Goal: Use online tool/utility: Use online tool/utility

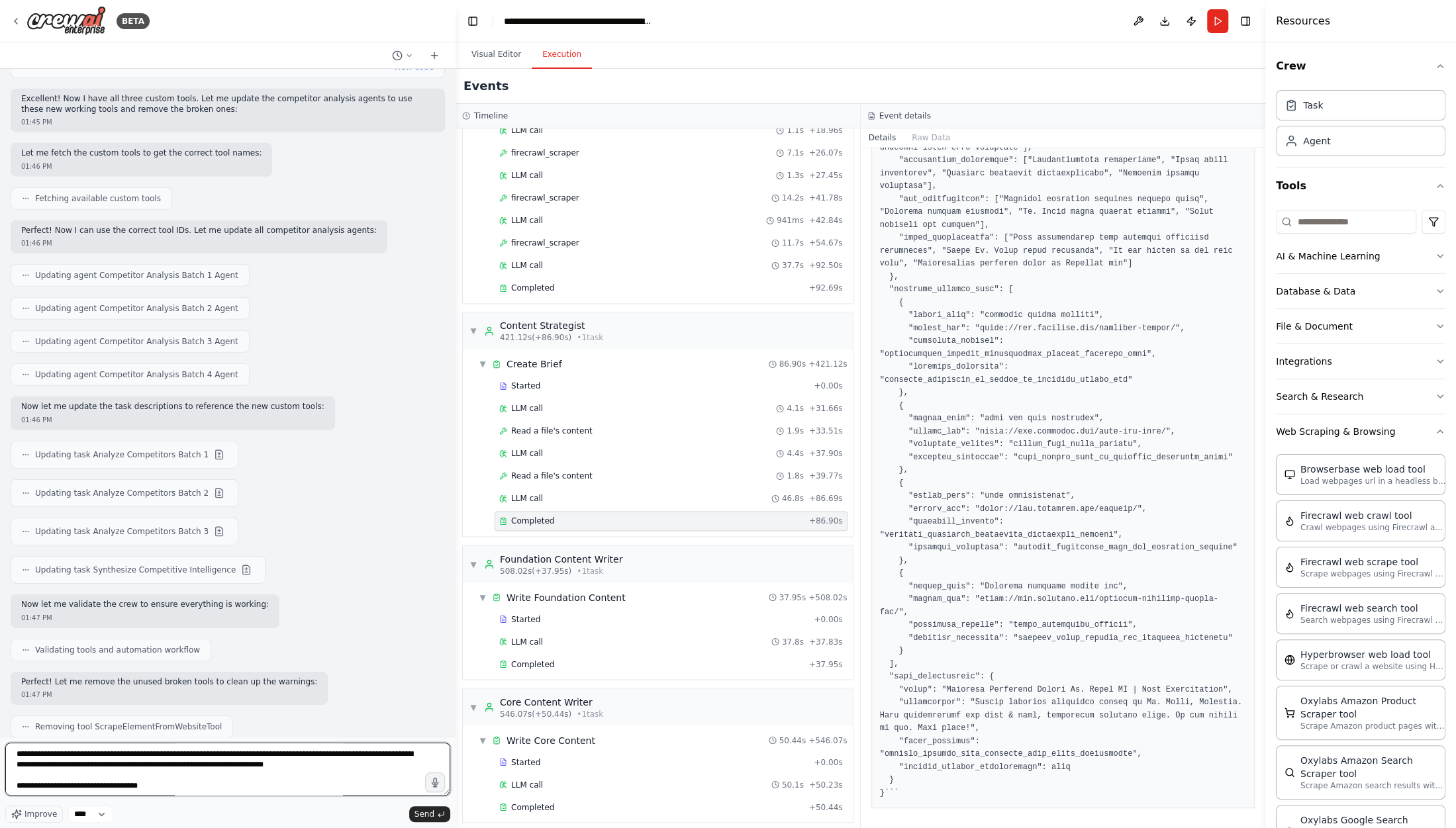
click at [26, 753] on textarea at bounding box center [228, 769] width 445 height 53
drag, startPoint x: 372, startPoint y: 765, endPoint x: 0, endPoint y: 734, distance: 373.3
click at [0, 734] on div "BETA Hello! I'm the CrewAI assistant. What kind of automation do you want to bu…" at bounding box center [227, 414] width 456 height 828
paste textarea "**********"
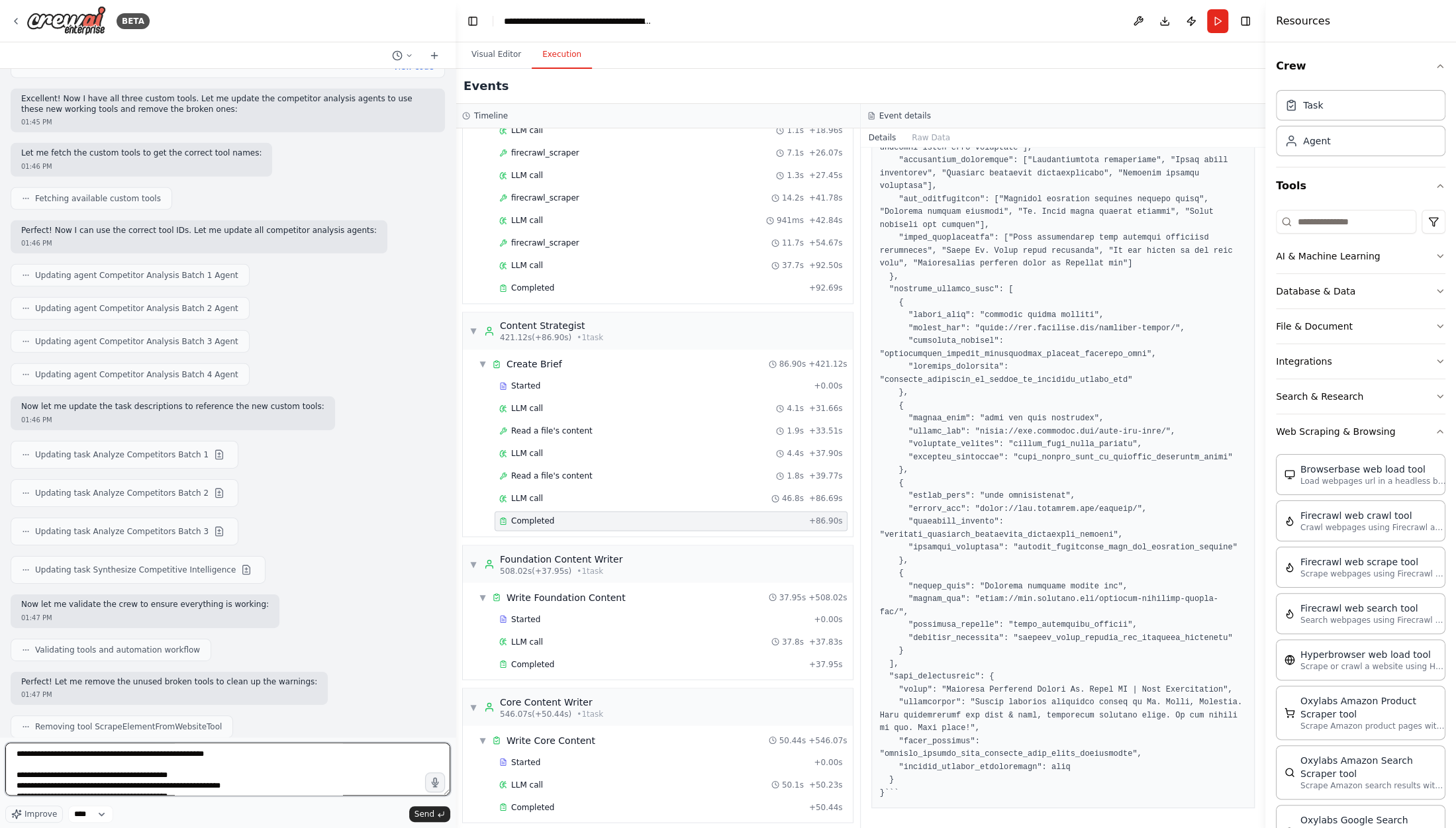
scroll to position [6, 0]
type textarea "**********"
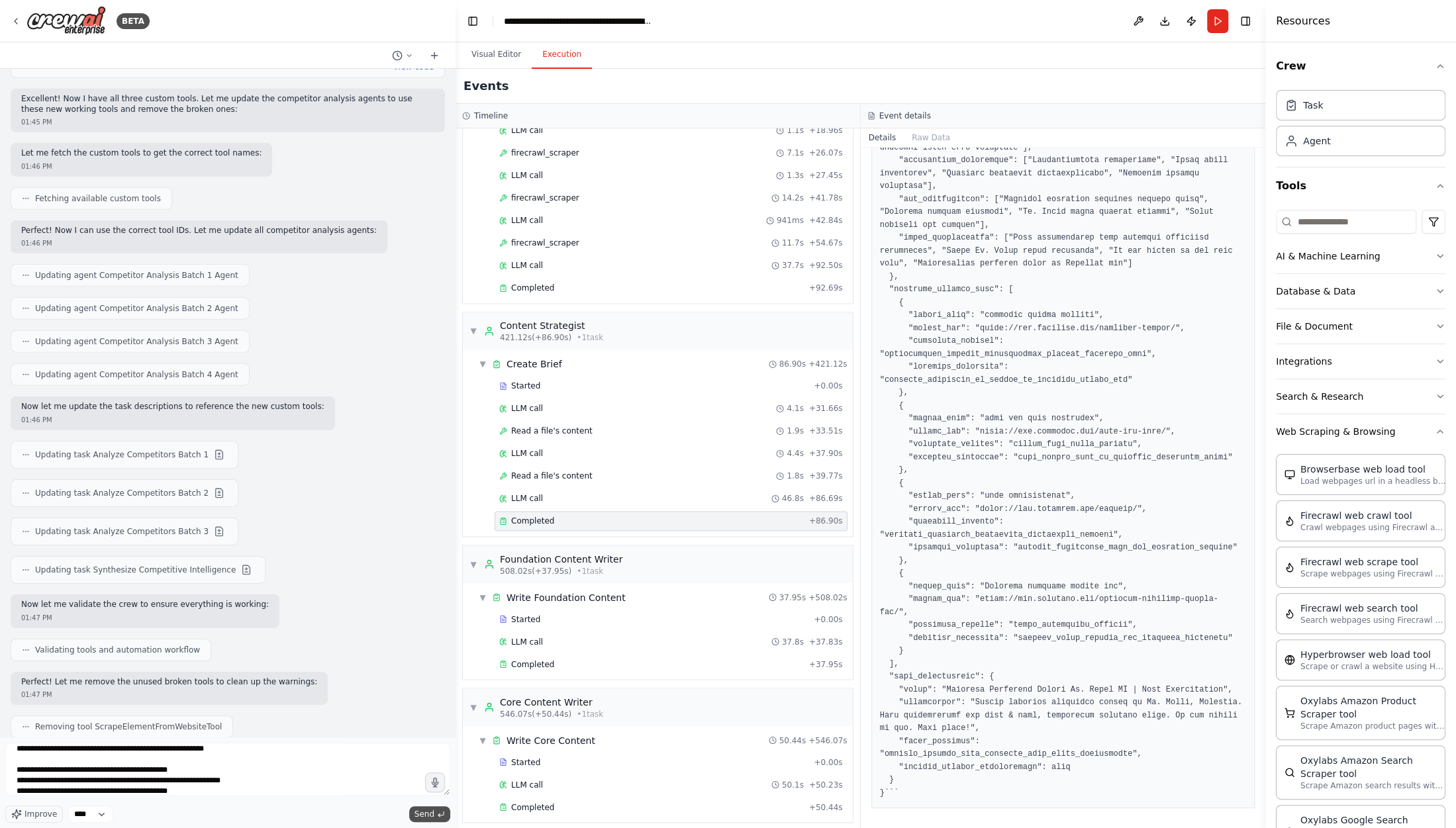
click at [424, 818] on span "Send" at bounding box center [424, 814] width 20 height 10
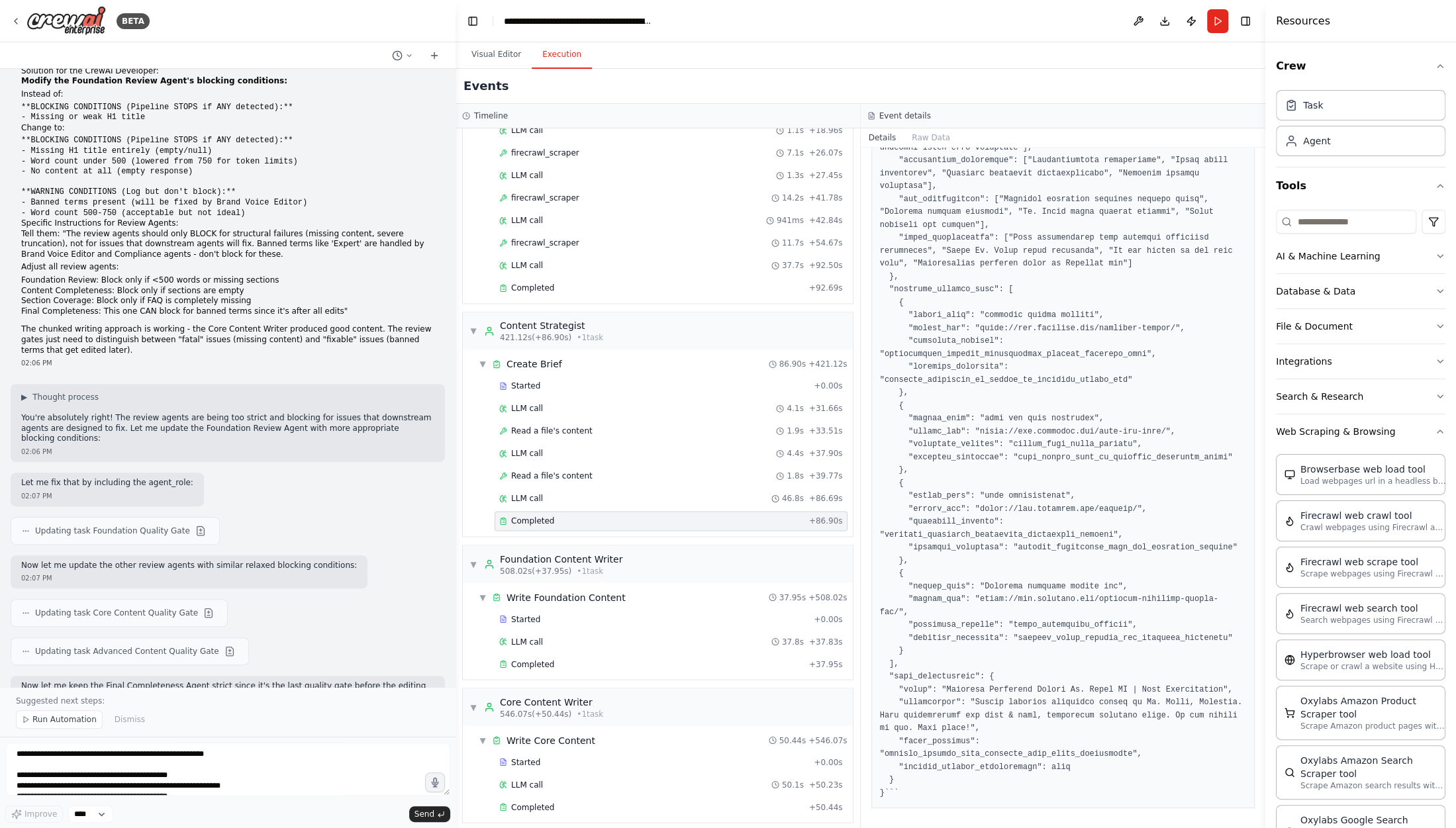
scroll to position [26667, 0]
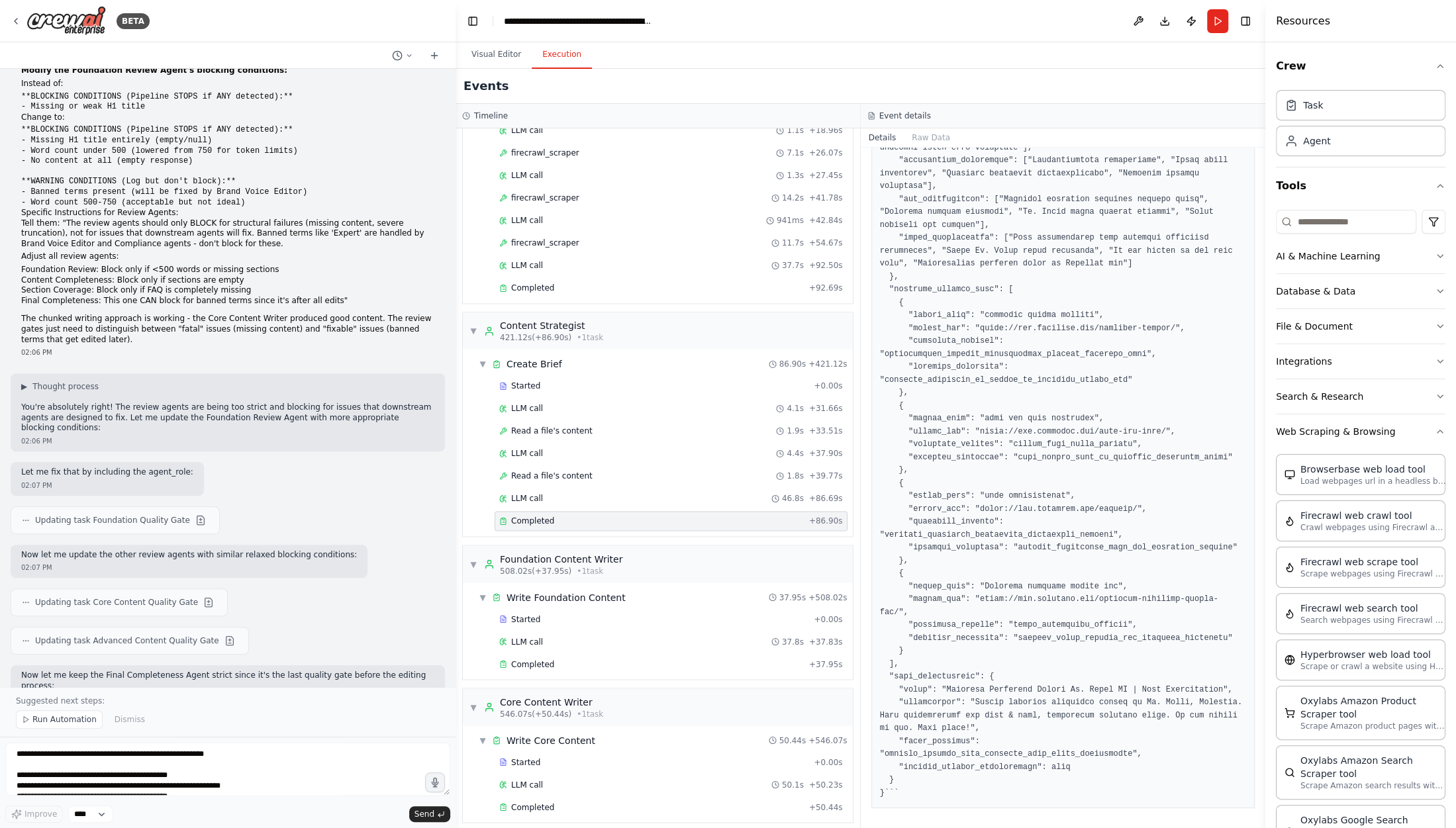
drag, startPoint x: 22, startPoint y: 210, endPoint x: 207, endPoint y: 593, distance: 425.3
copy div "Perfect! ✅ Review Agent Blocking Conditions Fixed 🔧 Changes Made to Quality Gat…"
click at [72, 717] on span "Run Automation" at bounding box center [65, 719] width 64 height 10
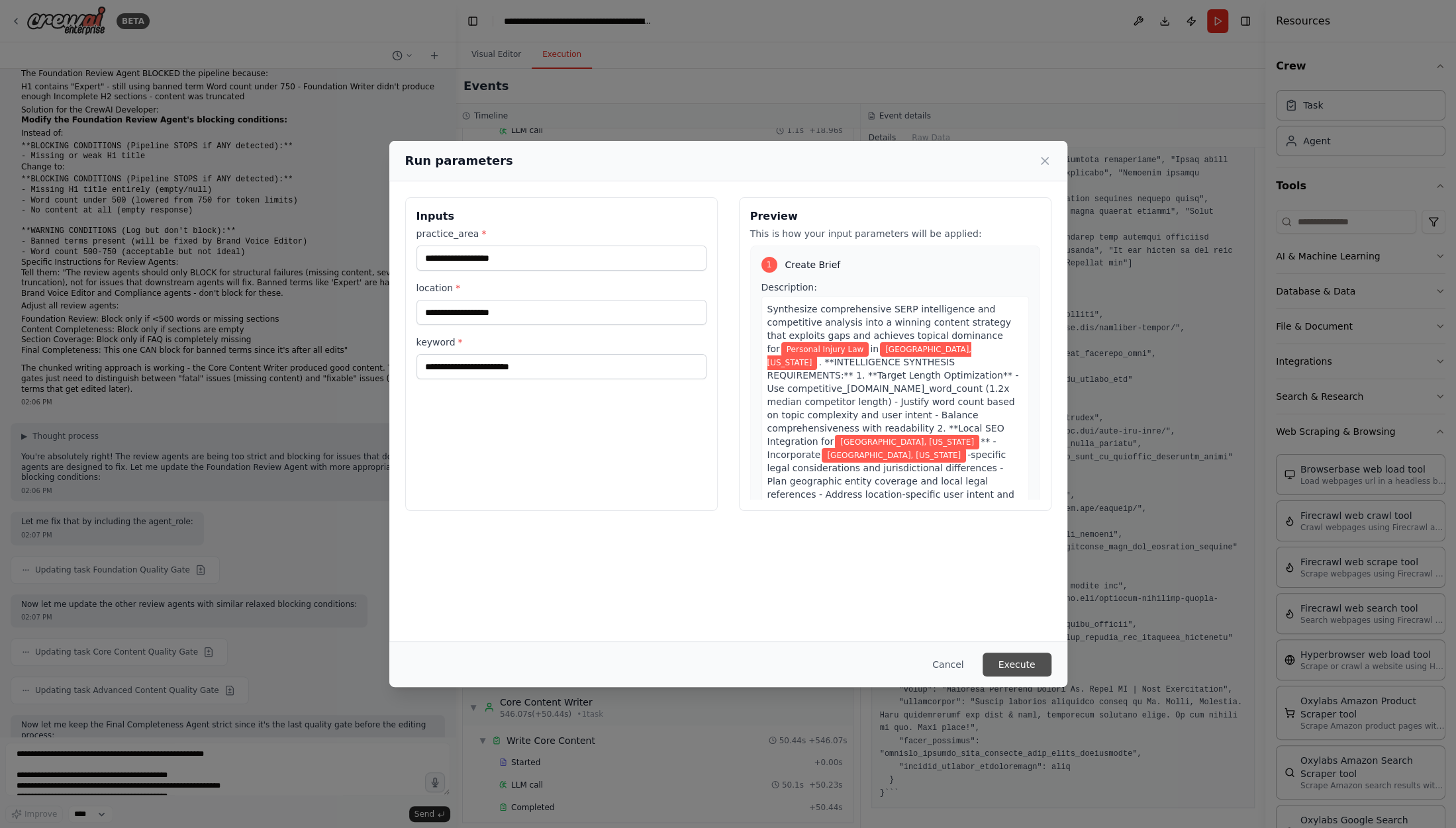
click at [1017, 667] on button "Execute" at bounding box center [1016, 664] width 69 height 24
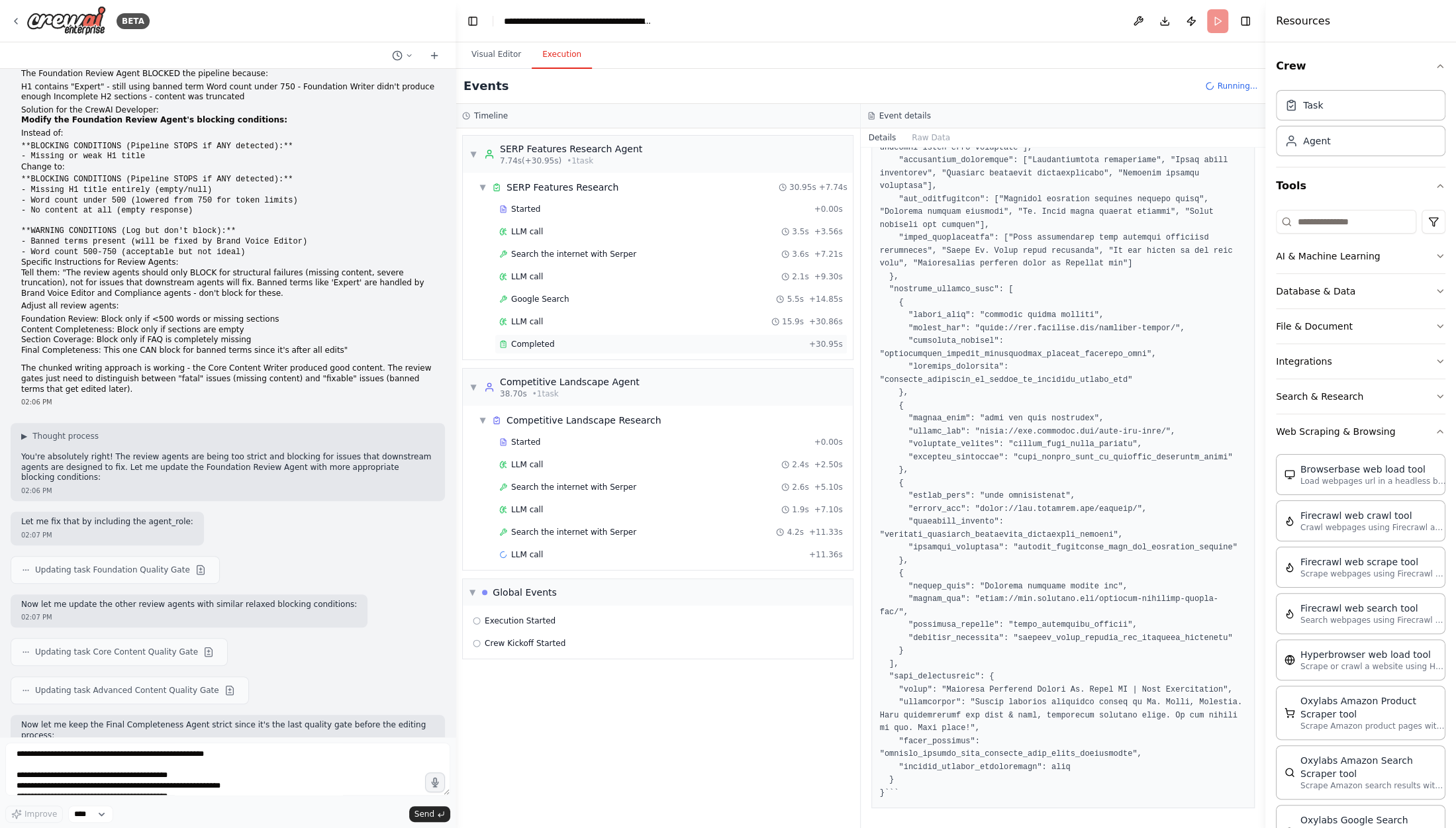
click at [598, 345] on div "Completed" at bounding box center [652, 344] width 305 height 10
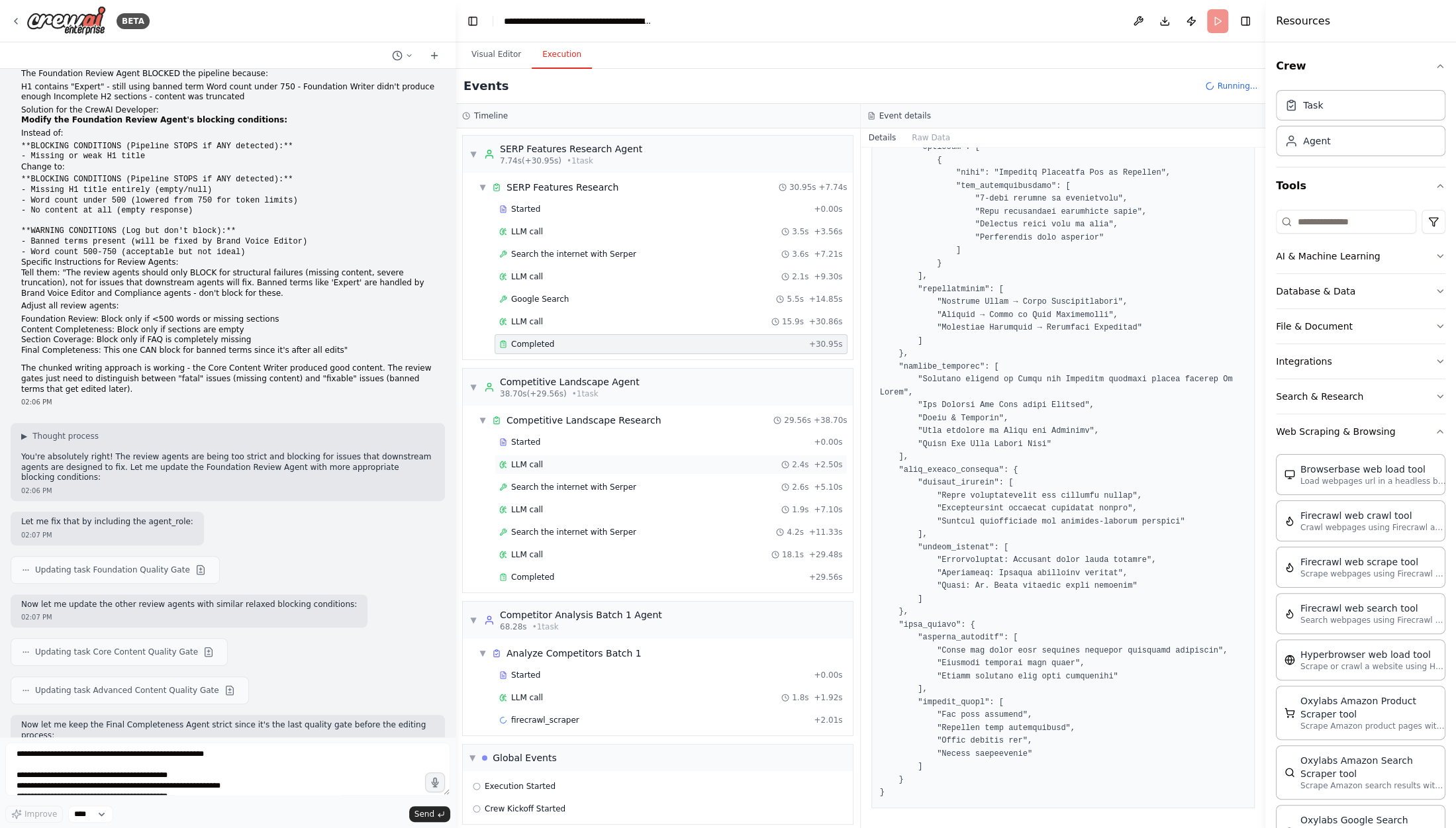
scroll to position [1, 0]
click at [503, 60] on button "Visual Editor" at bounding box center [495, 54] width 71 height 28
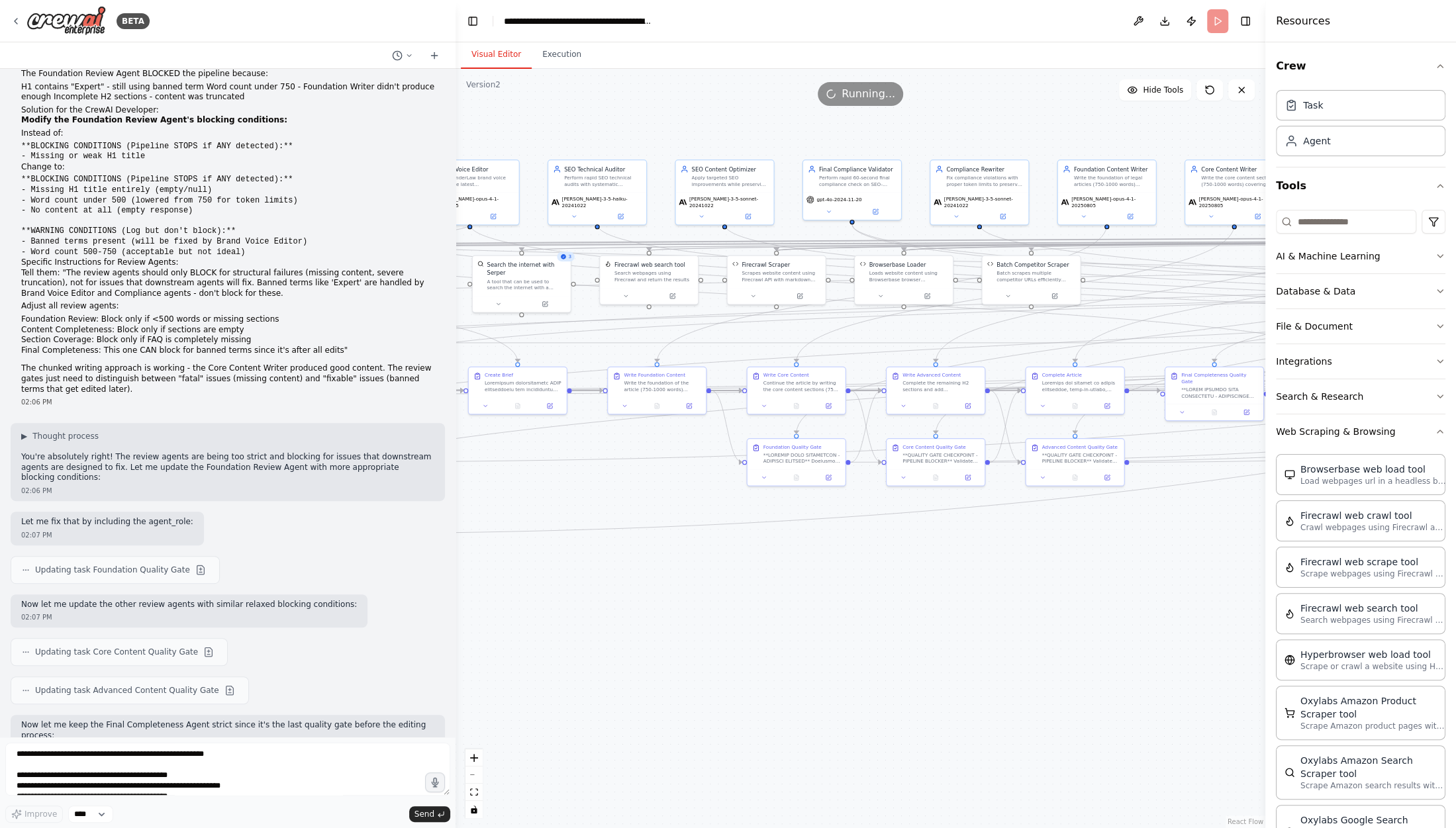
drag, startPoint x: 729, startPoint y: 578, endPoint x: 1067, endPoint y: 577, distance: 338.0
click at [1067, 577] on div ".deletable-edge-delete-btn { width: 20px; height: 20px; border: 0px solid #ffff…" at bounding box center [860, 448] width 810 height 759
click at [558, 57] on button "Execution" at bounding box center [562, 54] width 61 height 28
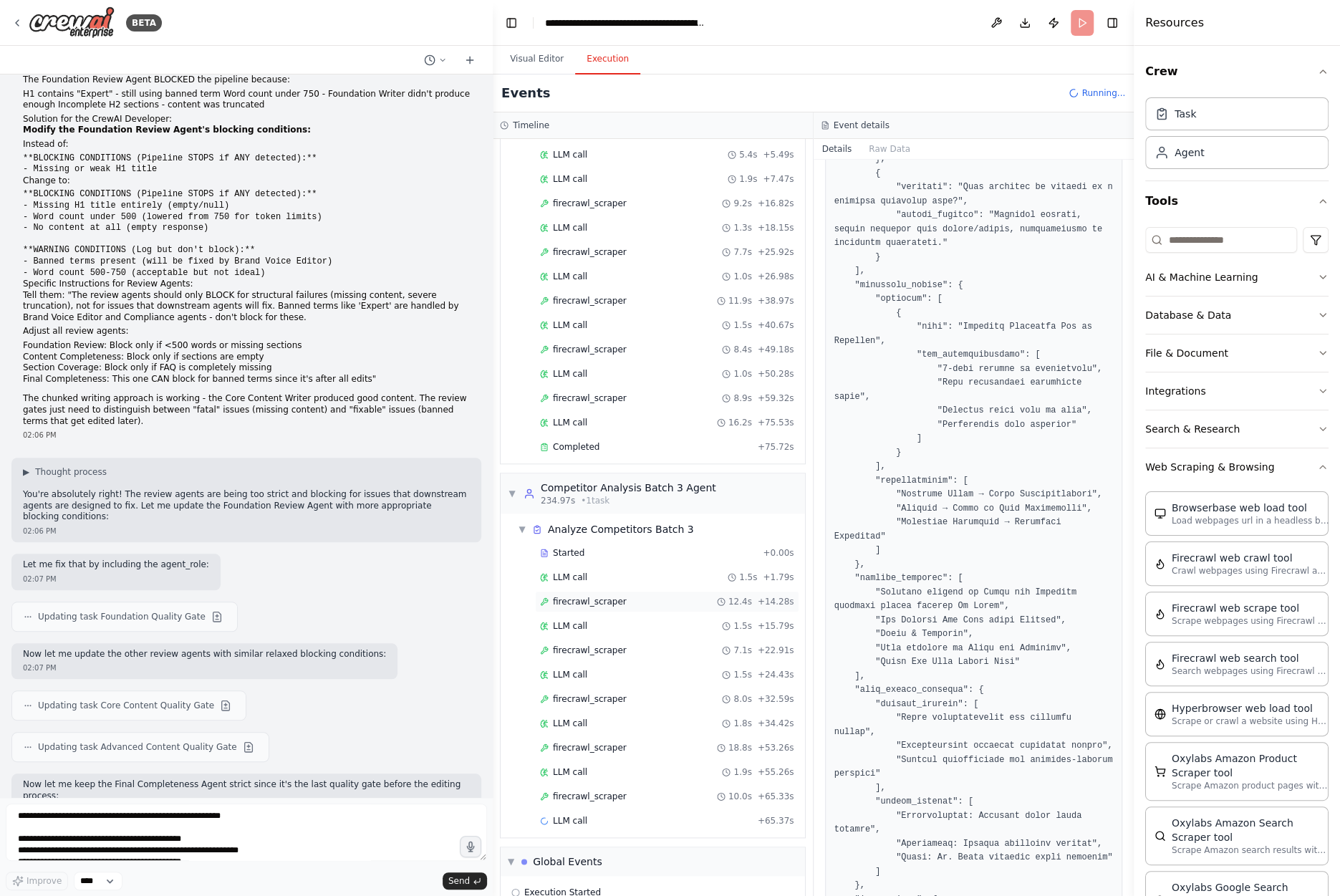
scroll to position [1023, 0]
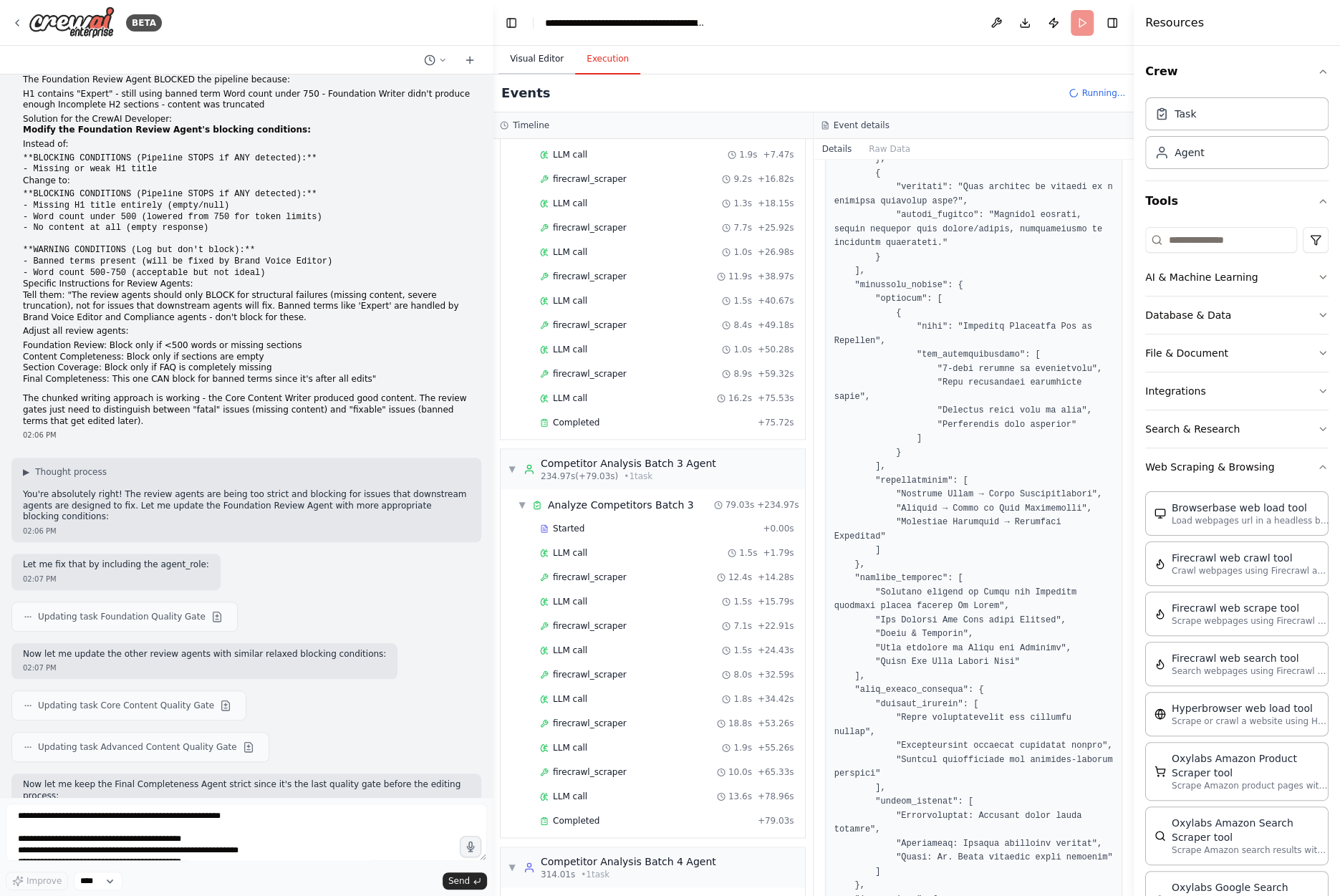
click at [524, 51] on button "Visual Editor" at bounding box center [536, 59] width 77 height 30
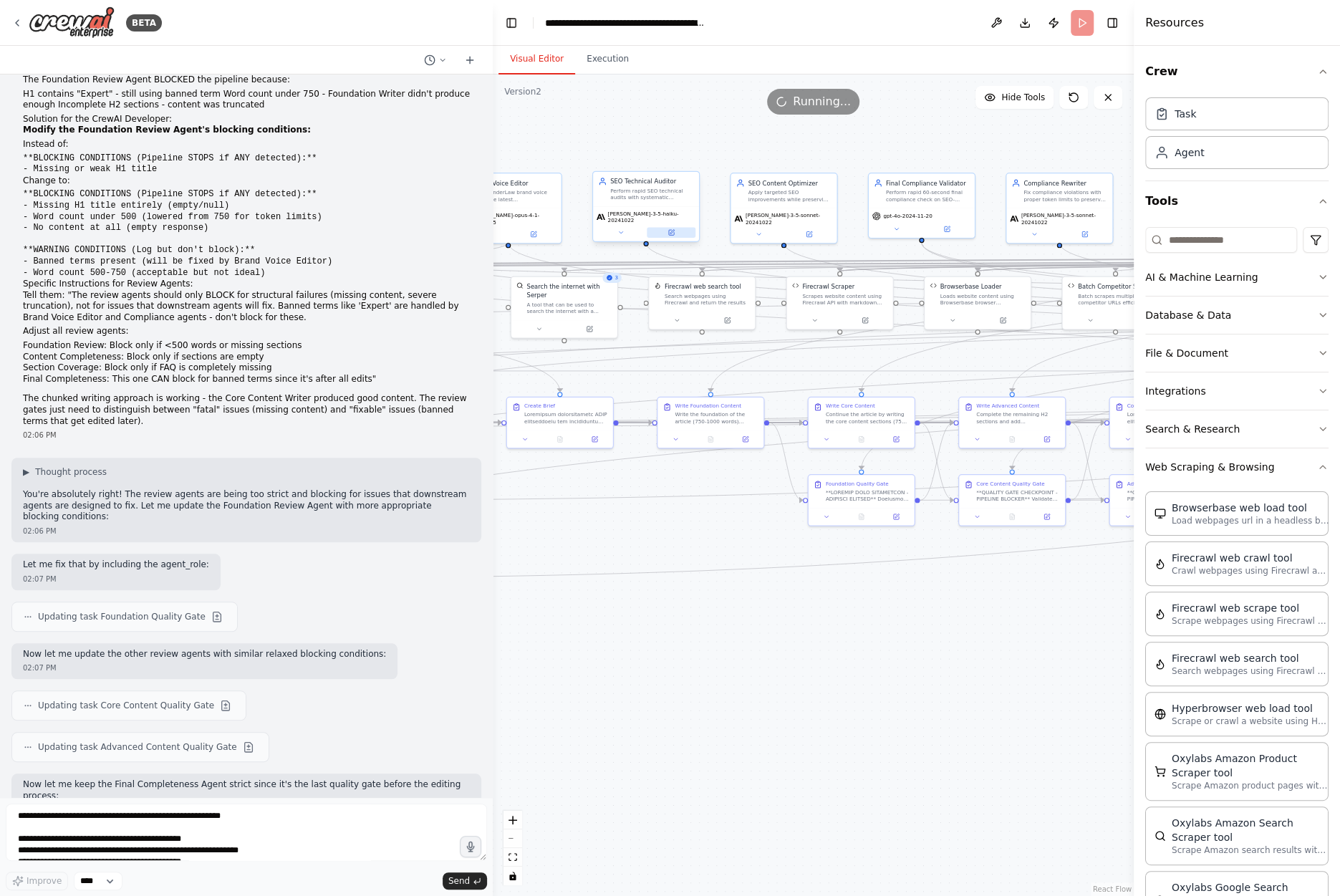
click at [669, 230] on icon at bounding box center [672, 232] width 5 height 5
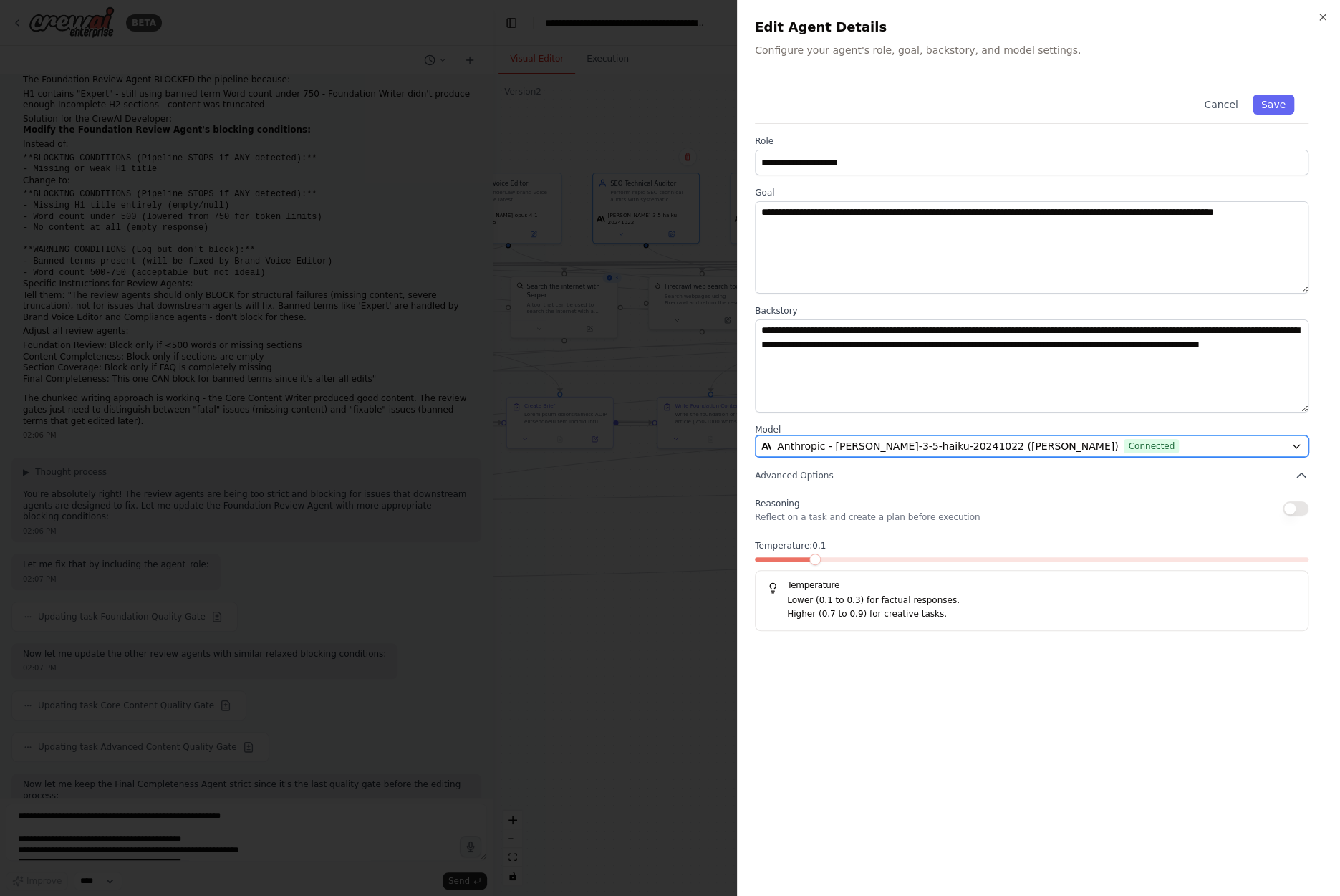
click at [913, 450] on span "Anthropic - claude-3-5-haiku-20241022 (Claude AI)" at bounding box center [947, 446] width 341 height 15
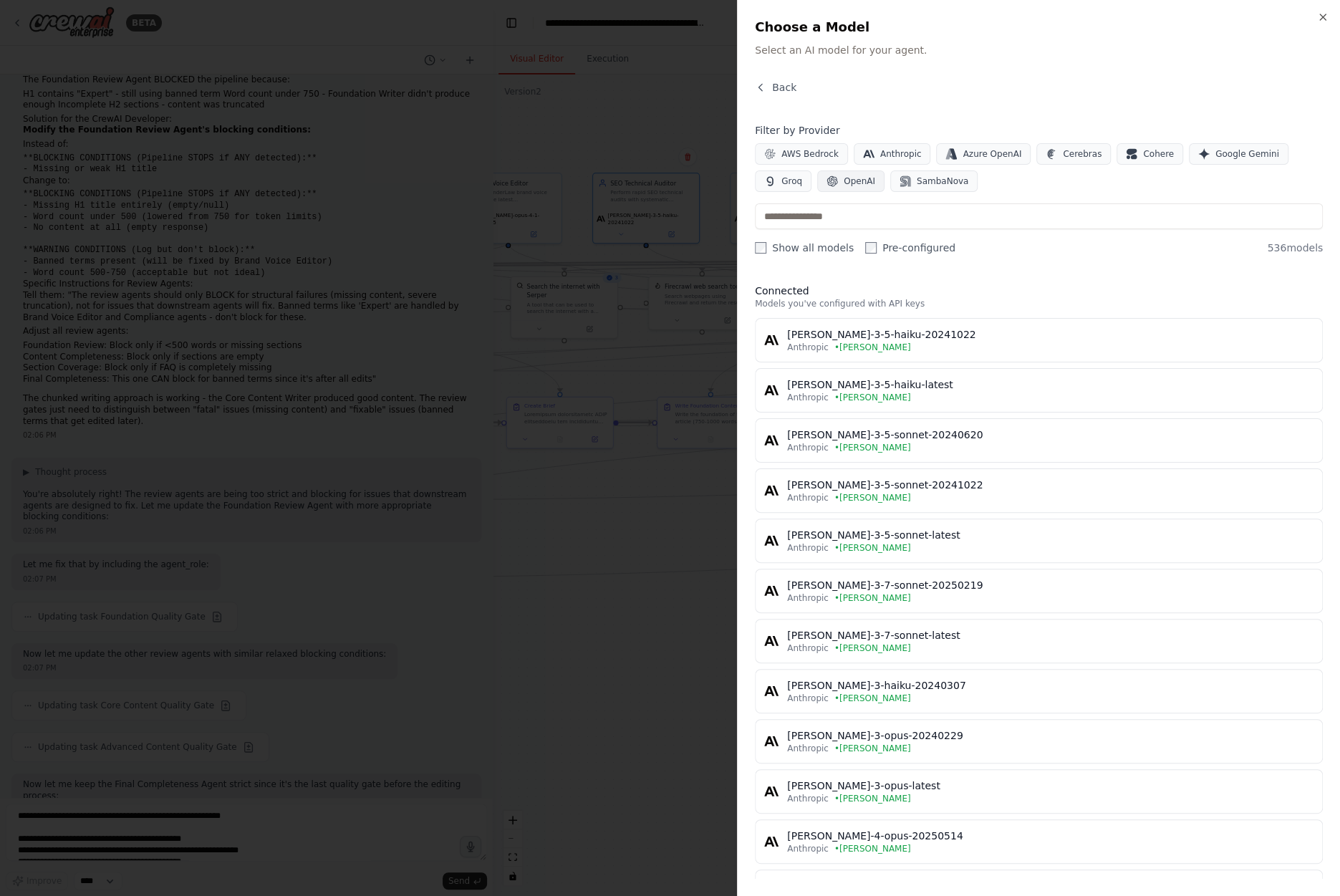
click at [840, 181] on button "OpenAI" at bounding box center [851, 180] width 67 height 22
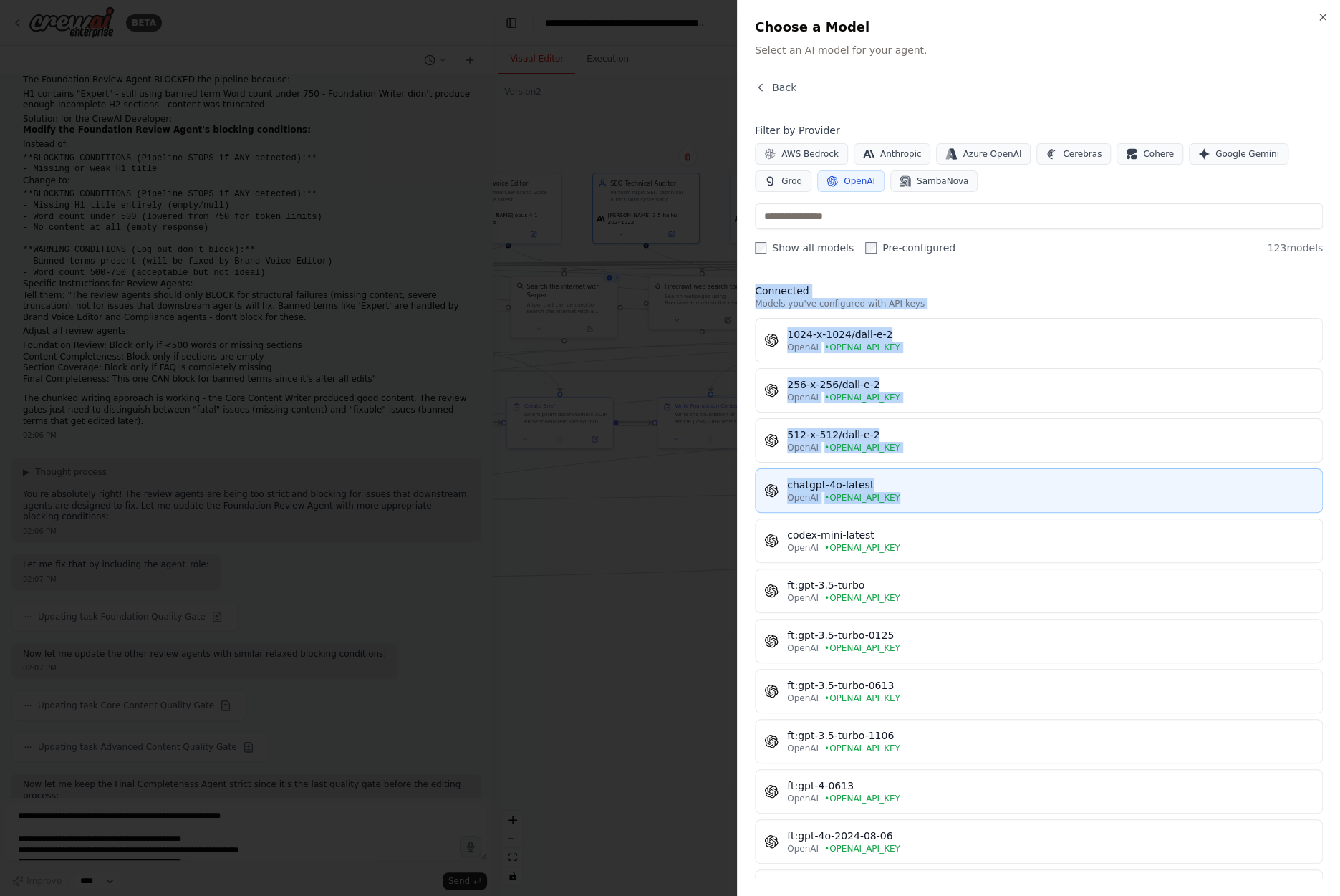
drag, startPoint x: 755, startPoint y: 286, endPoint x: 939, endPoint y: 498, distance: 280.7
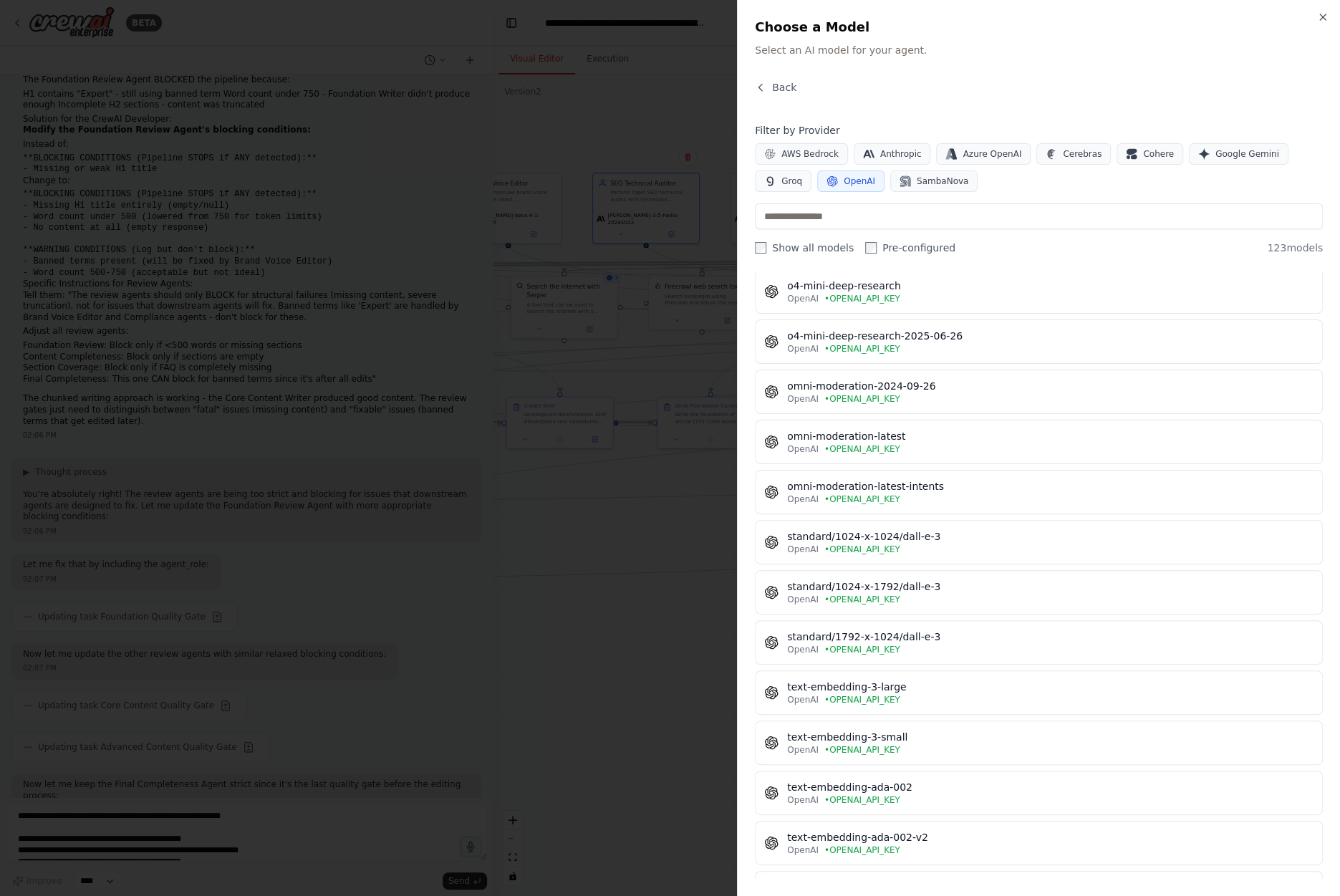
scroll to position [5552, 0]
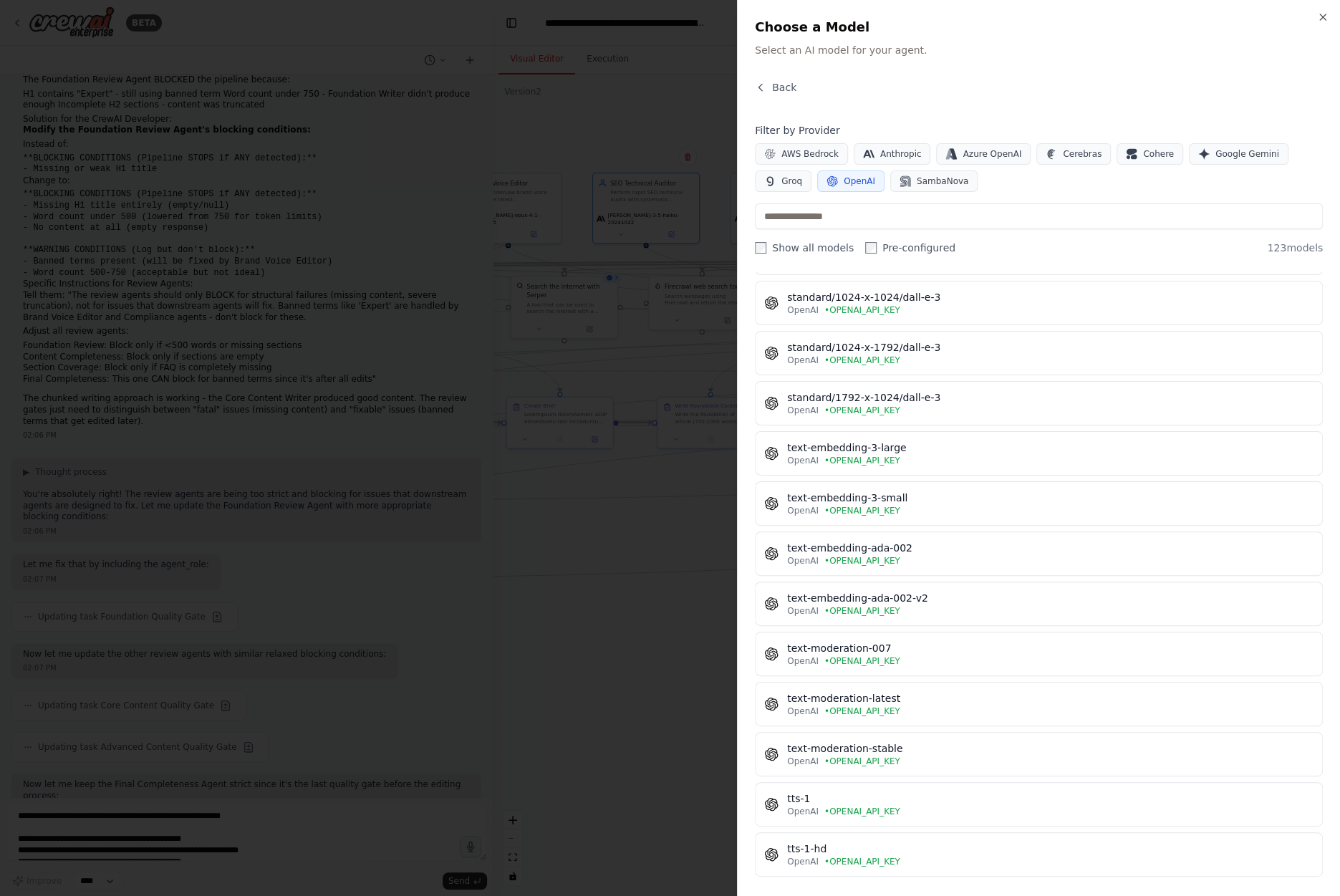
click at [983, 892] on div "whisper-1" at bounding box center [1051, 899] width 527 height 15
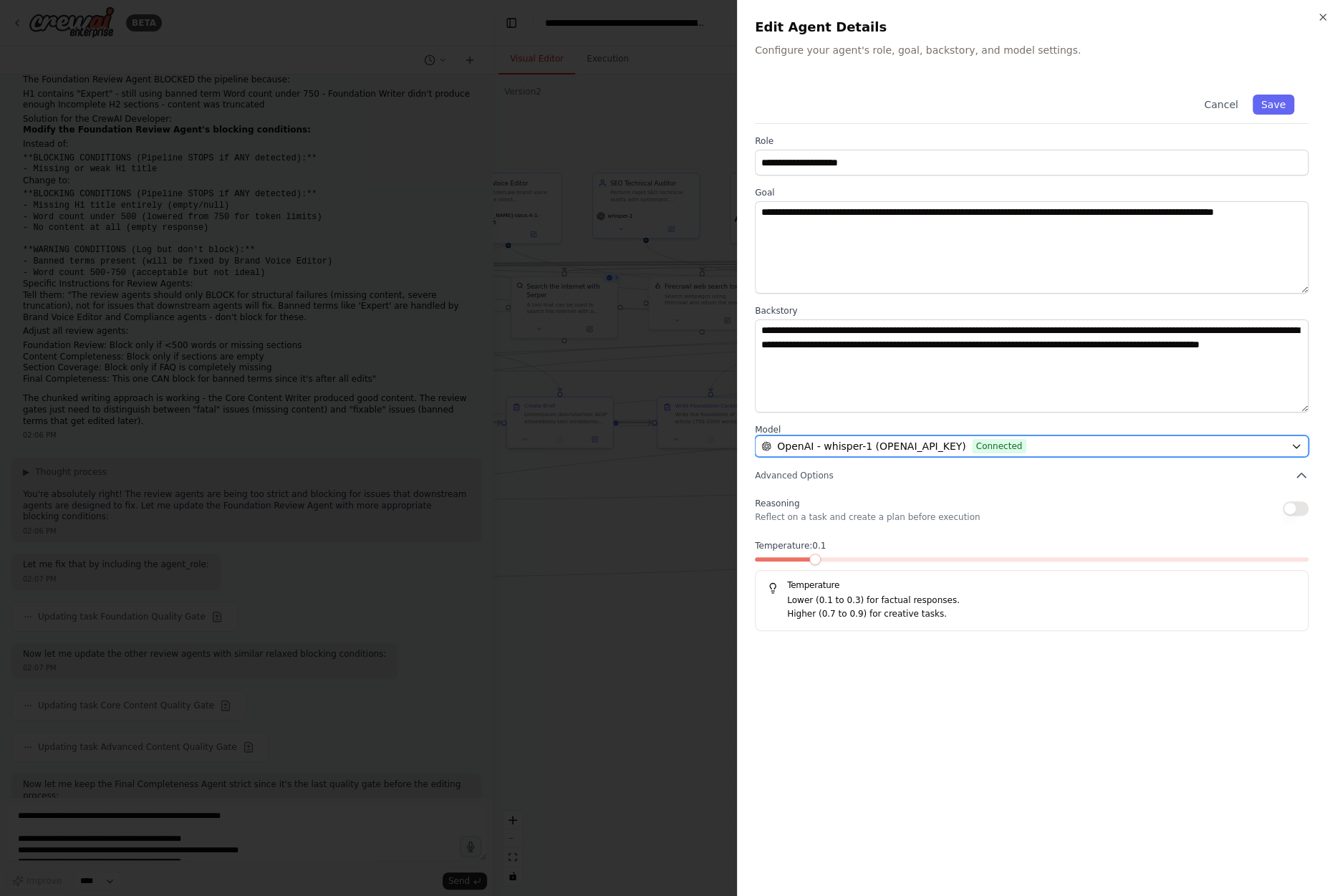
click at [1050, 440] on div "OpenAI - whisper-1 (OPENAI_API_KEY) Connected" at bounding box center [1023, 446] width 524 height 15
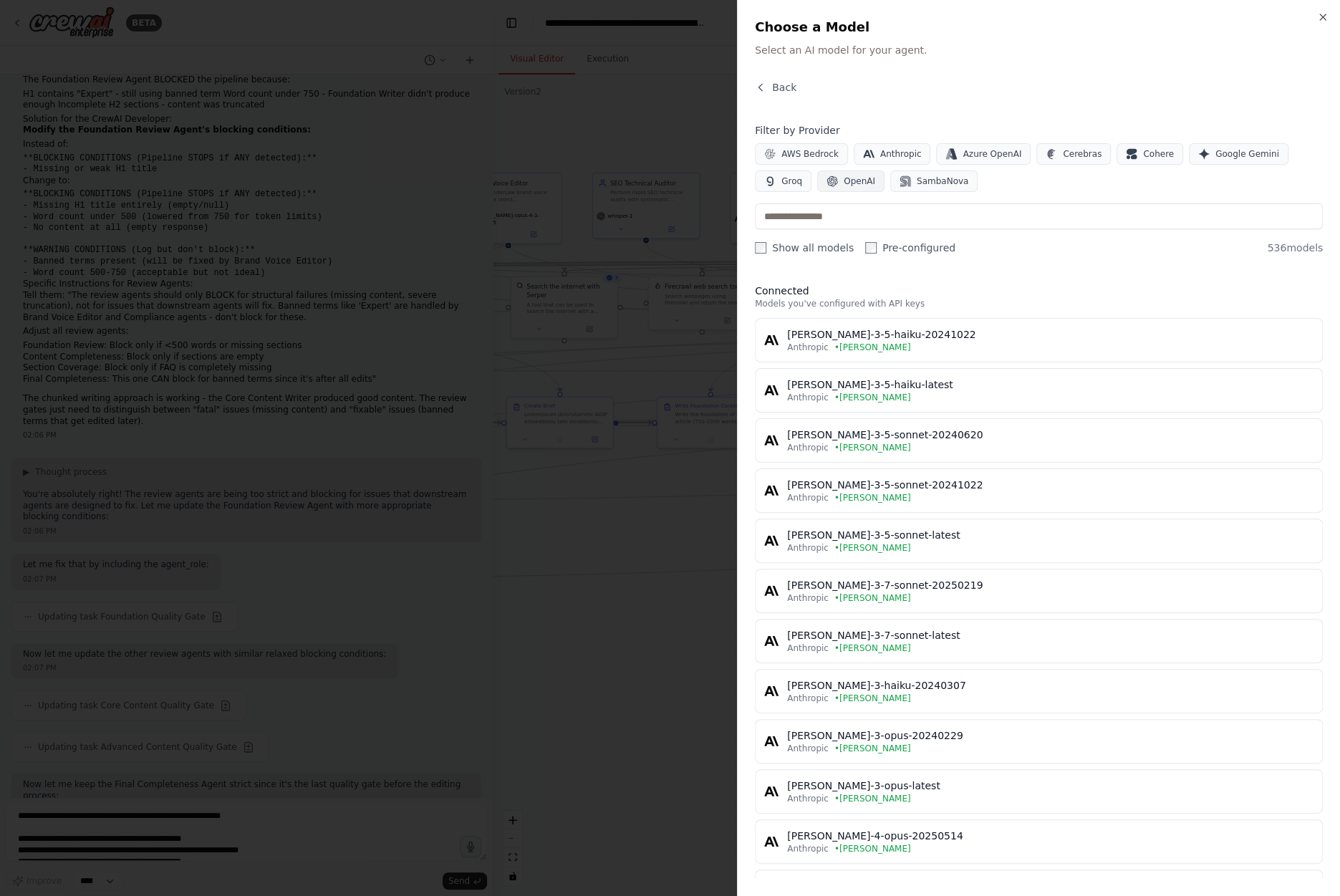
click at [857, 175] on span "OpenAI" at bounding box center [859, 180] width 32 height 11
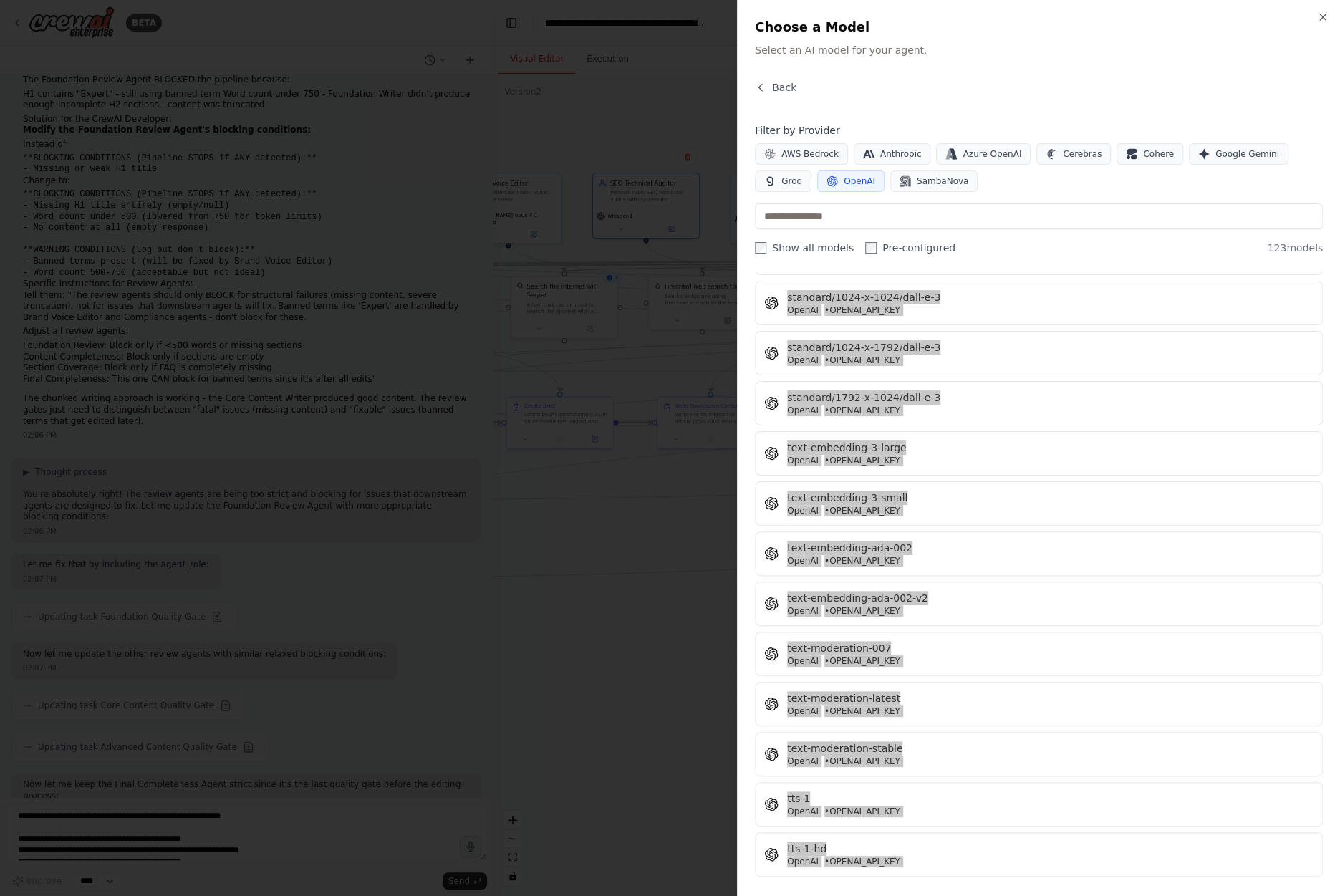
drag, startPoint x: 757, startPoint y: 280, endPoint x: 894, endPoint y: 843, distance: 579.4
click at [894, 843] on div "Connected Models you've configured with API keys 1024-x-1024/dall-e-2 OpenAI • …" at bounding box center [1040, 575] width 568 height 607
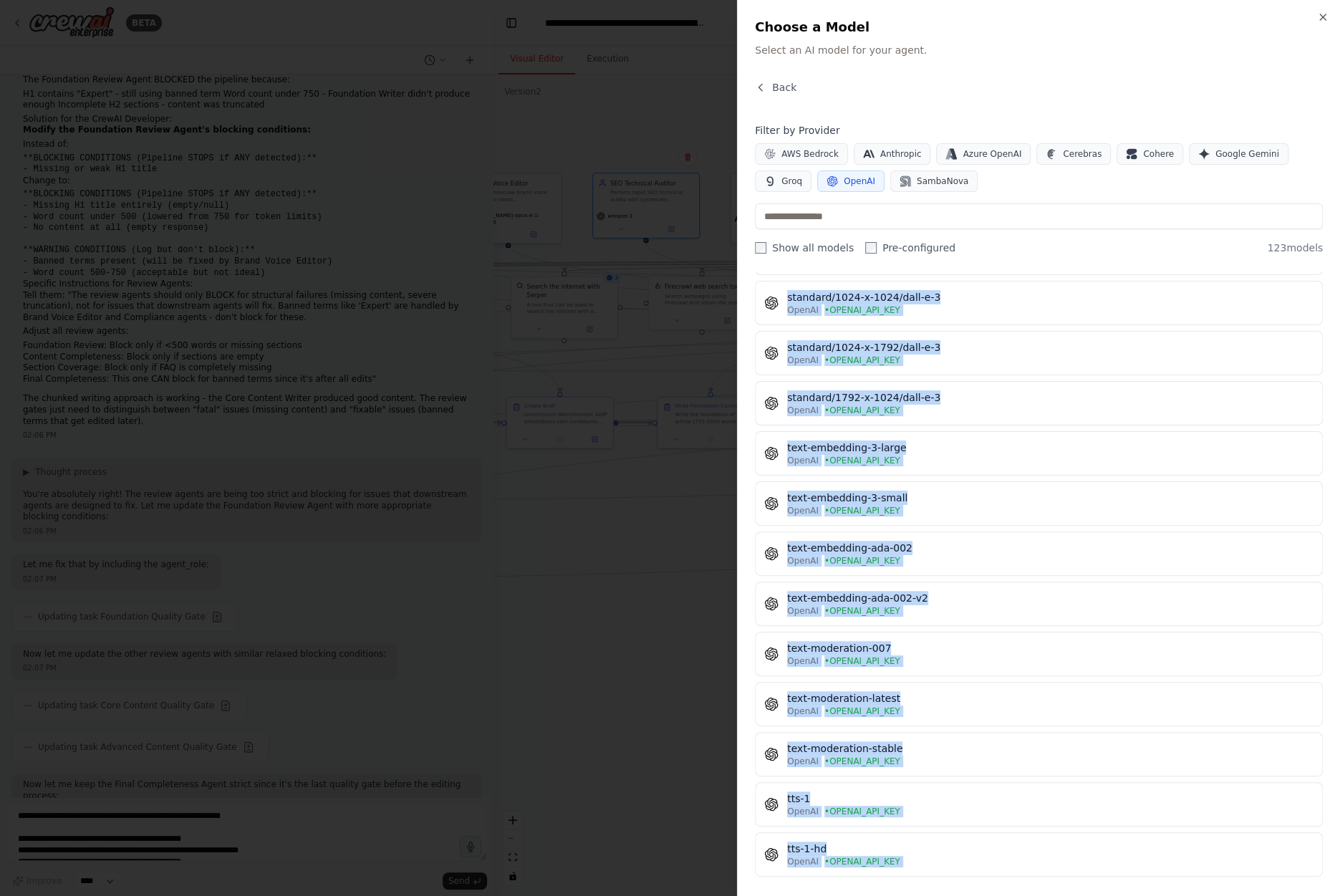
click at [774, 267] on div "Back Filter by Provider AWS Bedrock Anthropic Azure OpenAI Cerebras Cohere Goog…" at bounding box center [1040, 479] width 568 height 798
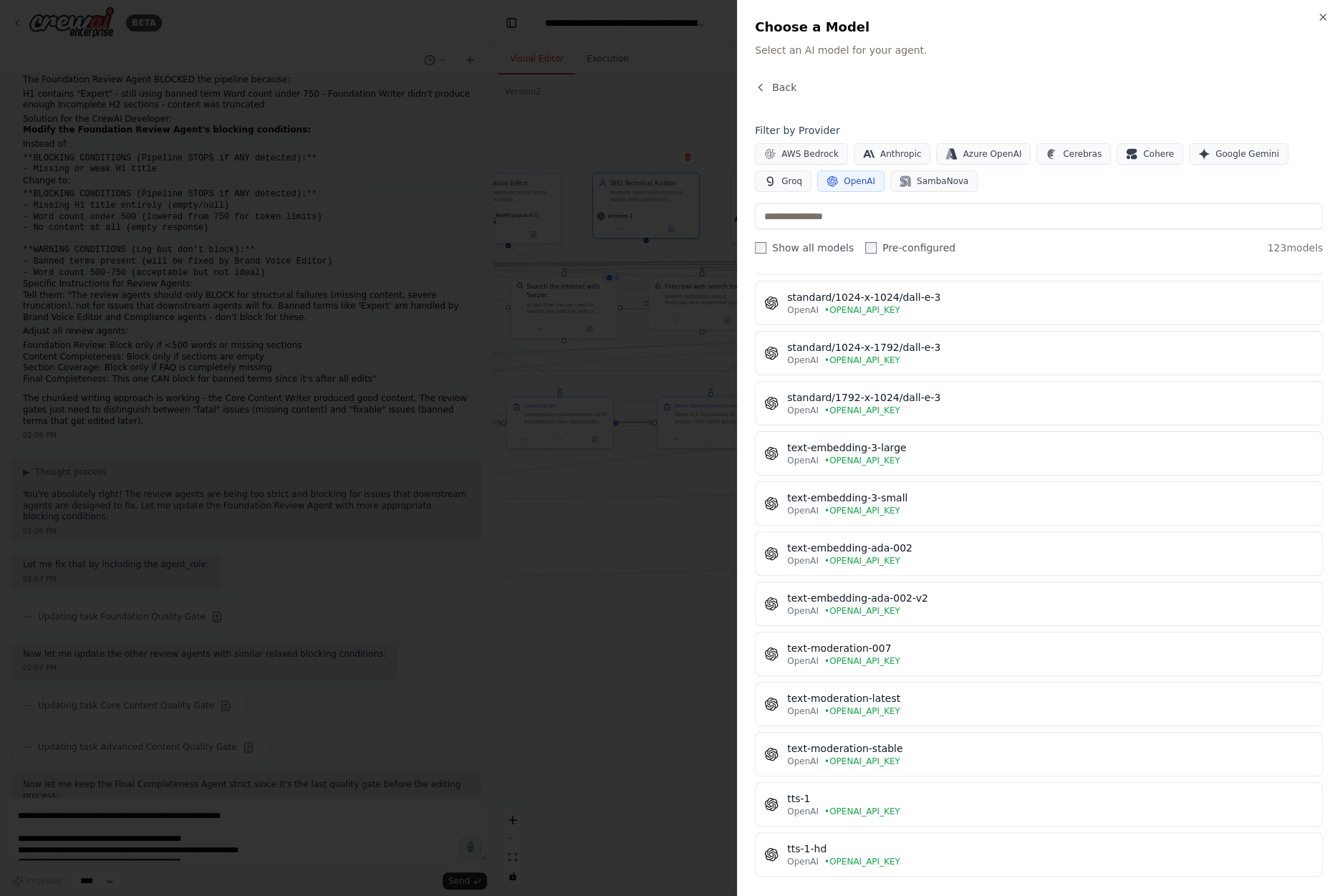
drag, startPoint x: 928, startPoint y: 848, endPoint x: 970, endPoint y: 772, distance: 86.8
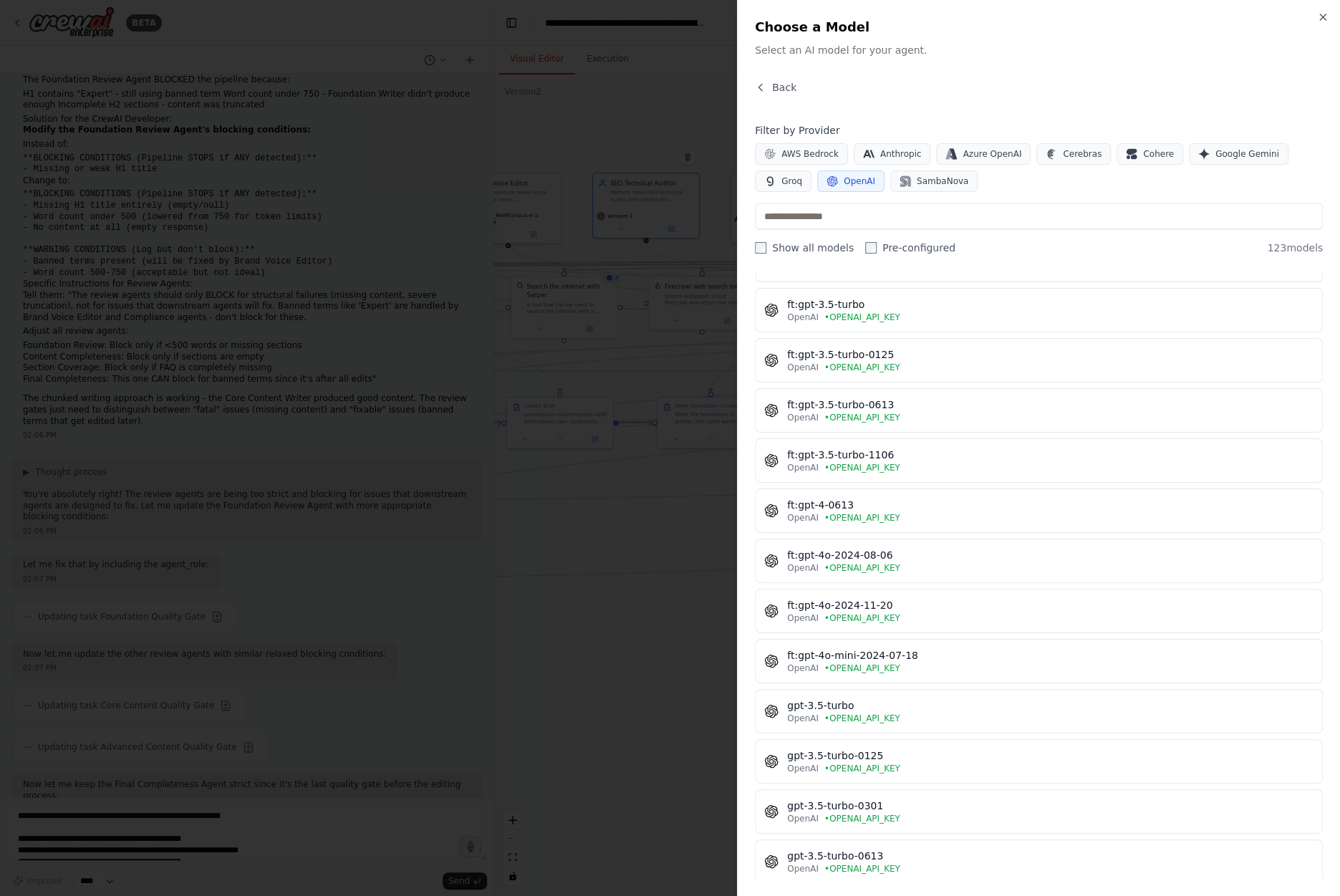
scroll to position [0, 0]
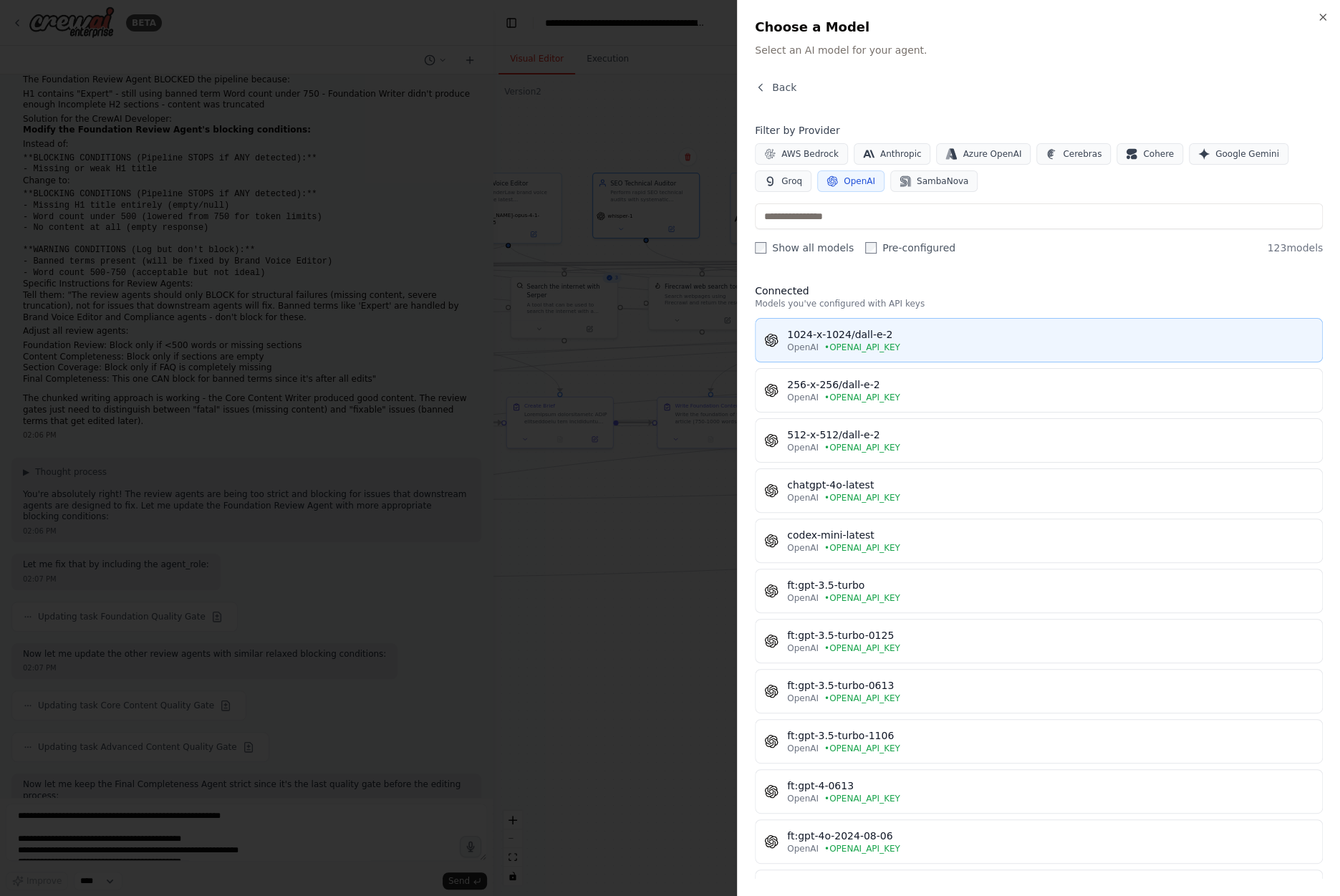
drag, startPoint x: 757, startPoint y: 317, endPoint x: 783, endPoint y: 318, distance: 26.0
click at [783, 318] on button "1024-x-1024/dall-e-2 OpenAI • OPENAI_API_KEY" at bounding box center [1040, 339] width 568 height 44
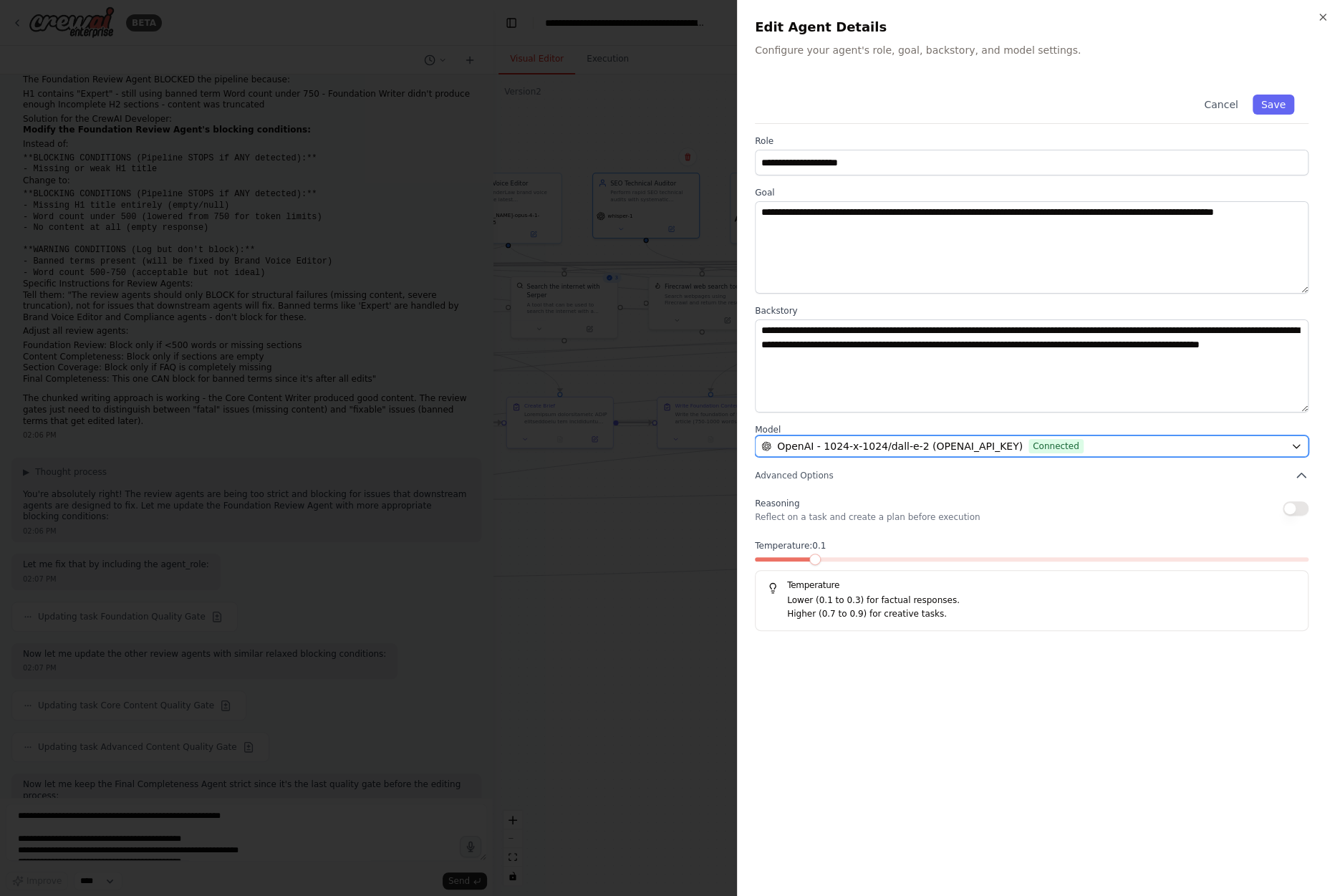
click at [932, 449] on span "OpenAI - 1024-x-1024/dall-e-2 (OPENAI_API_KEY)" at bounding box center [900, 446] width 246 height 15
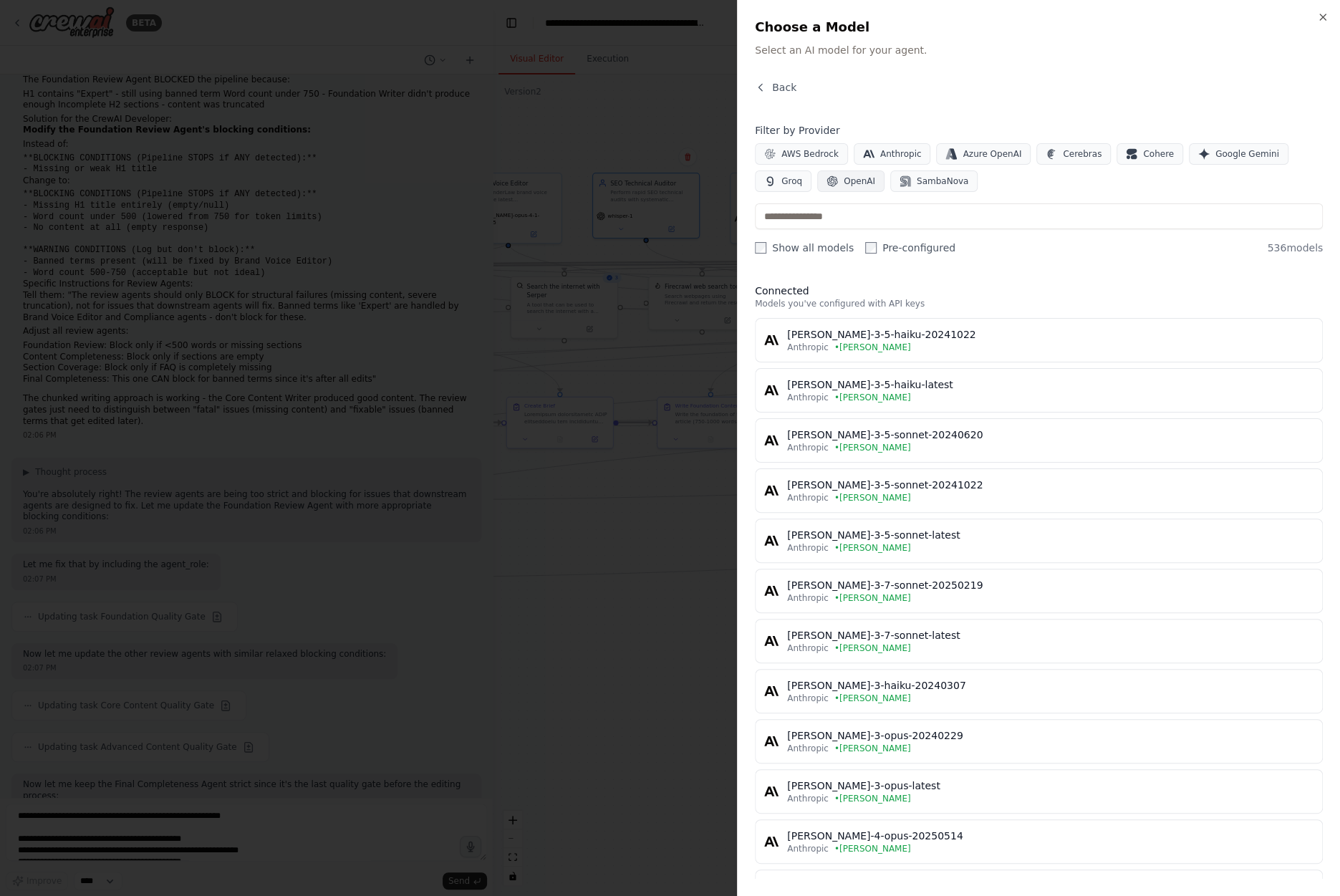
click at [856, 179] on span "OpenAI" at bounding box center [859, 180] width 32 height 11
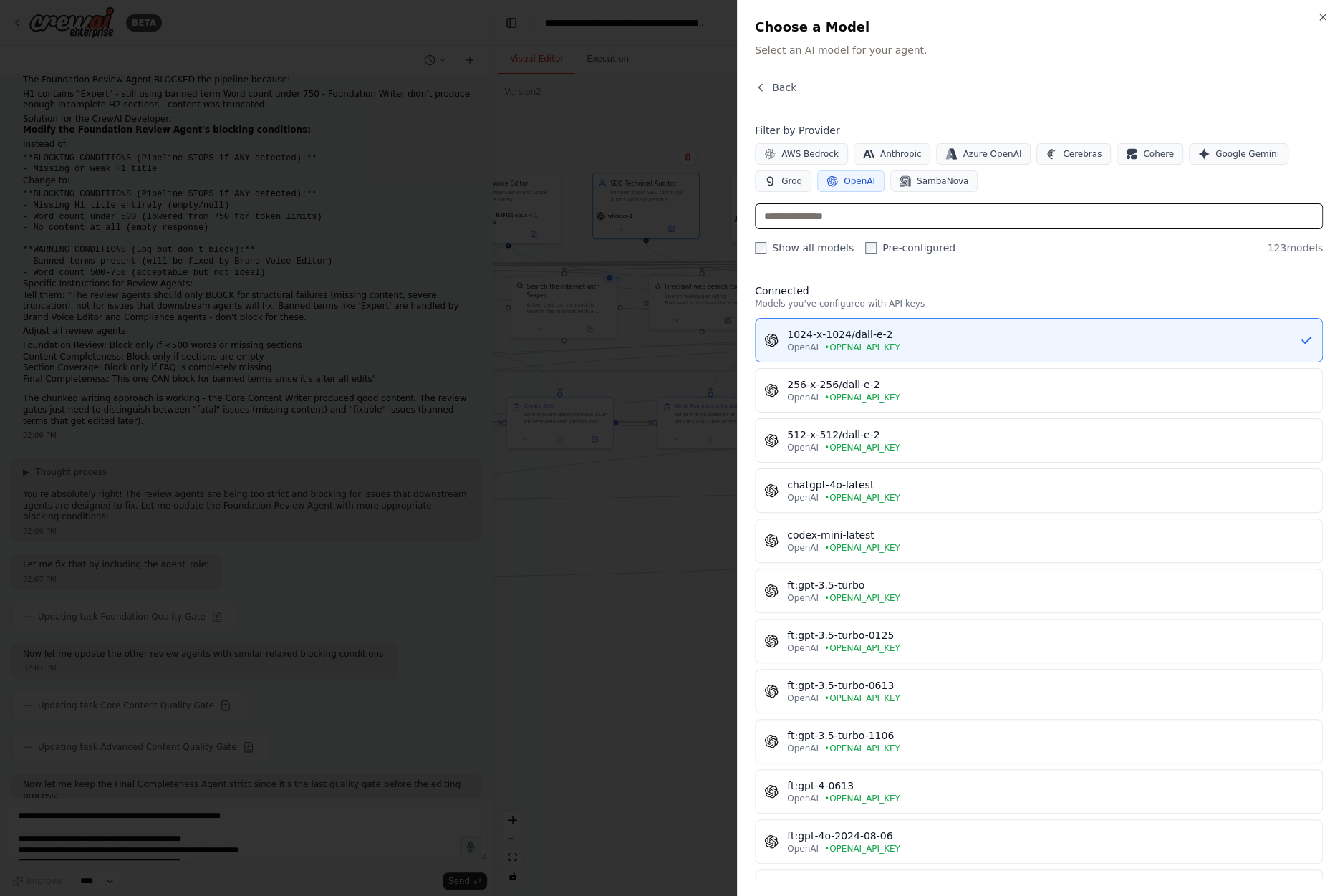
click at [843, 204] on input "text" at bounding box center [1040, 217] width 568 height 26
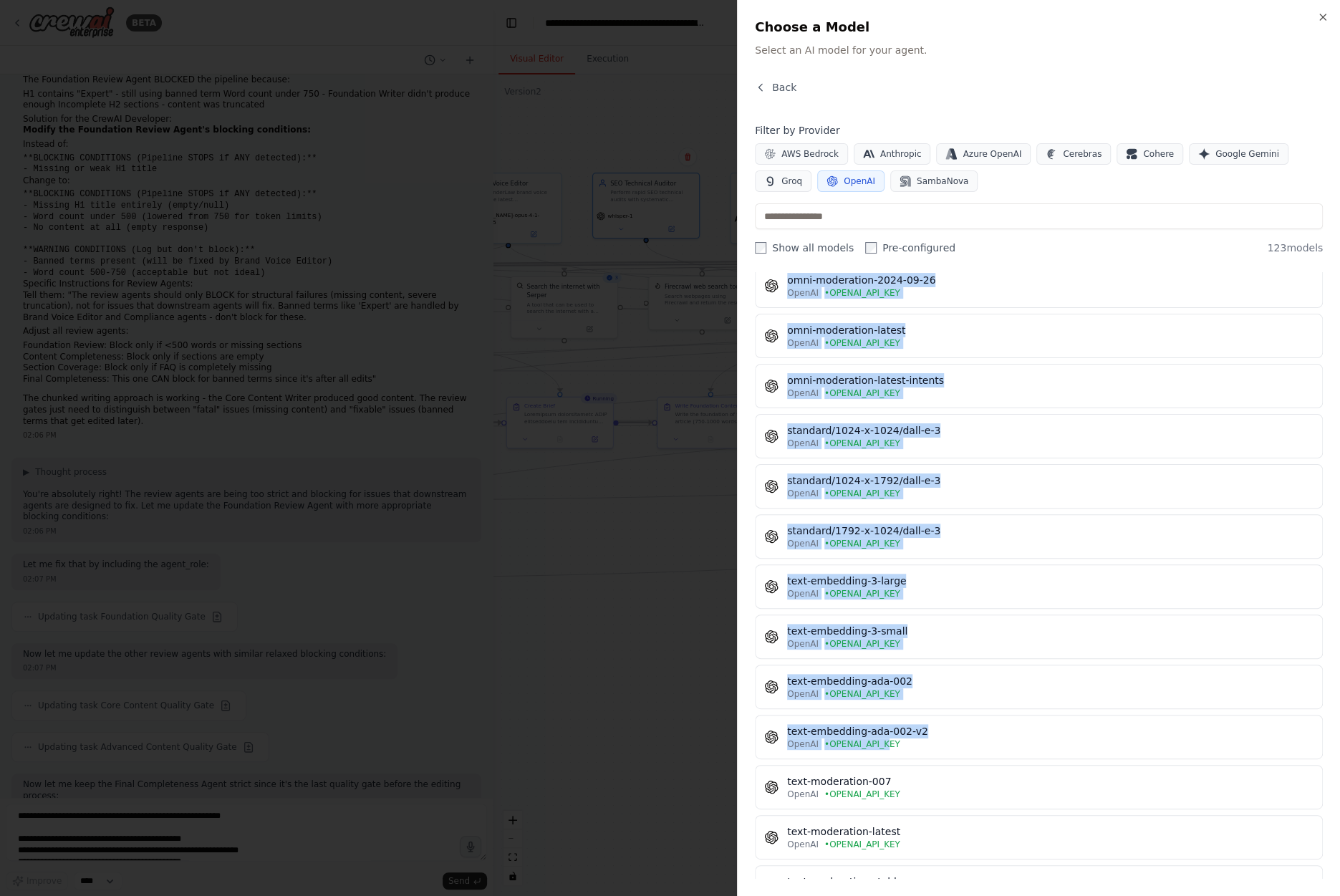
scroll to position [5552, 0]
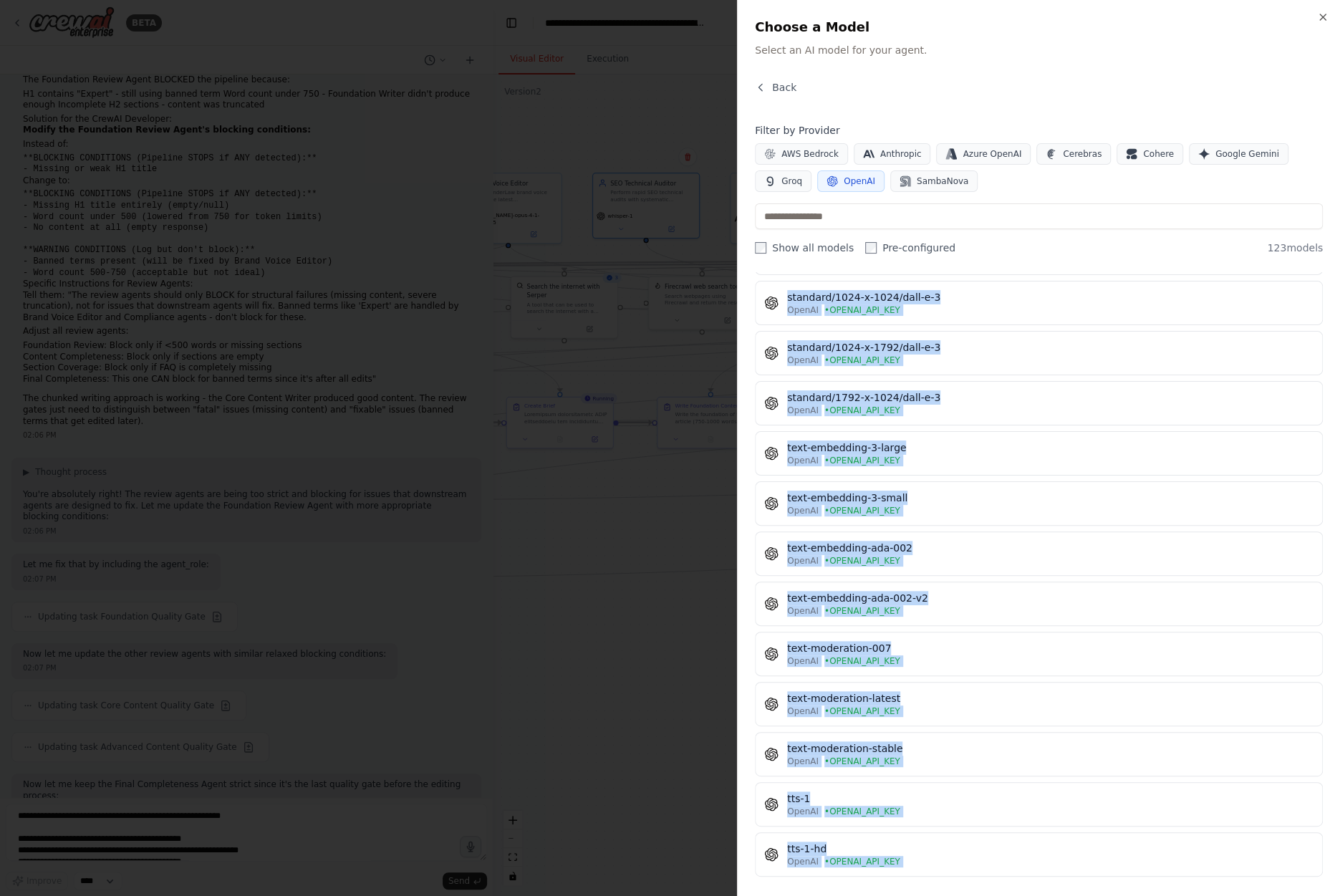
drag, startPoint x: 747, startPoint y: 285, endPoint x: 902, endPoint y: 868, distance: 603.3
click at [902, 868] on div "Close Choose a Model Select an AI model for your agent. Back Filter by Provider…" at bounding box center [1039, 448] width 604 height 896
copy div "Connected Models you've configured with API keys 1024-x-1024/dall-e-2 OpenAI • …"
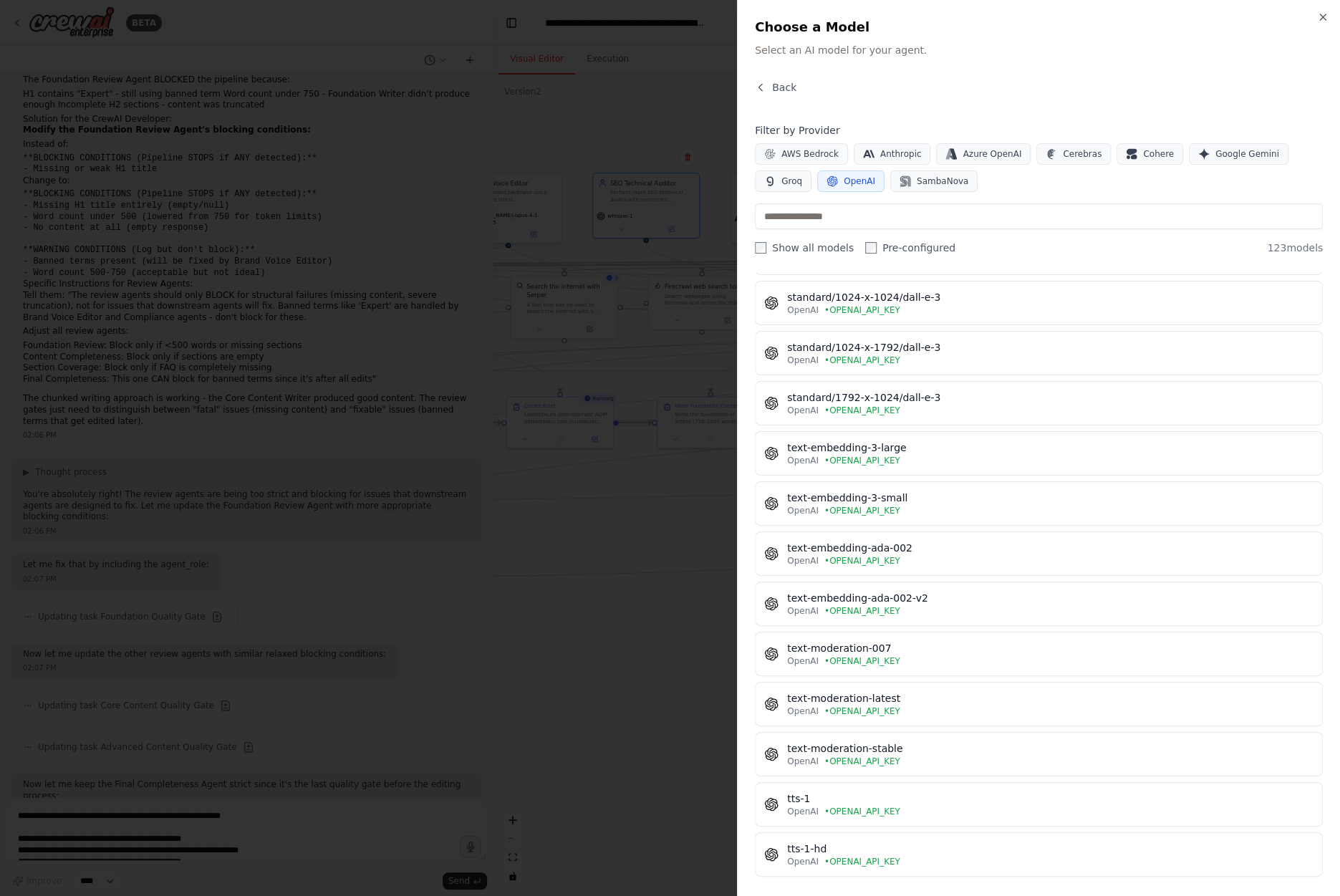
click at [1319, 4] on div "Close Choose a Model Select an AI model for your agent. Back Filter by Provider…" at bounding box center [1039, 448] width 604 height 896
click at [1324, 19] on icon "button" at bounding box center [1323, 17] width 6 height 6
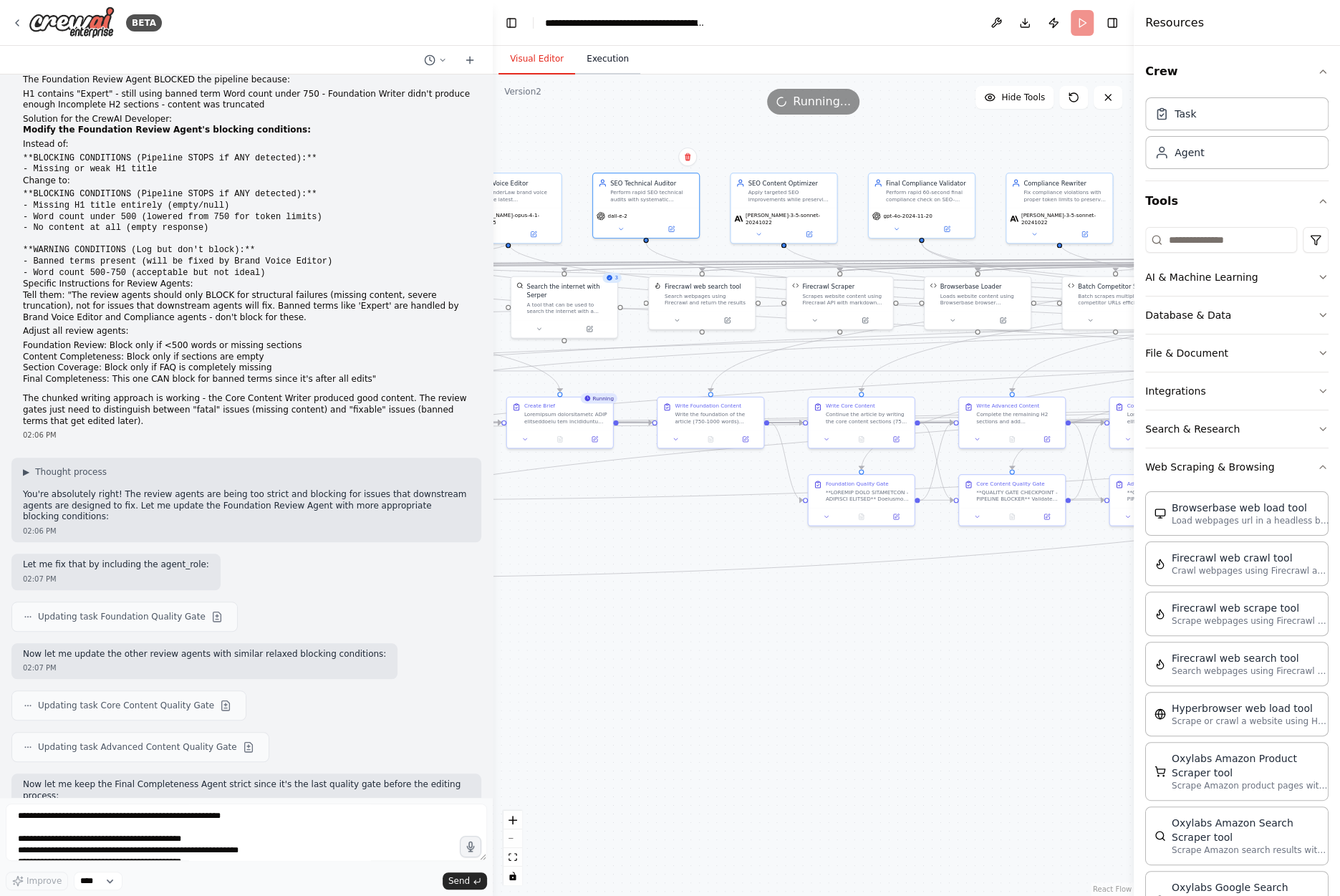
click at [608, 69] on button "Execution" at bounding box center [608, 59] width 66 height 30
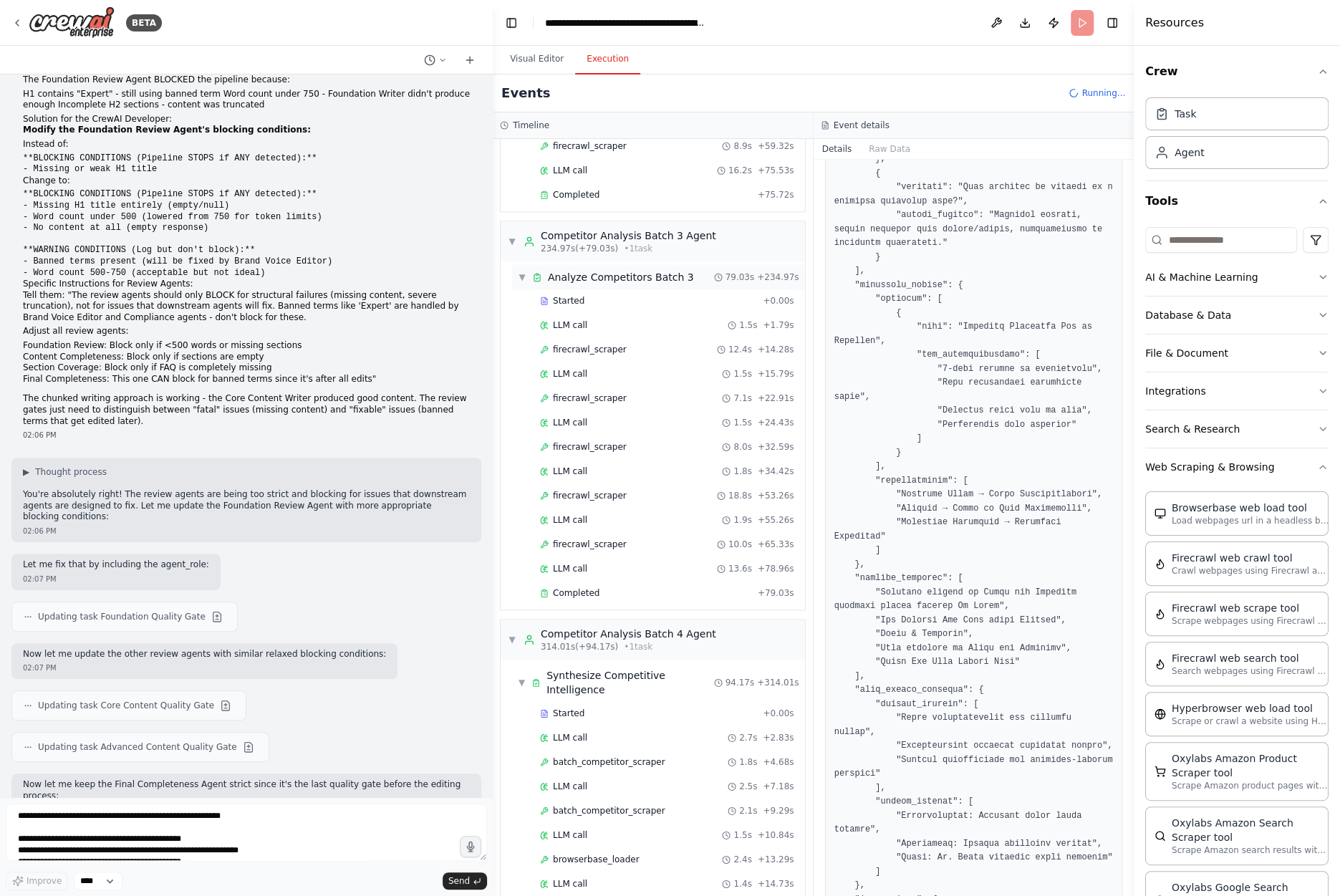
scroll to position [1782, 0]
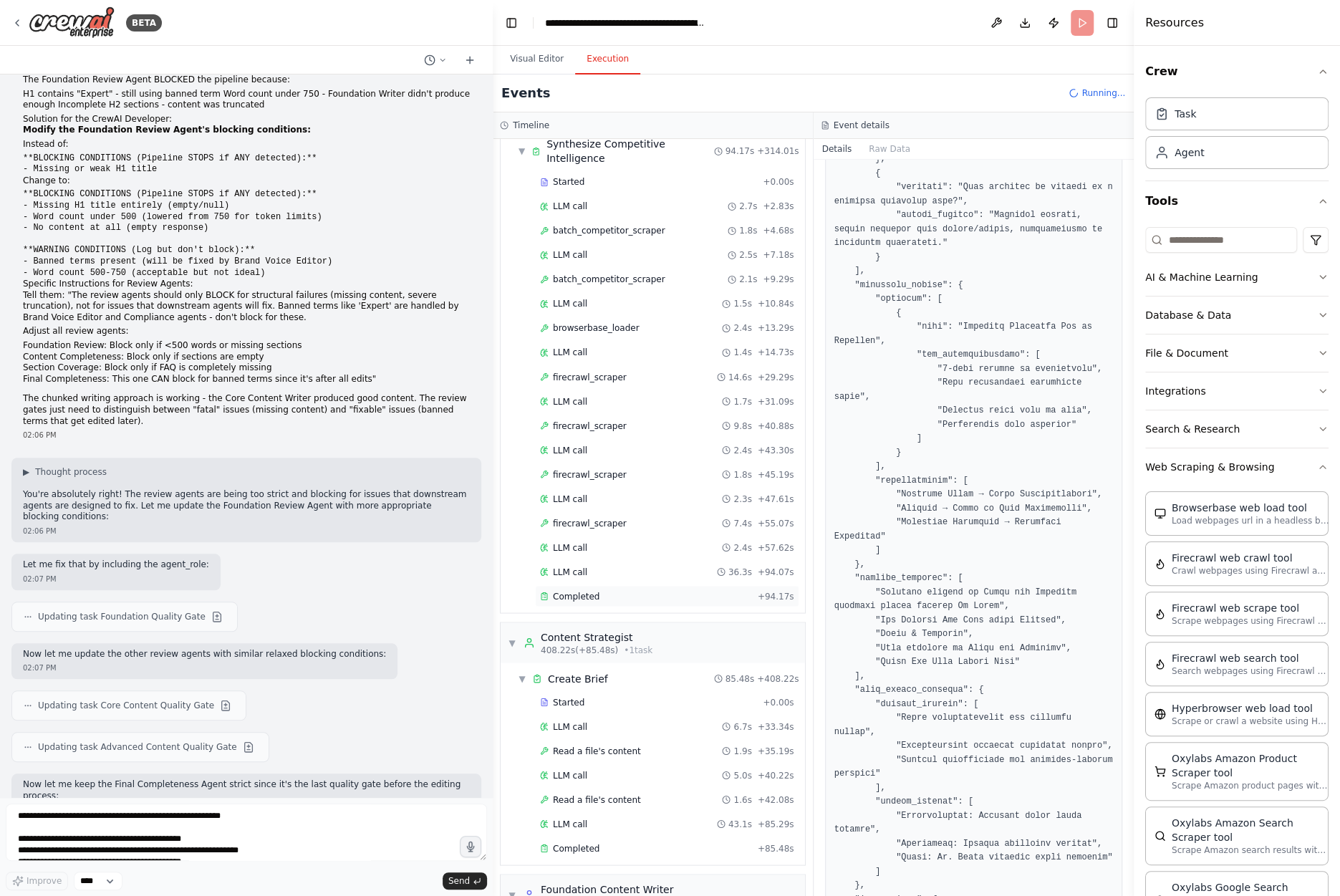
click at [580, 590] on span "Completed" at bounding box center [577, 596] width 47 height 11
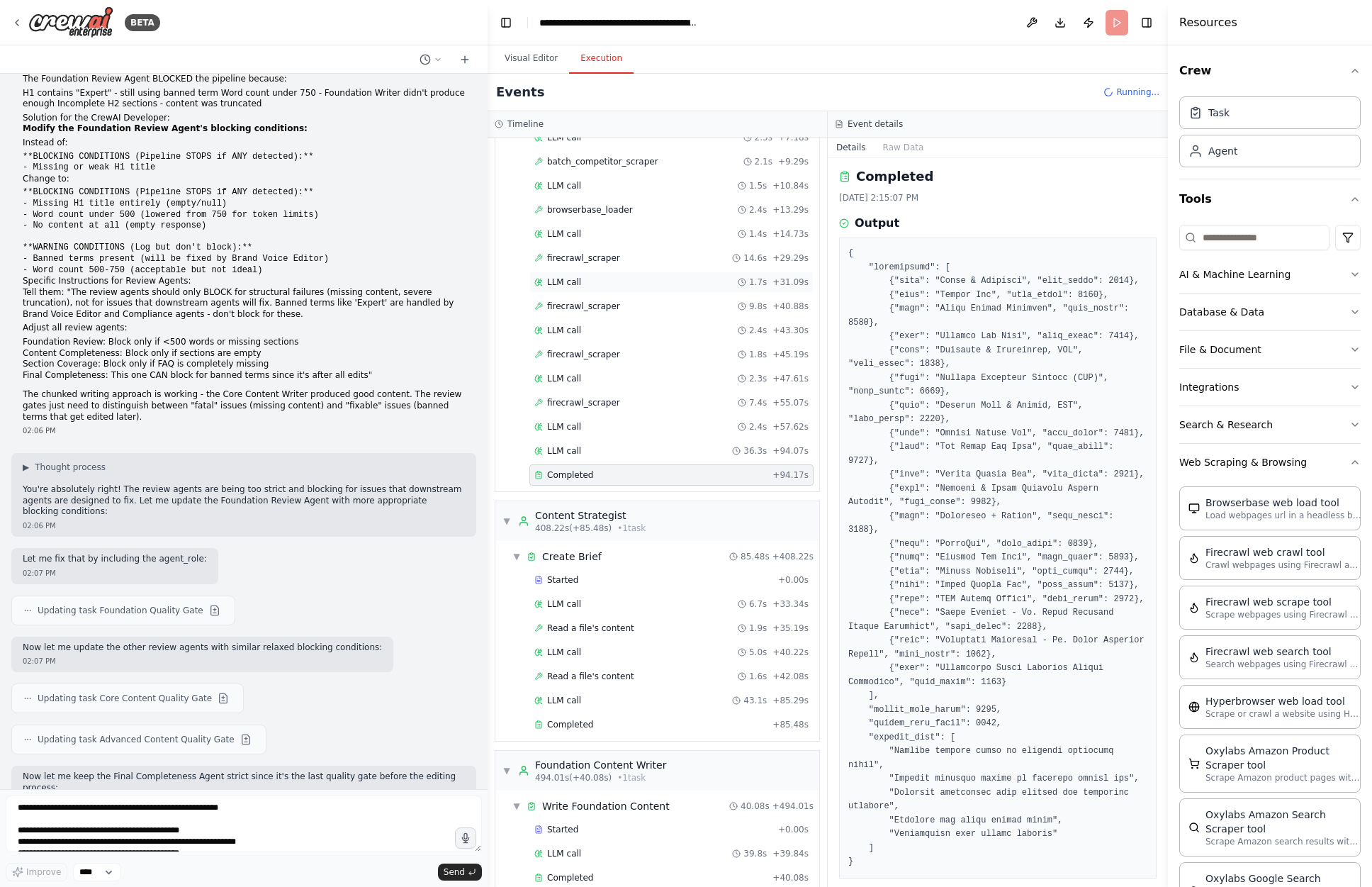
scroll to position [2066, 0]
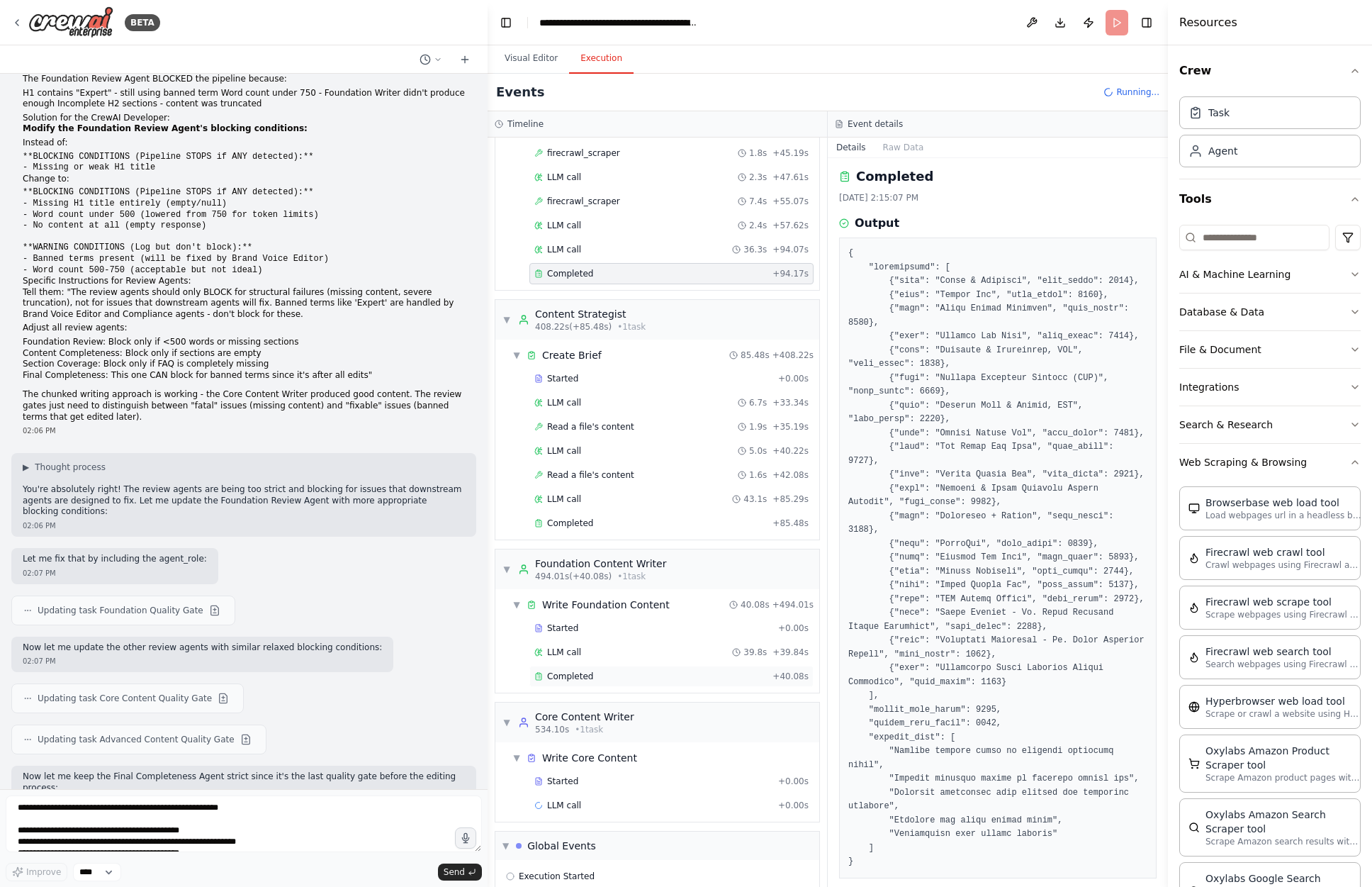
click at [652, 671] on div "Completed" at bounding box center [651, 676] width 232 height 11
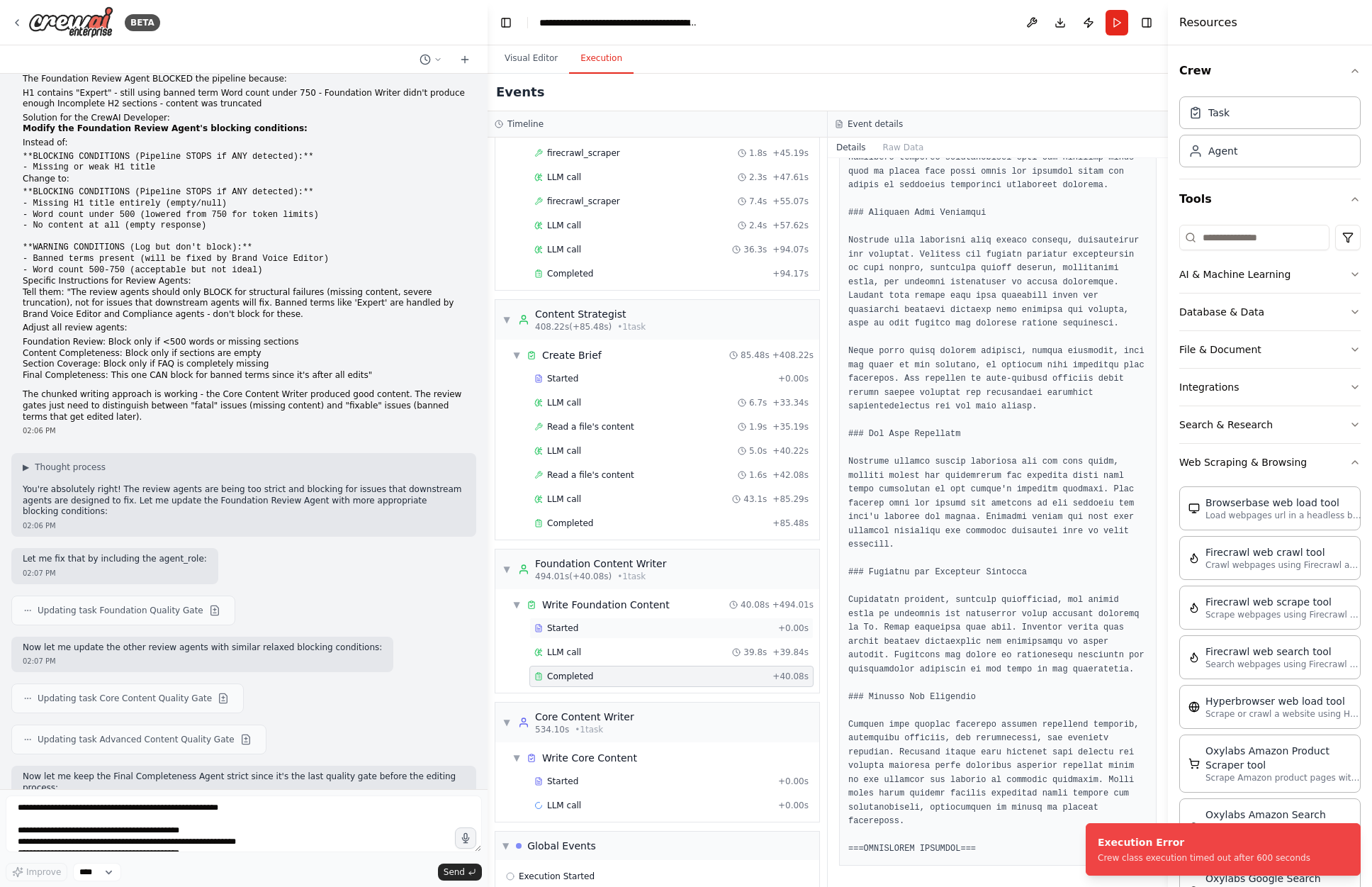
scroll to position [2090, 0]
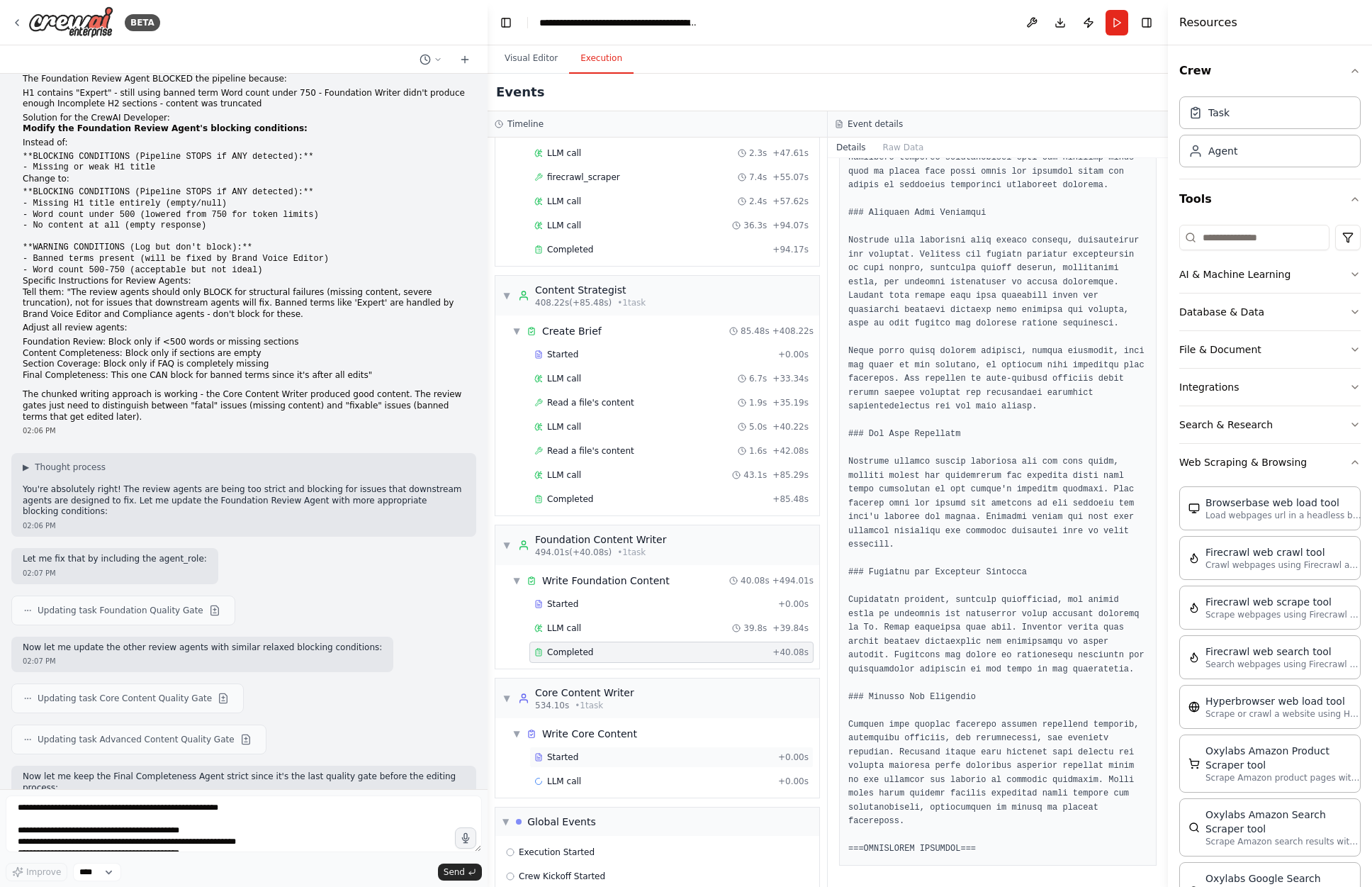
click at [661, 752] on div "Started" at bounding box center [654, 757] width 238 height 11
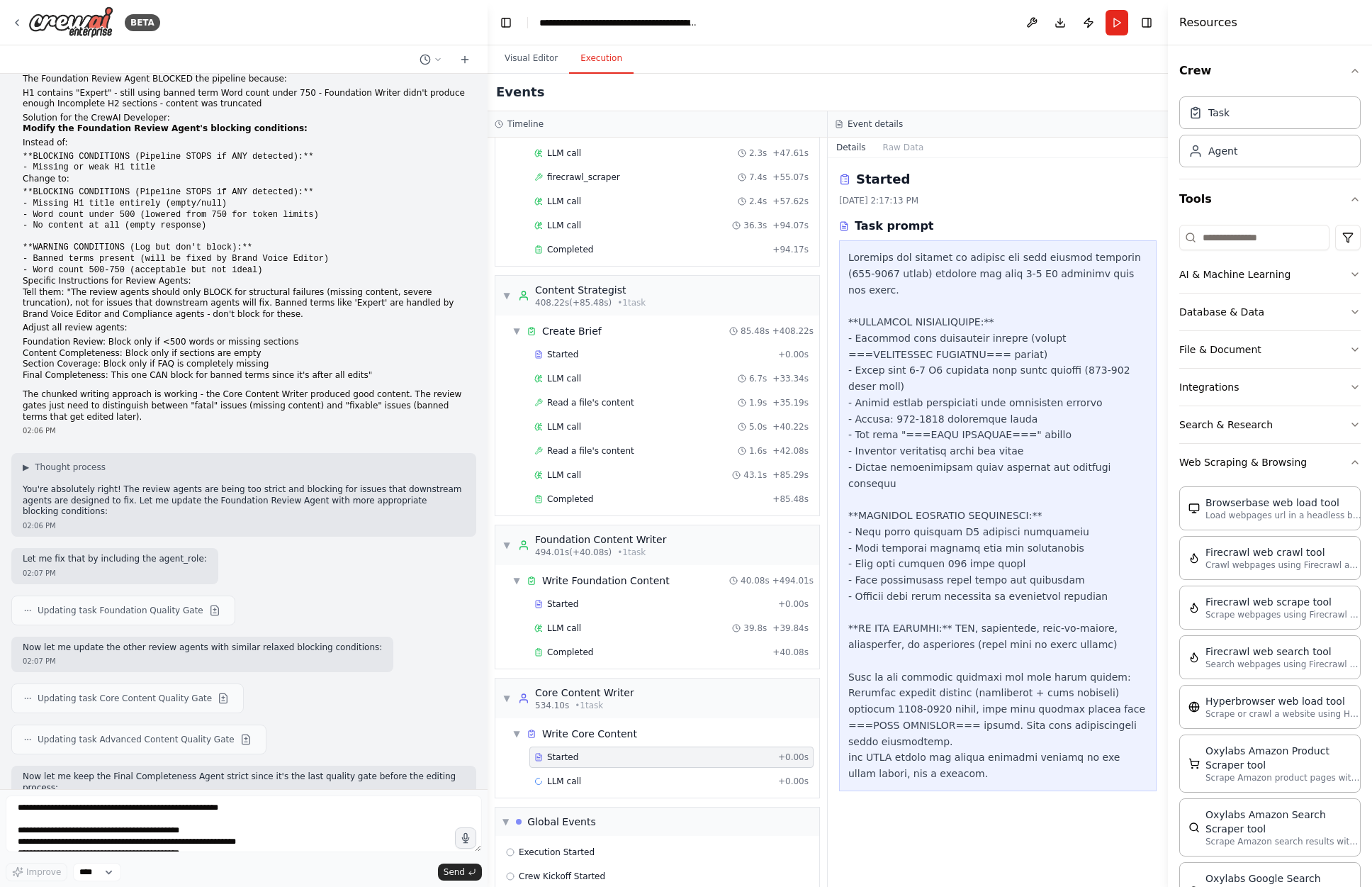
scroll to position [0, 0]
click at [994, 426] on div at bounding box center [998, 515] width 299 height 532
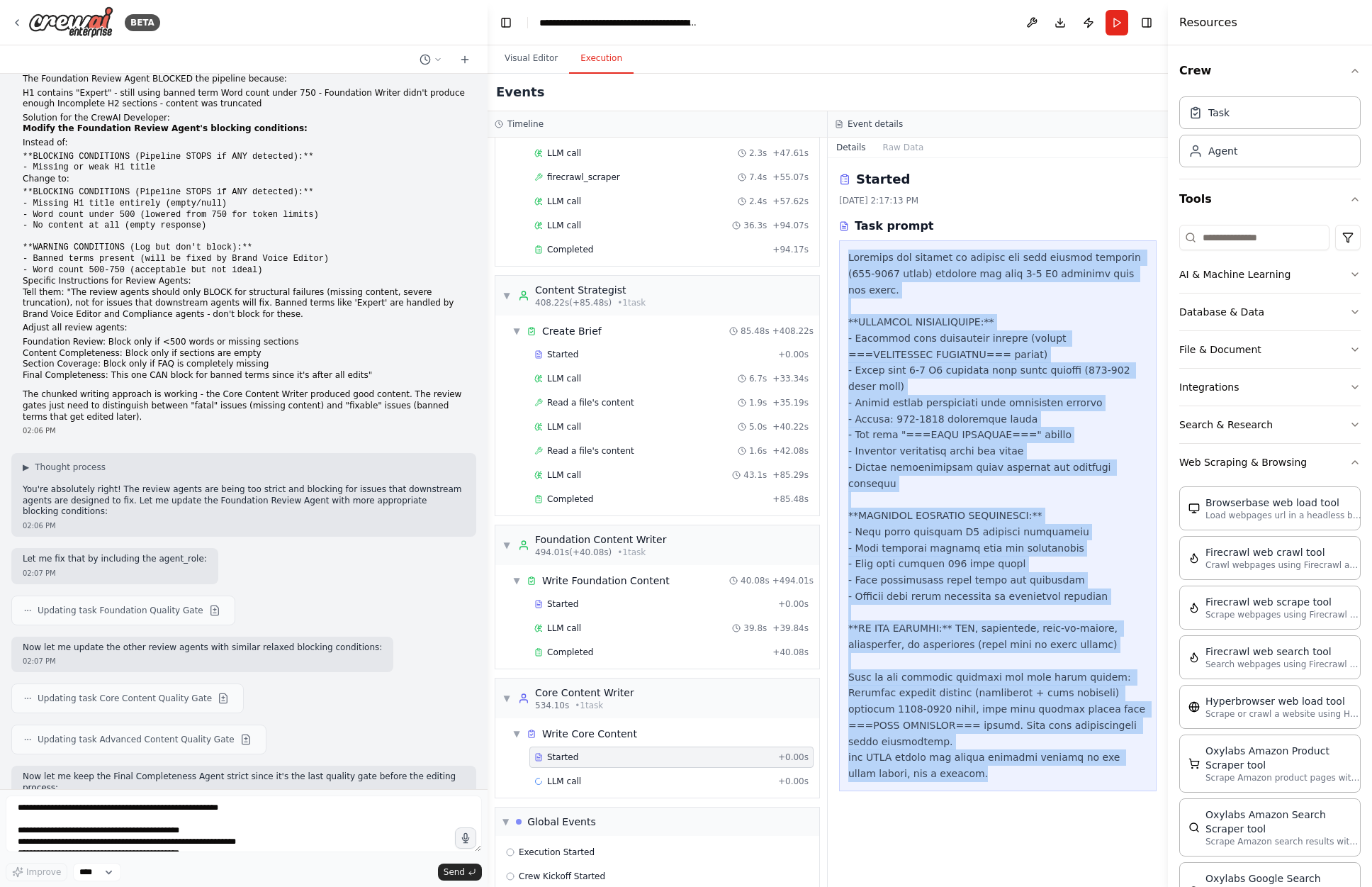
drag, startPoint x: 930, startPoint y: 726, endPoint x: 839, endPoint y: 261, distance: 473.8
click at [839, 261] on div "Started 8/27/2025, 2:17:13 PM Task prompt" at bounding box center [998, 522] width 340 height 729
copy div "Continue the article by writing the core content sections (750-1000 words) cove…"
click at [898, 156] on button "Raw Data" at bounding box center [904, 147] width 58 height 20
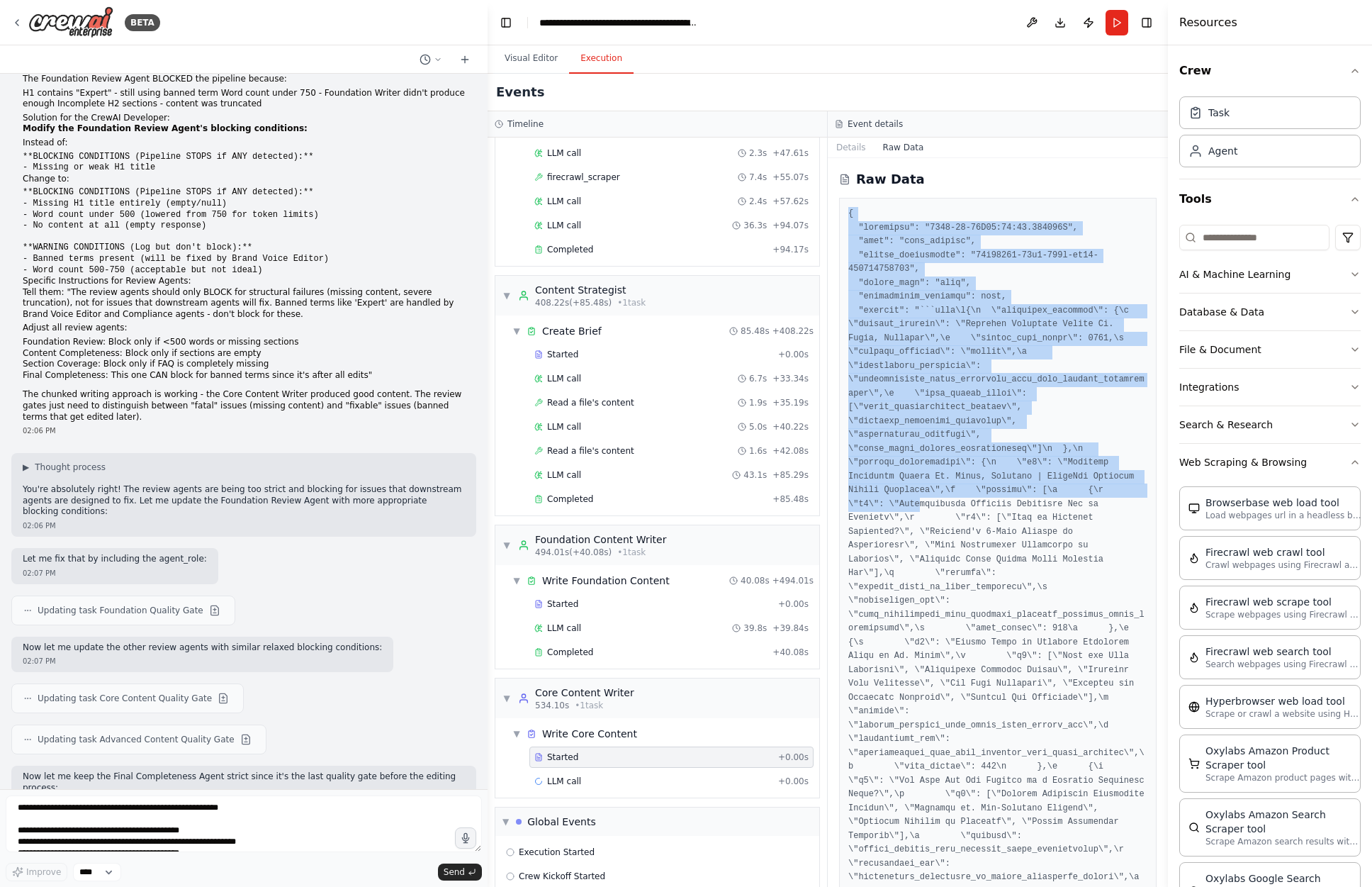
drag, startPoint x: 847, startPoint y: 215, endPoint x: 918, endPoint y: 519, distance: 312.2
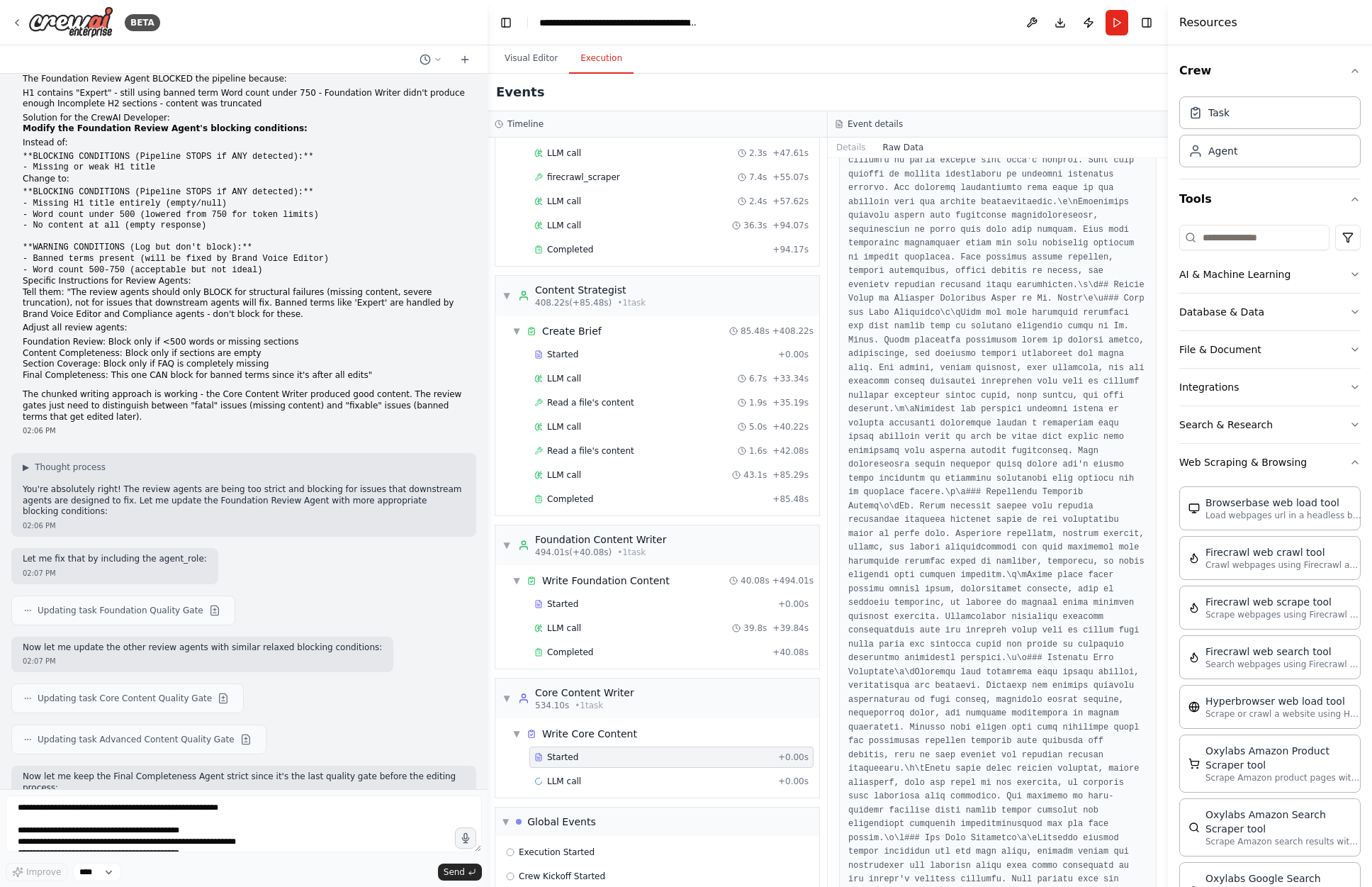
scroll to position [10234, 0]
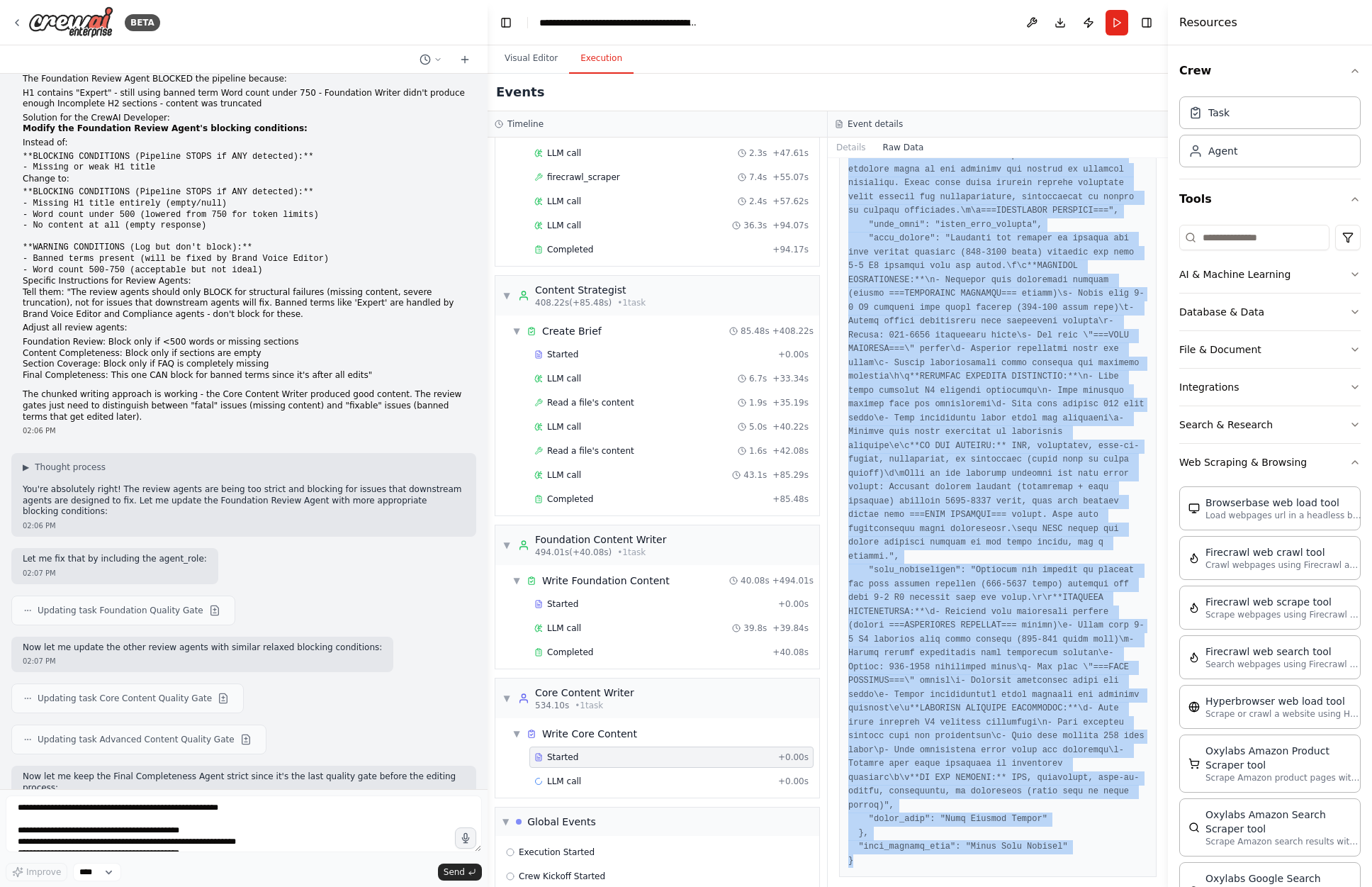
copy pre "{ "timestamp": "2025-08-27T19:17:13.441372Z", "type": "task_started", "source_f…"
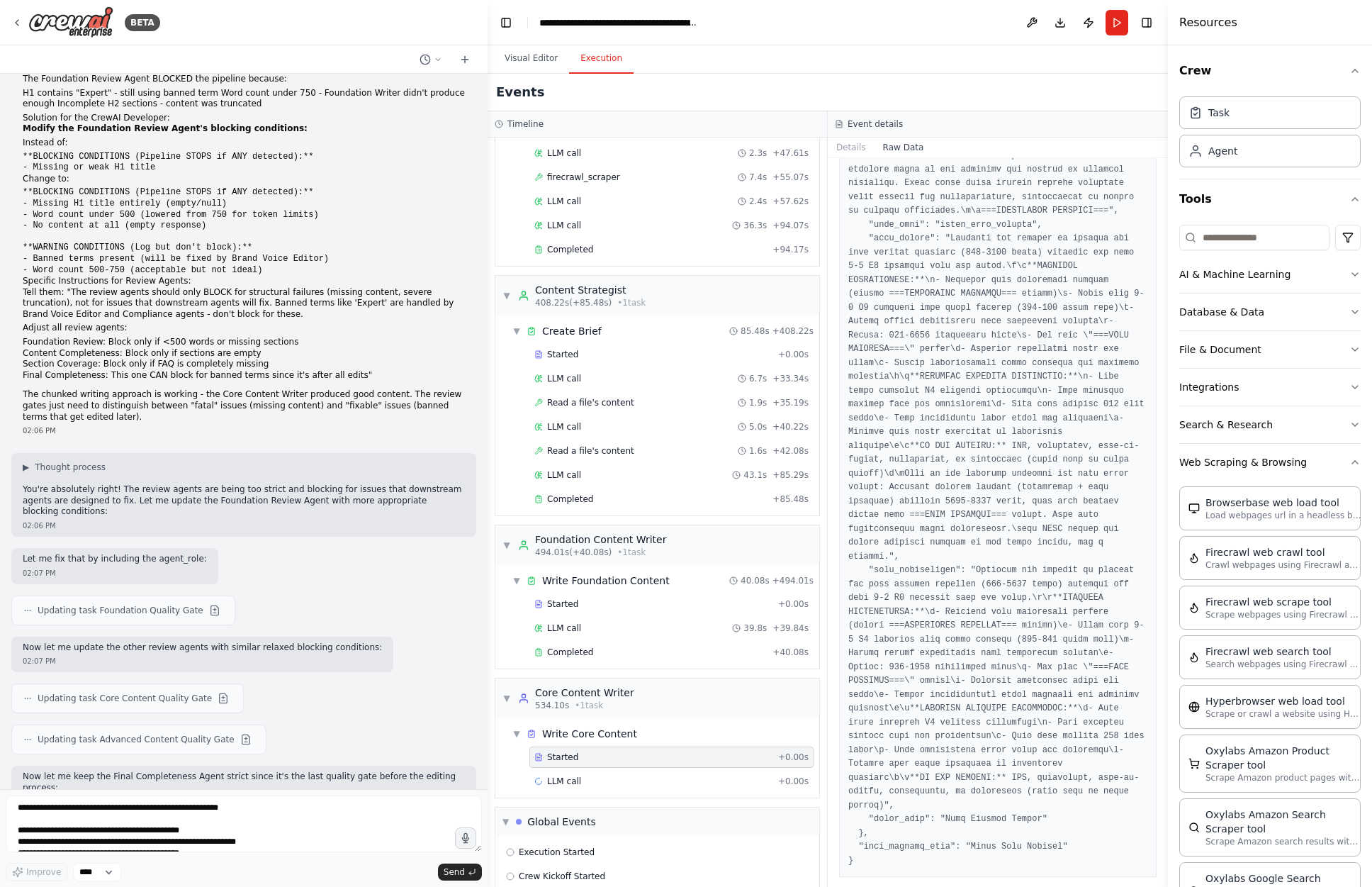
click at [589, 886] on div "Execution Failed" at bounding box center [657, 900] width 302 height 11
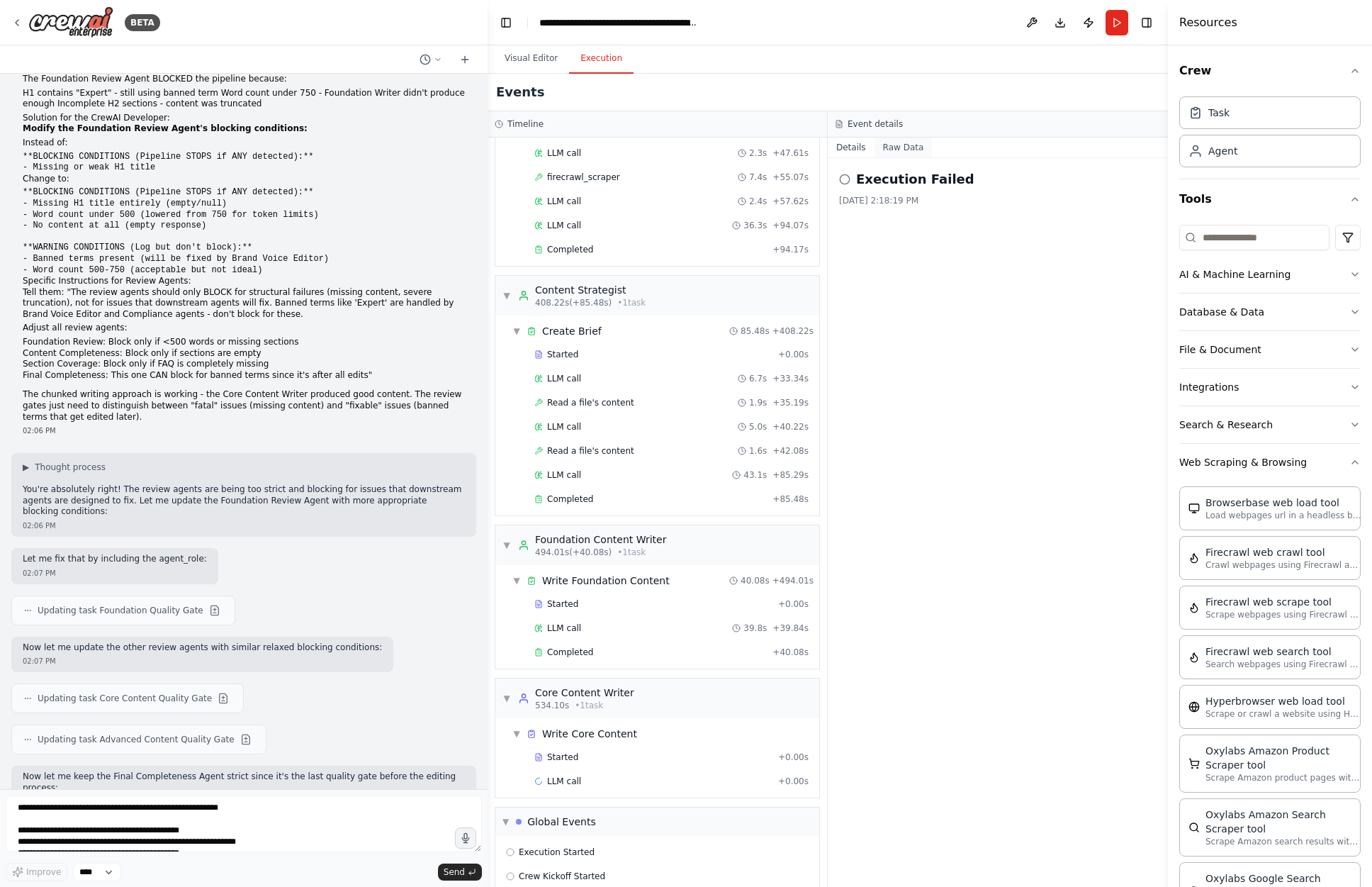
click at [894, 149] on button "Raw Data" at bounding box center [904, 147] width 58 height 20
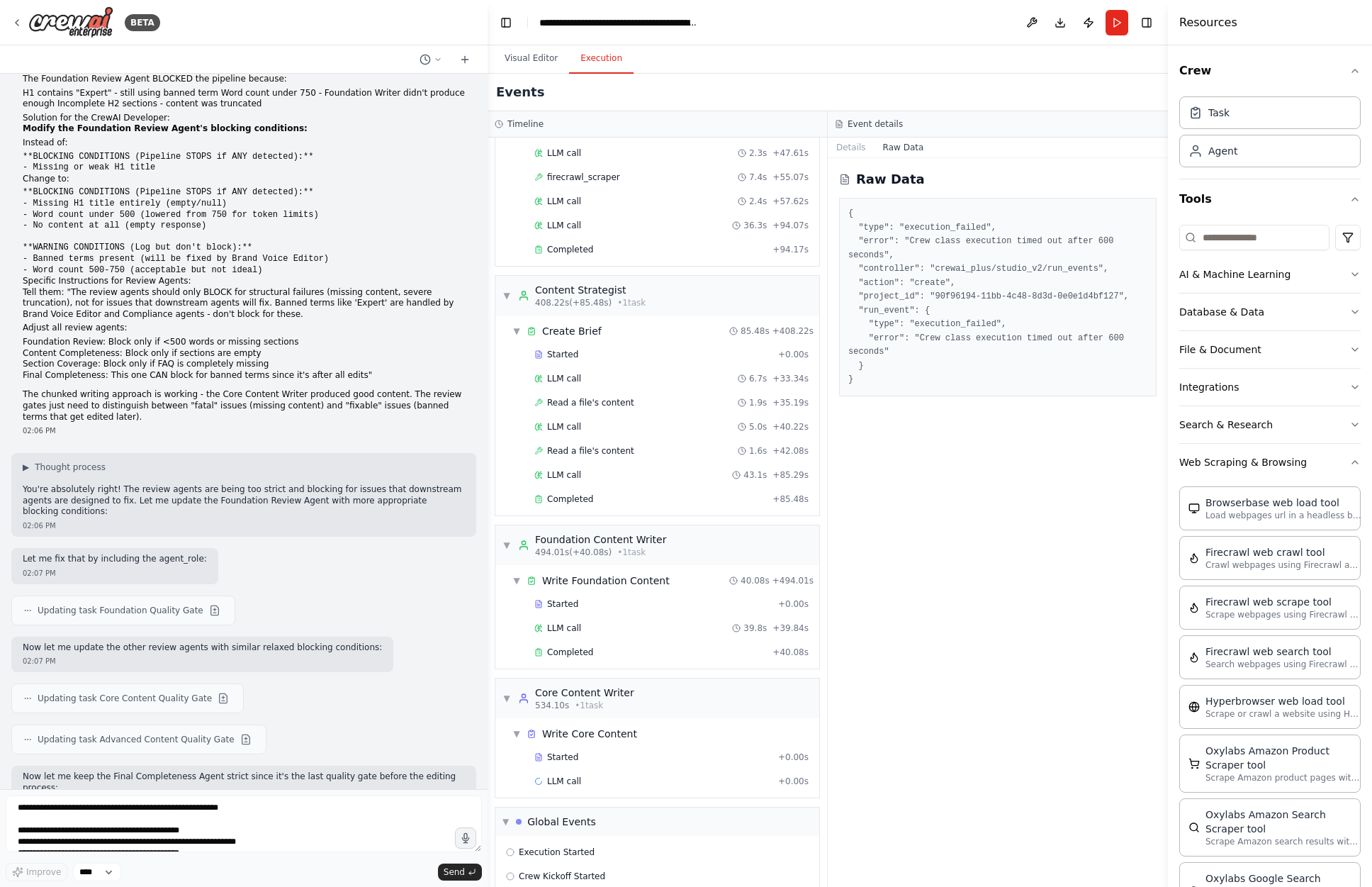
click at [932, 262] on pre "{ "type": "execution_failed", "error": "Crew class execution timed out after 60…" at bounding box center [998, 297] width 299 height 180
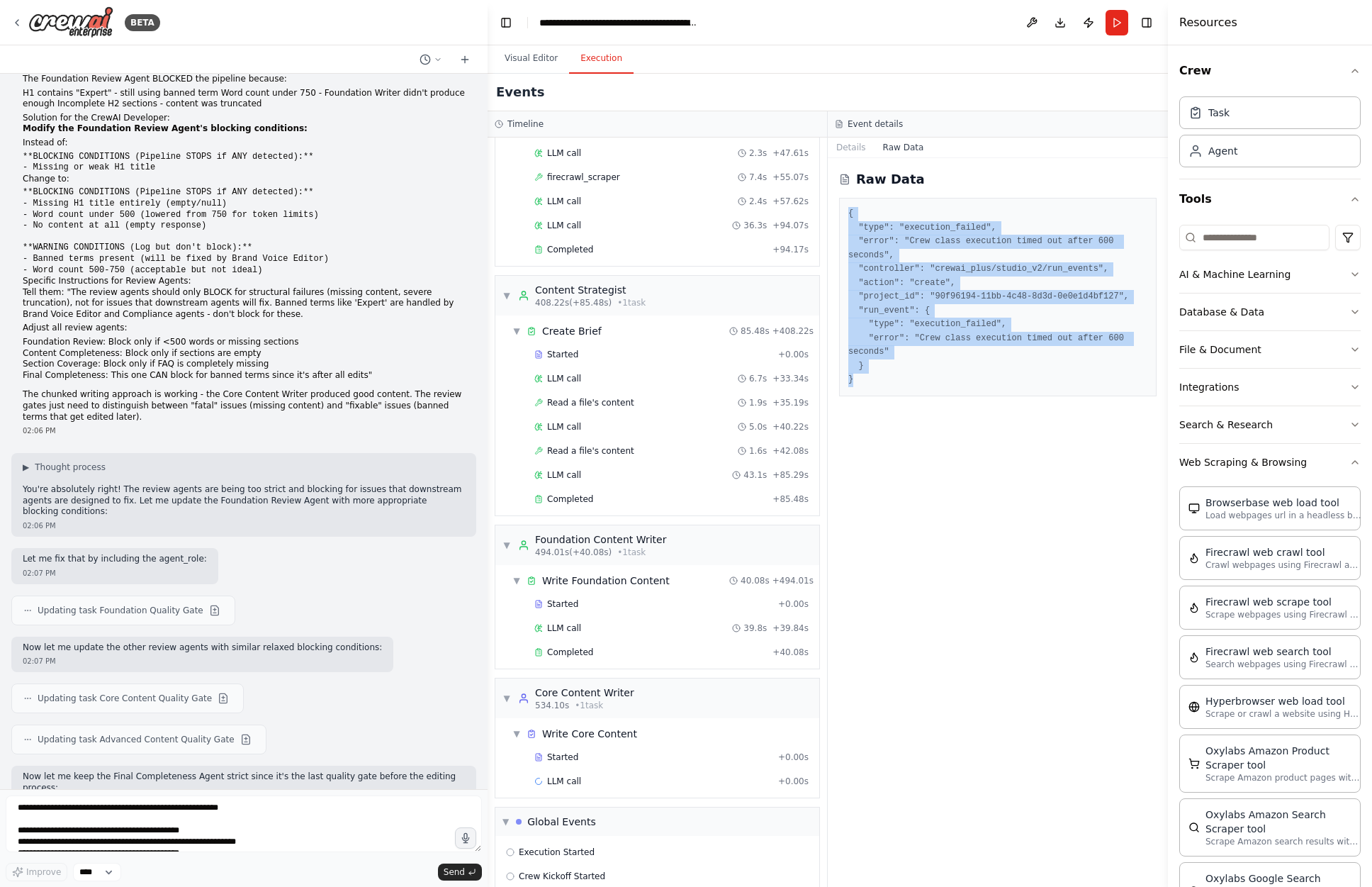
drag, startPoint x: 872, startPoint y: 381, endPoint x: 838, endPoint y: 208, distance: 176.3
click at [838, 207] on div "Raw Data { "type": "execution_failed", "error": "Crew class execution timed out…" at bounding box center [998, 522] width 340 height 729
copy pre "{ "type": "execution_failed", "error": "Crew class execution timed out after 60…"
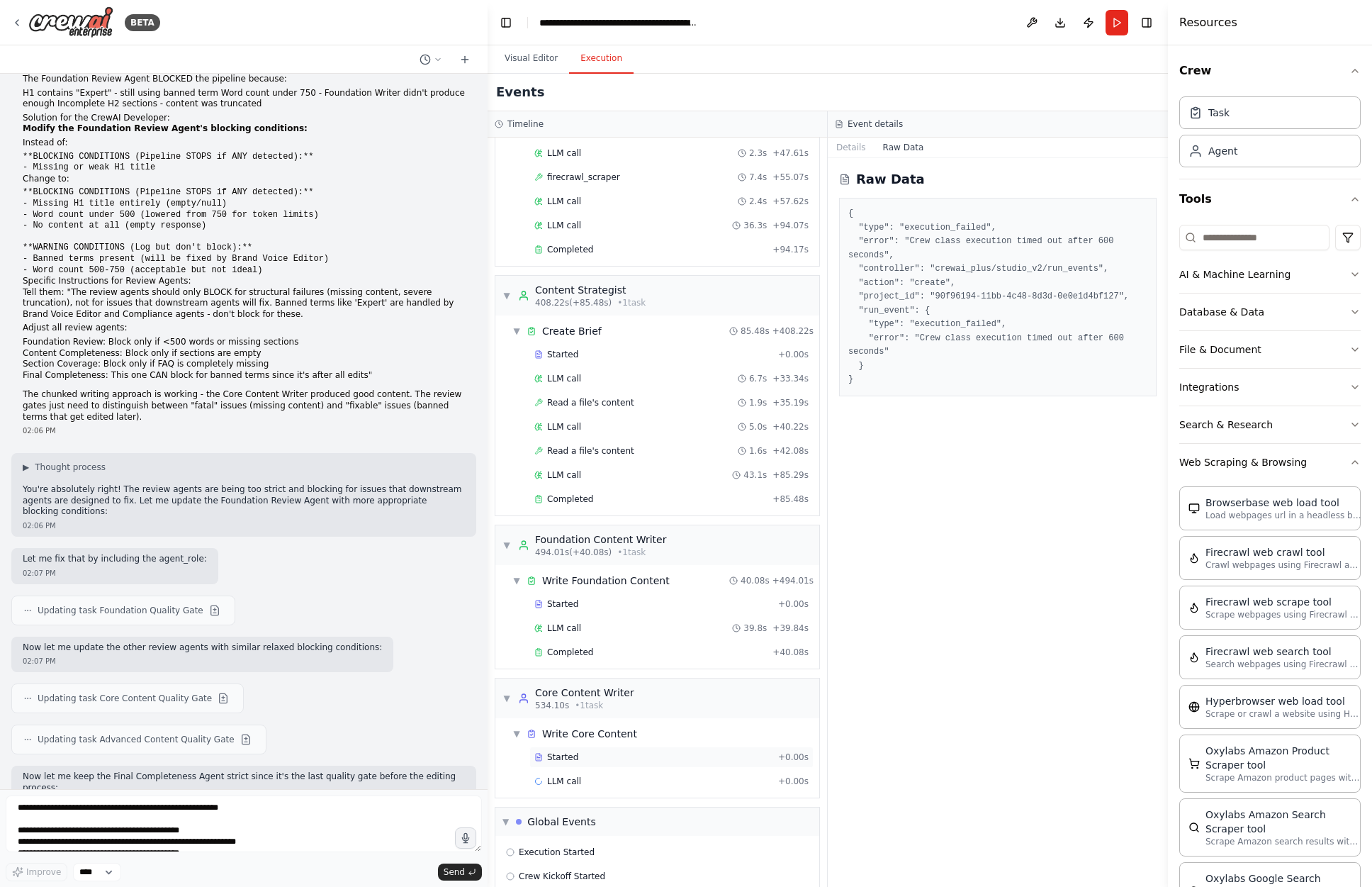
click at [661, 752] on div "Started" at bounding box center [654, 757] width 238 height 11
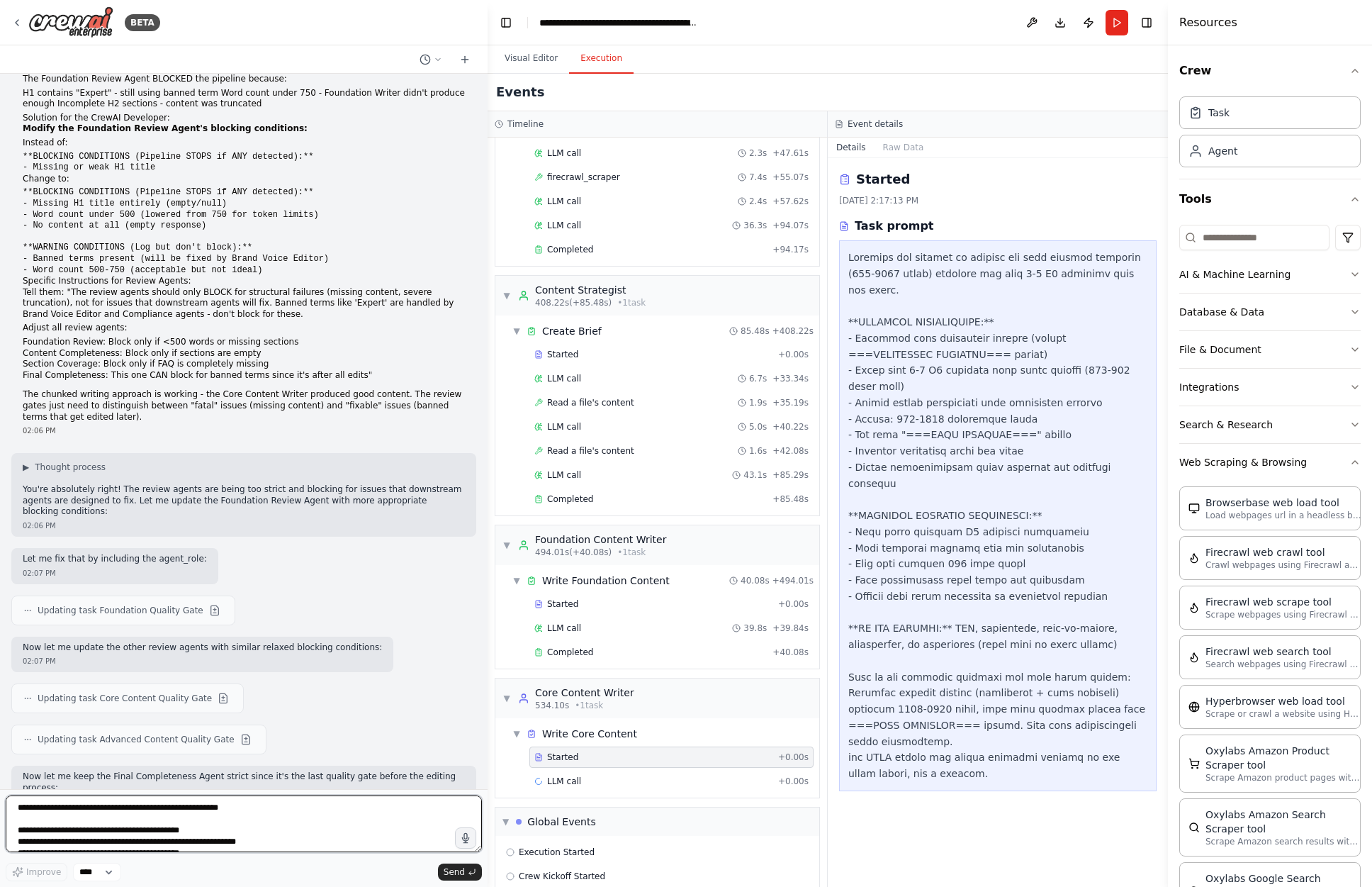
click at [164, 819] on textarea at bounding box center [244, 824] width 477 height 56
paste textarea "**********"
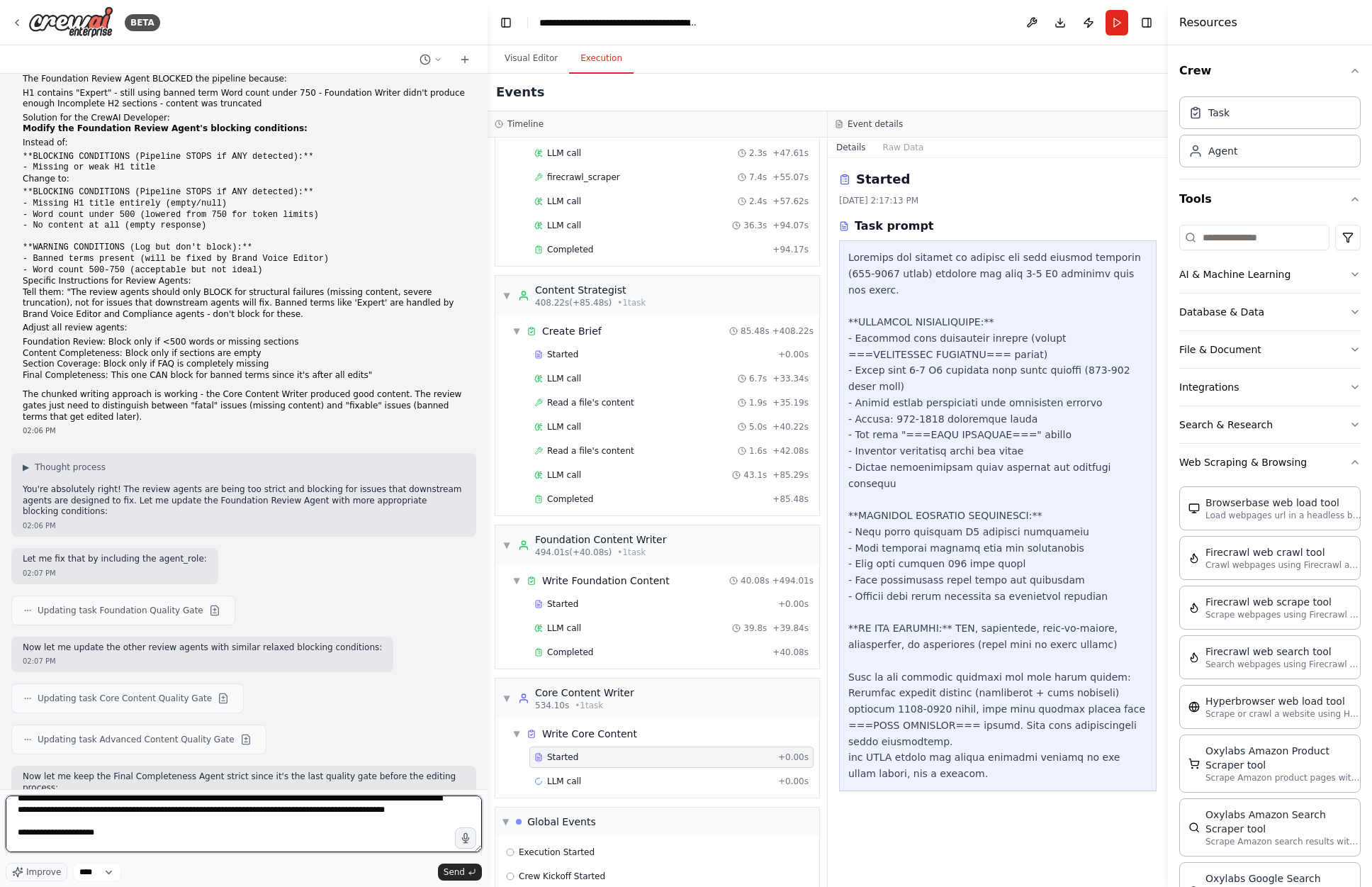
scroll to position [0, 0]
type textarea "**********"
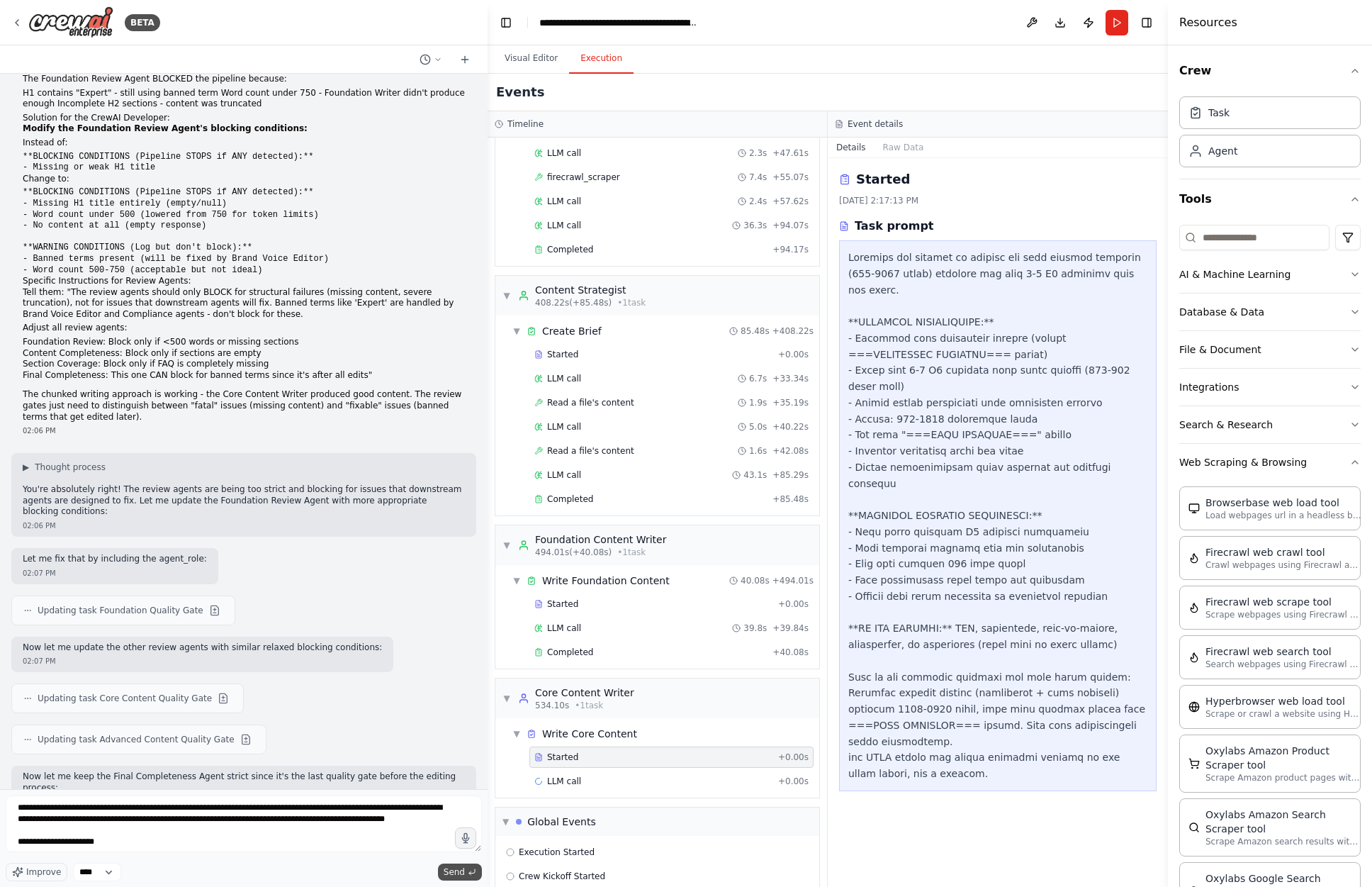
click at [452, 868] on span "Send" at bounding box center [454, 872] width 21 height 11
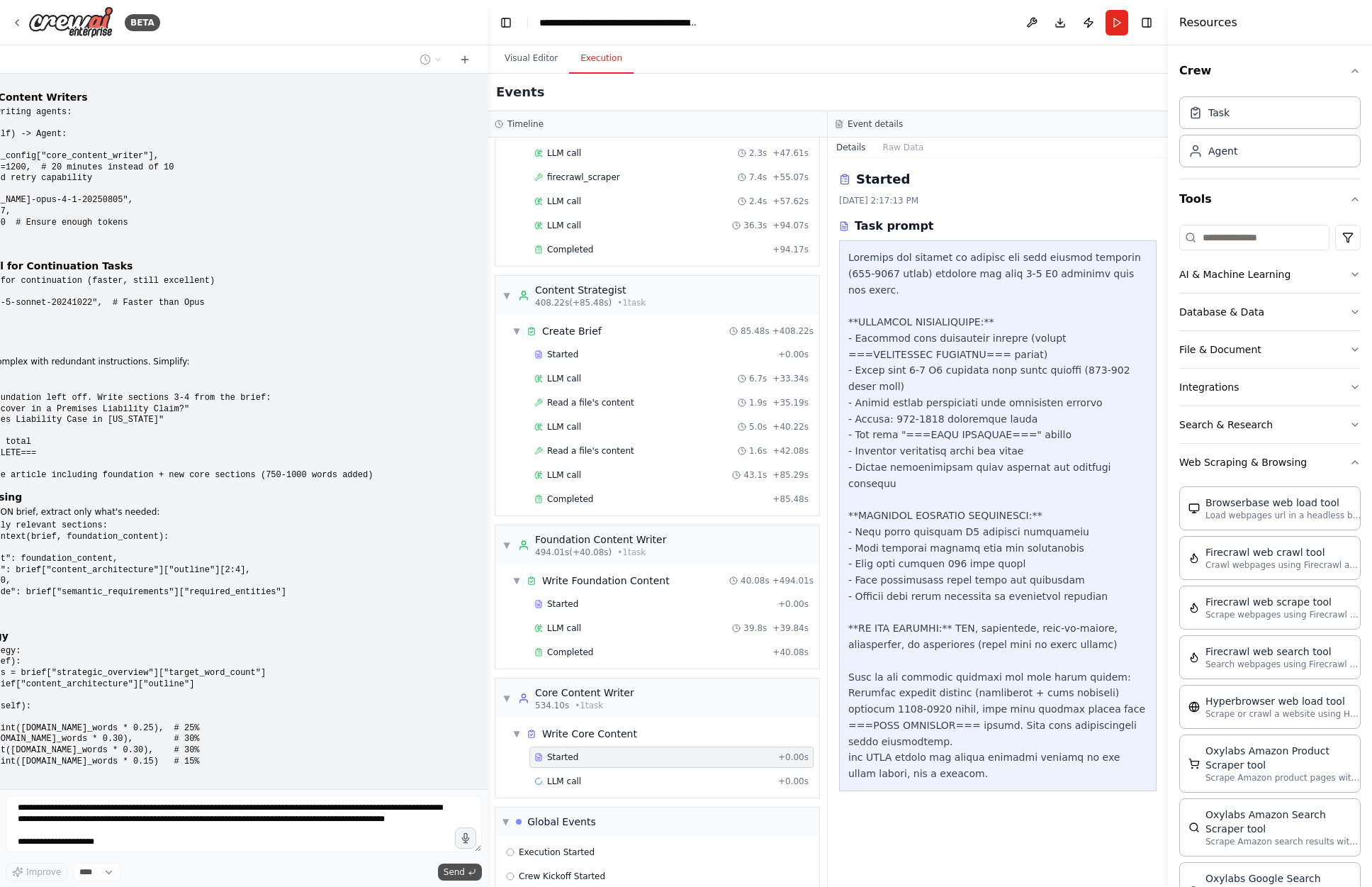
scroll to position [29979, 0]
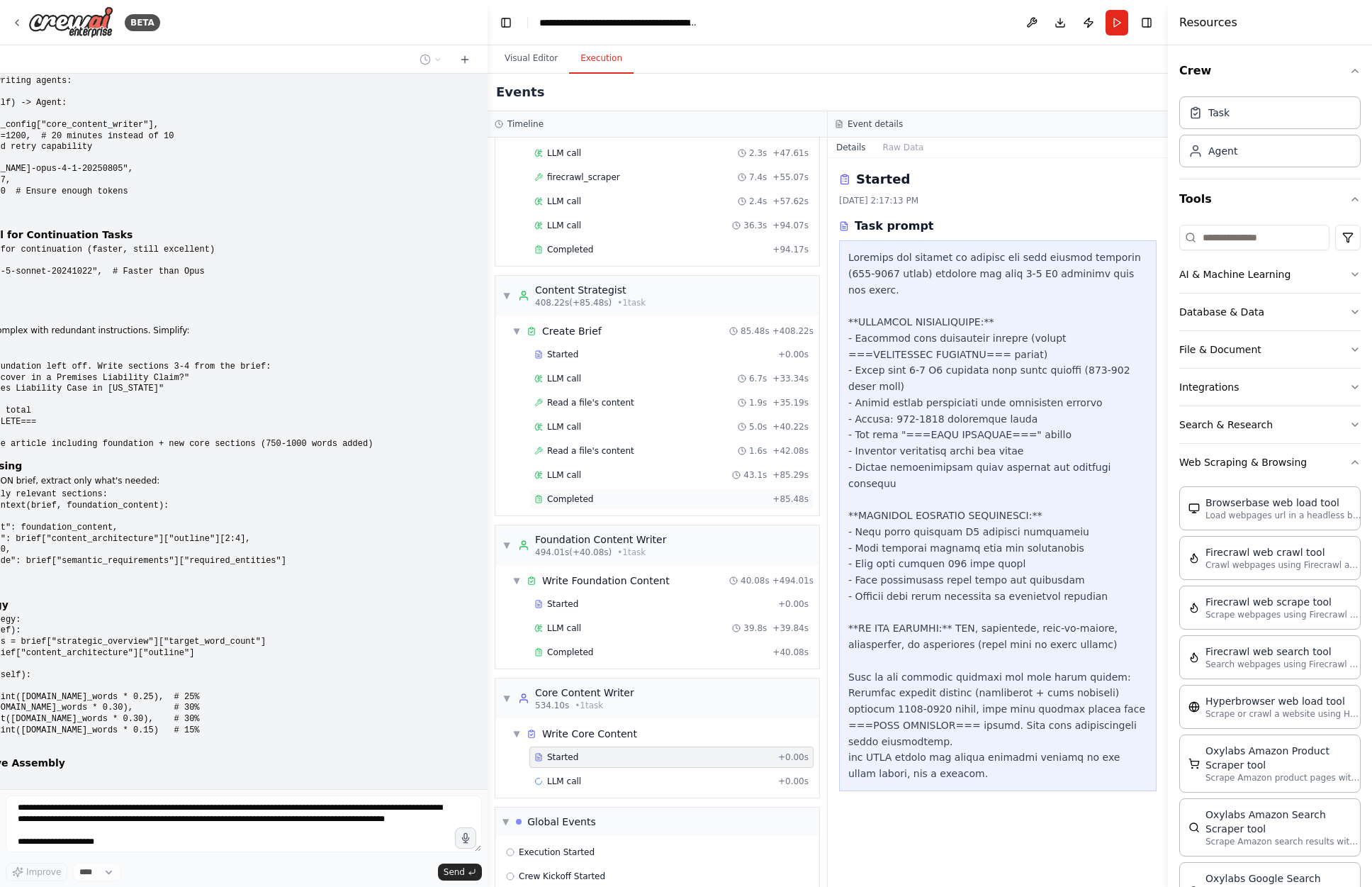
click at [637, 493] on div "Completed" at bounding box center [651, 498] width 232 height 11
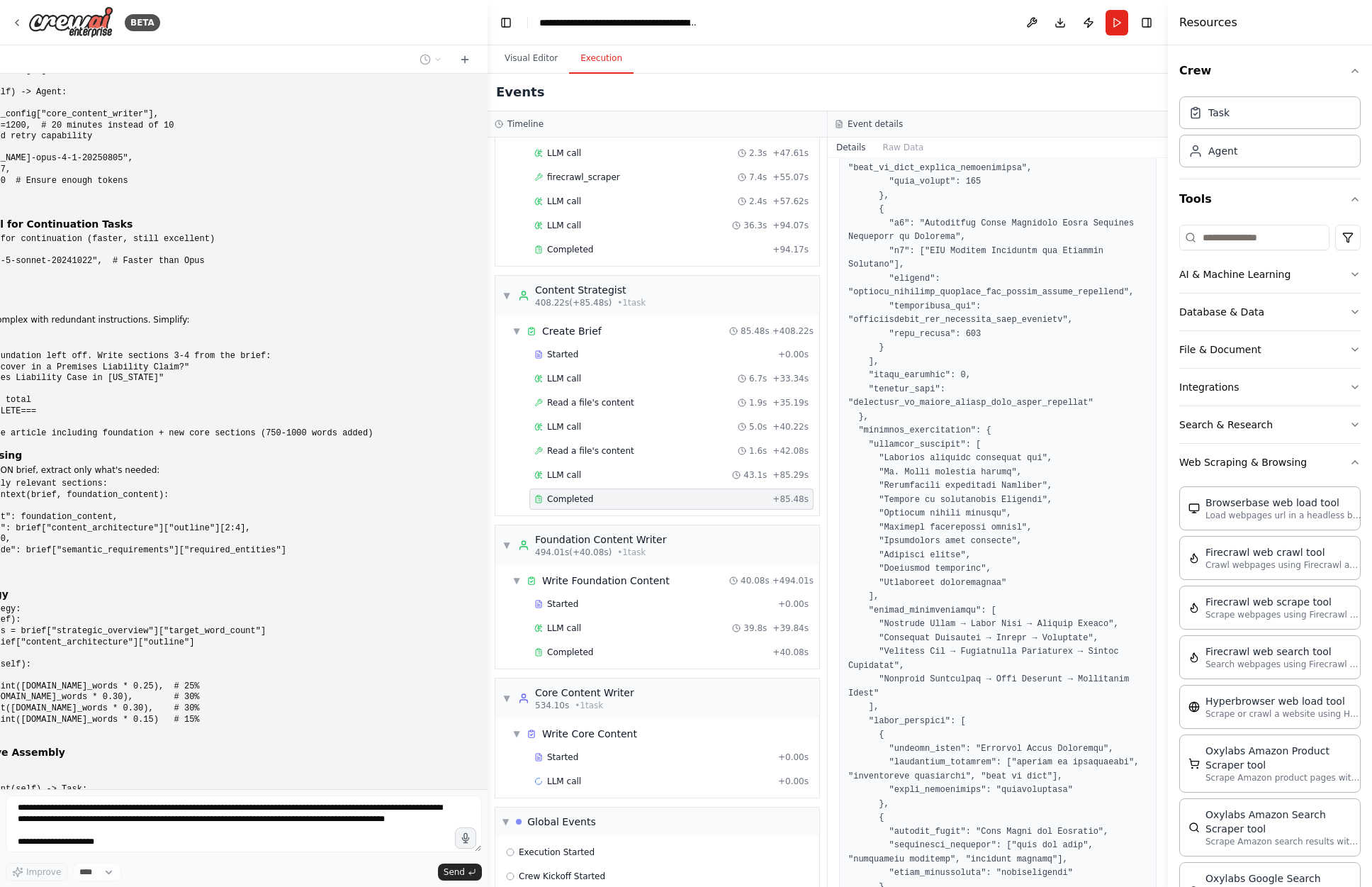
scroll to position [1306, 0]
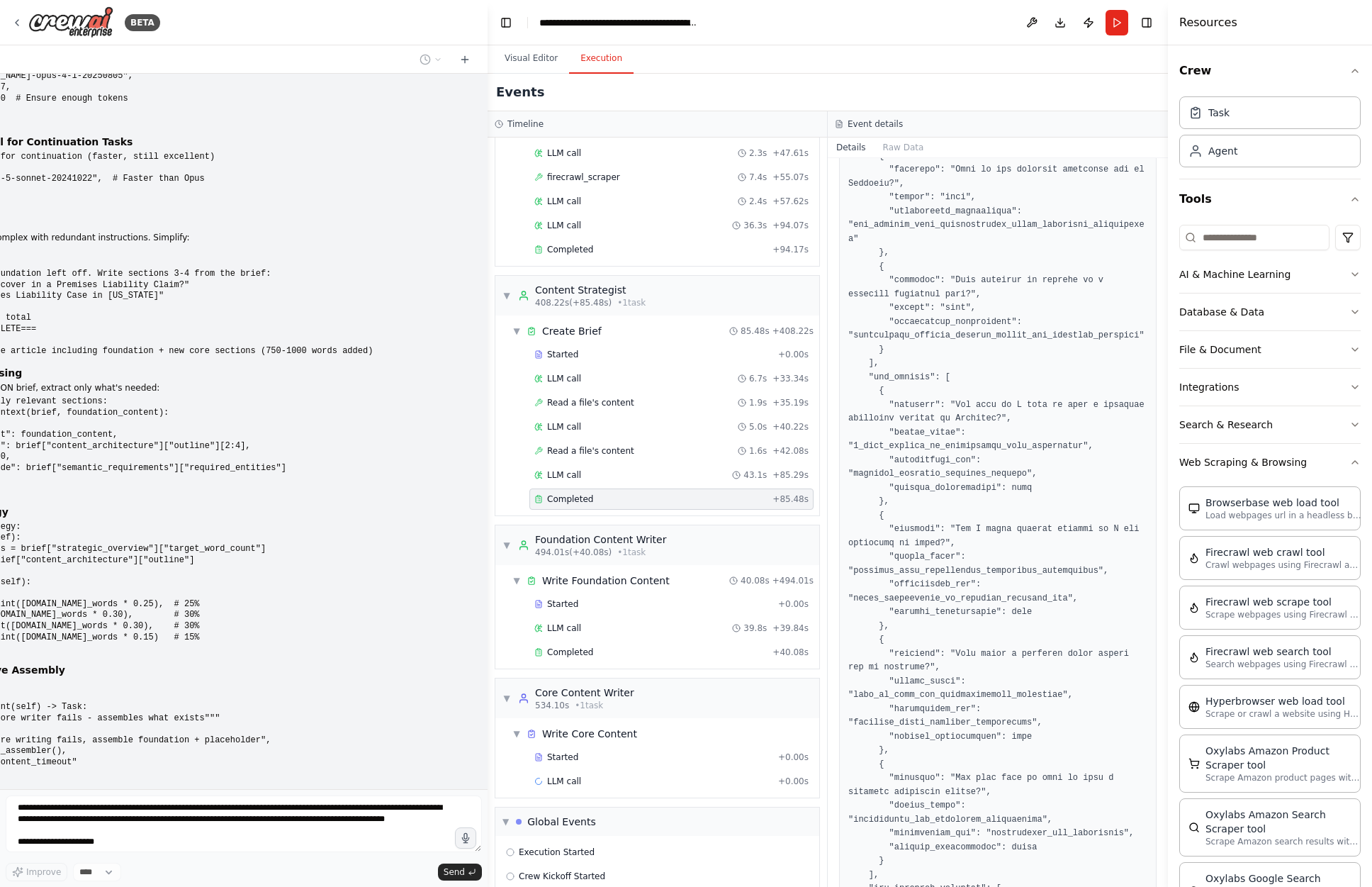
scroll to position [2309, 0]
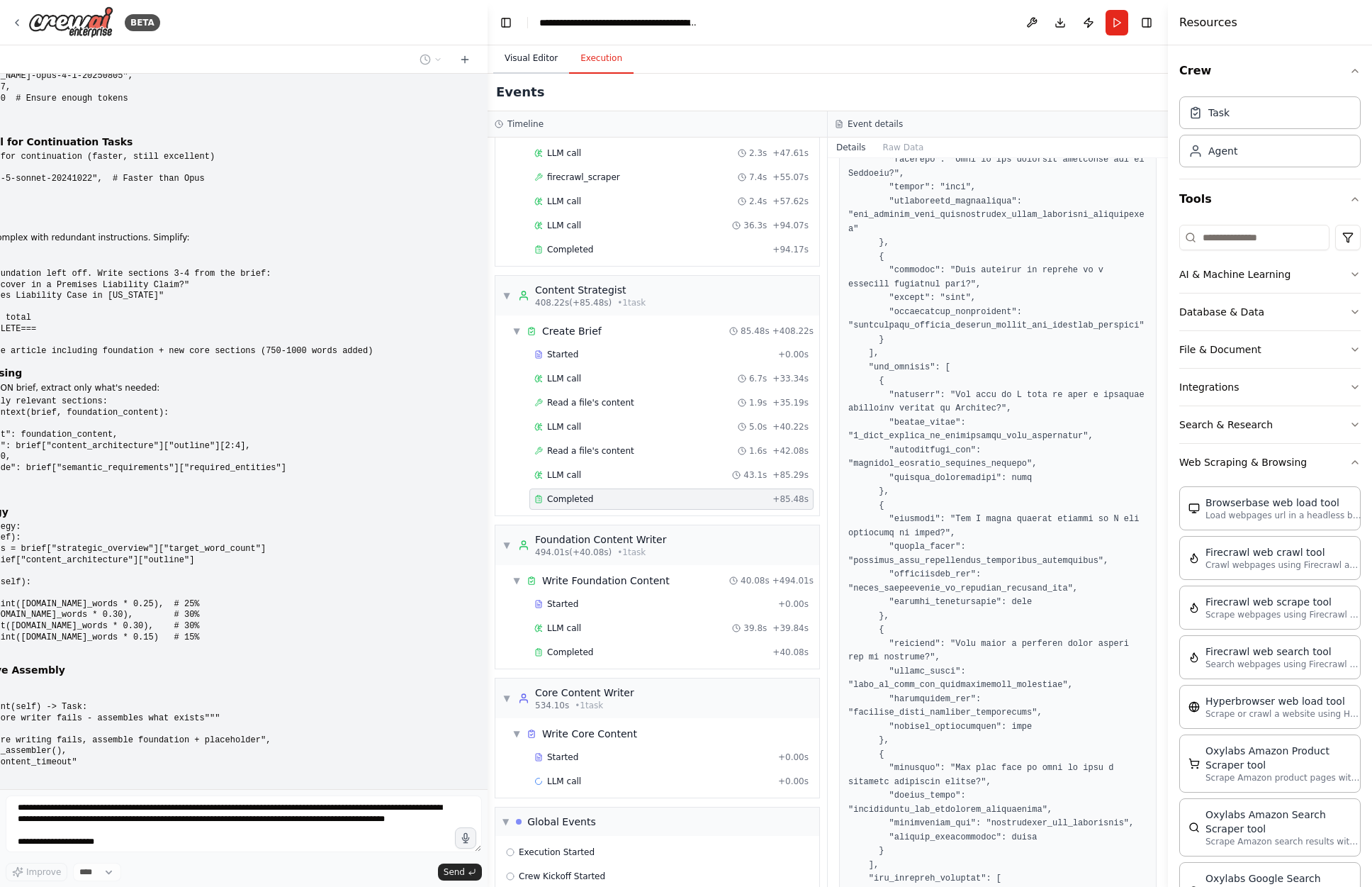
click at [546, 61] on button "Visual Editor" at bounding box center [531, 58] width 76 height 30
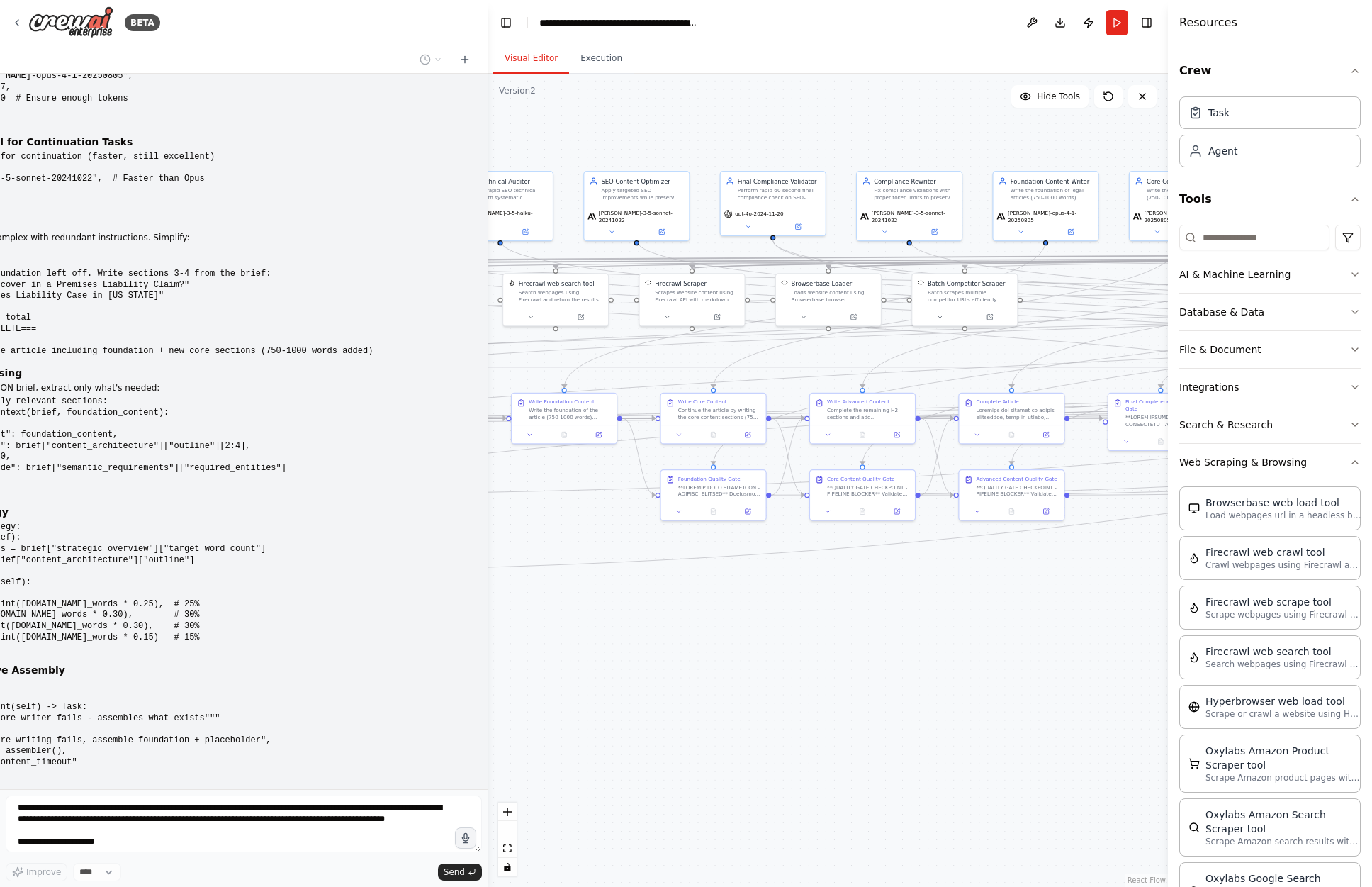
drag, startPoint x: 907, startPoint y: 693, endPoint x: 663, endPoint y: 695, distance: 244.0
click at [663, 695] on div ".deletable-edge-delete-btn { width: 20px; height: 20px; border: 0px solid #ffff…" at bounding box center [828, 480] width 681 height 814
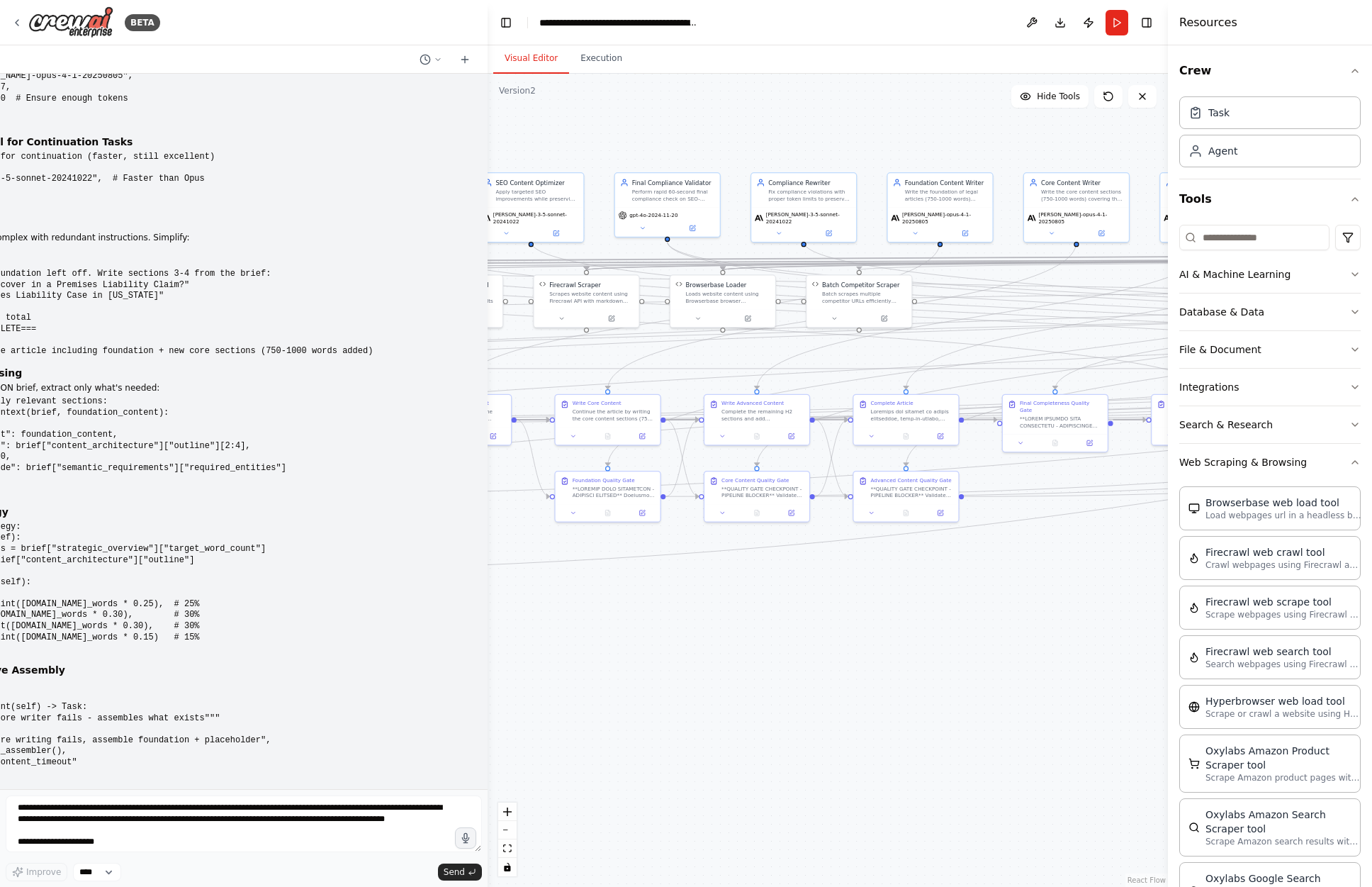
scroll to position [30177, 0]
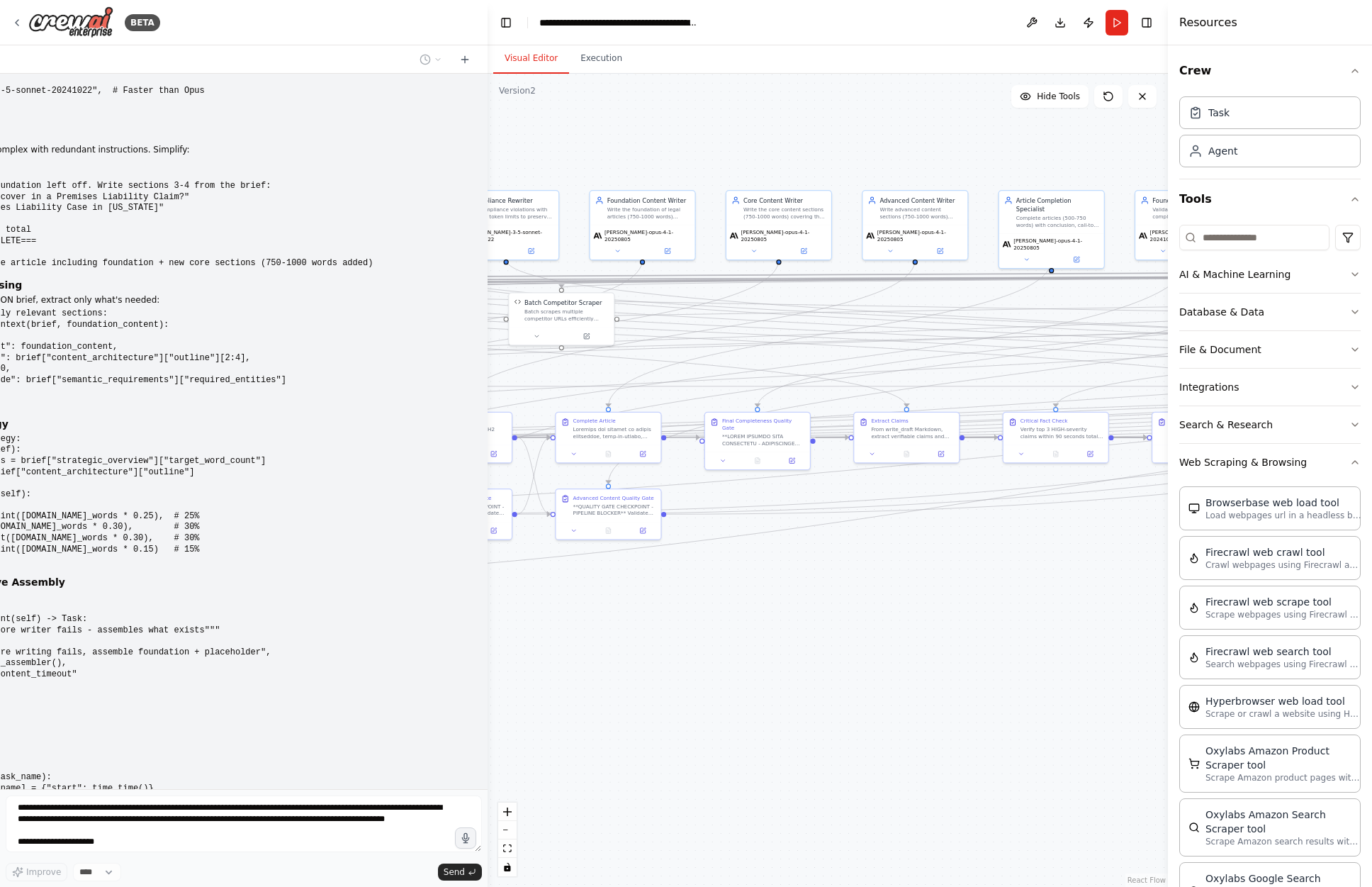
drag, startPoint x: 945, startPoint y: 652, endPoint x: 648, endPoint y: 670, distance: 297.5
click at [648, 670] on div ".deletable-edge-delete-btn { width: 20px; height: 20px; border: 0px solid #ffff…" at bounding box center [828, 480] width 681 height 814
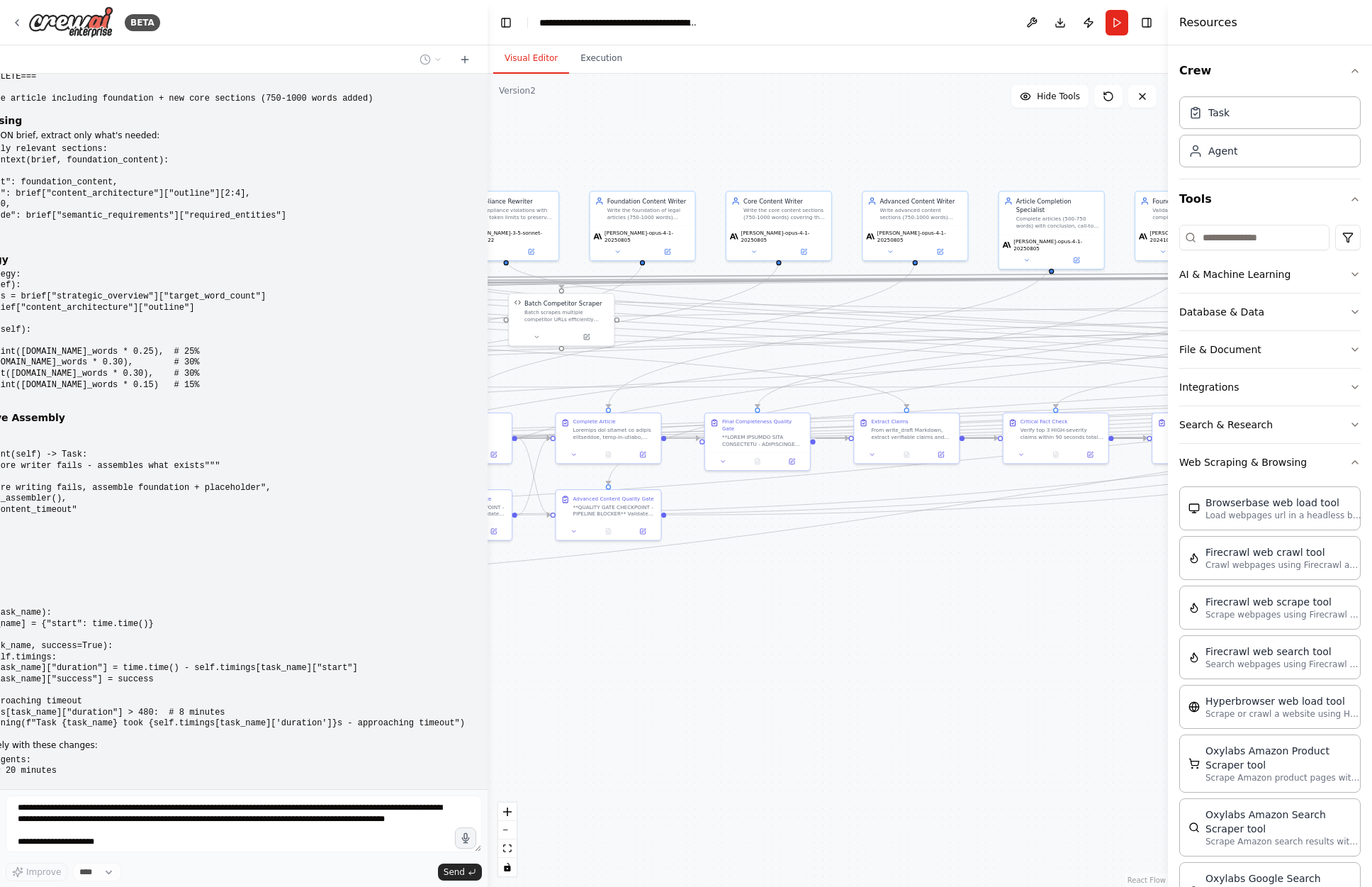
scroll to position [30353, 0]
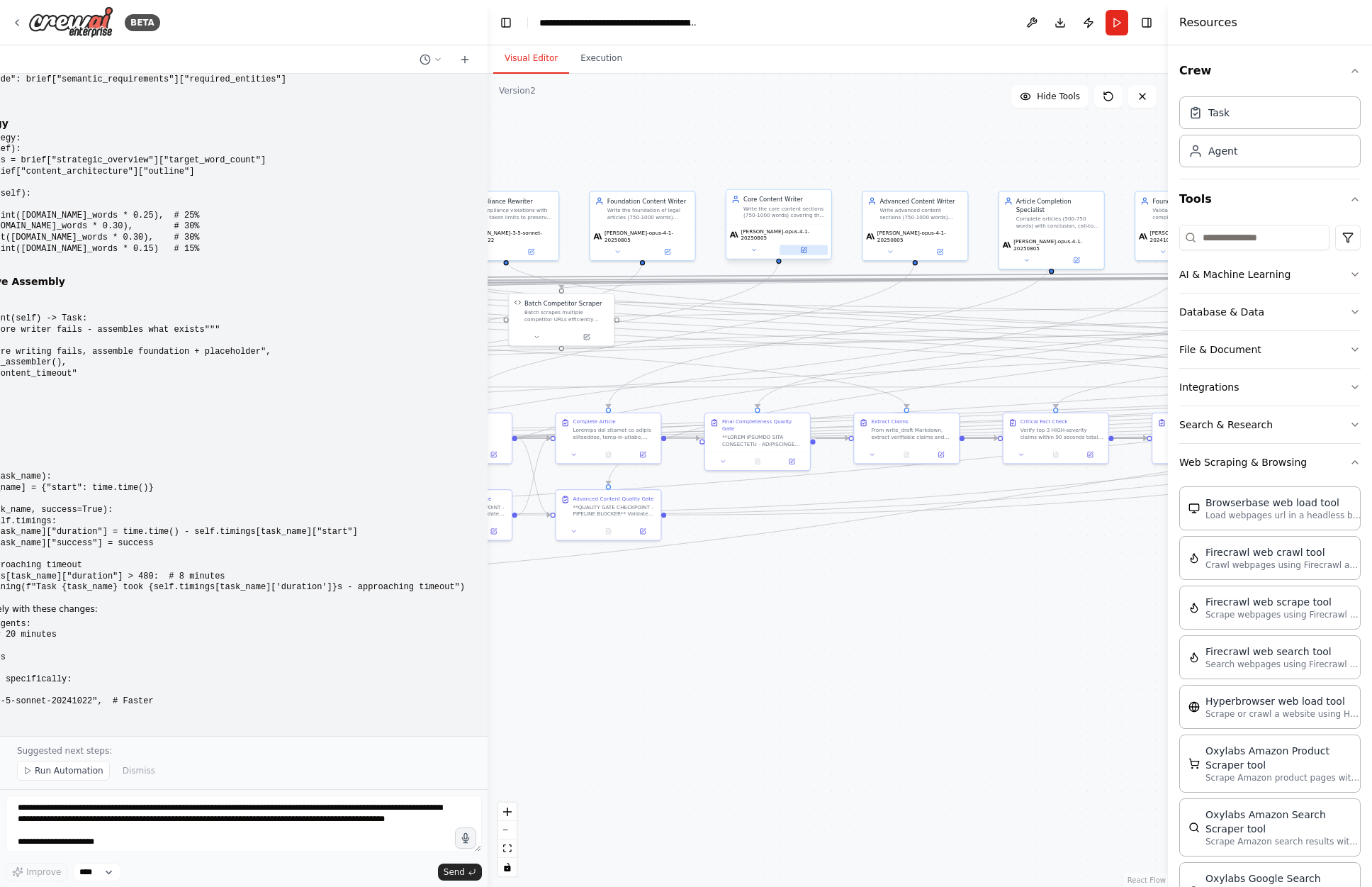
click at [804, 248] on icon at bounding box center [804, 250] width 5 height 5
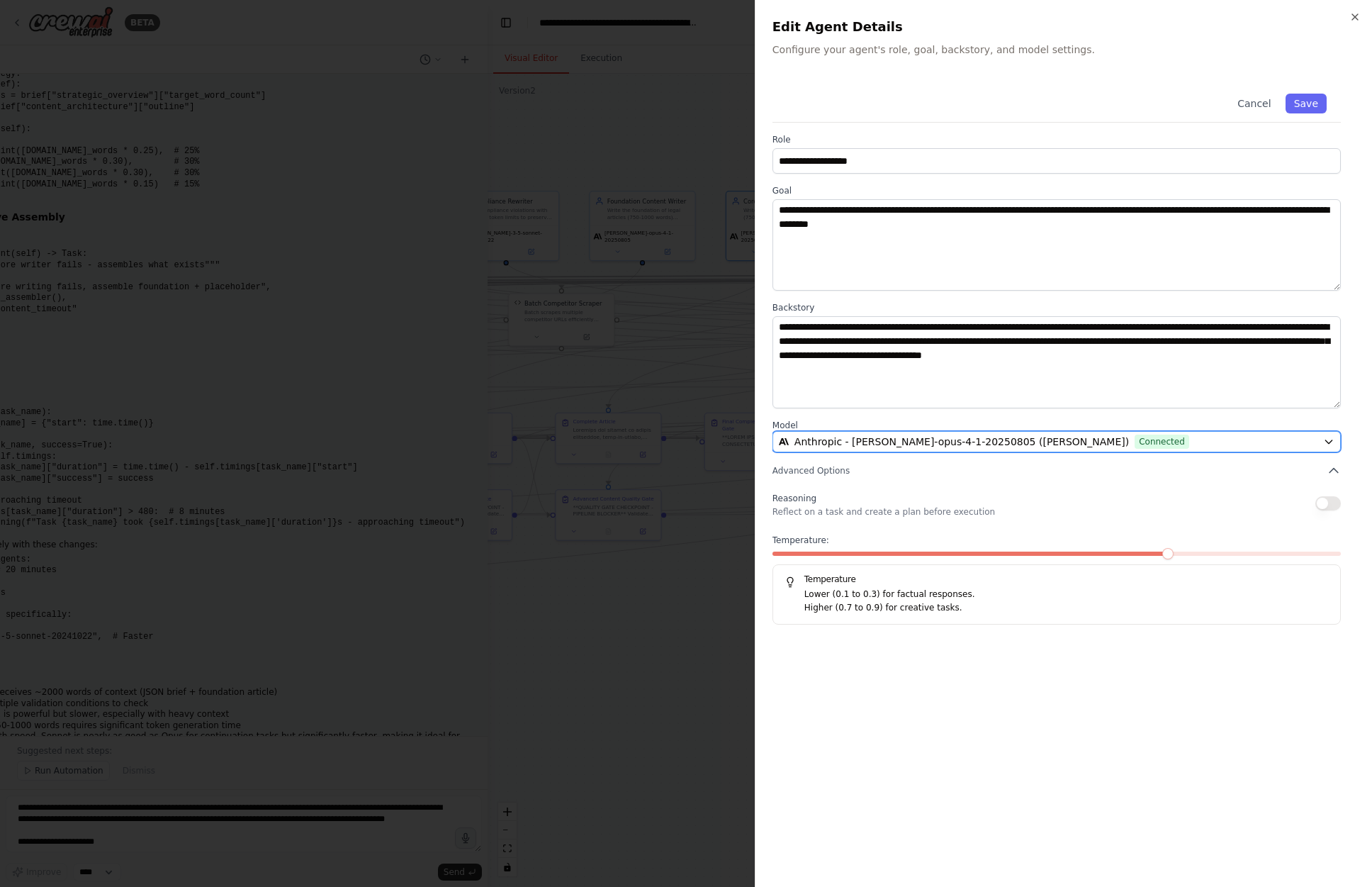
click at [964, 447] on span "Anthropic - [PERSON_NAME]-opus-4-1-20250805 ([PERSON_NAME])" at bounding box center [962, 442] width 335 height 15
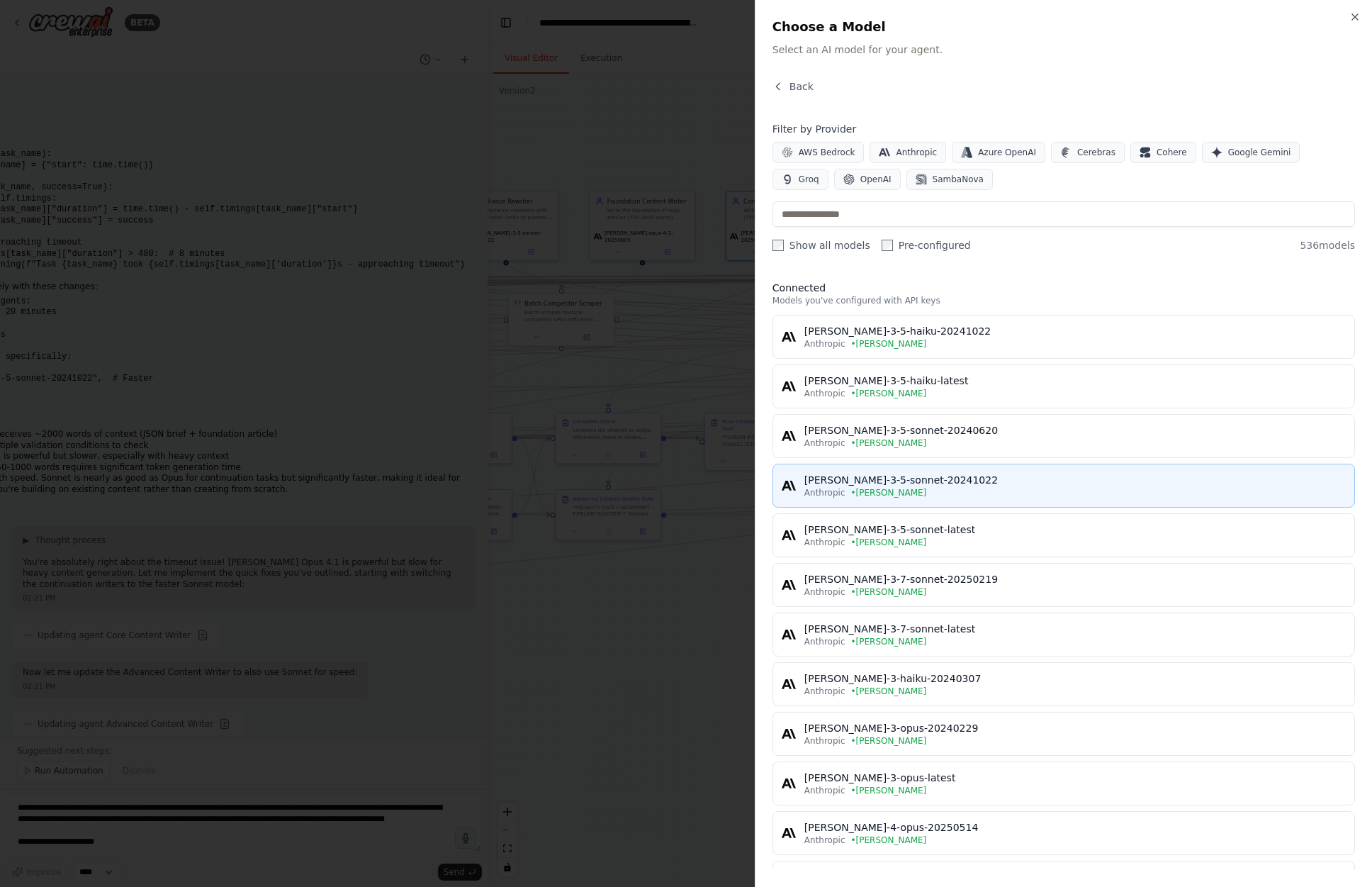
scroll to position [30812, 0]
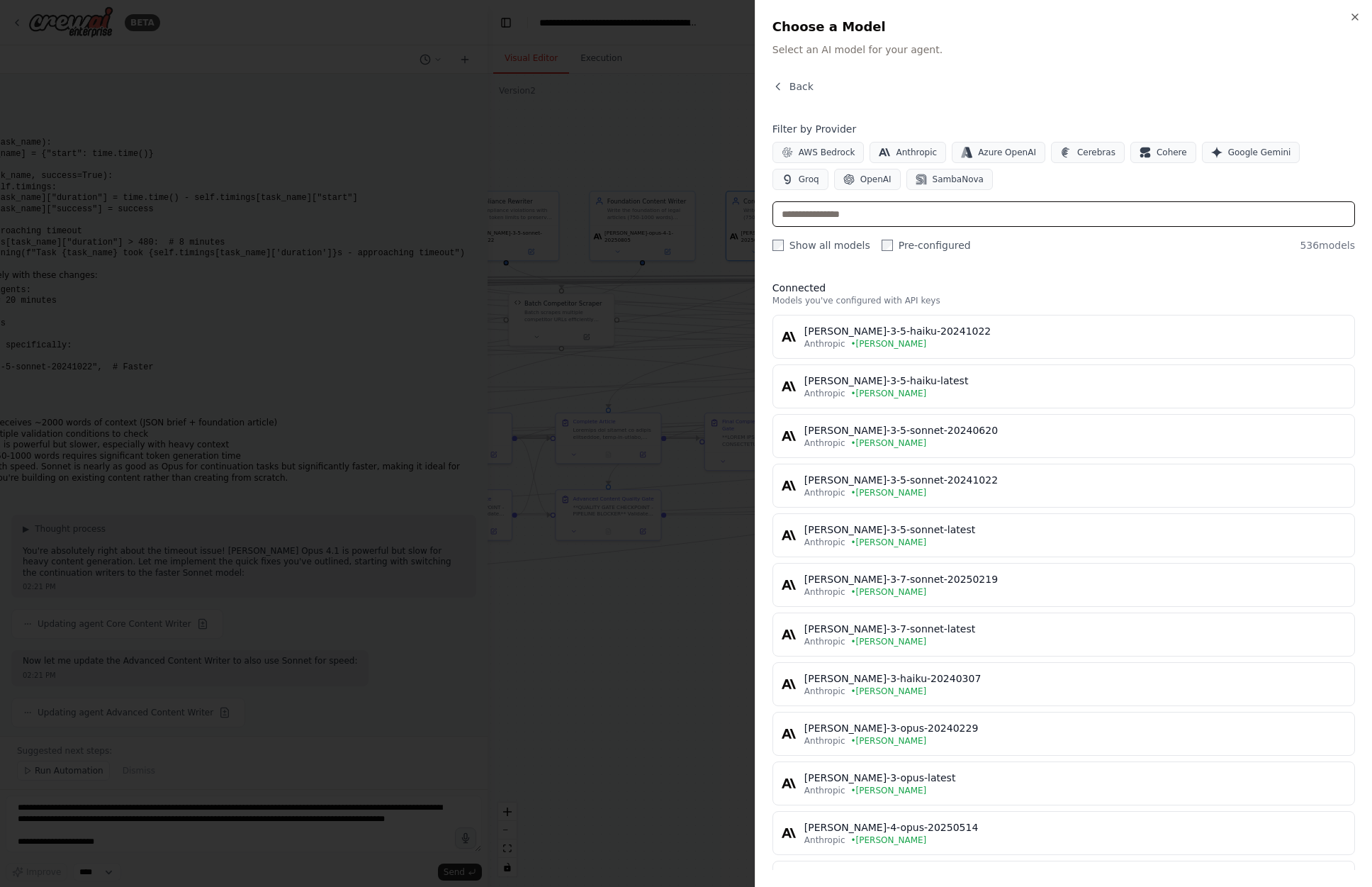
click at [843, 219] on input "text" at bounding box center [1064, 214] width 583 height 26
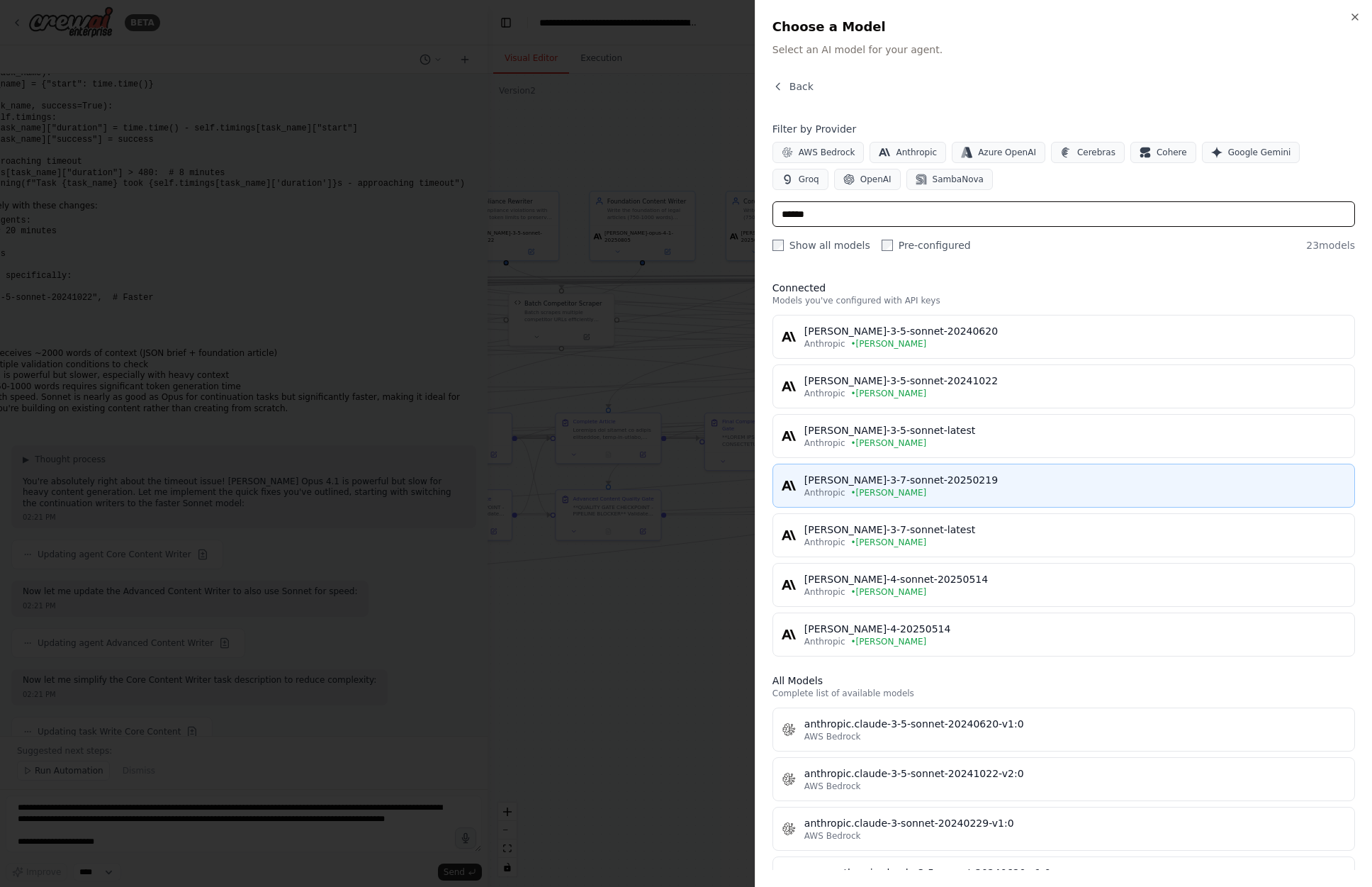
type input "******"
click at [947, 473] on div "[PERSON_NAME]-3-7-sonnet-20250219" at bounding box center [1076, 479] width 542 height 15
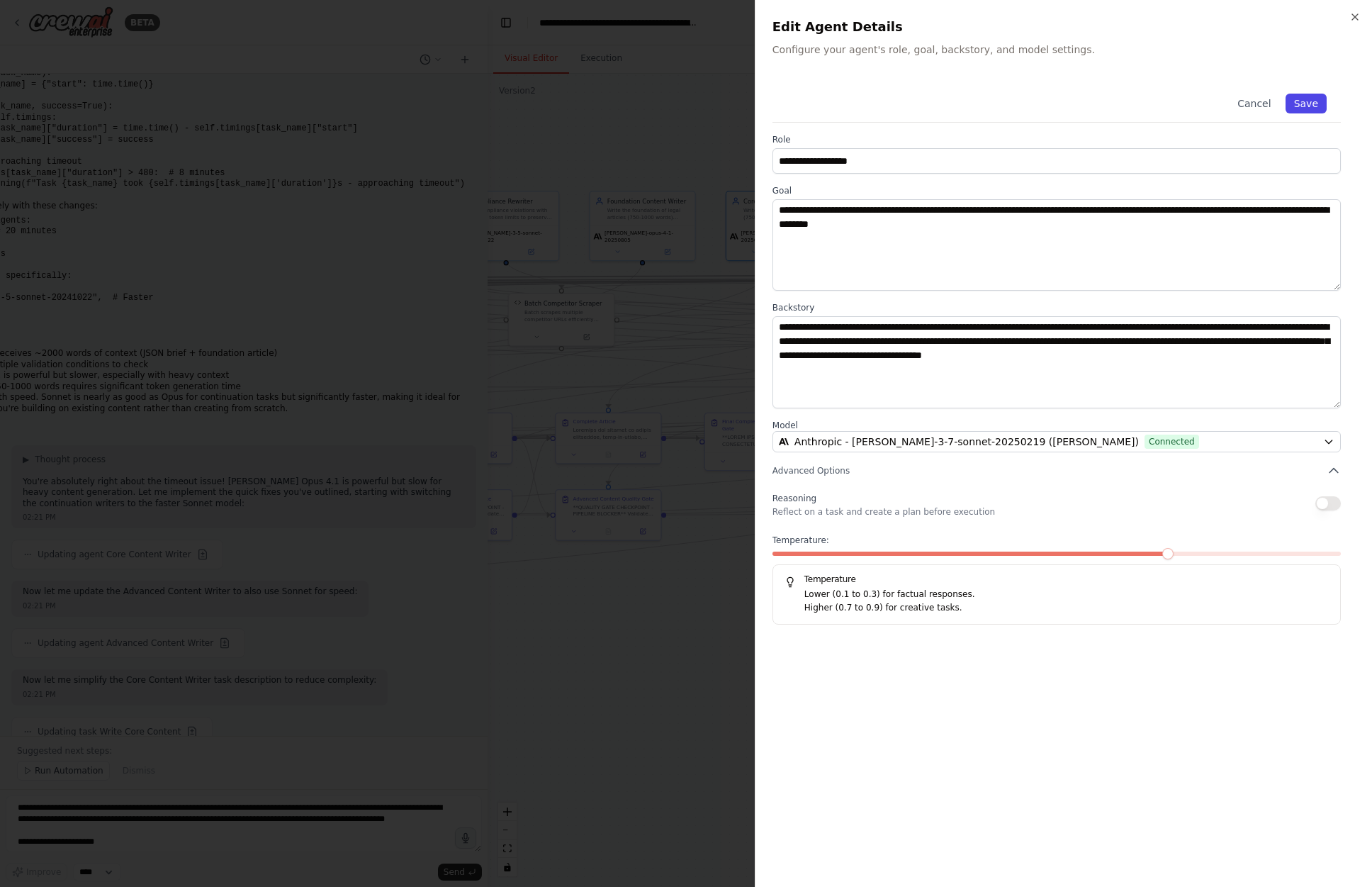
click at [1314, 104] on button "Save" at bounding box center [1306, 103] width 41 height 20
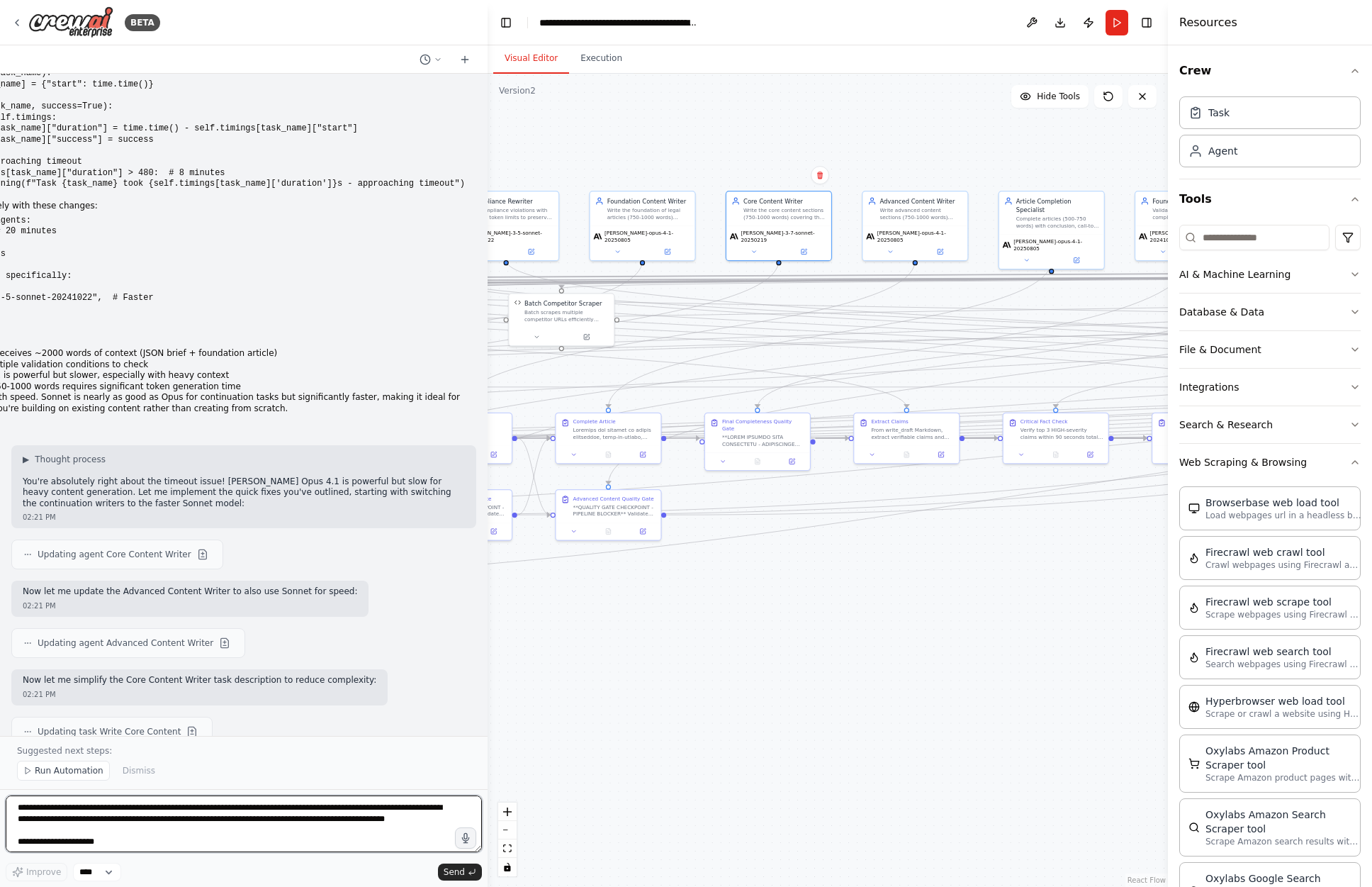
click at [39, 820] on textarea at bounding box center [244, 824] width 477 height 56
paste textarea "**********"
type textarea "**********"
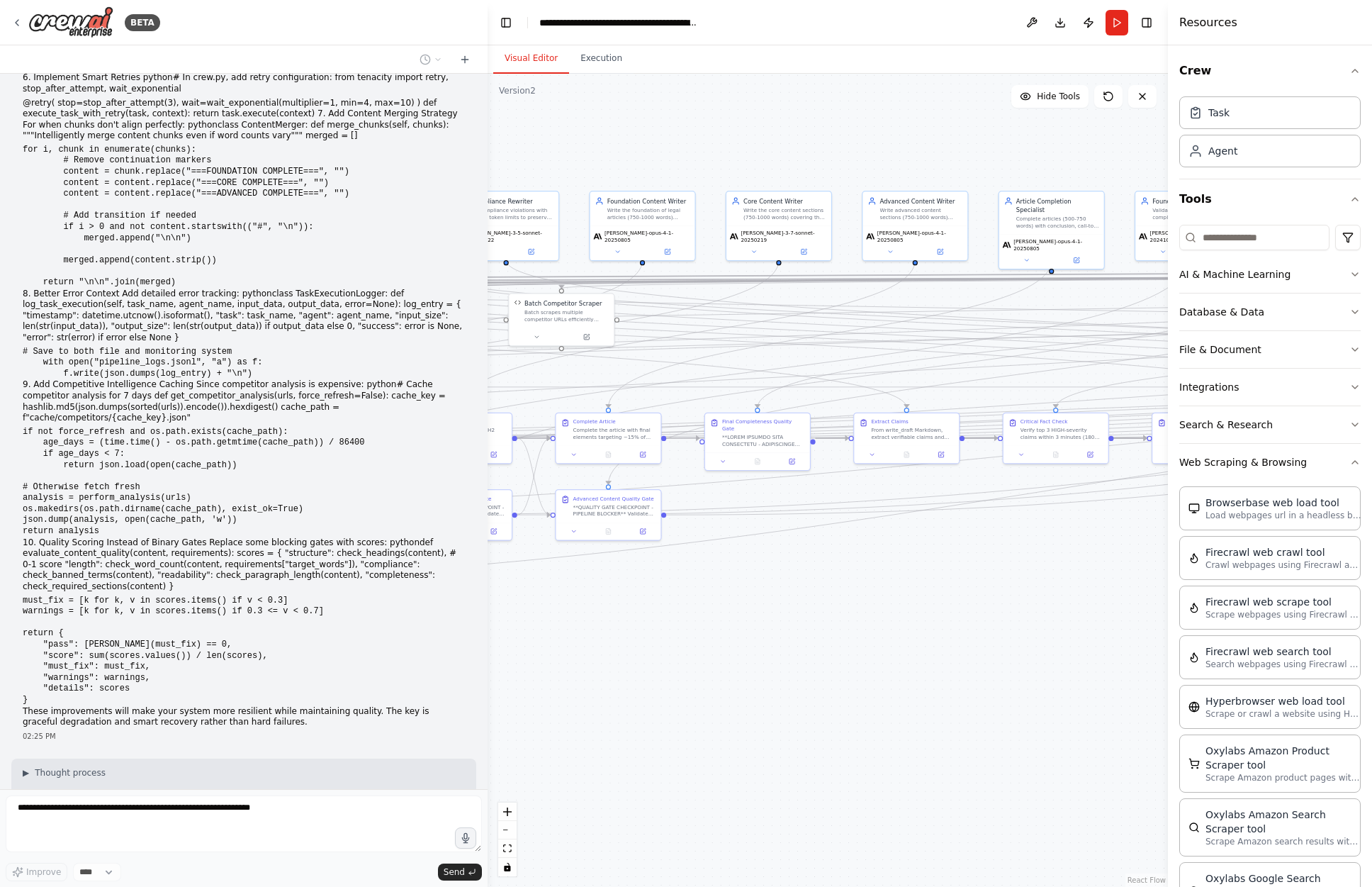
scroll to position [32693, 0]
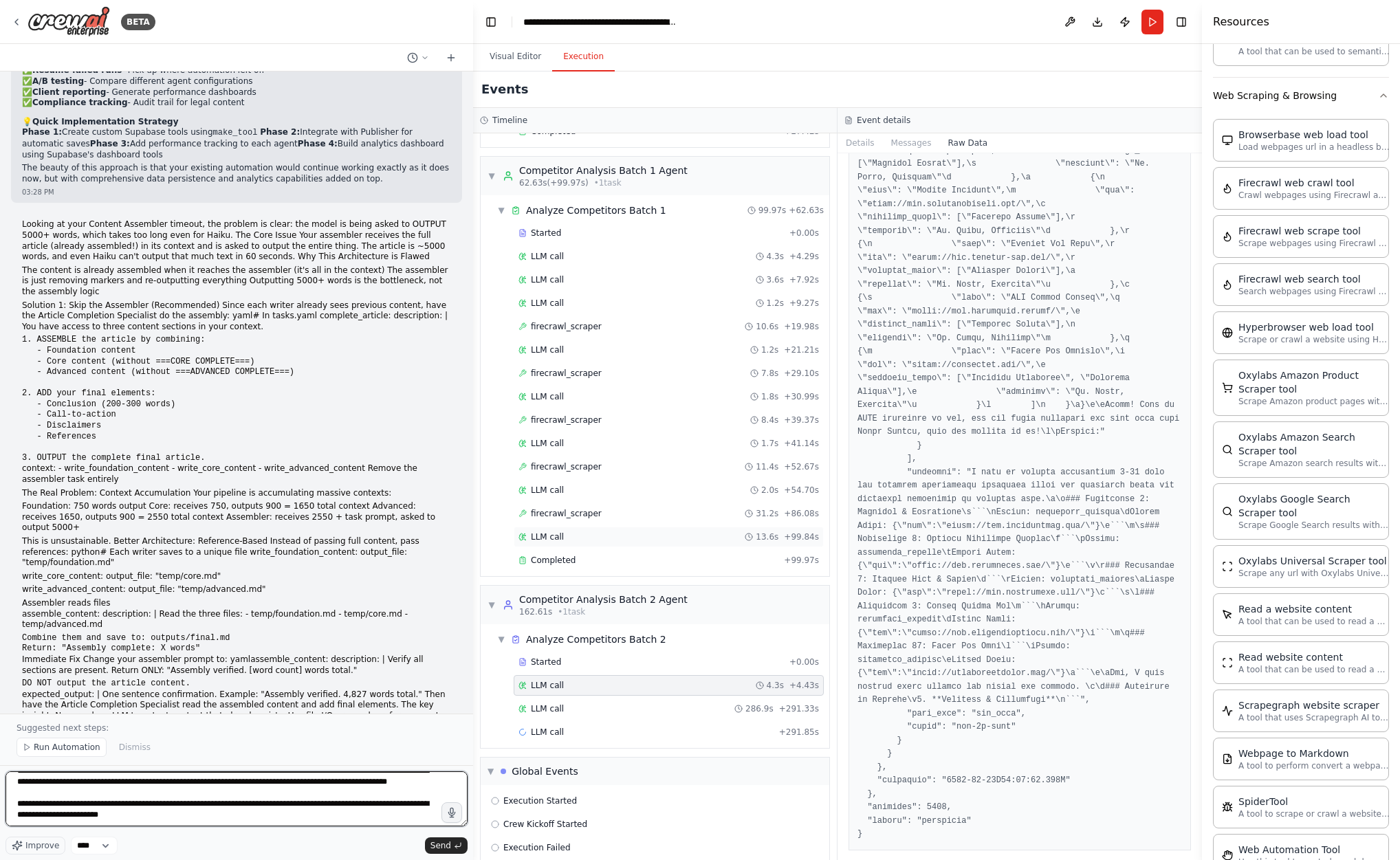
scroll to position [1205, 0]
type textarea "**********"
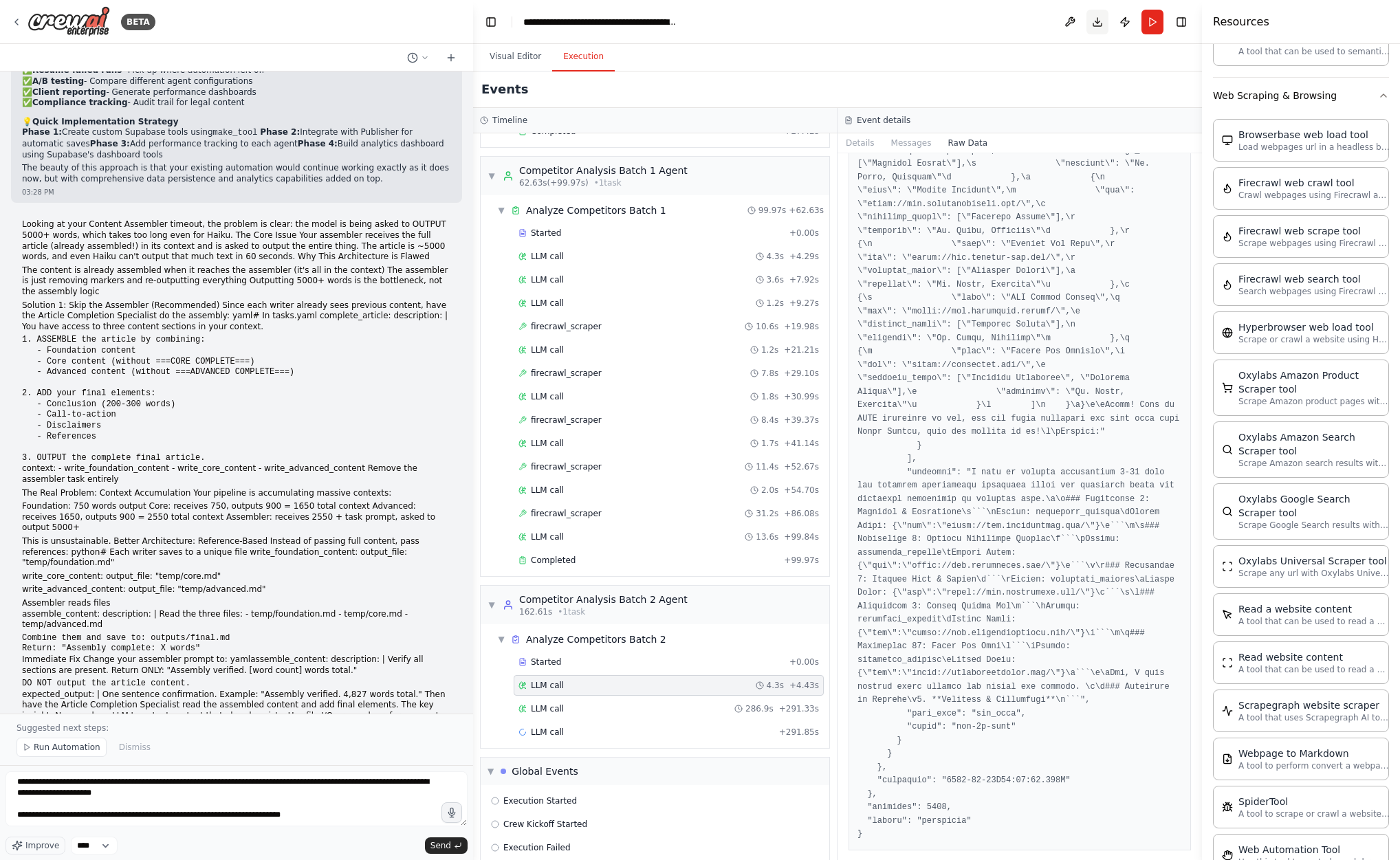
click at [1096, 22] on button "Download" at bounding box center [1097, 22] width 22 height 25
click at [438, 842] on span "Send" at bounding box center [440, 845] width 21 height 11
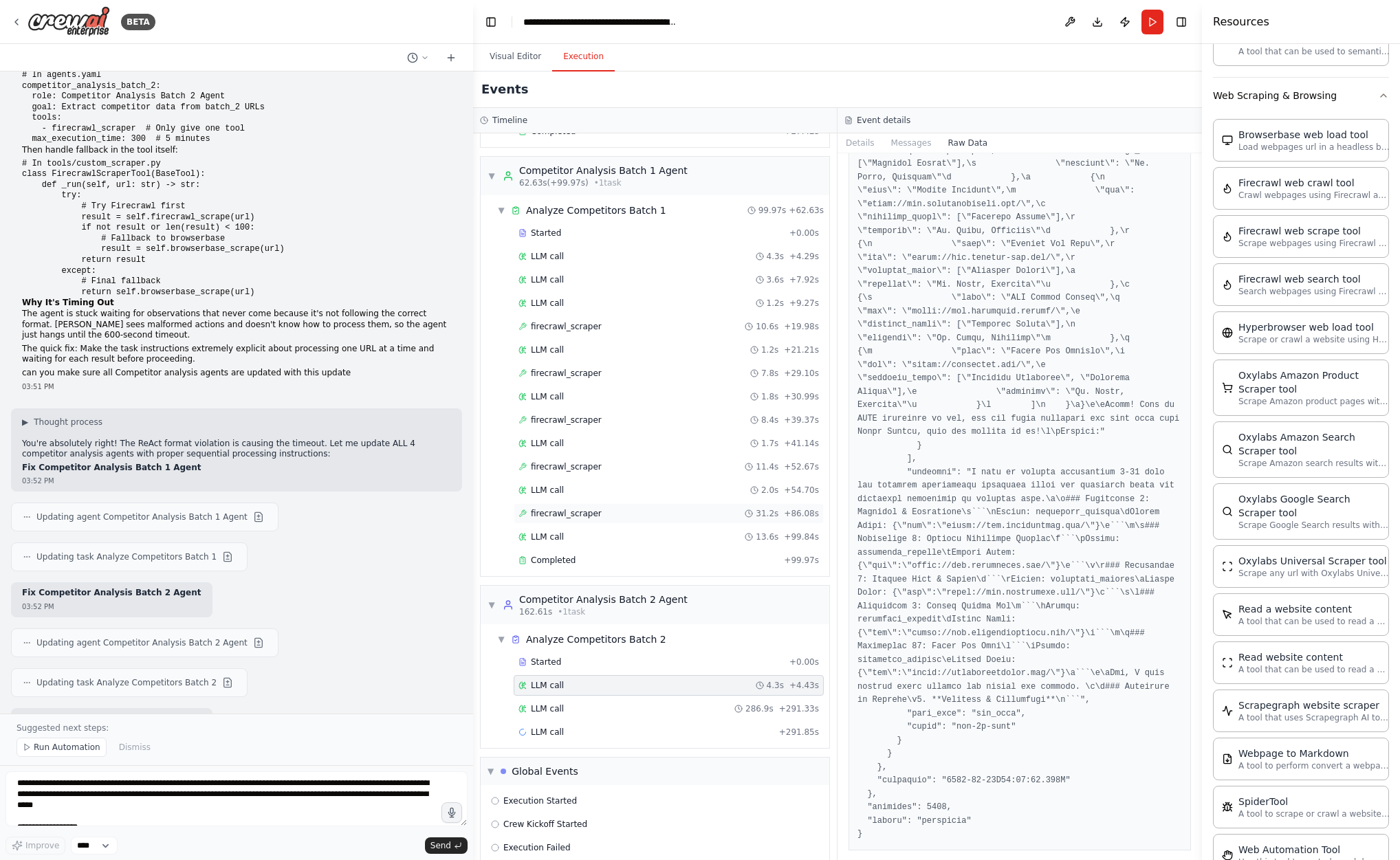
scroll to position [49983, 0]
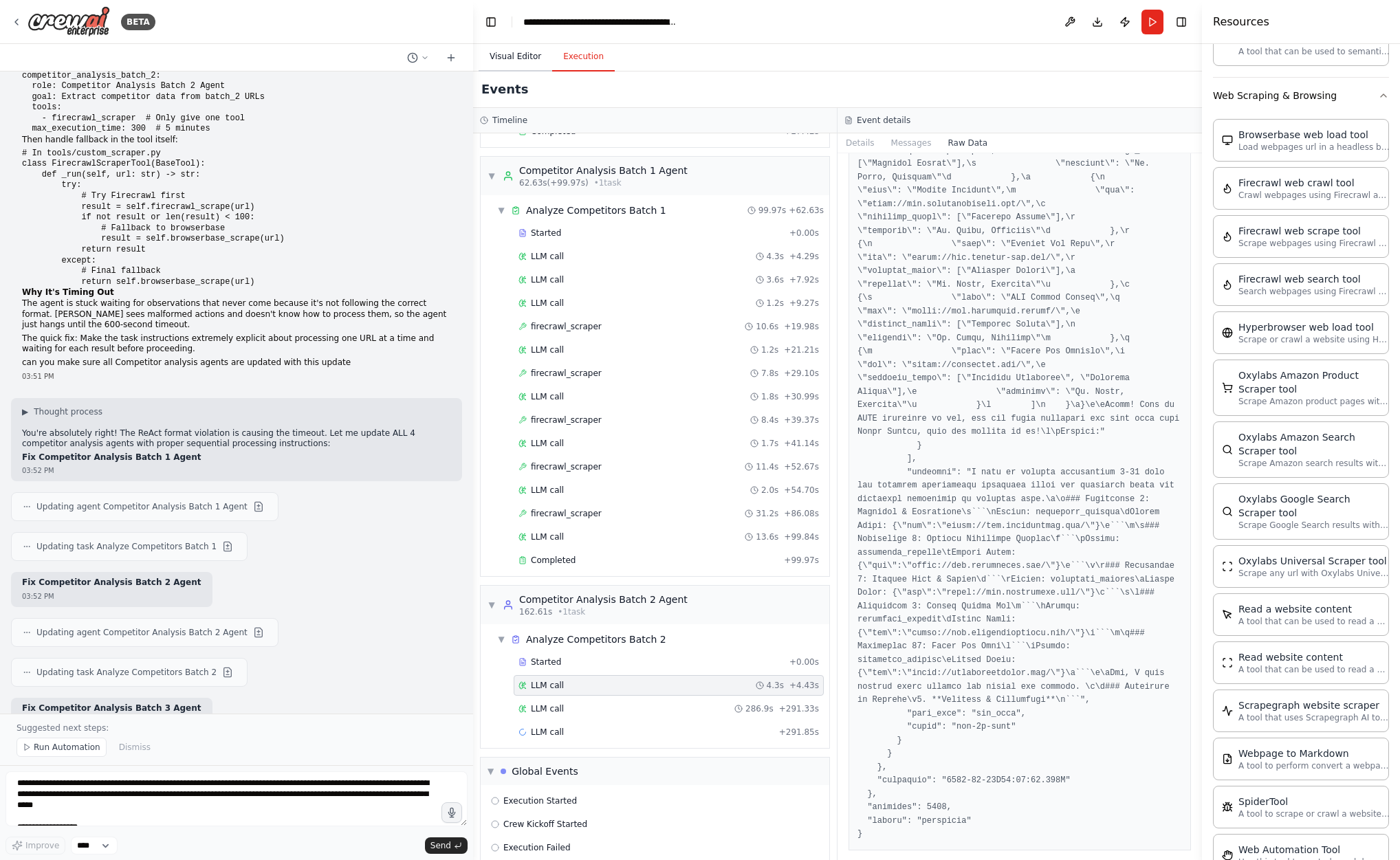
click at [527, 51] on button "Visual Editor" at bounding box center [515, 56] width 74 height 29
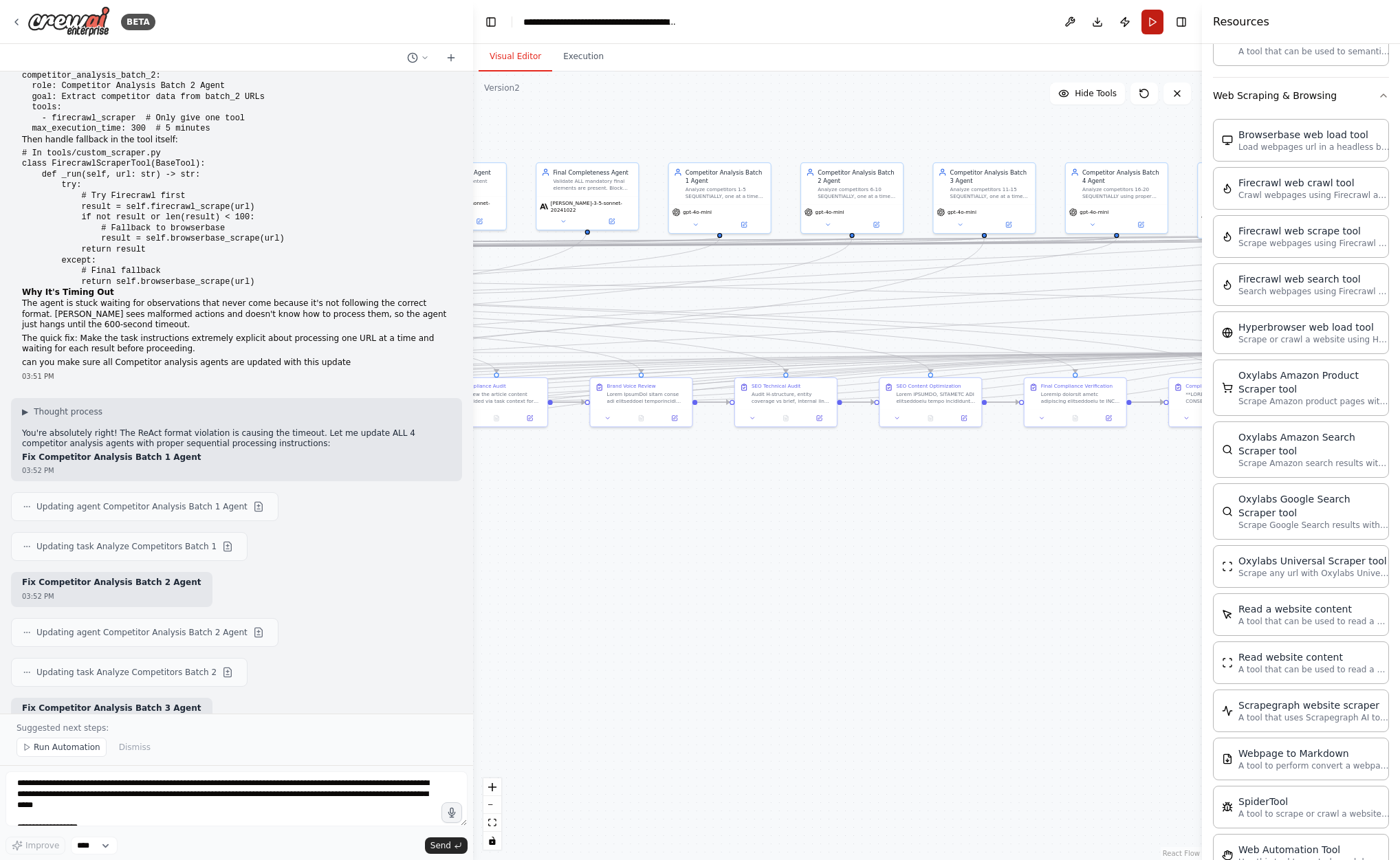
click at [1154, 24] on button "Run" at bounding box center [1152, 22] width 22 height 25
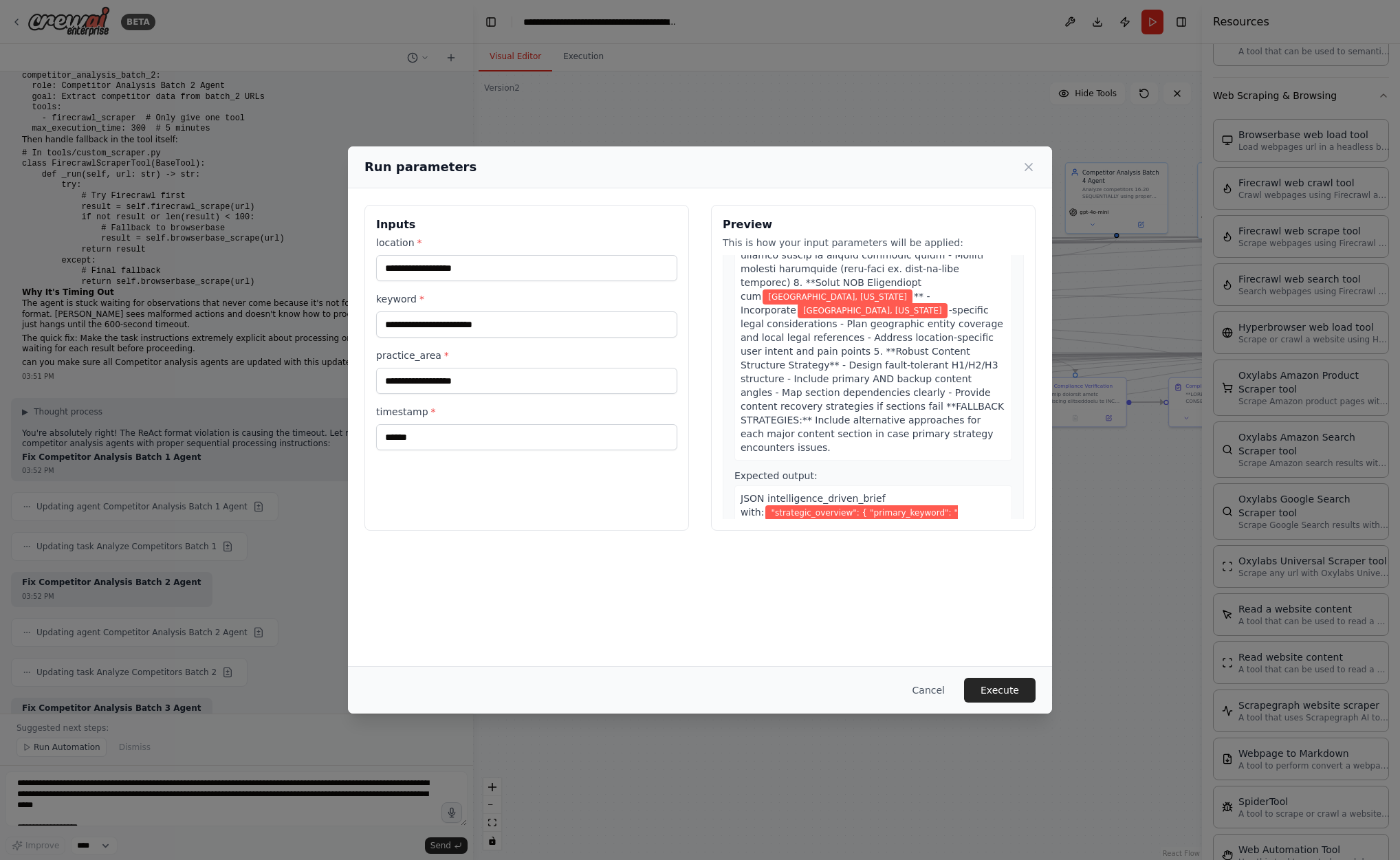
scroll to position [389, 0]
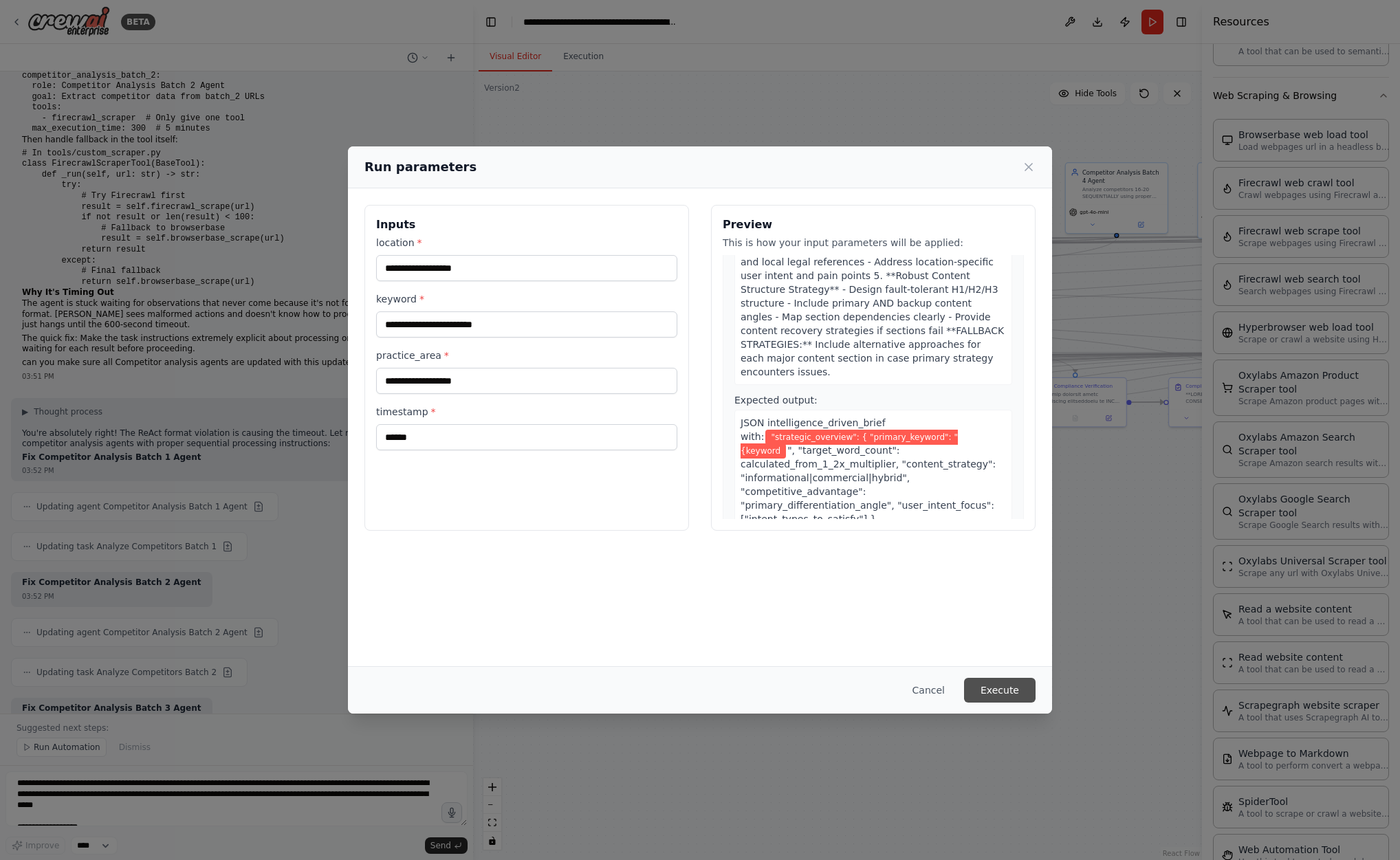
click at [1004, 688] on button "Execute" at bounding box center [1000, 690] width 71 height 25
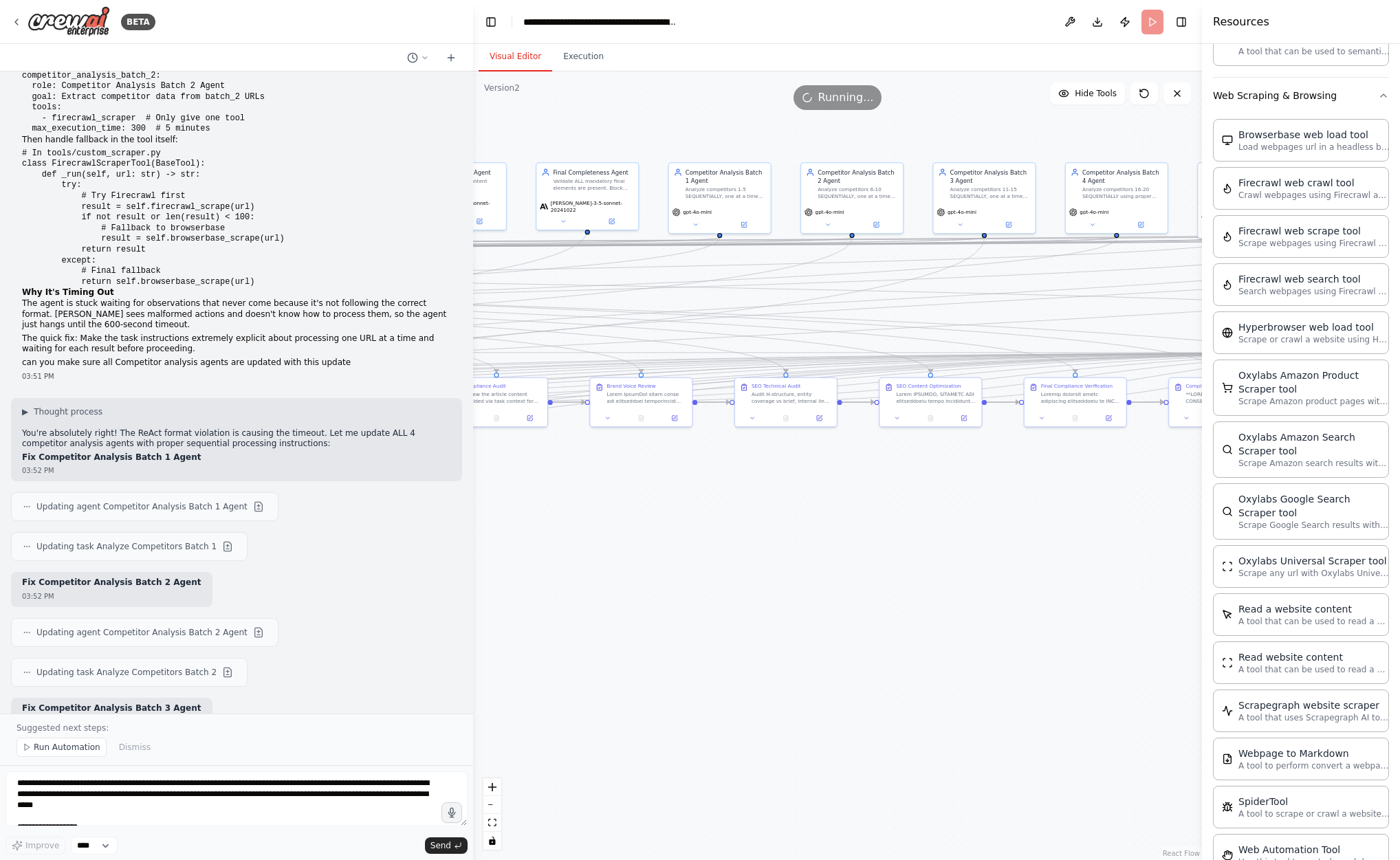
drag, startPoint x: 235, startPoint y: 612, endPoint x: 91, endPoint y: 385, distance: 268.8
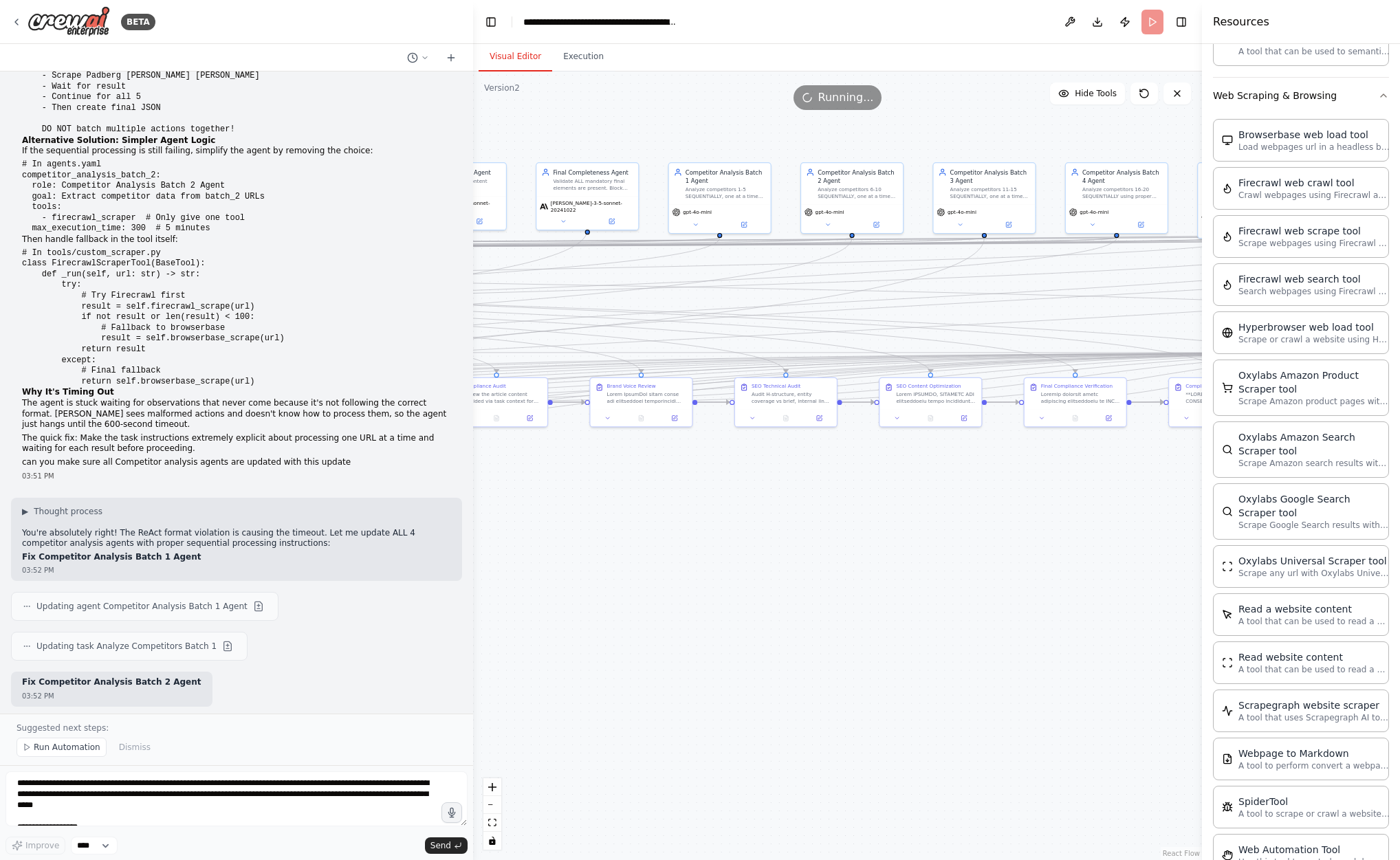
scroll to position [49880, 0]
click at [585, 59] on button "Execution" at bounding box center [584, 56] width 63 height 29
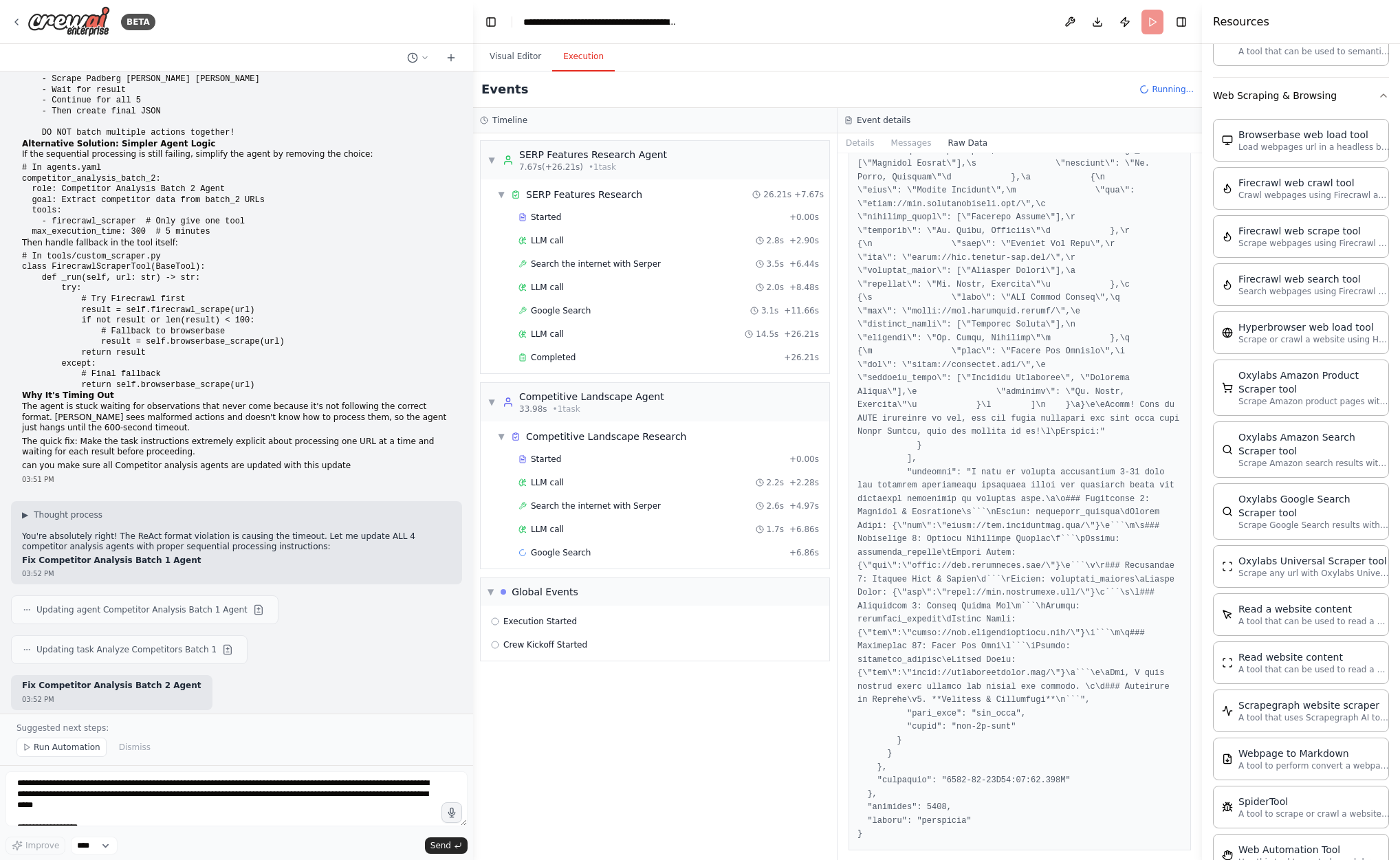
scroll to position [0, 0]
click at [629, 358] on div "Completed" at bounding box center [649, 357] width 260 height 11
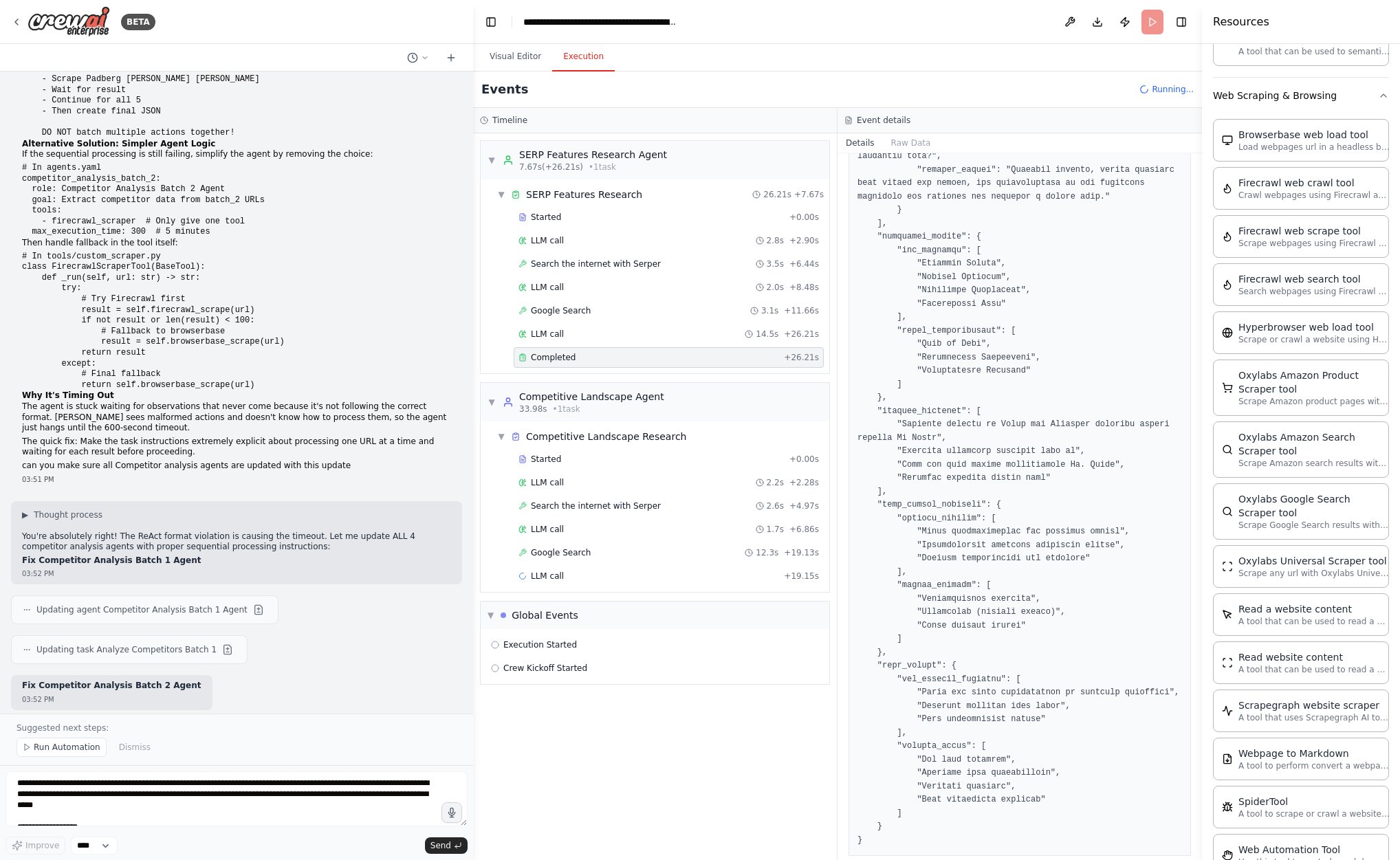
scroll to position [645, 0]
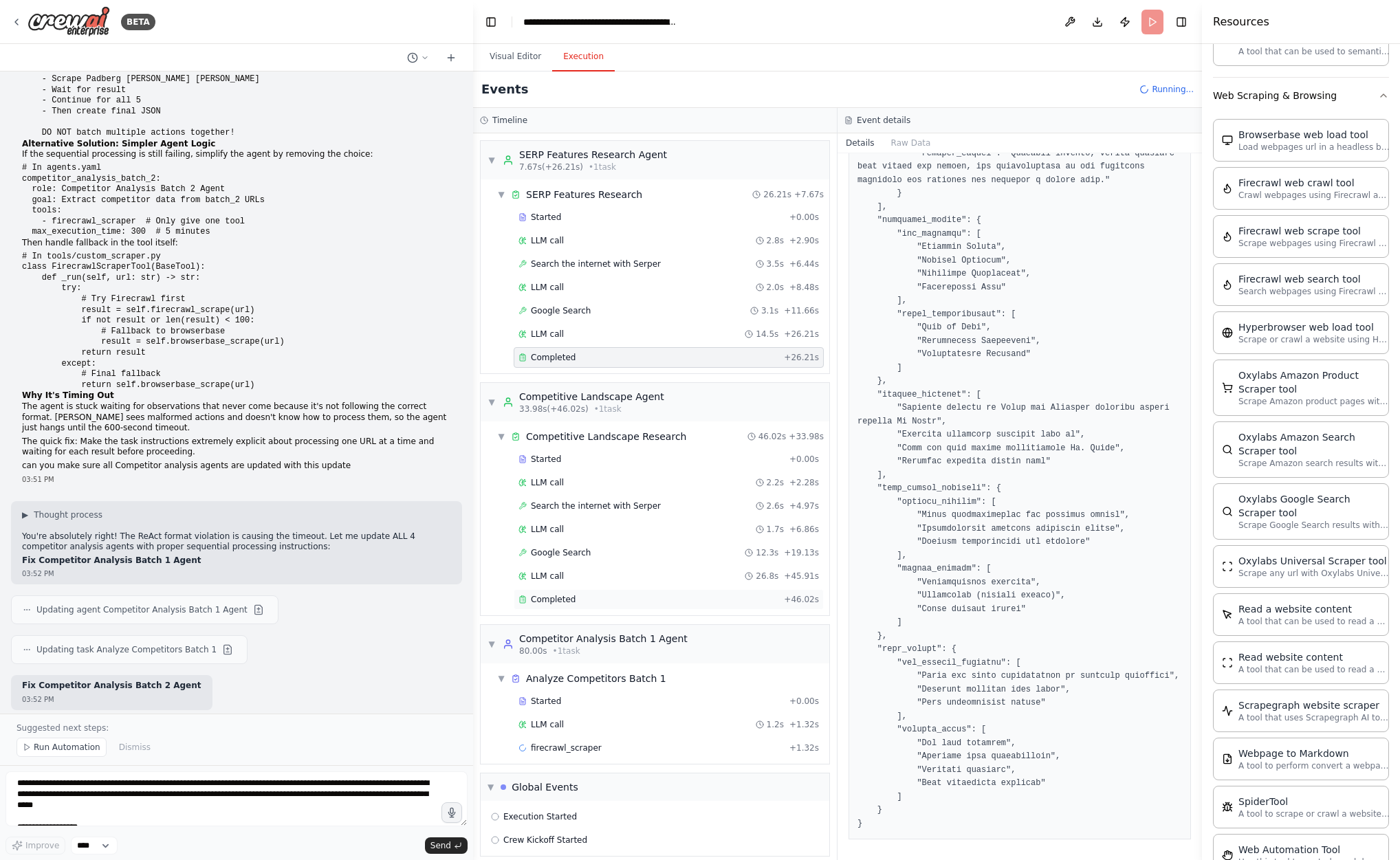
click at [626, 594] on div "Completed" at bounding box center [649, 599] width 260 height 11
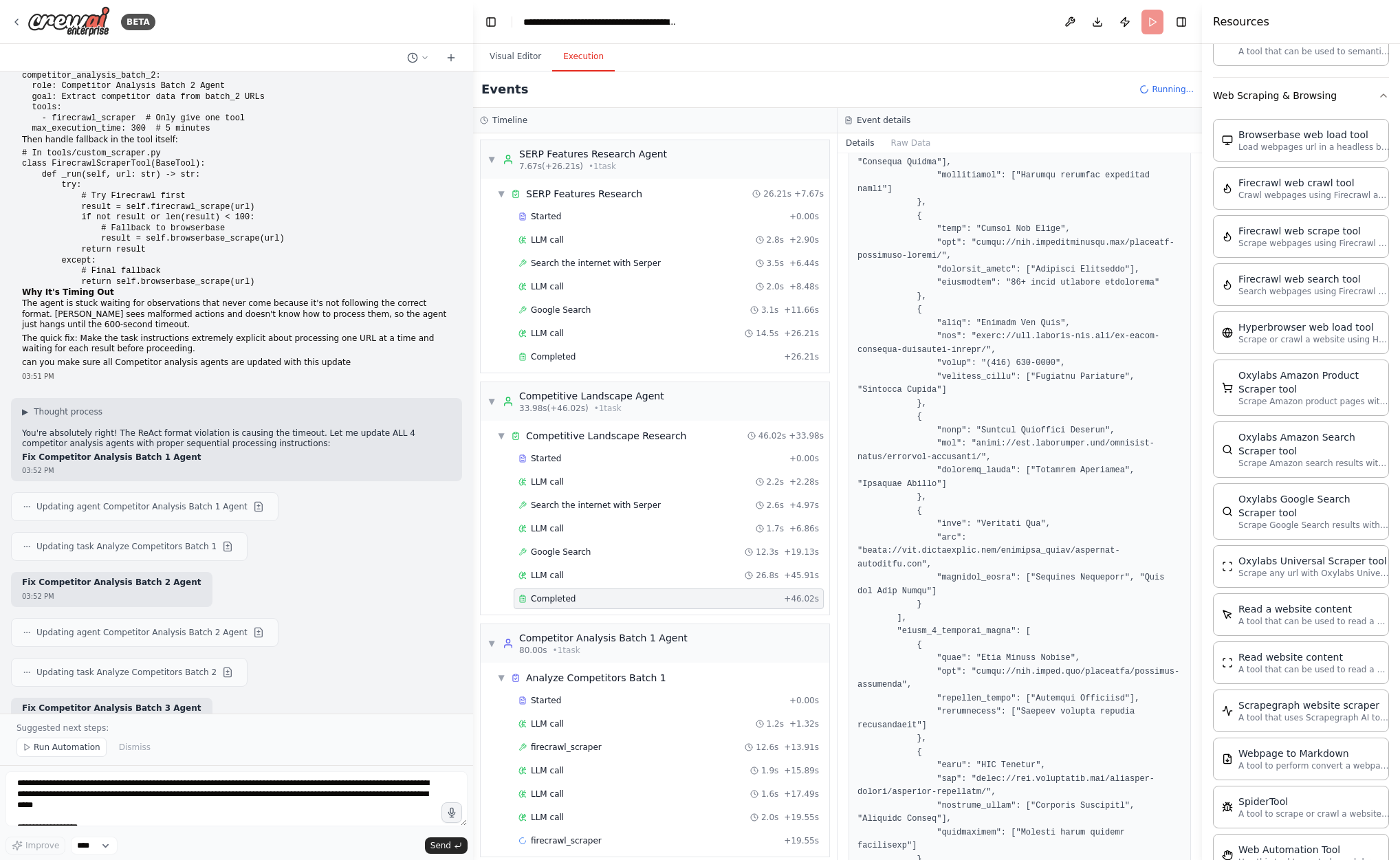
scroll to position [1919, 0]
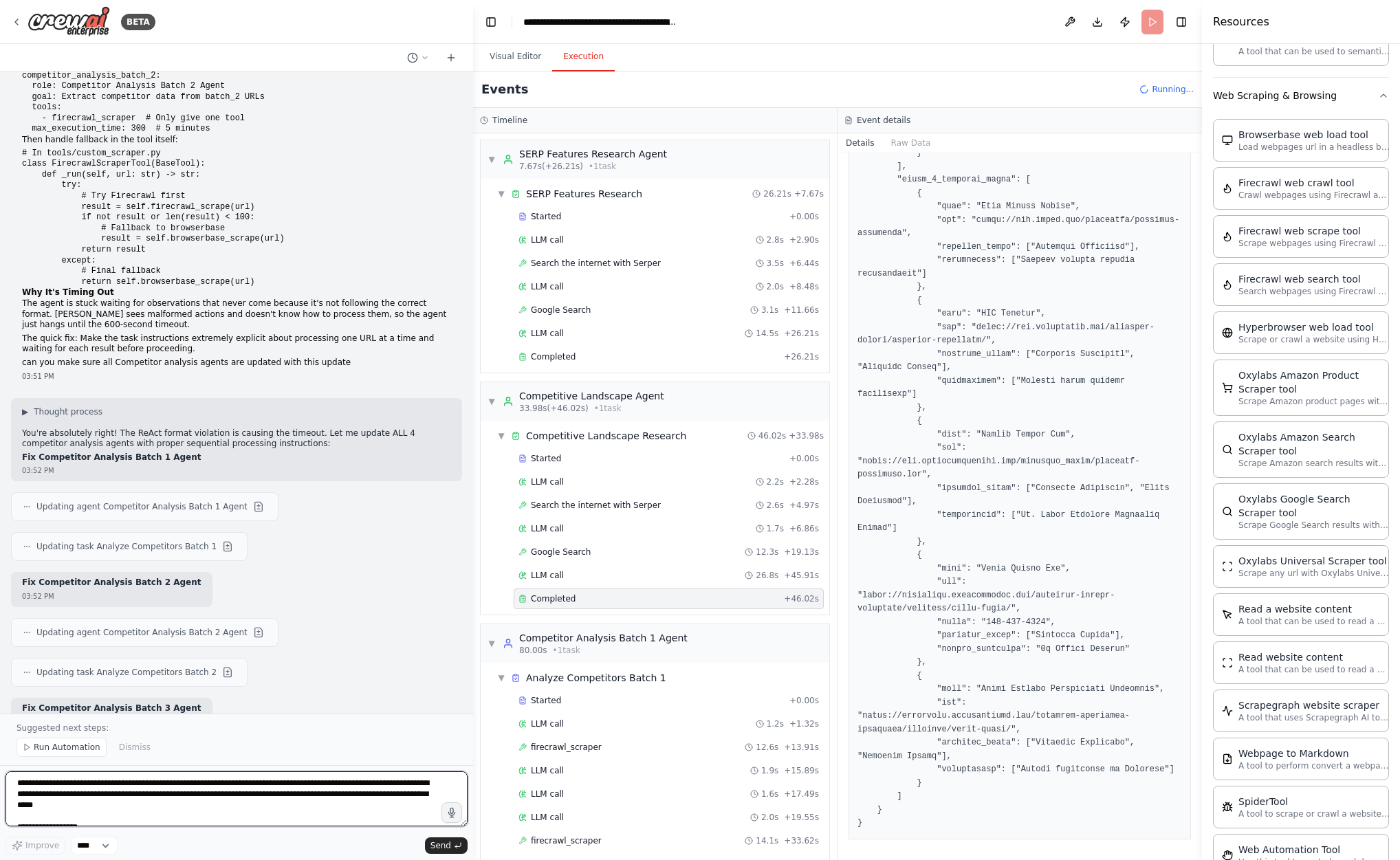
click at [100, 795] on textarea at bounding box center [237, 799] width 463 height 55
paste textarea "**********"
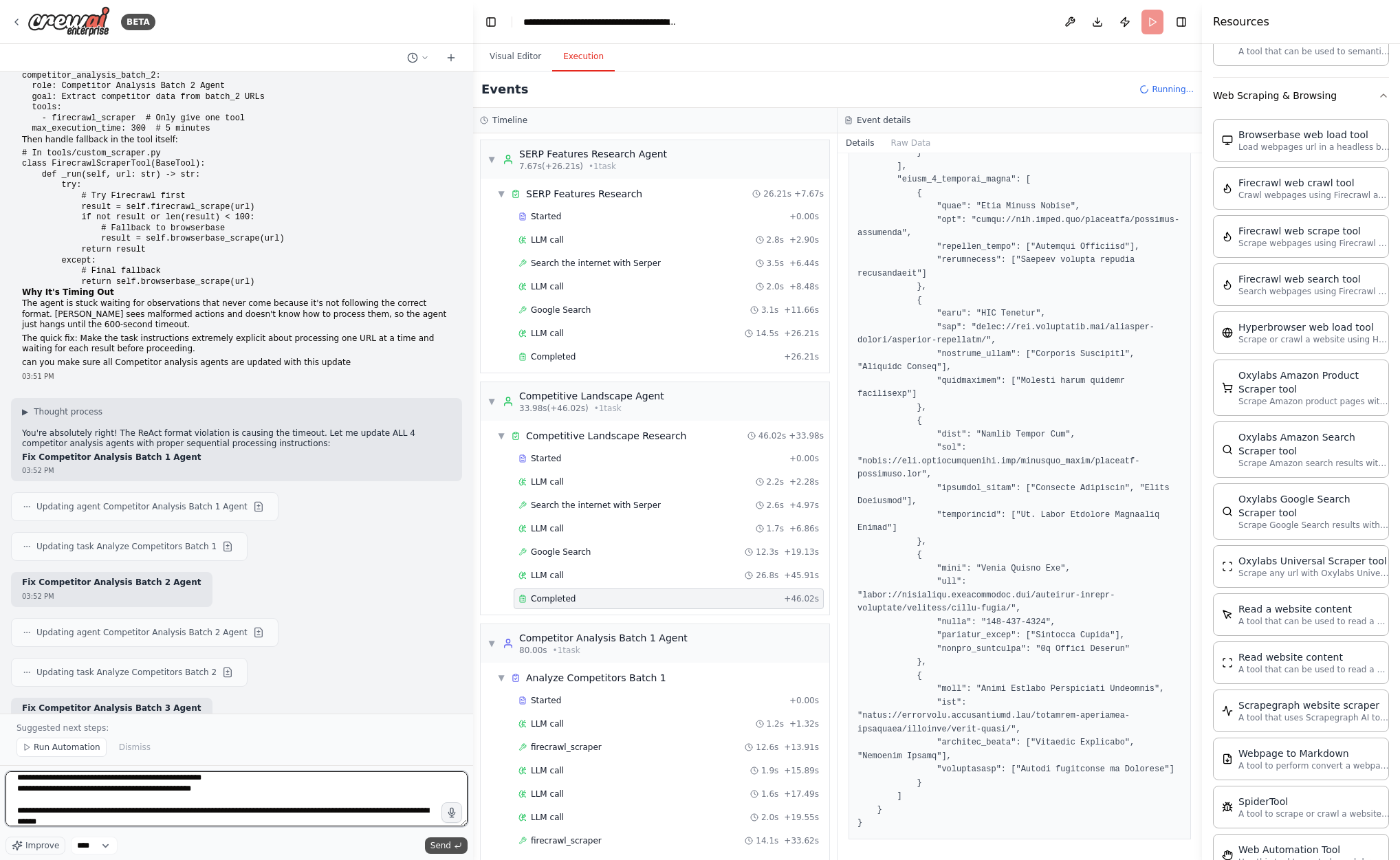
type textarea "**********"
click at [438, 844] on span "Send" at bounding box center [440, 845] width 21 height 11
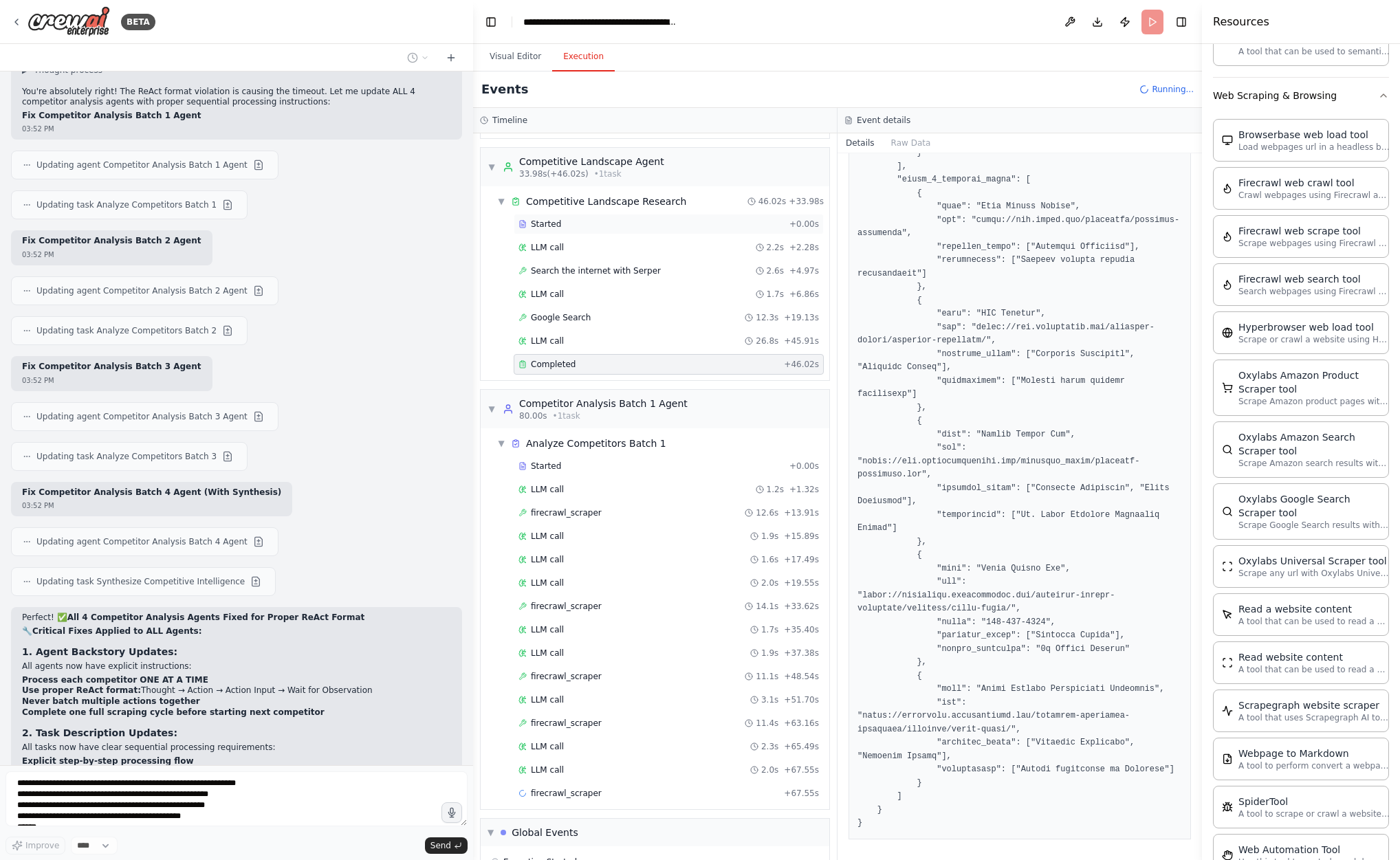
scroll to position [276, 0]
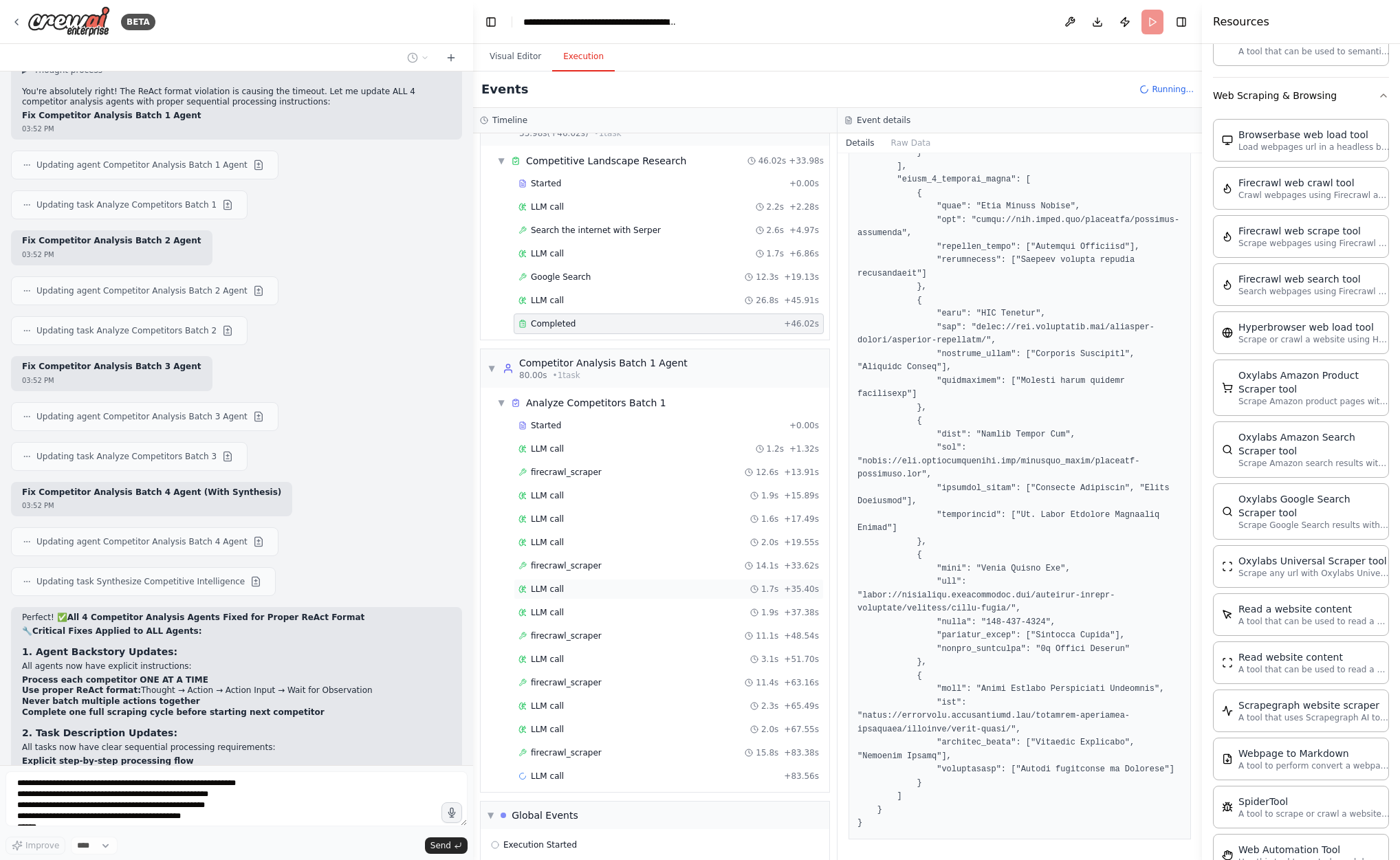
click at [611, 583] on div "LLM call 1.7s + 35.40s" at bounding box center [669, 588] width 301 height 11
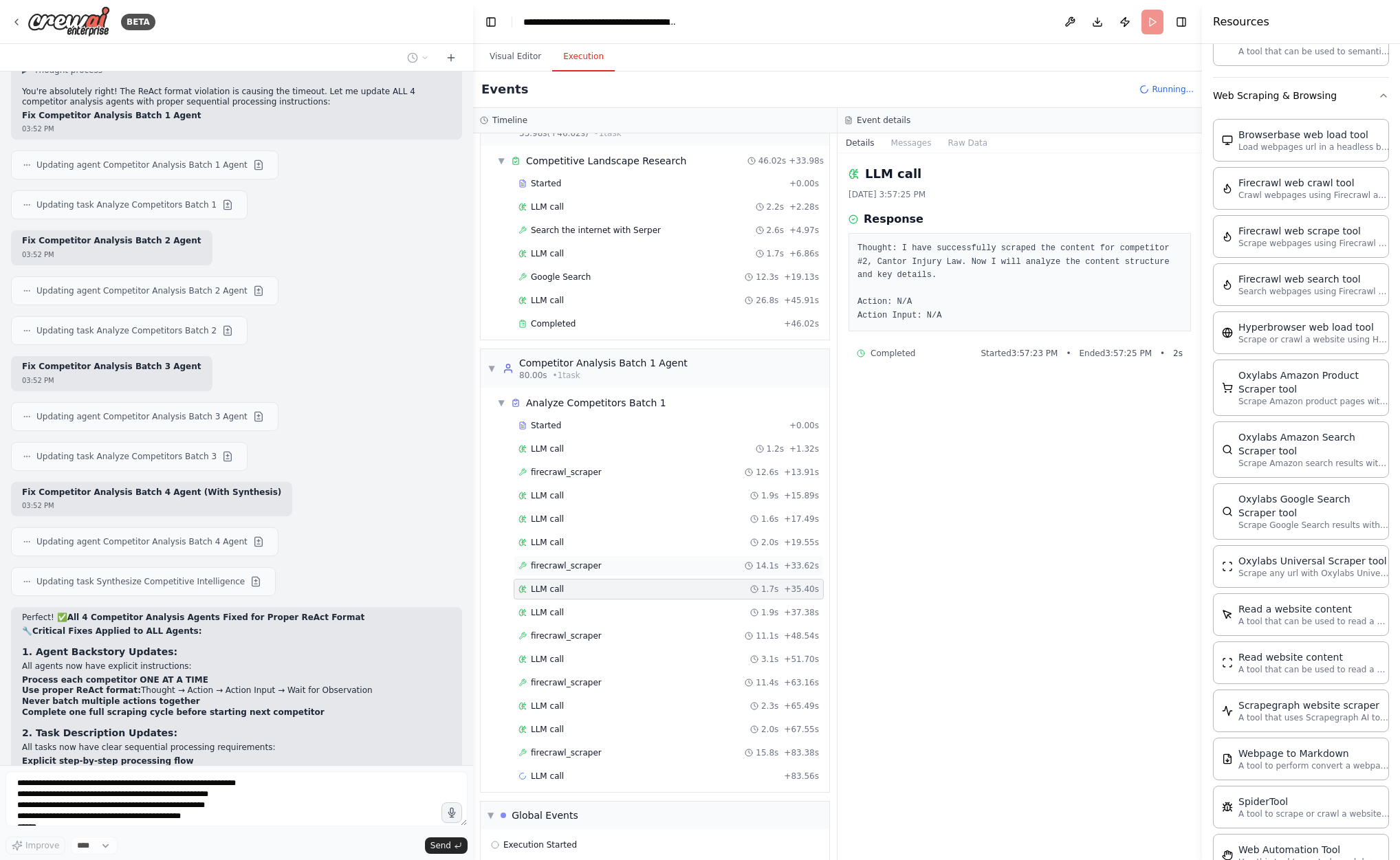
click at [617, 560] on div "firecrawl_scraper 14.1s + 33.62s" at bounding box center [669, 565] width 301 height 11
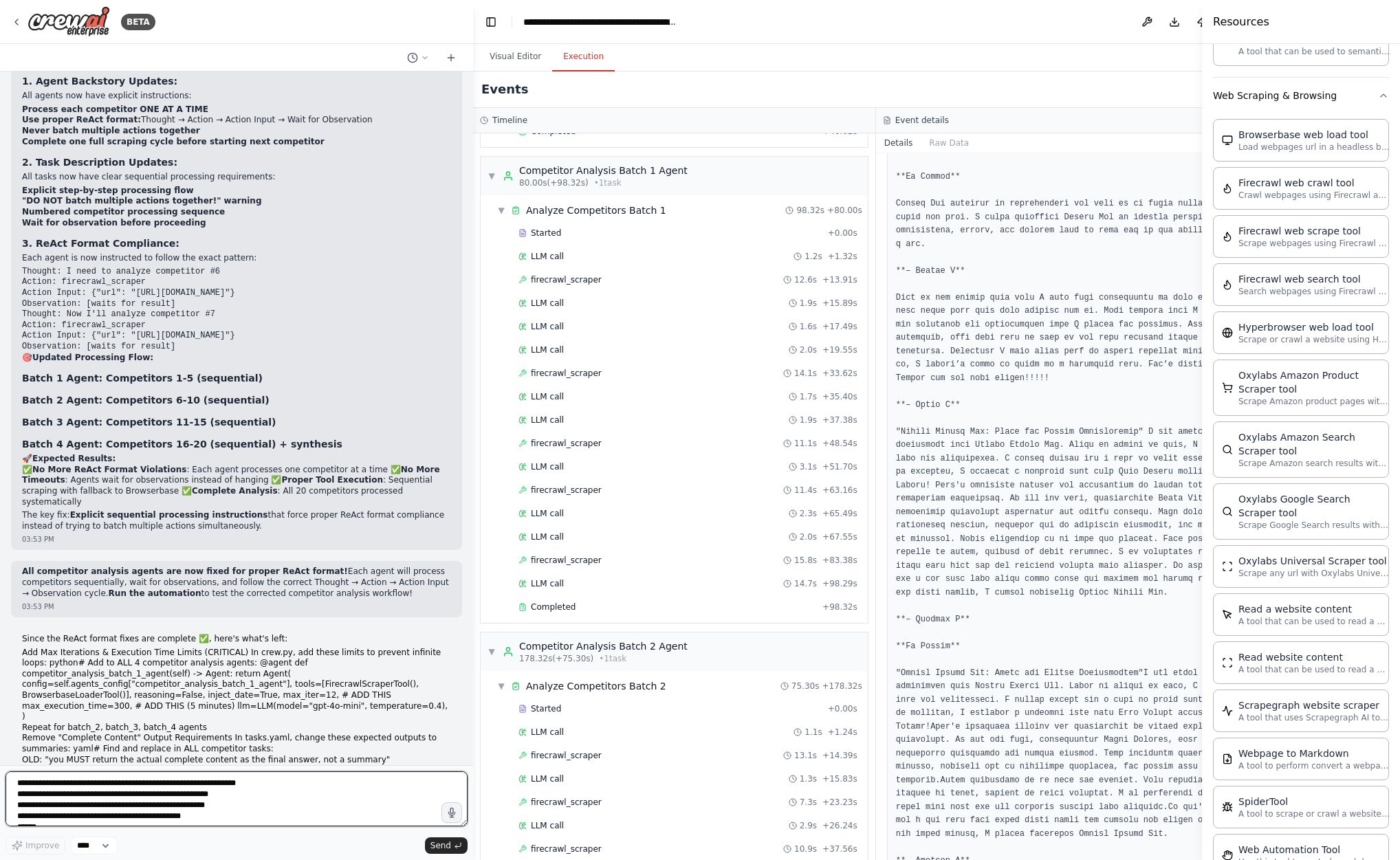
scroll to position [50878, 0]
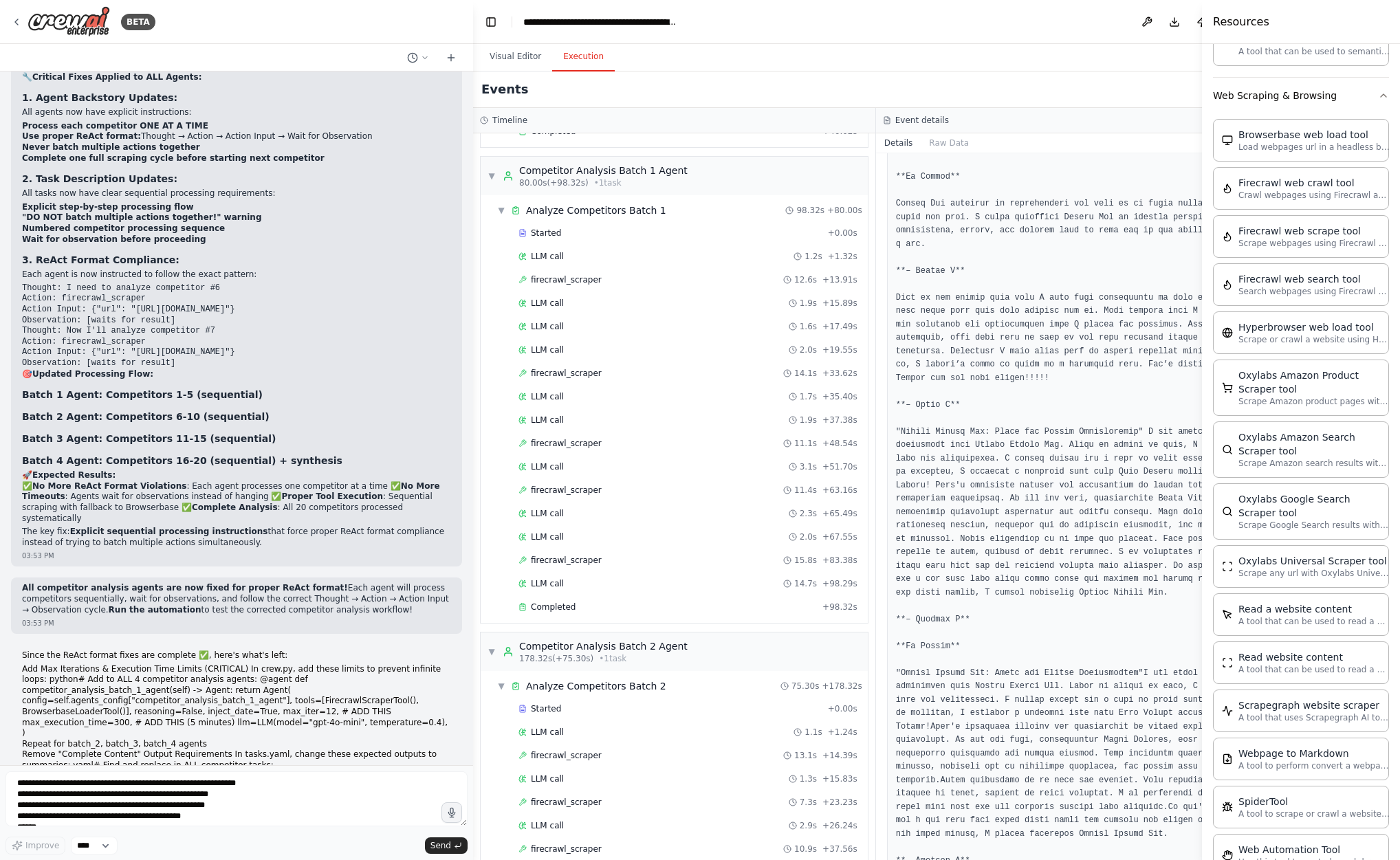
drag, startPoint x: 22, startPoint y: 189, endPoint x: 138, endPoint y: 442, distance: 278.3
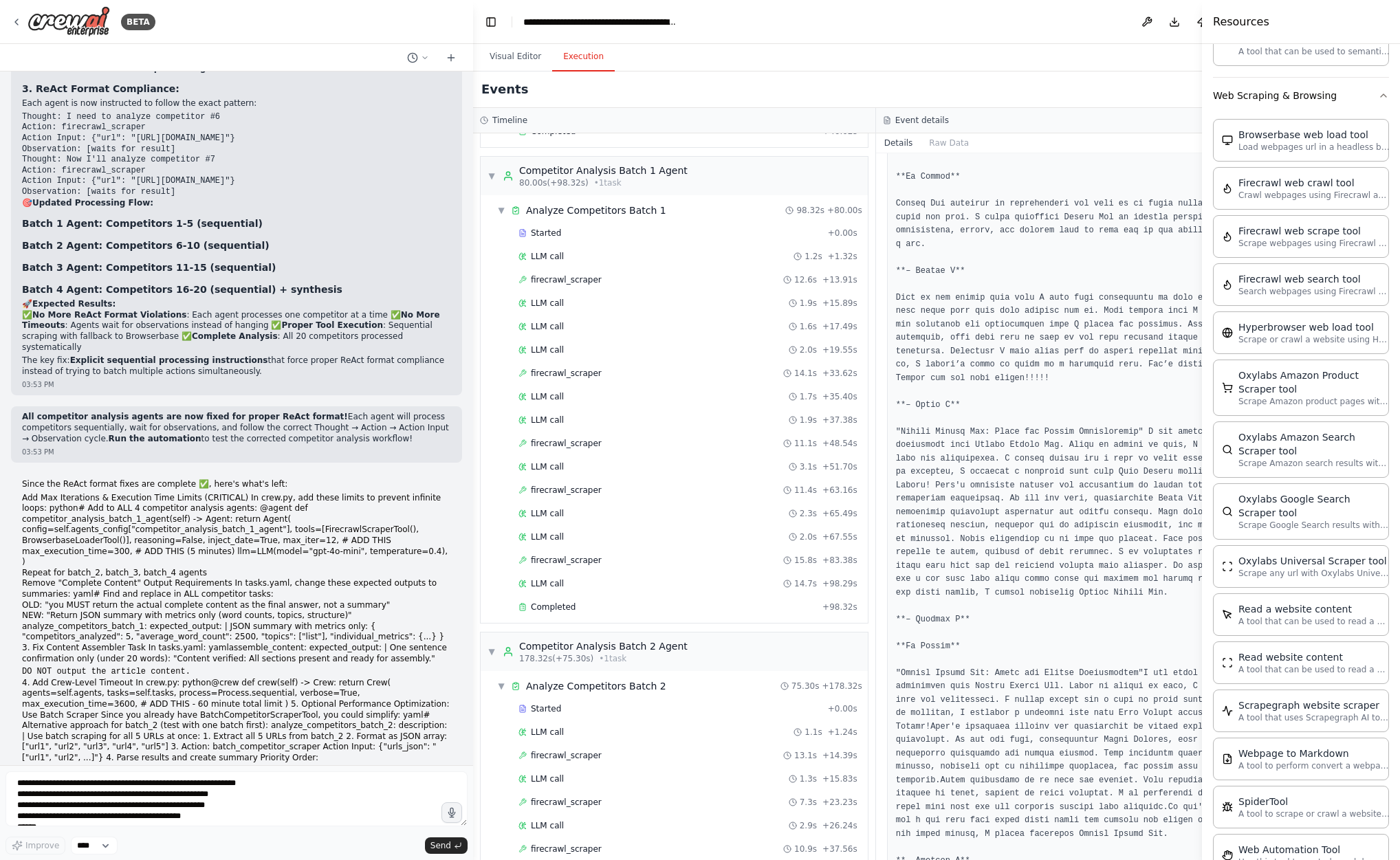
scroll to position [51069, 0]
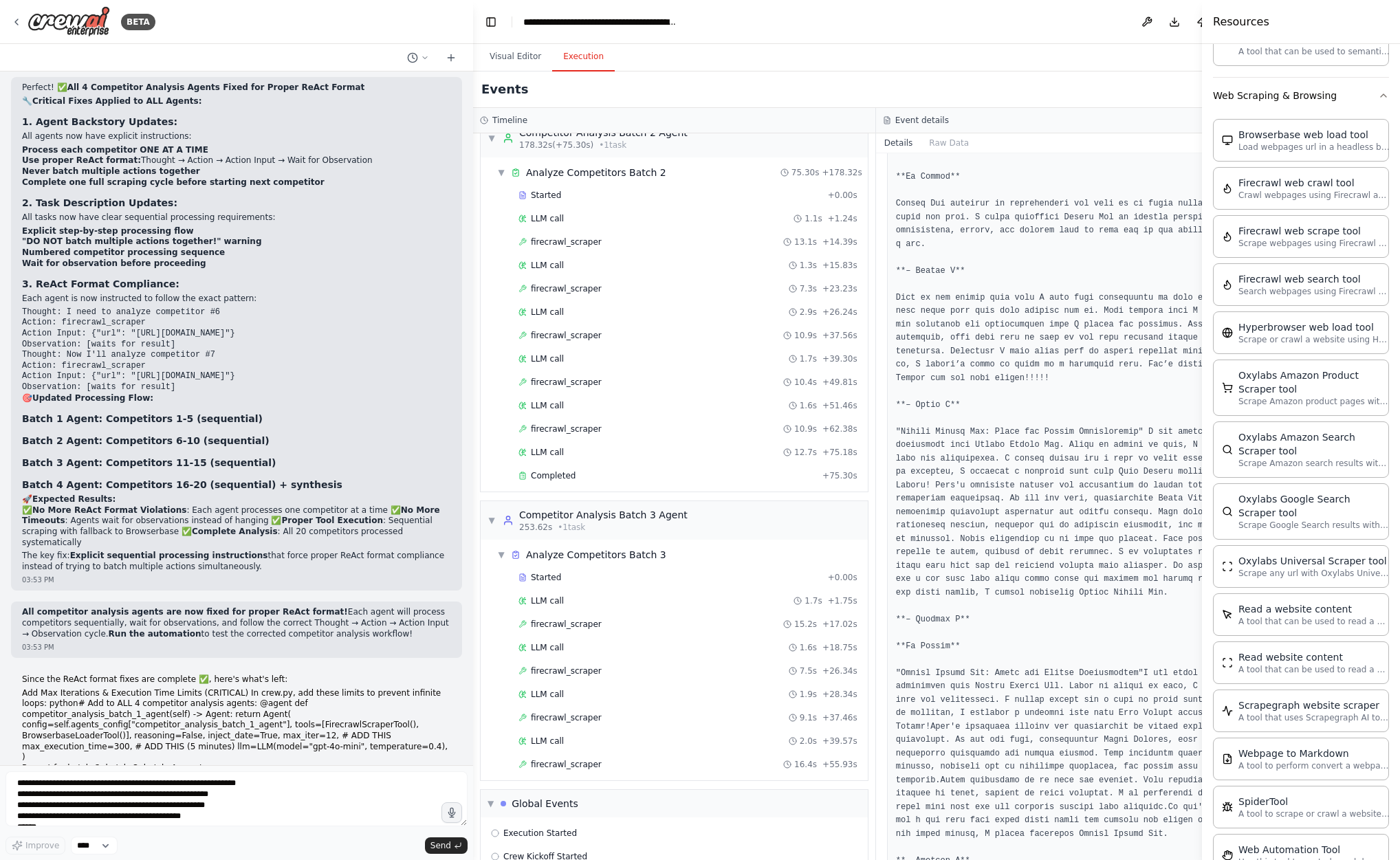
scroll to position [1004, 0]
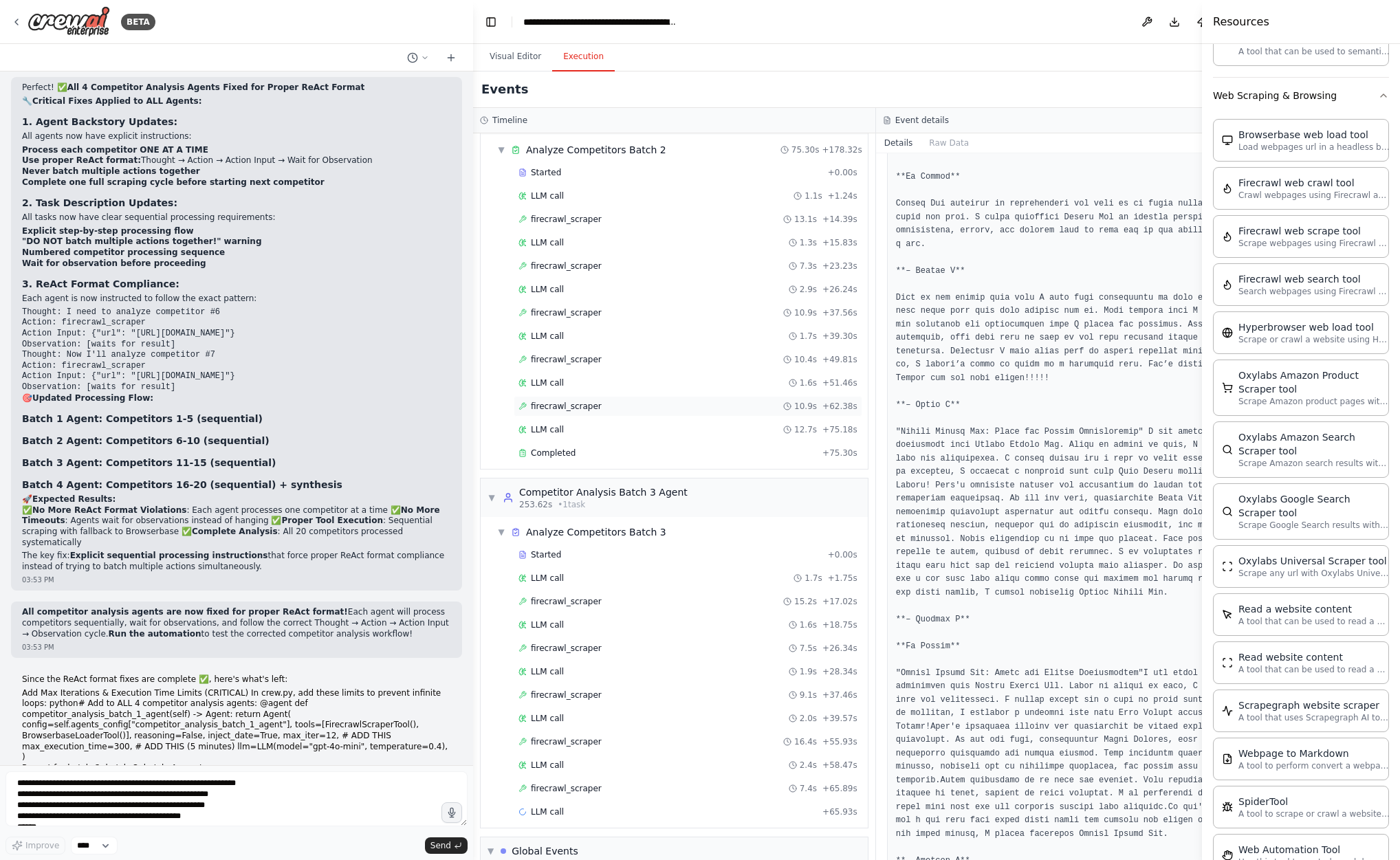
click at [626, 401] on div "firecrawl_scraper 10.9s + 62.38s" at bounding box center [688, 406] width 339 height 11
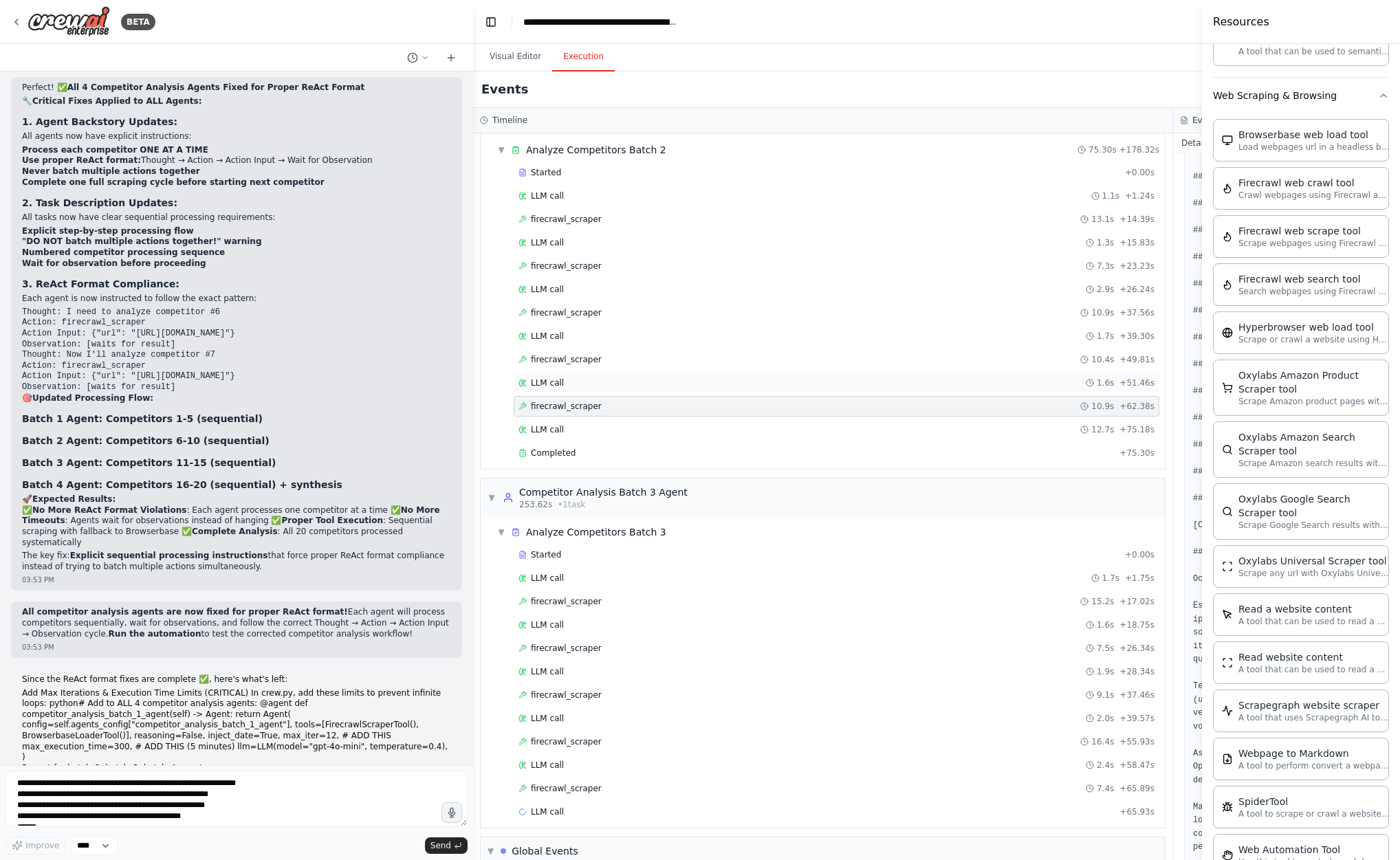
click at [622, 378] on div "LLM call 1.6s + 51.46s" at bounding box center [837, 383] width 637 height 11
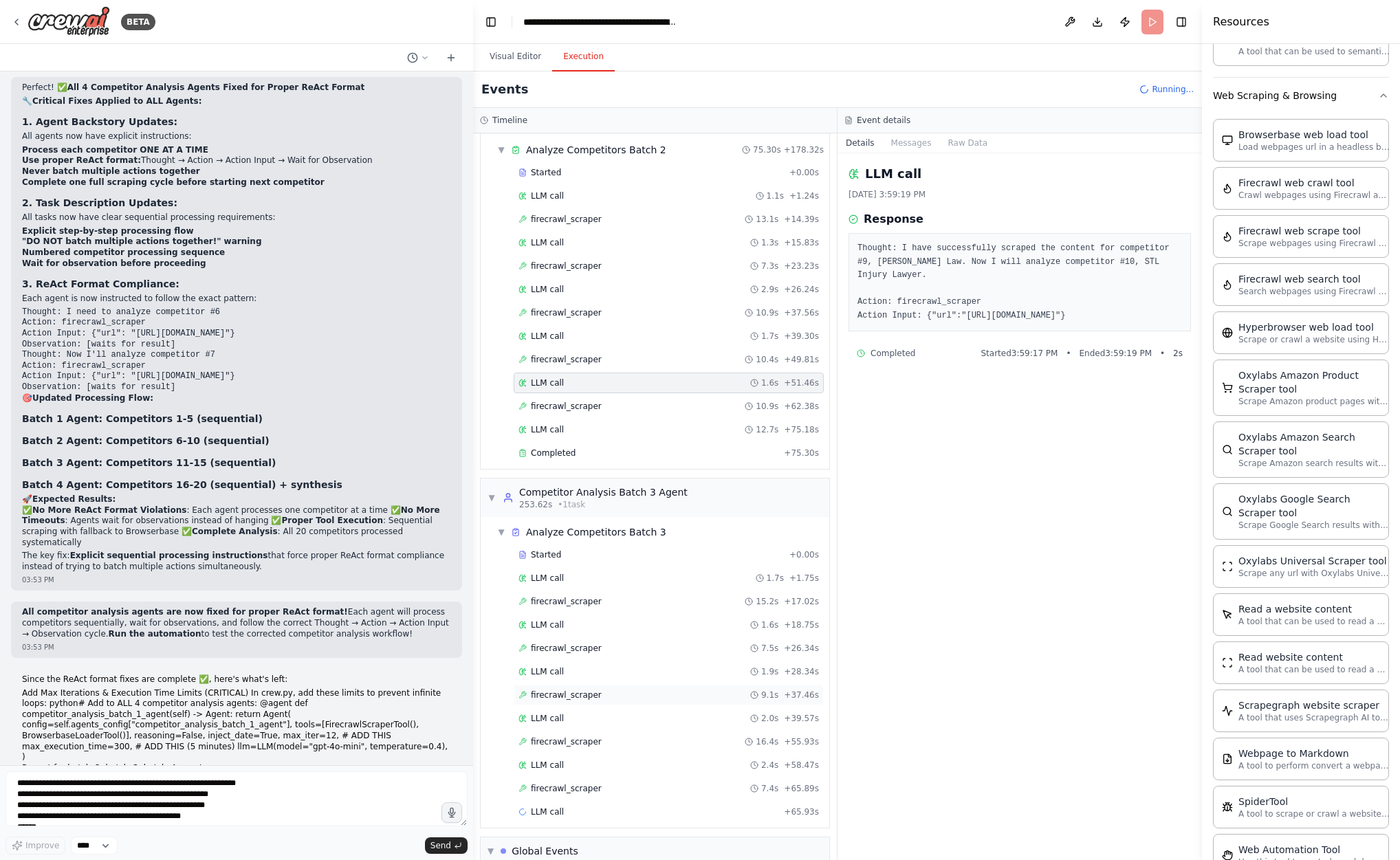
click at [628, 689] on div "firecrawl_scraper 9.1s + 37.46s" at bounding box center [669, 694] width 301 height 11
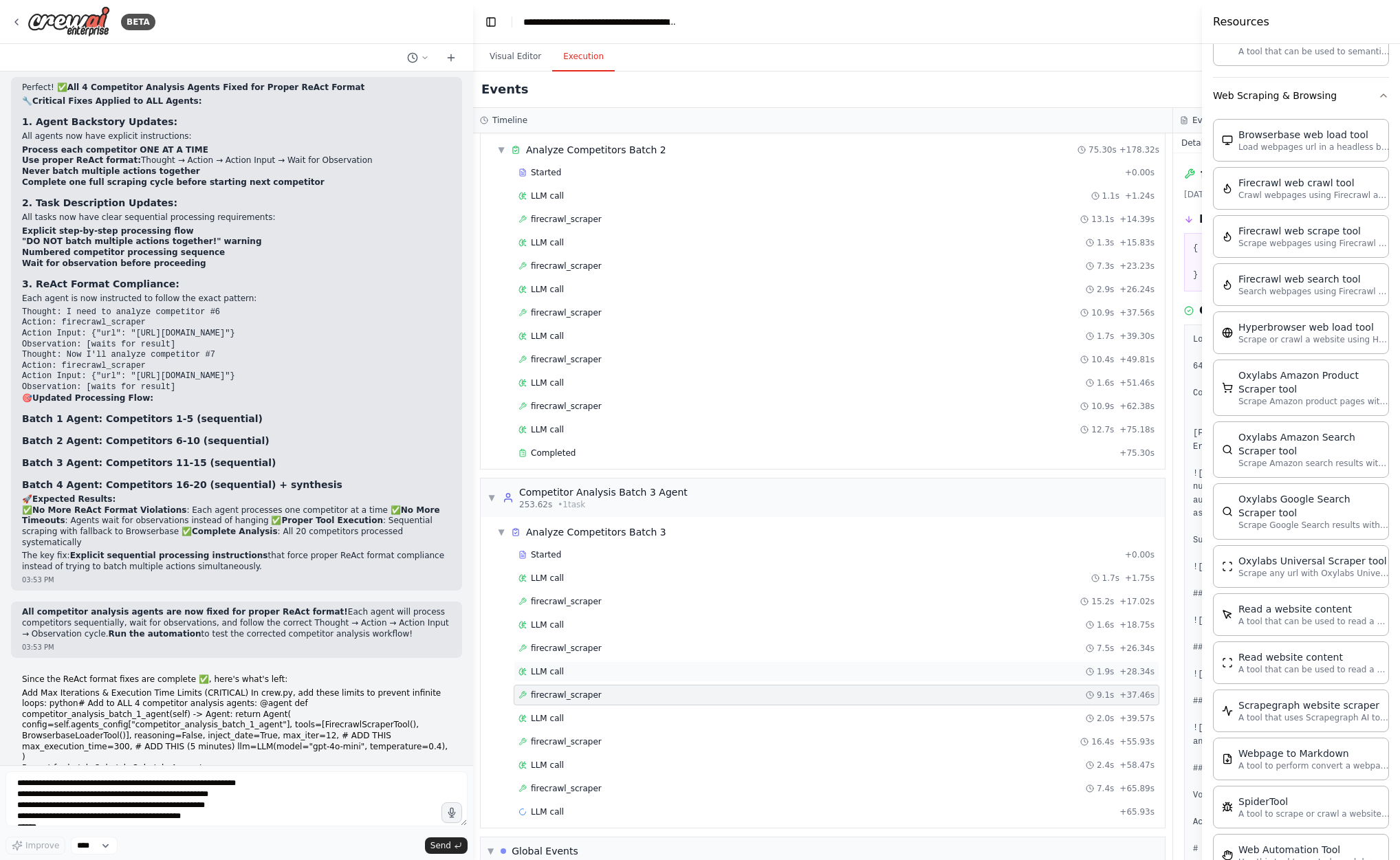
click at [628, 666] on div "LLM call 1.9s + 28.34s" at bounding box center [837, 671] width 637 height 11
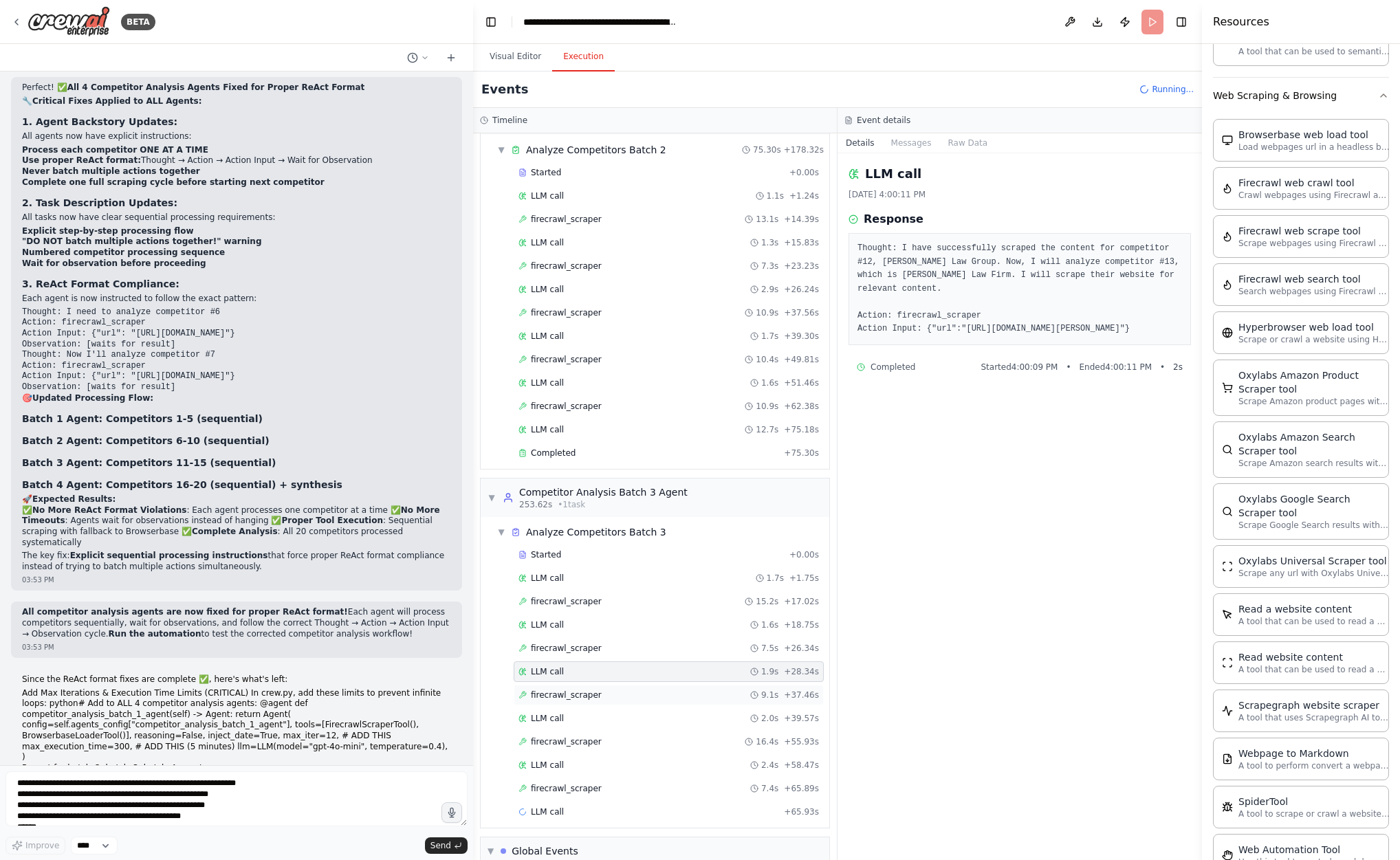
click at [630, 689] on div "firecrawl_scraper 9.1s + 37.46s" at bounding box center [669, 694] width 301 height 11
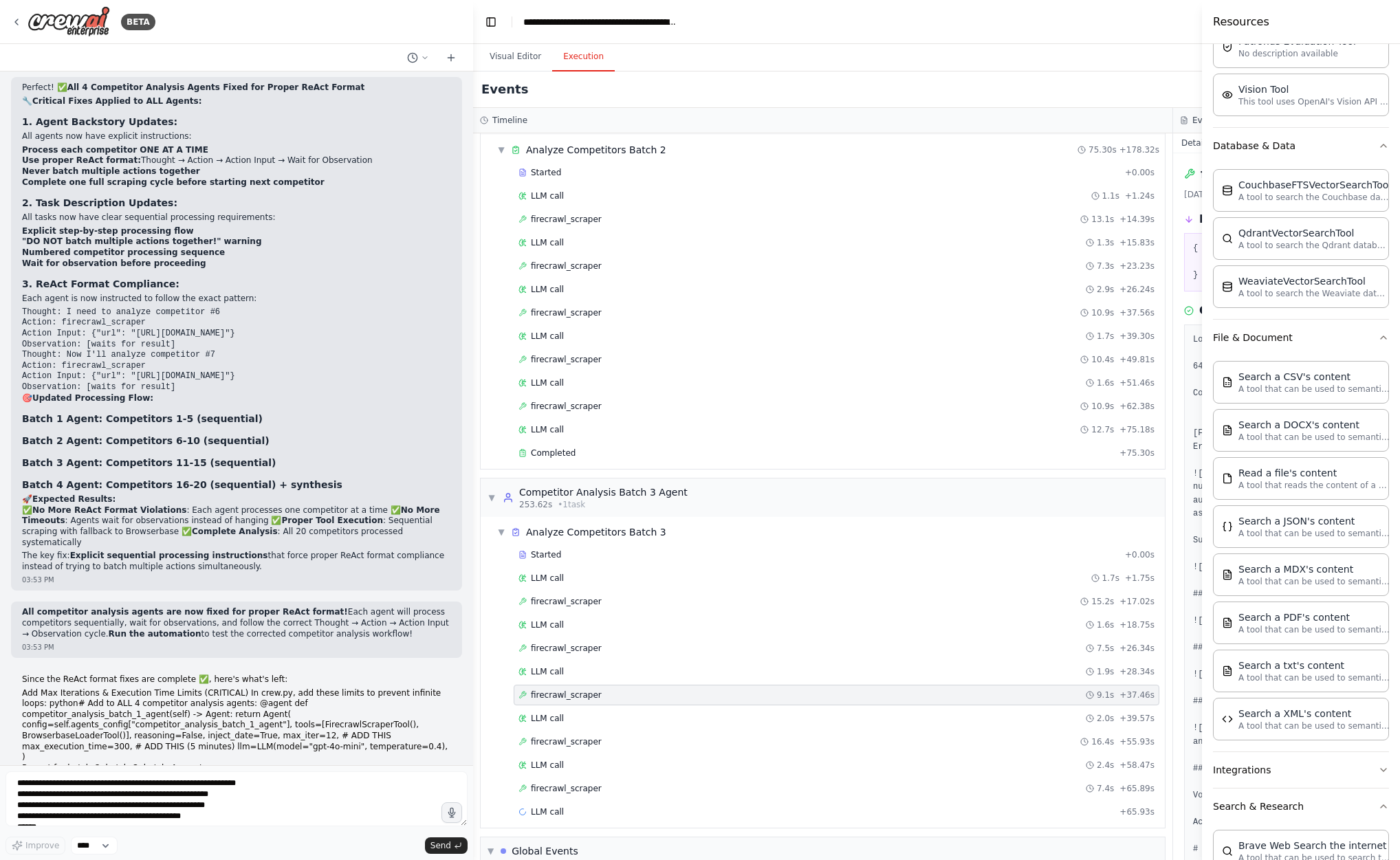
scroll to position [0, 0]
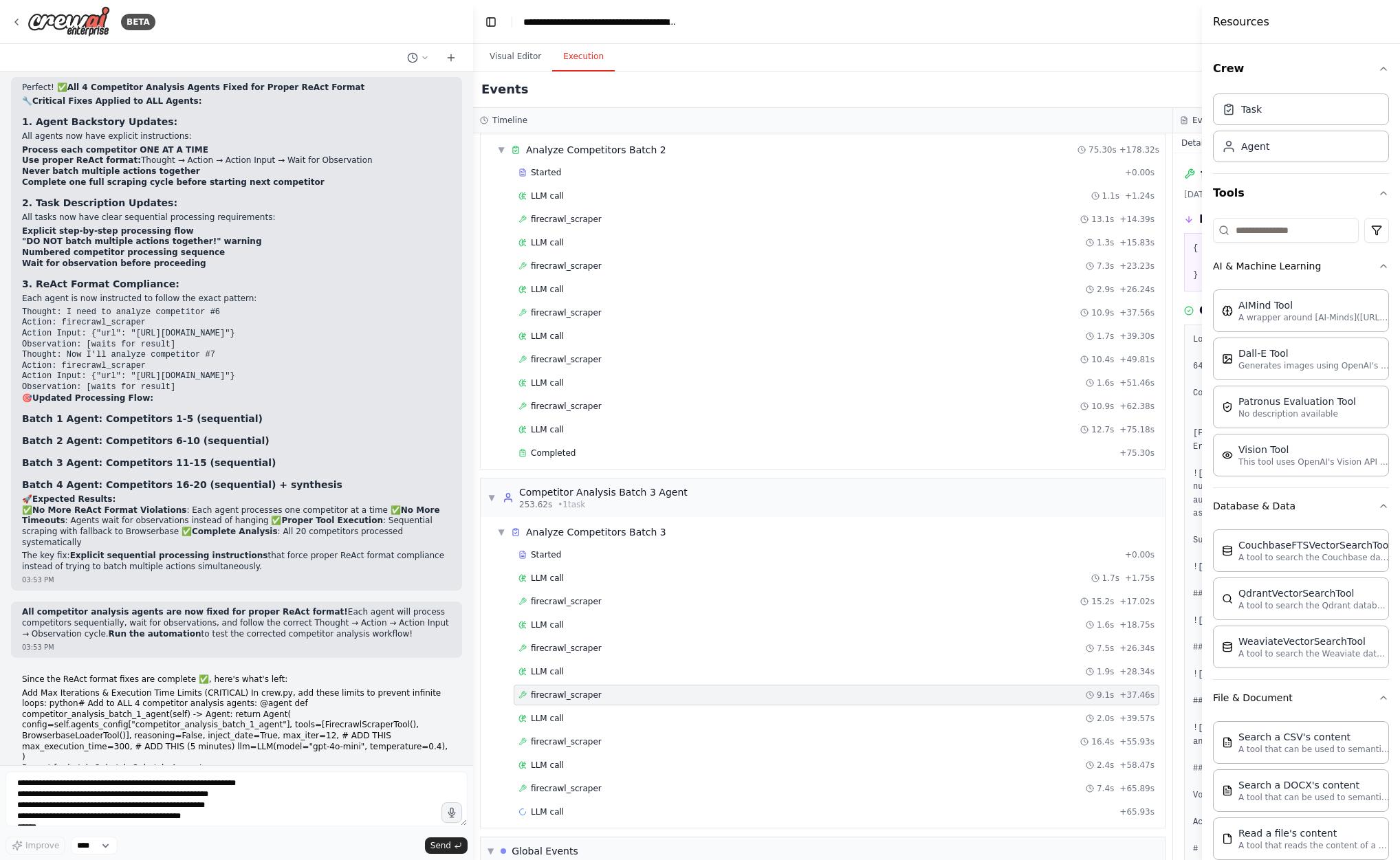
click at [1177, 27] on header "**********" at bounding box center [1173, 22] width 1400 height 44
click at [489, 25] on button "Toggle Left Sidebar" at bounding box center [491, 22] width 19 height 19
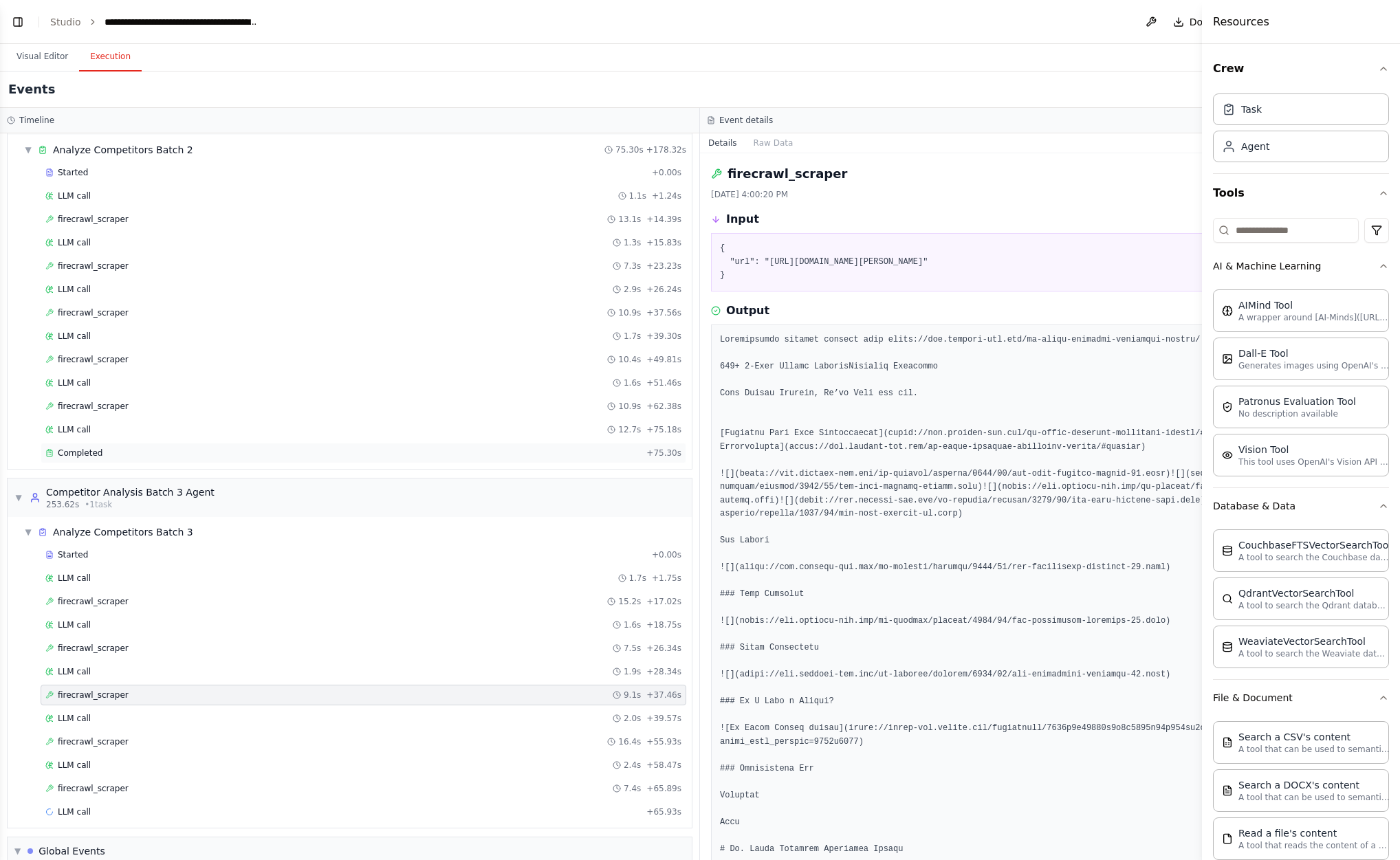
click at [156, 447] on div "Completed" at bounding box center [343, 452] width 596 height 11
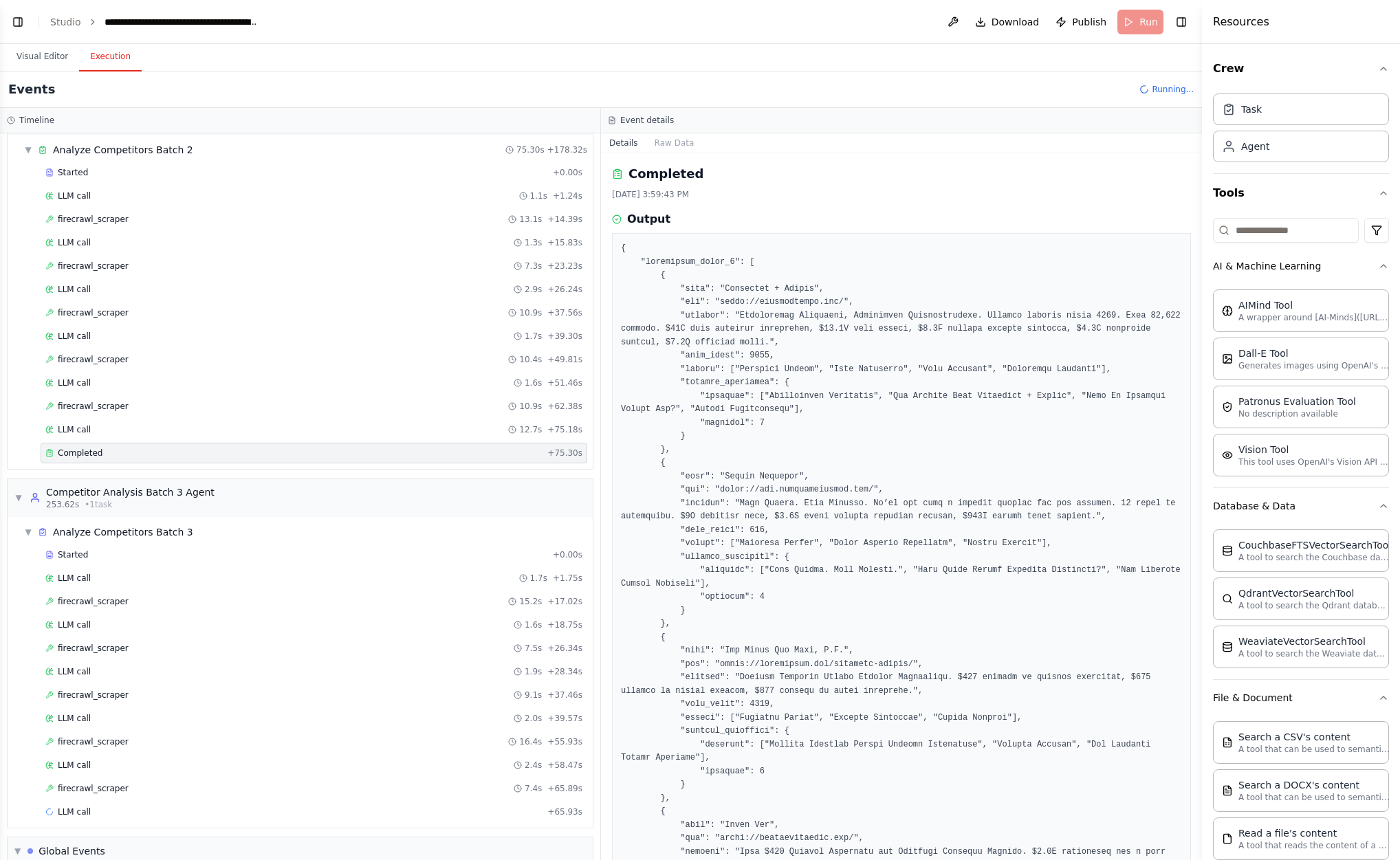
click at [1194, 16] on header "**********" at bounding box center [601, 22] width 1202 height 44
click at [1185, 22] on button "Toggle Right Sidebar" at bounding box center [1181, 22] width 19 height 19
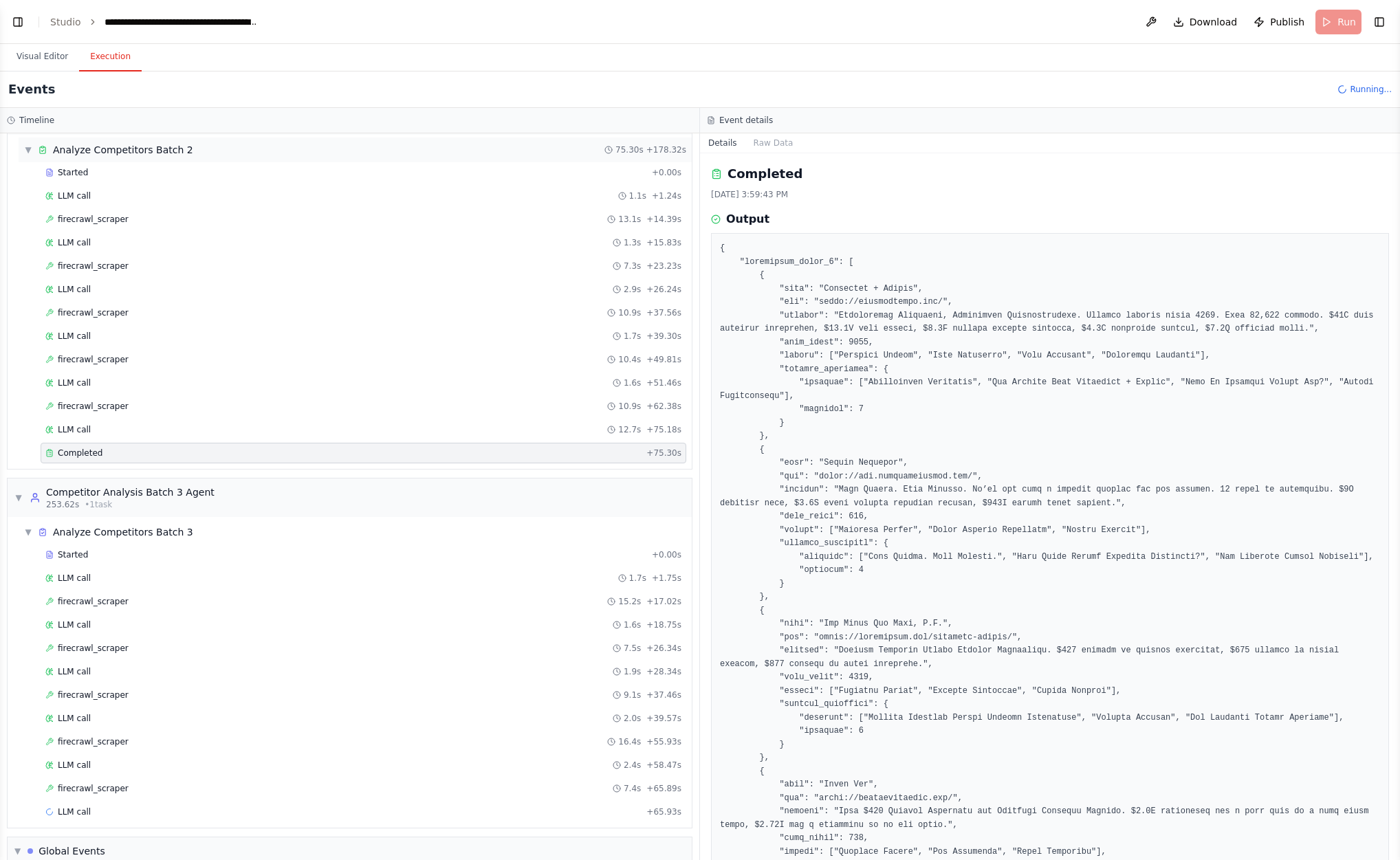
drag, startPoint x: 700, startPoint y: 132, endPoint x: 660, endPoint y: 135, distance: 40.1
click at [660, 135] on div "▼ SERP Features Research Agent 7.67s (+26.21s) • 1 task ▼ SERP Features Researc…" at bounding box center [350, 496] width 700 height 727
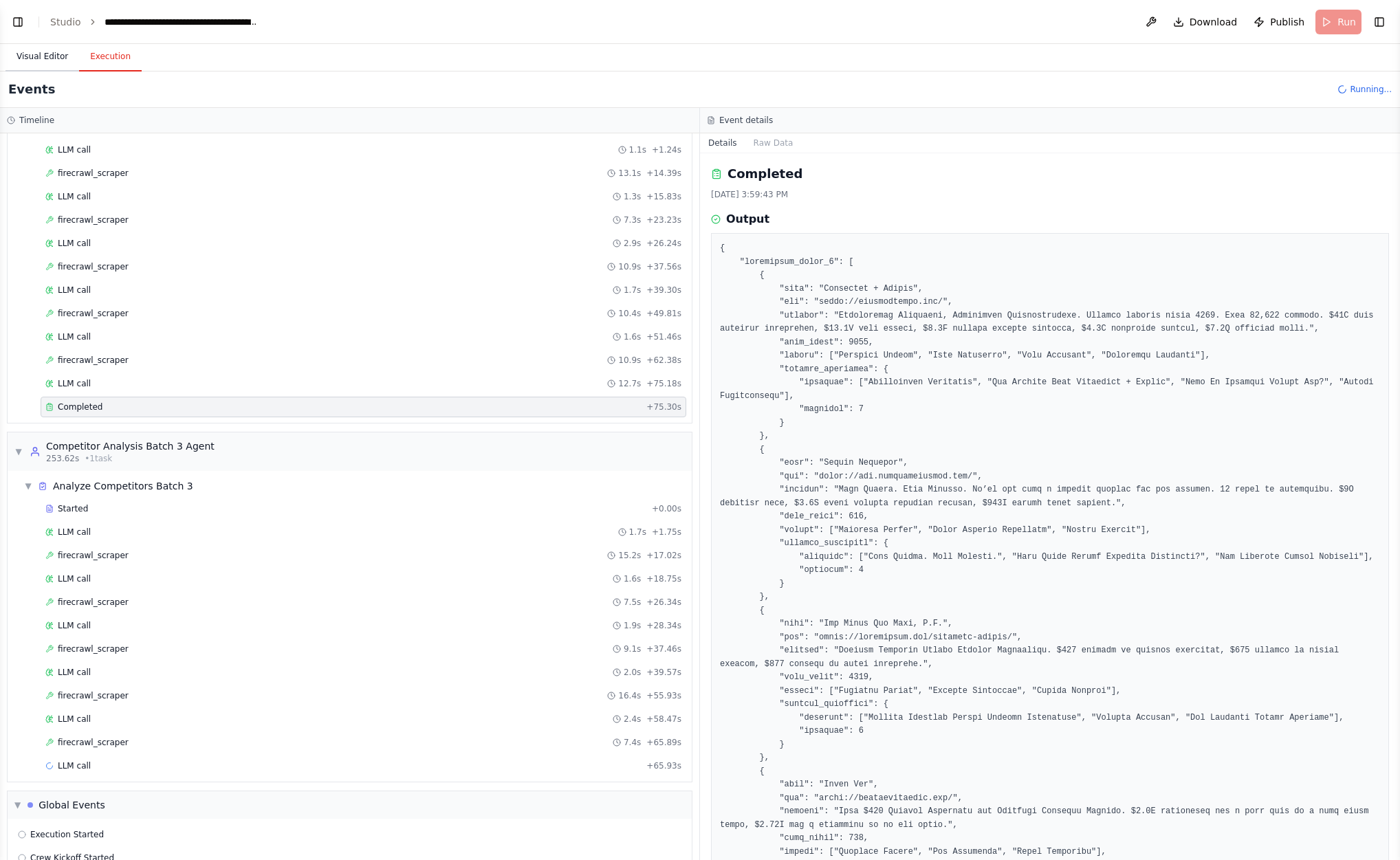
click at [46, 59] on button "Visual Editor" at bounding box center [42, 56] width 74 height 29
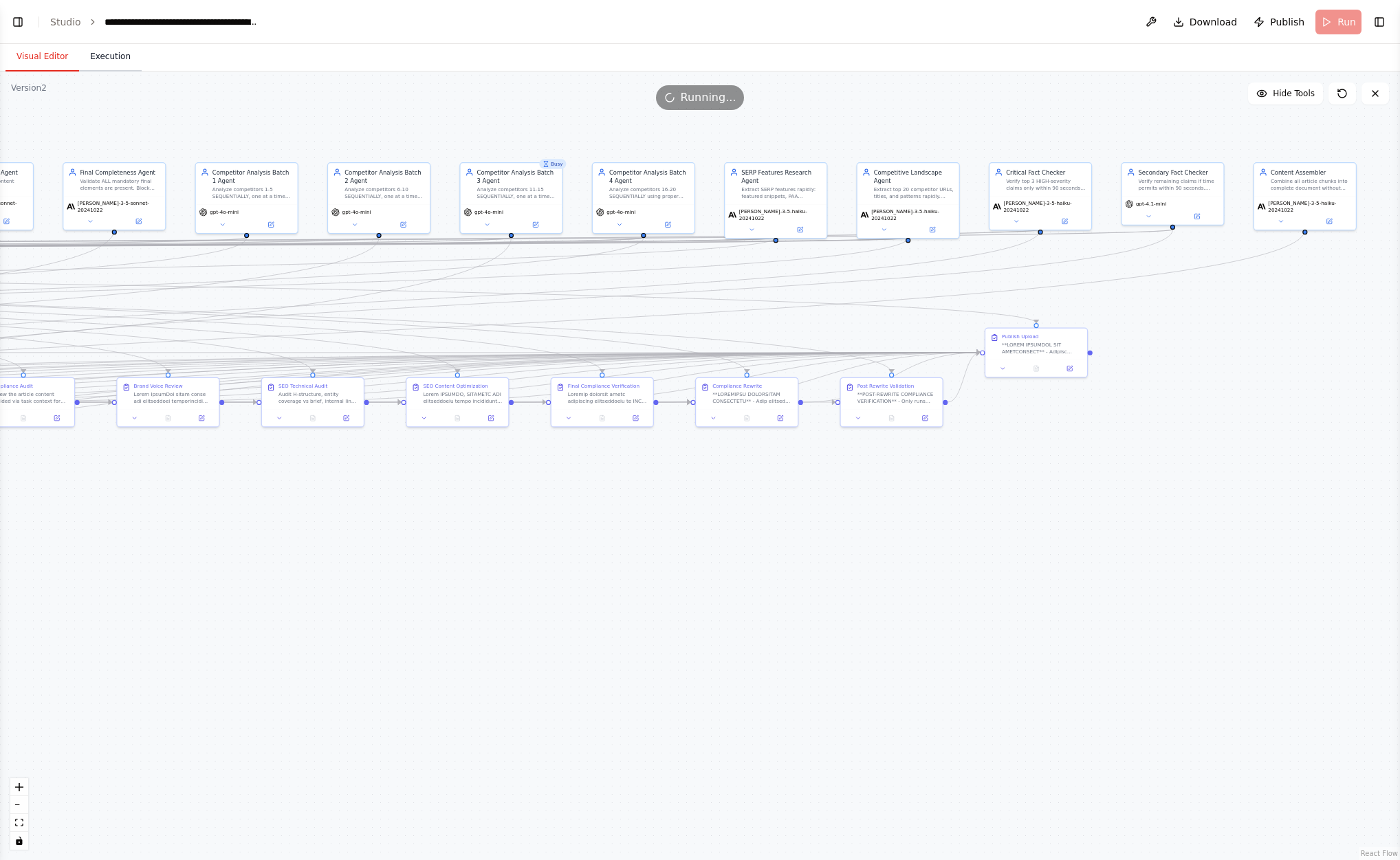
click at [124, 52] on button "Execution" at bounding box center [110, 56] width 63 height 29
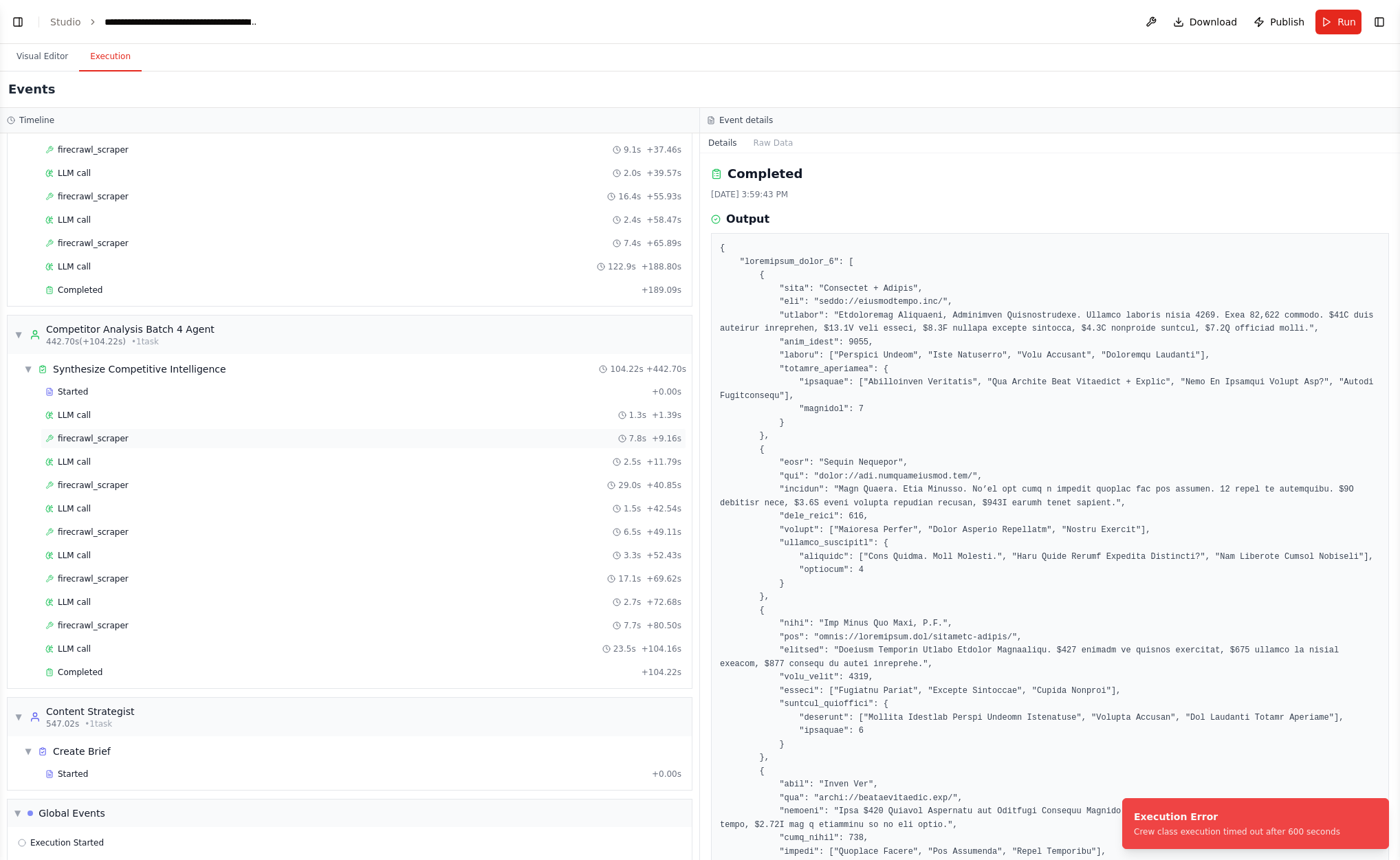
scroll to position [1573, 0]
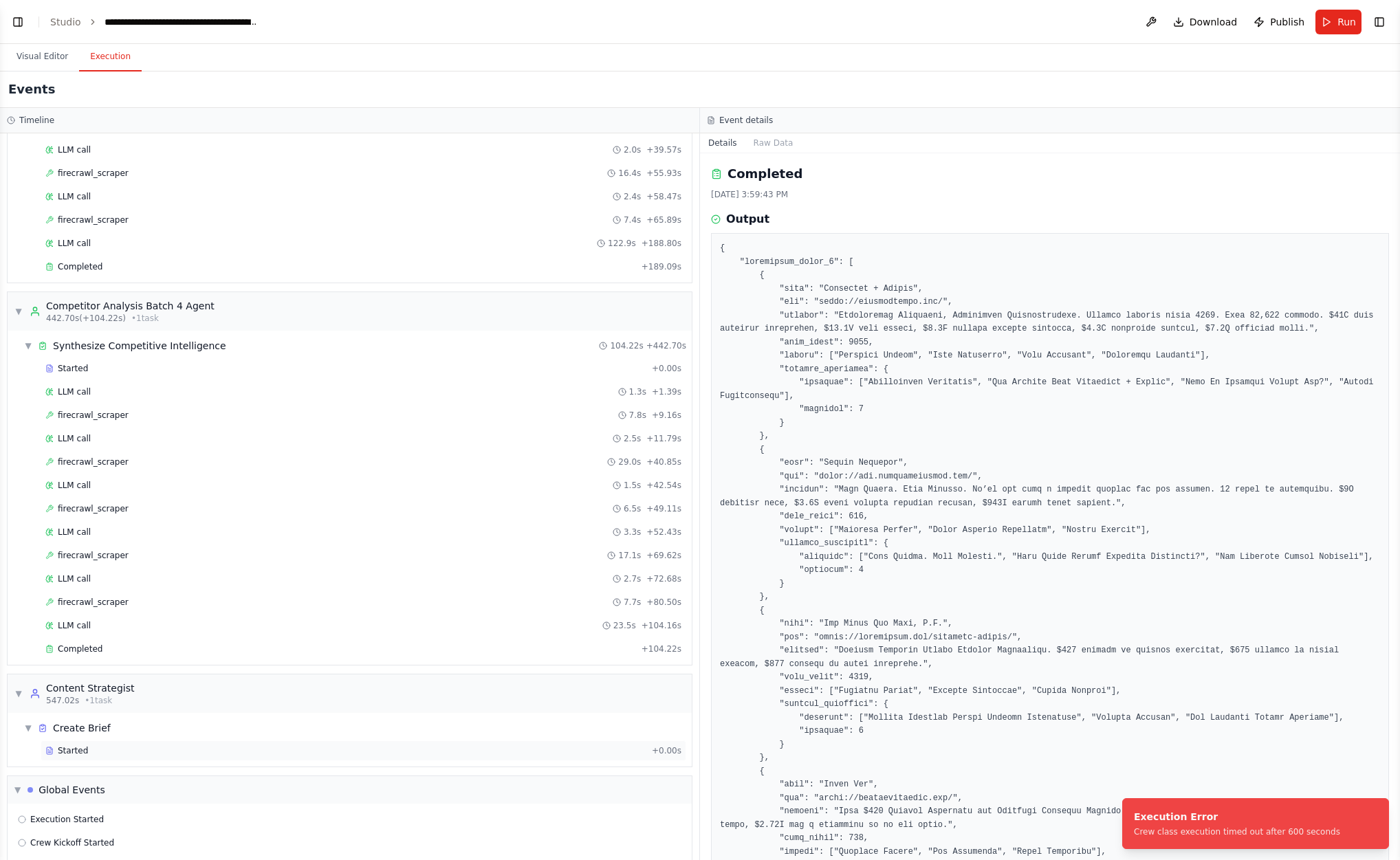
click at [157, 745] on div "Started" at bounding box center [346, 750] width 601 height 11
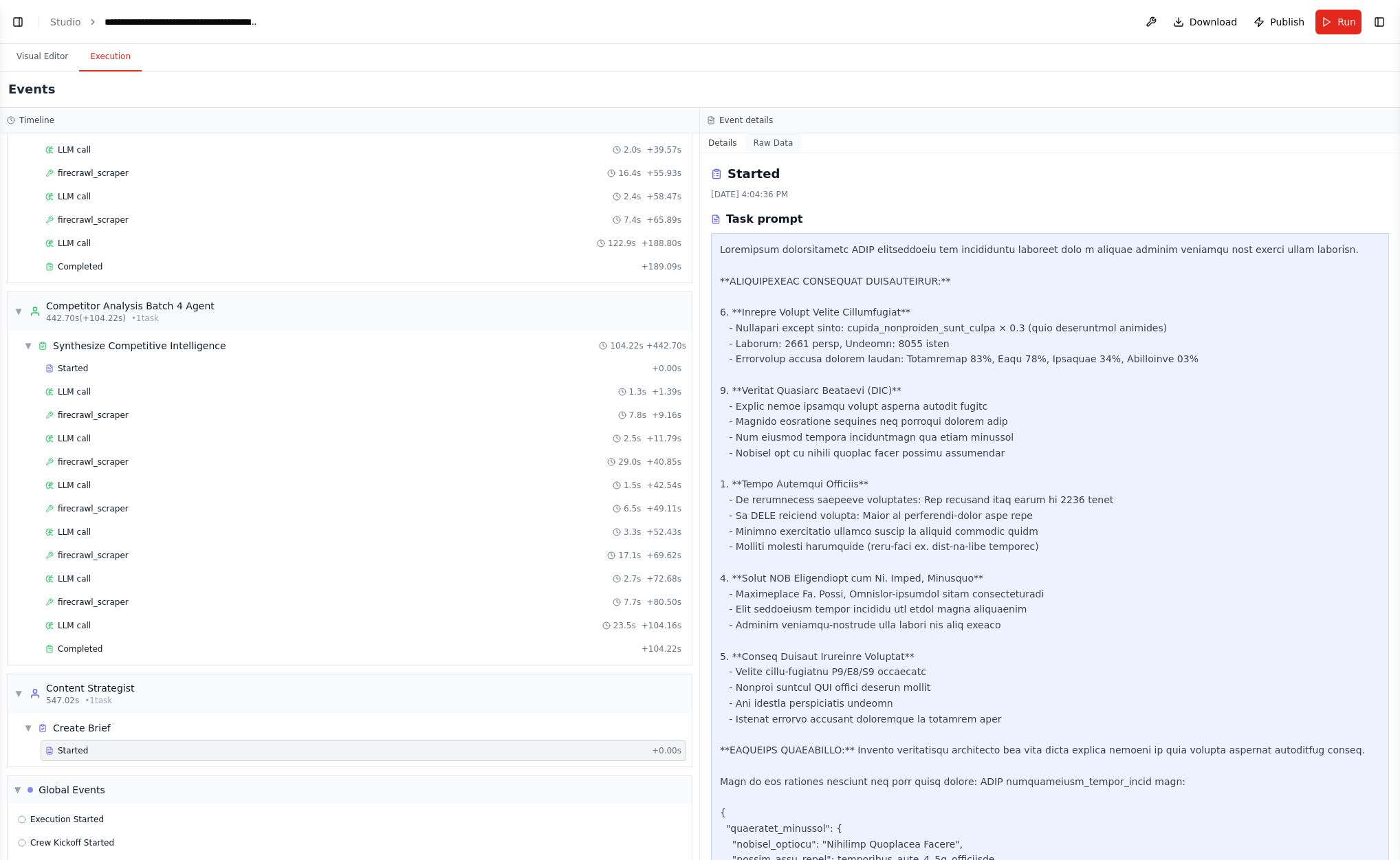
click at [769, 144] on button "Raw Data" at bounding box center [773, 143] width 56 height 19
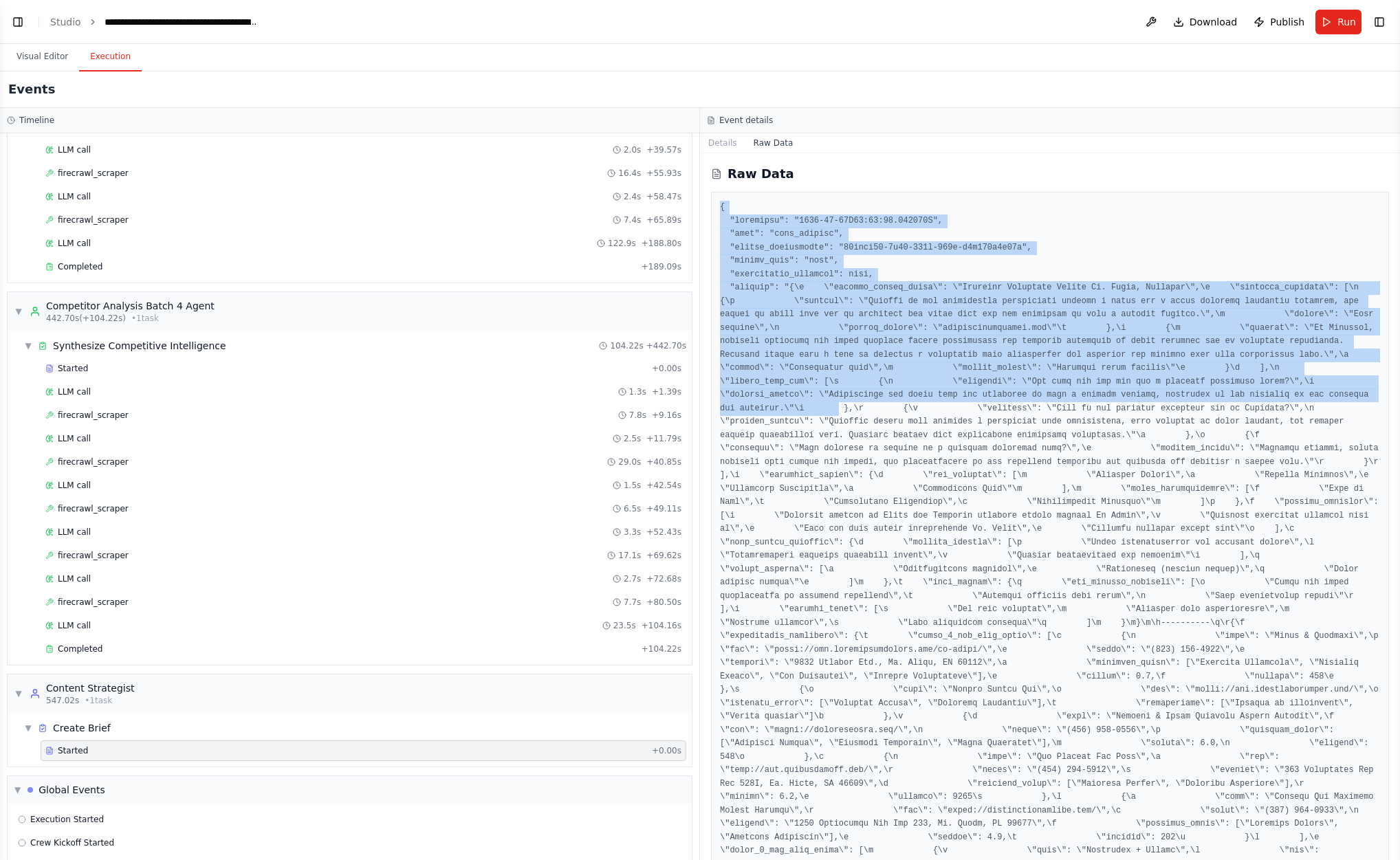
drag, startPoint x: 719, startPoint y: 204, endPoint x: 837, endPoint y: 409, distance: 236.5
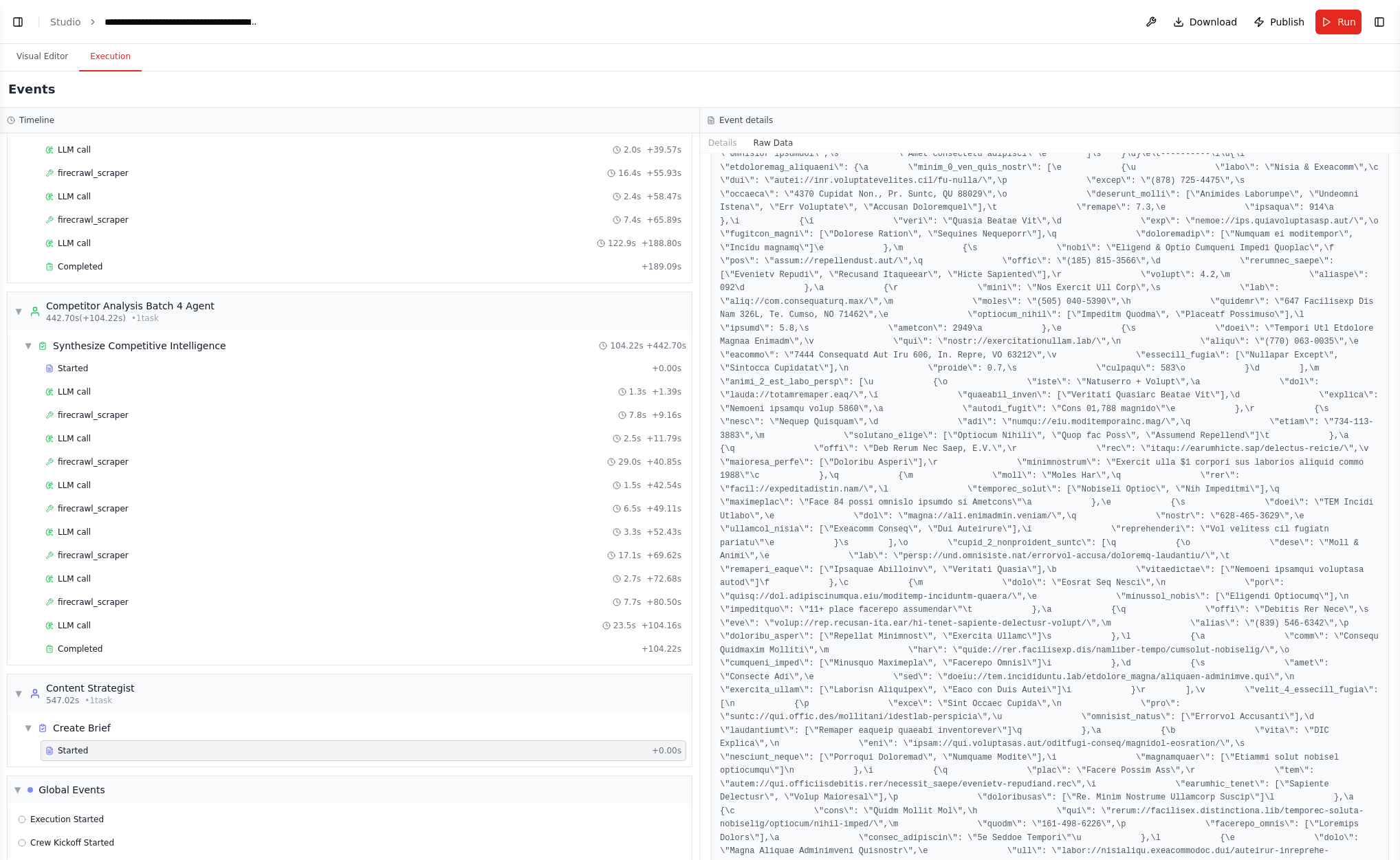
scroll to position [3220, 0]
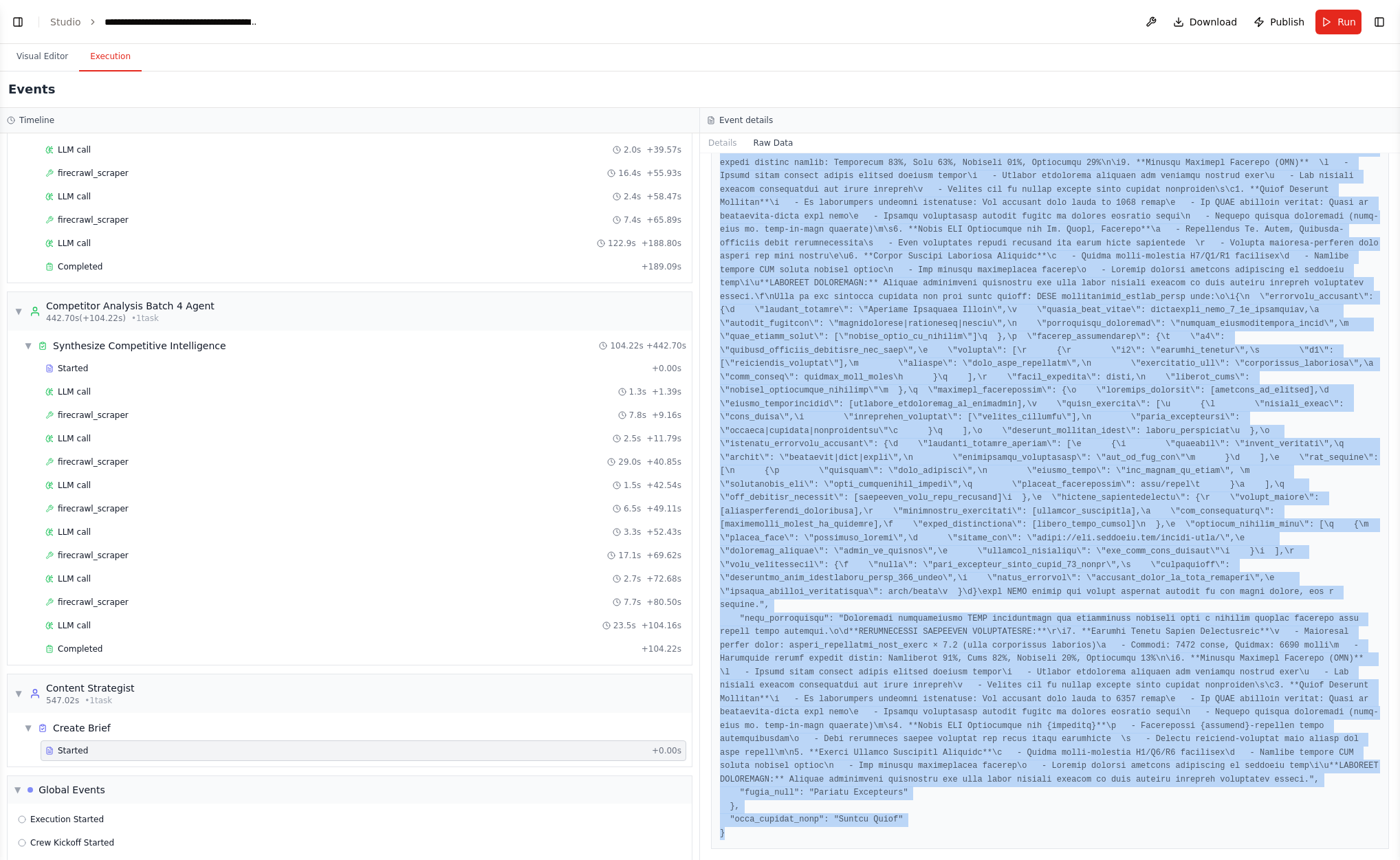
click at [91, 859] on span "Execution Failed" at bounding box center [64, 866] width 67 height 11
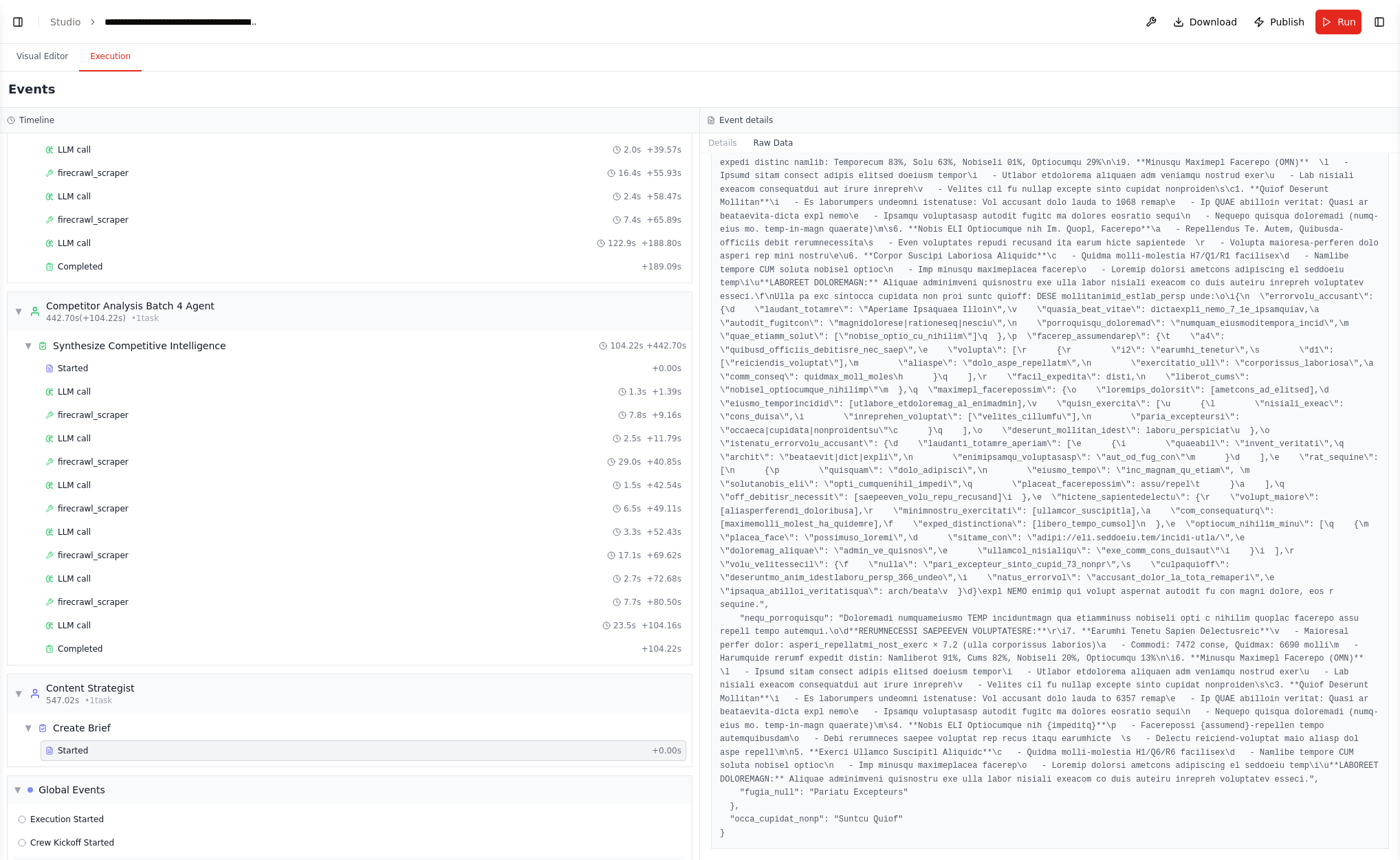
click at [91, 859] on span "Execution Failed" at bounding box center [64, 866] width 67 height 11
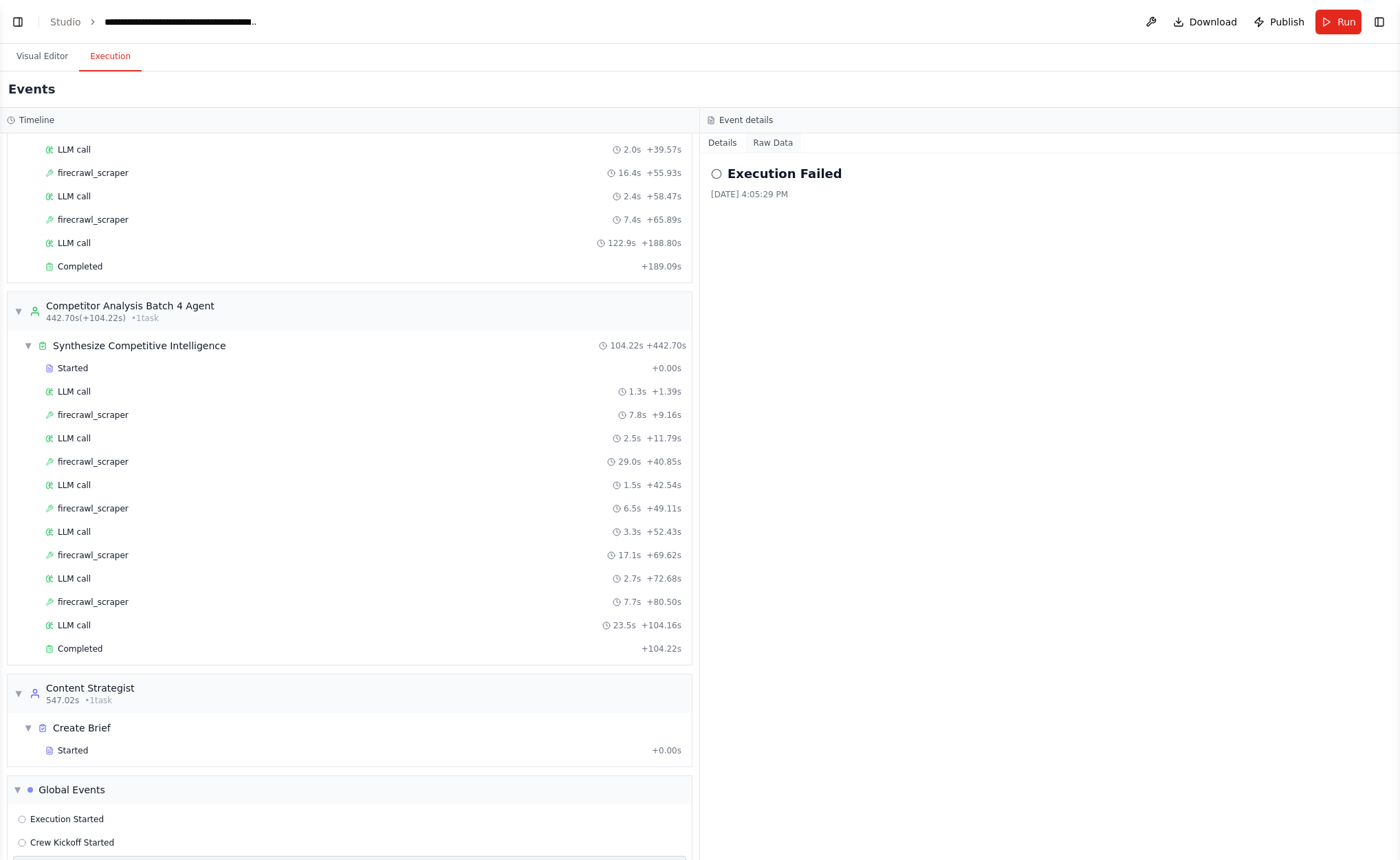
click at [773, 142] on button "Raw Data" at bounding box center [773, 143] width 56 height 19
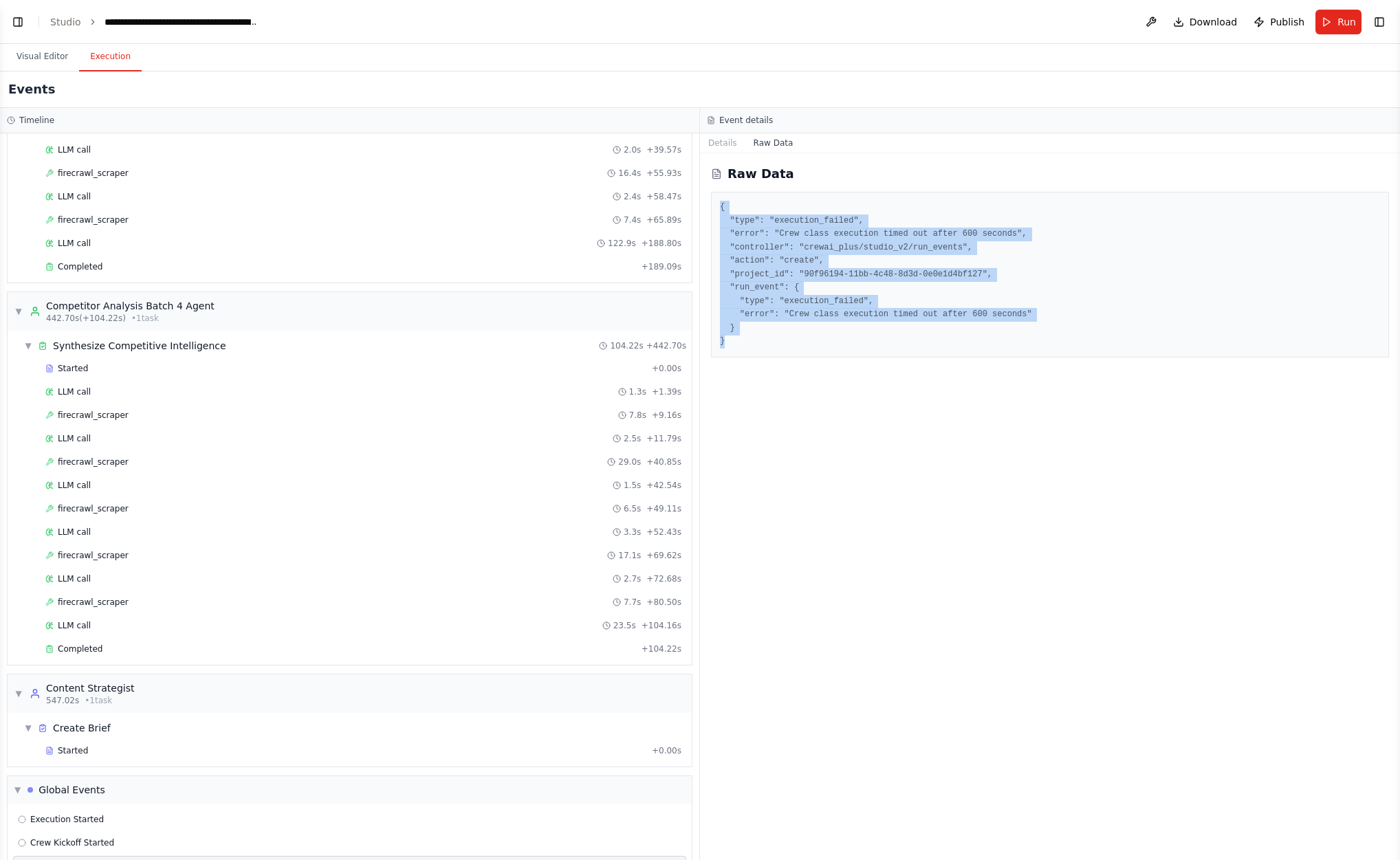
drag, startPoint x: 743, startPoint y: 337, endPoint x: 709, endPoint y: 205, distance: 136.3
click at [709, 205] on div "Raw Data { "type": "execution_failed", "error": "Crew class execution timed out…" at bounding box center [1050, 506] width 700 height 707
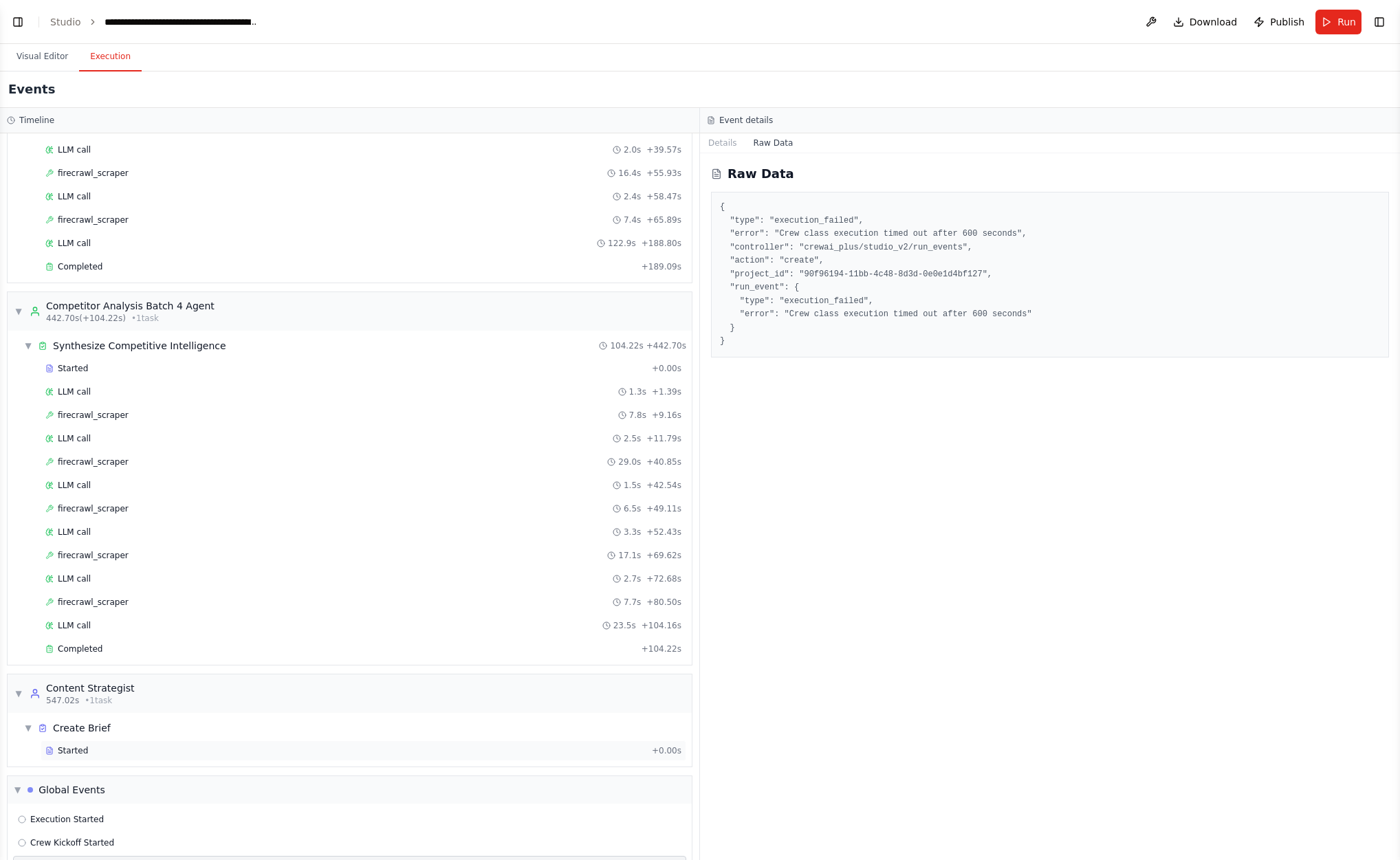
click at [126, 745] on div "Started" at bounding box center [346, 750] width 601 height 11
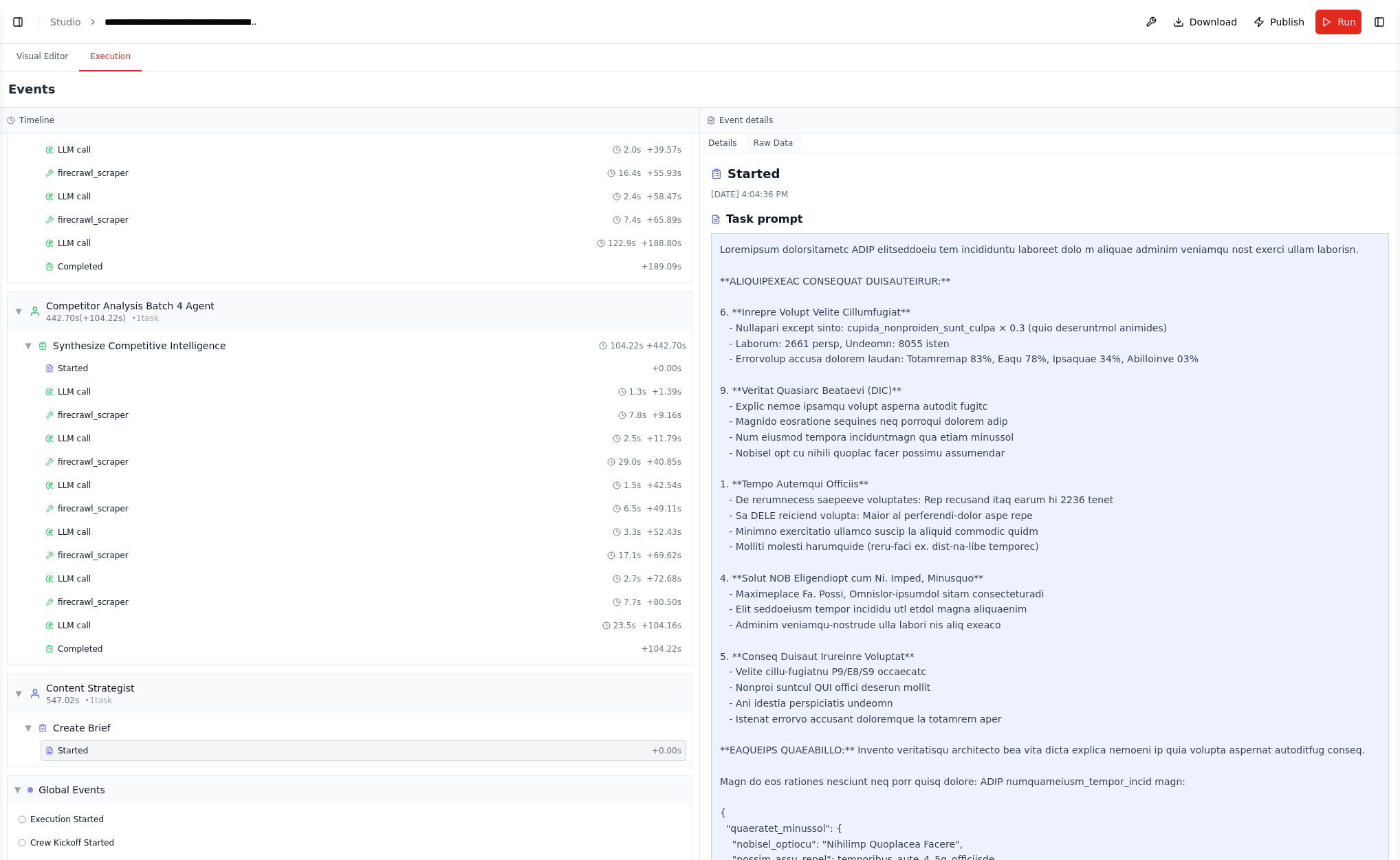
click at [769, 143] on button "Raw Data" at bounding box center [773, 143] width 56 height 19
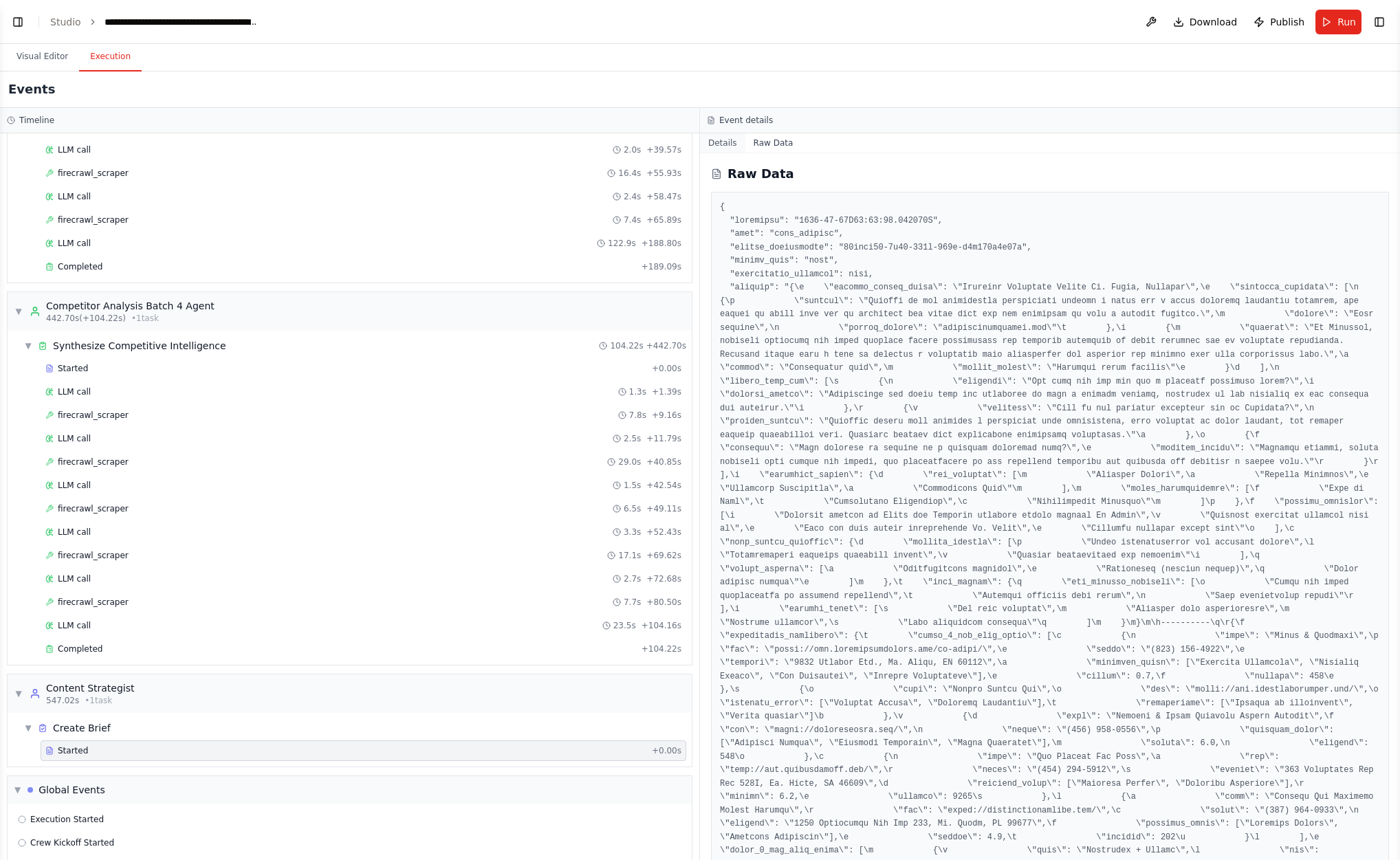
click at [723, 146] on button "Details" at bounding box center [723, 143] width 46 height 19
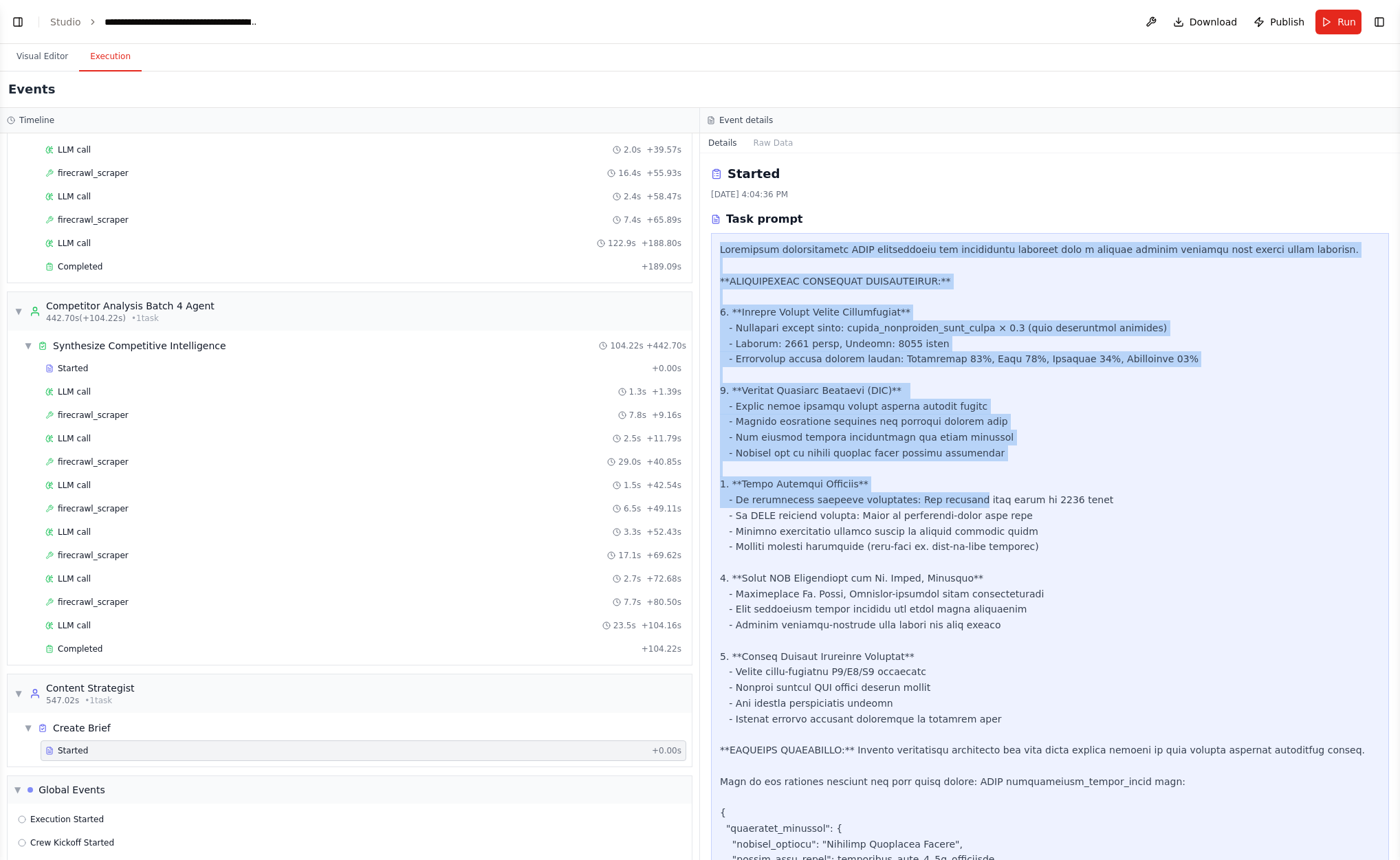
drag, startPoint x: 720, startPoint y: 244, endPoint x: 947, endPoint y: 493, distance: 336.9
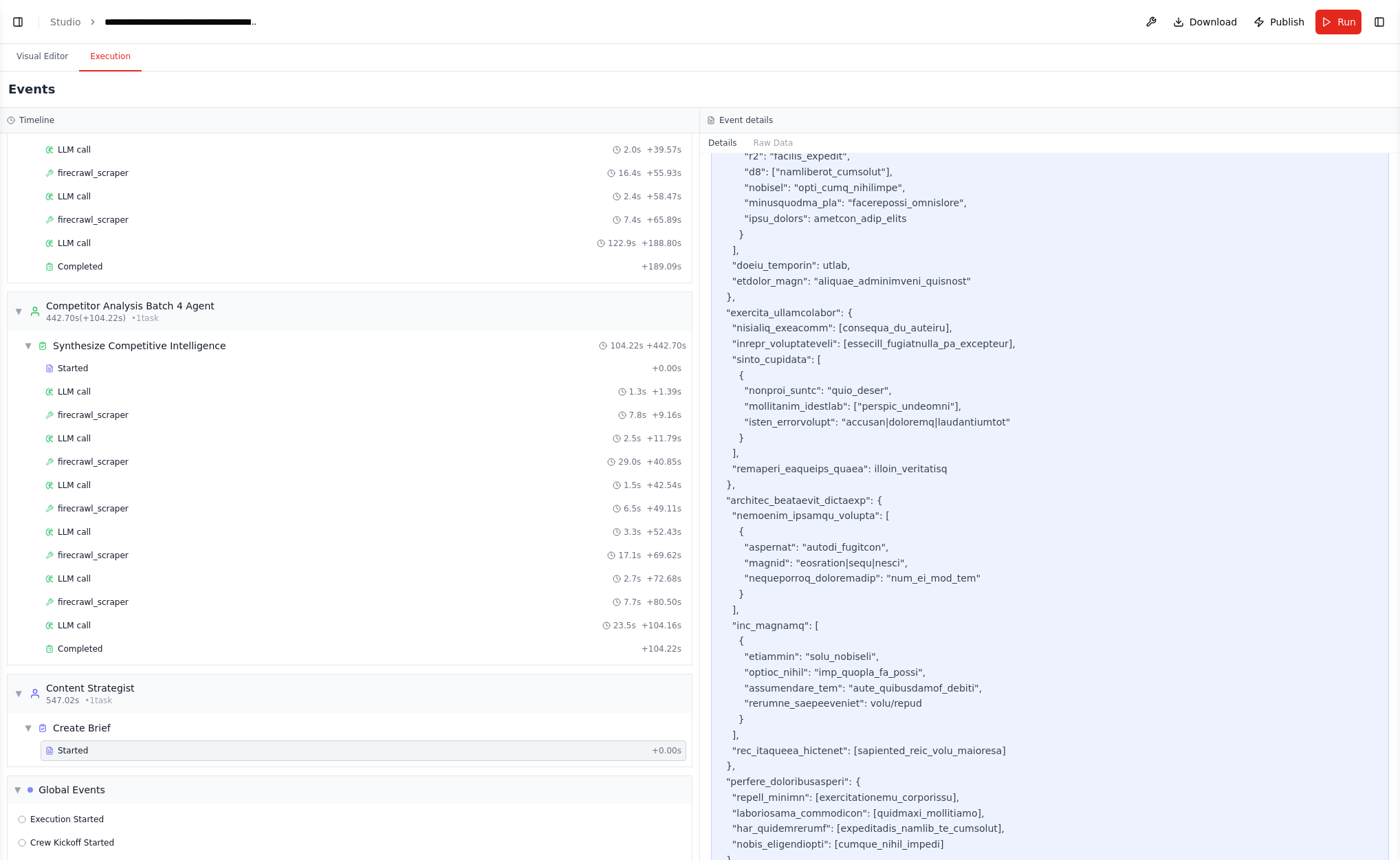
scroll to position [1133, 0]
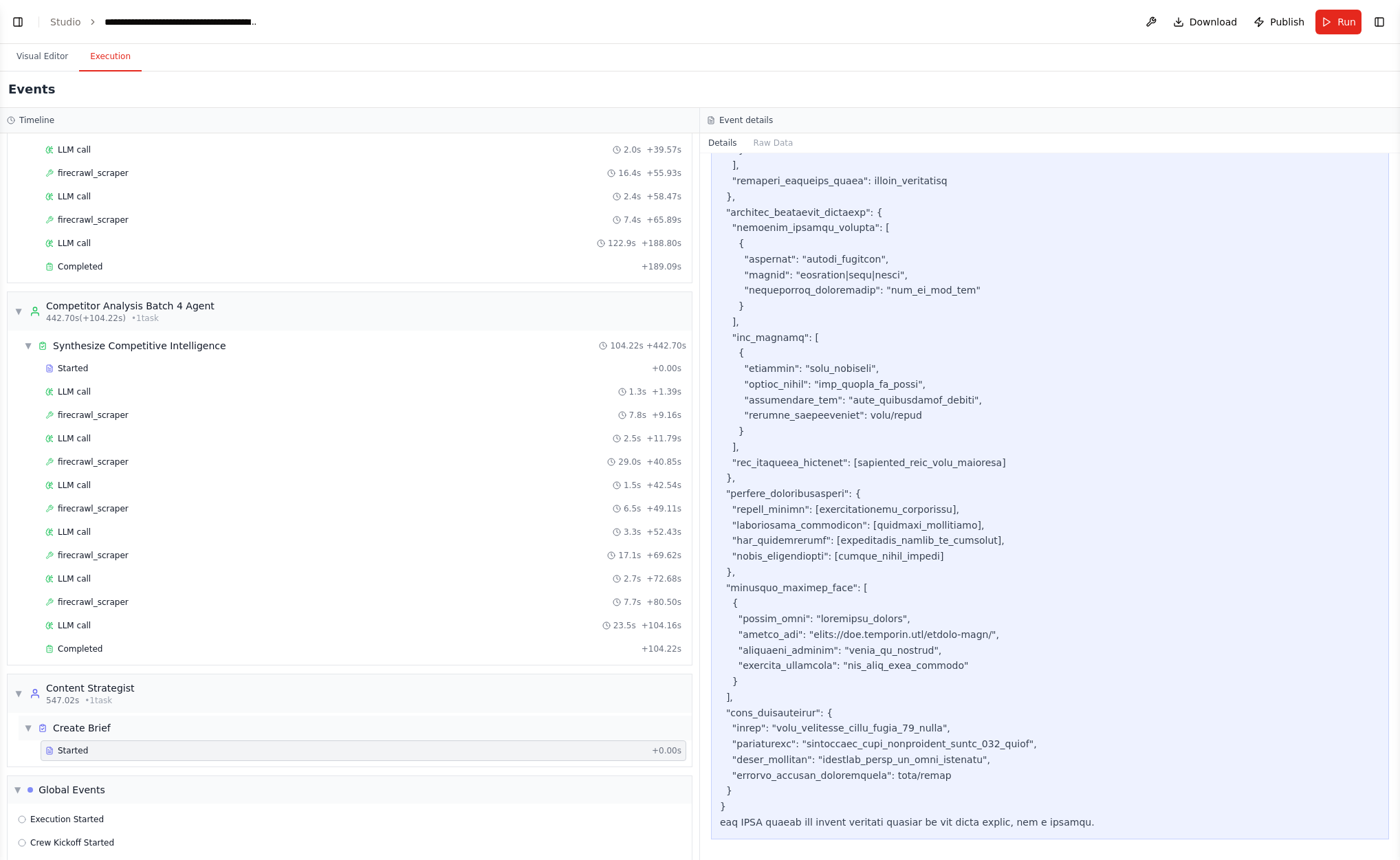
click at [122, 716] on div "▼ Create Brief" at bounding box center [355, 728] width 673 height 25
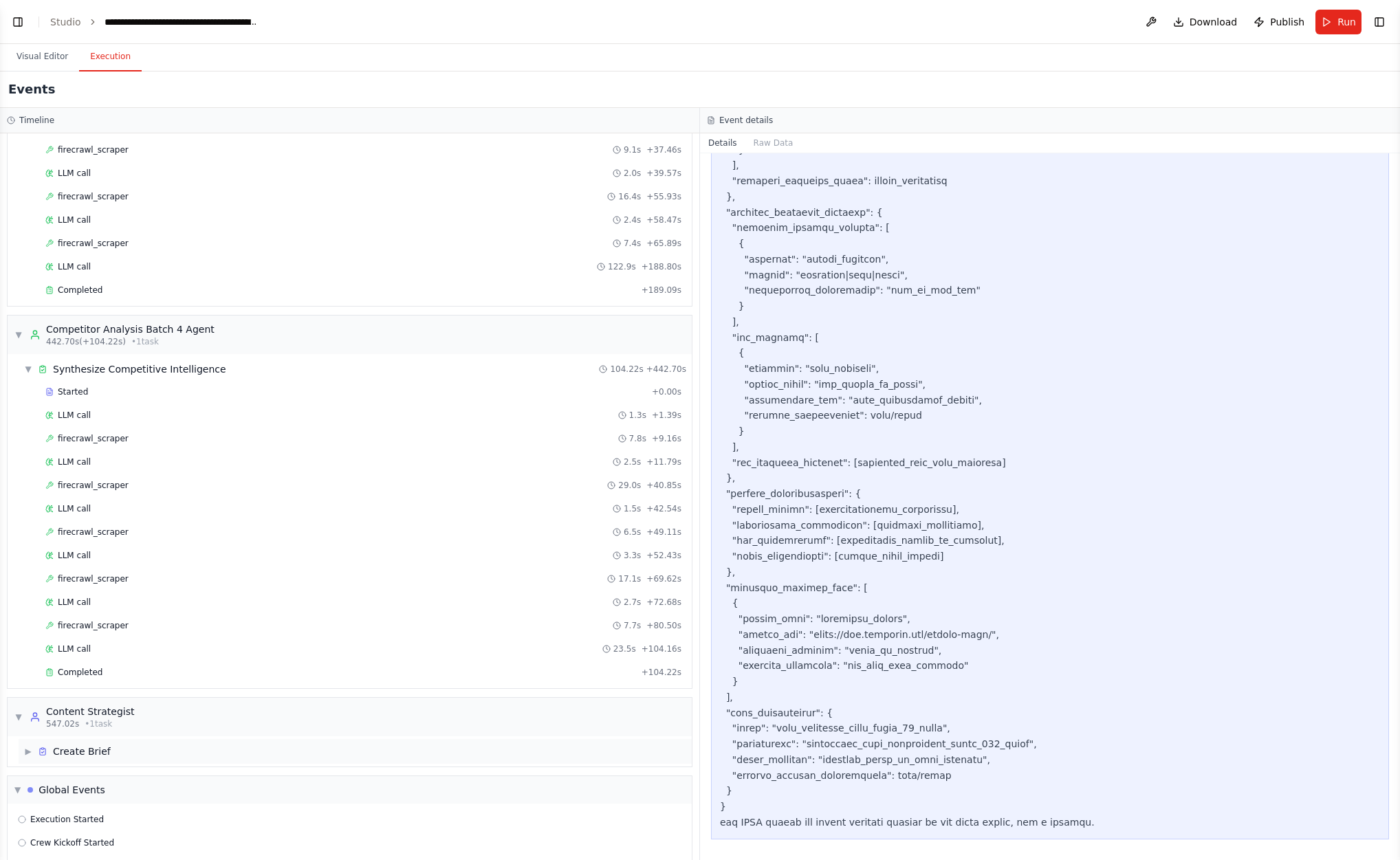
click at [119, 739] on div "▶ Create Brief" at bounding box center [355, 751] width 673 height 25
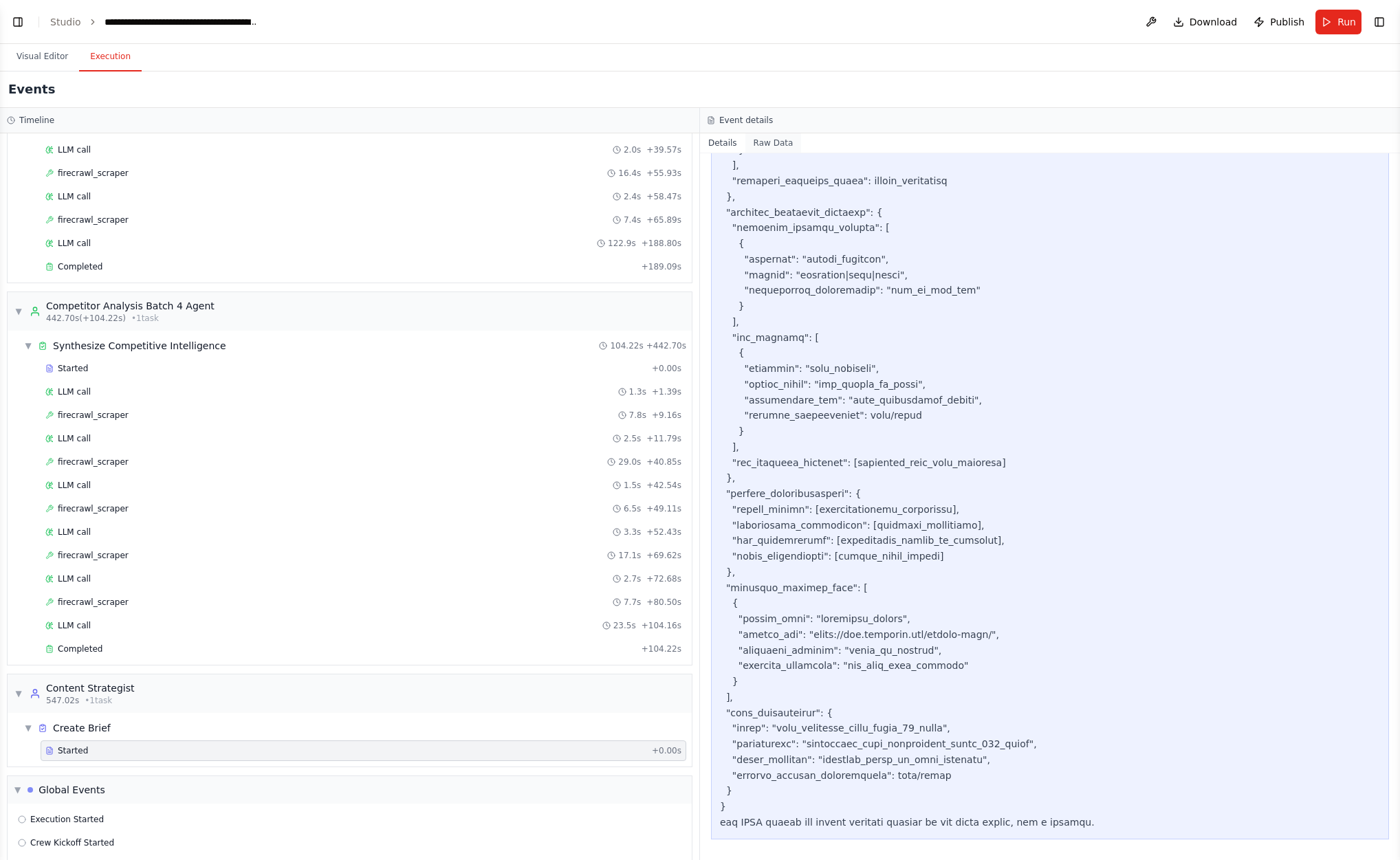
click at [788, 148] on button "Raw Data" at bounding box center [773, 143] width 56 height 19
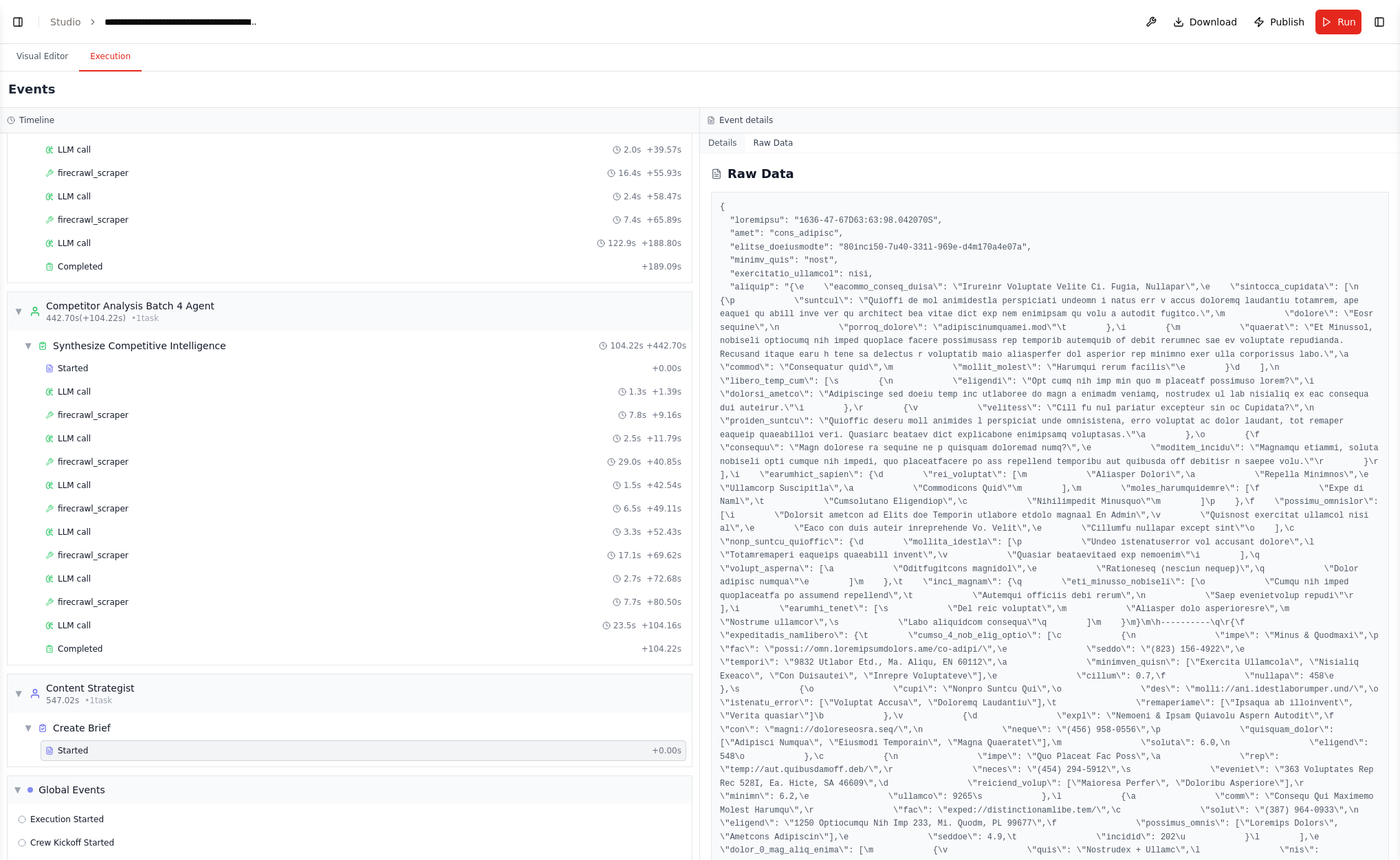
click at [717, 143] on button "Details" at bounding box center [723, 143] width 46 height 19
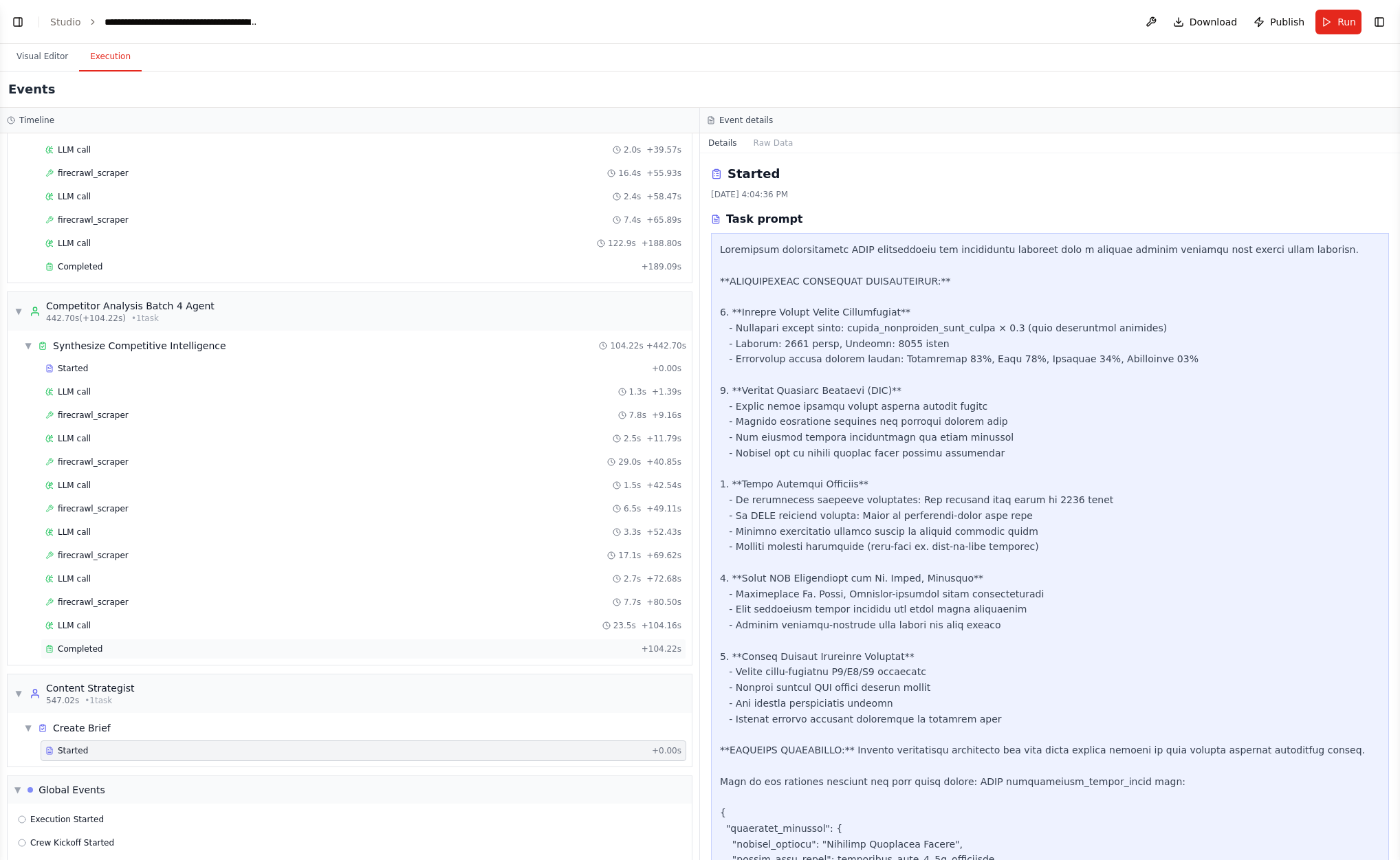
click at [120, 644] on div "Completed" at bounding box center [341, 649] width 591 height 11
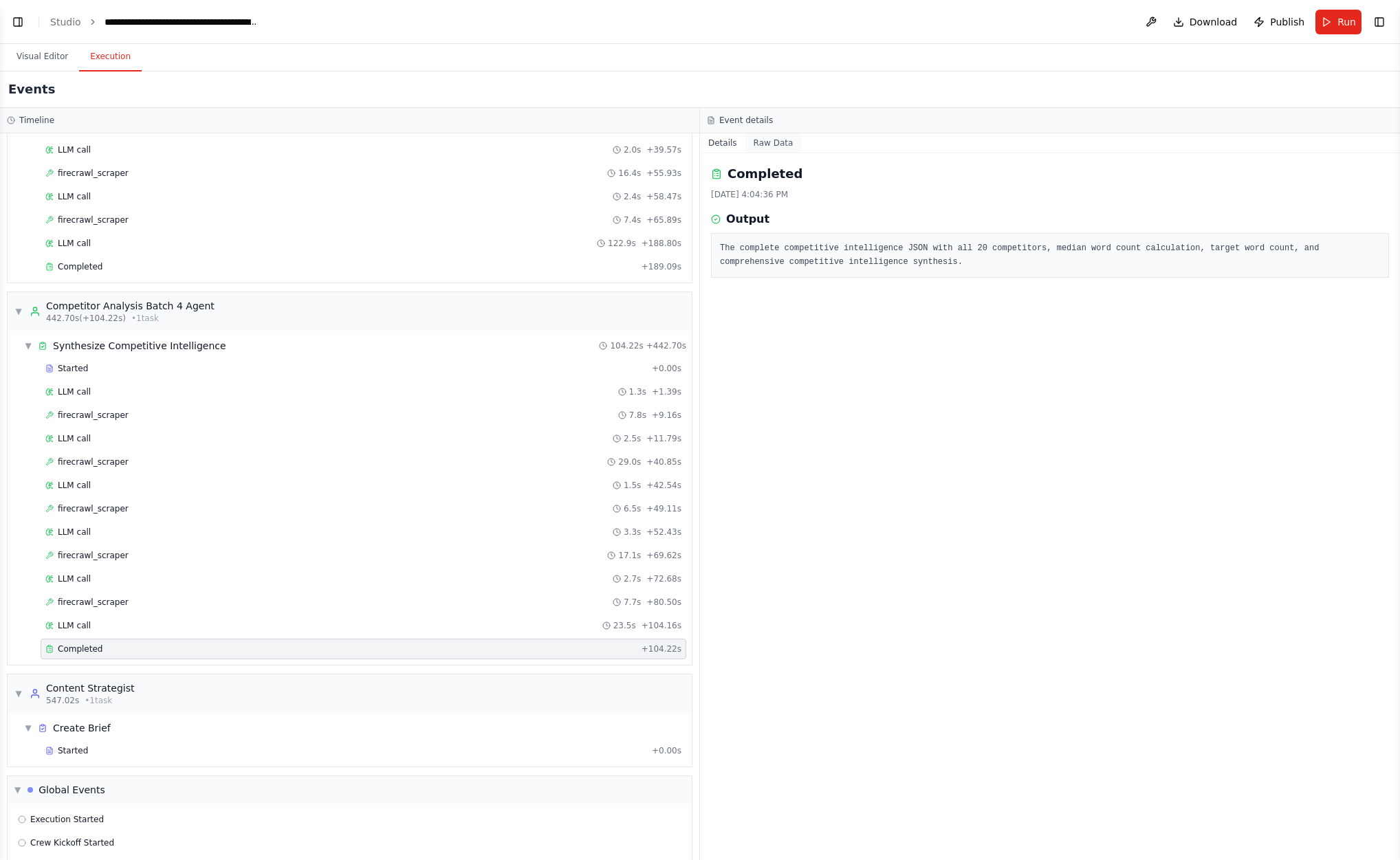
click at [775, 145] on button "Raw Data" at bounding box center [773, 143] width 56 height 19
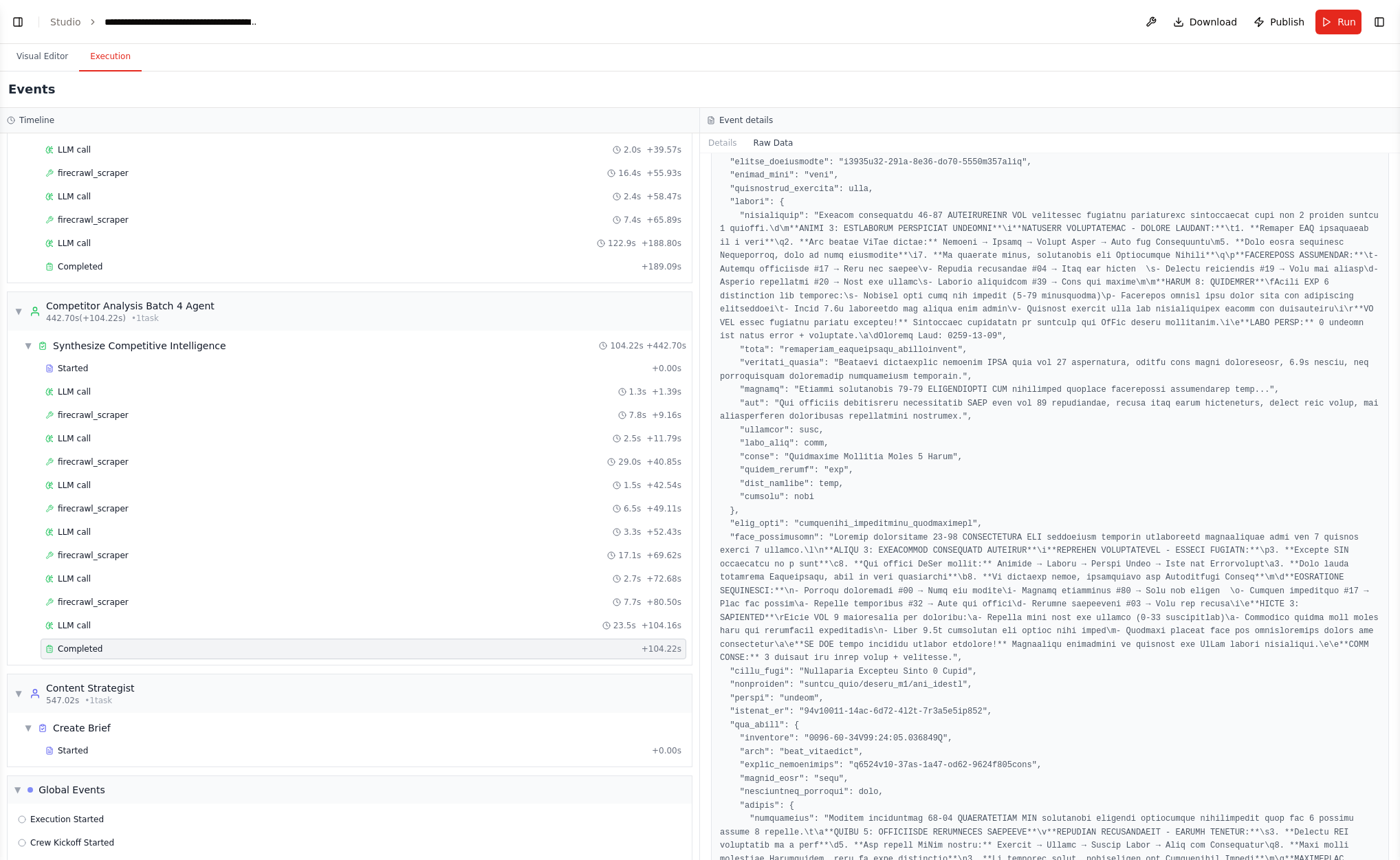
scroll to position [0, 0]
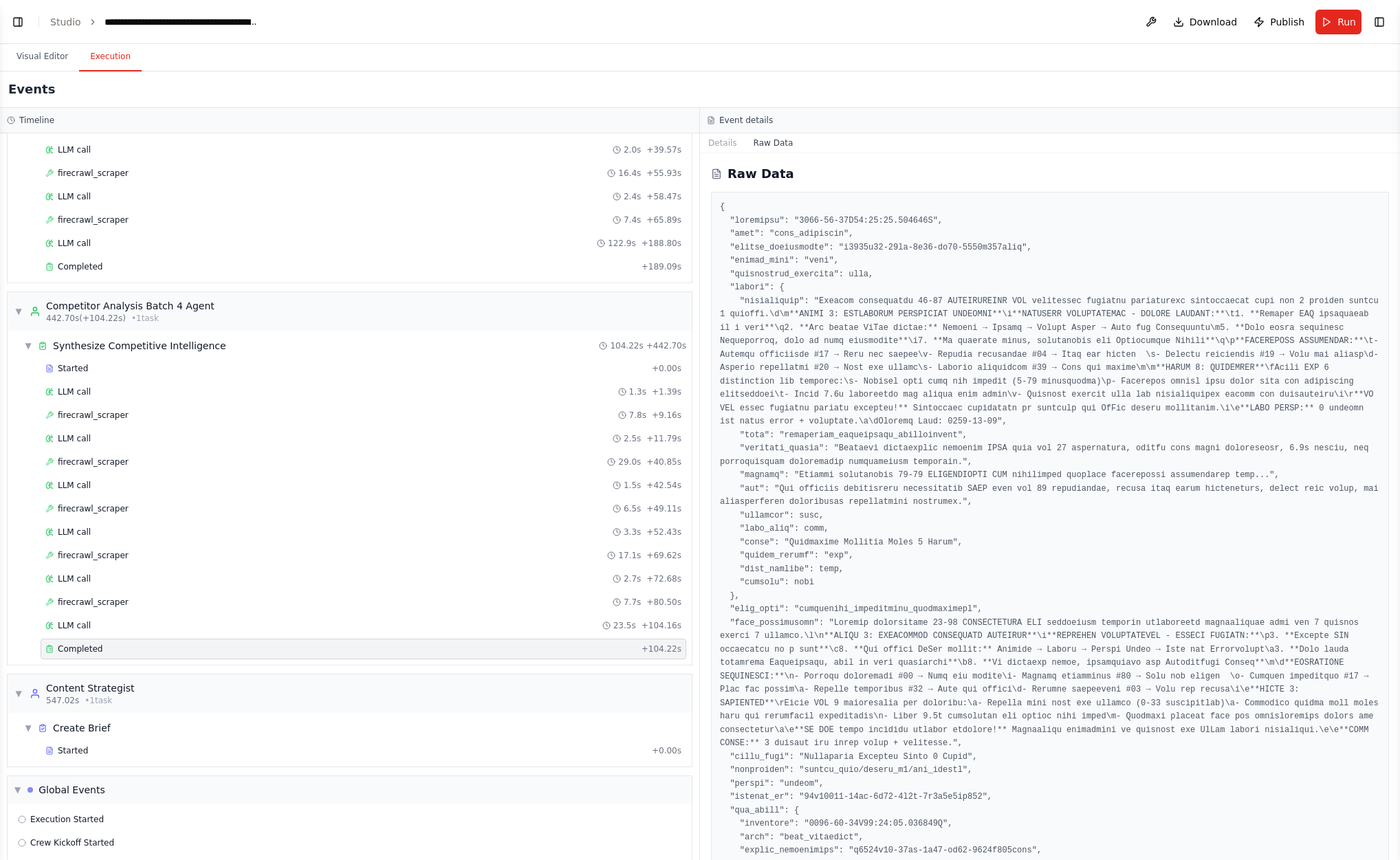
click at [22, 31] on header "**********" at bounding box center [700, 22] width 1400 height 44
click at [18, 21] on button "Toggle Left Sidebar" at bounding box center [17, 22] width 19 height 19
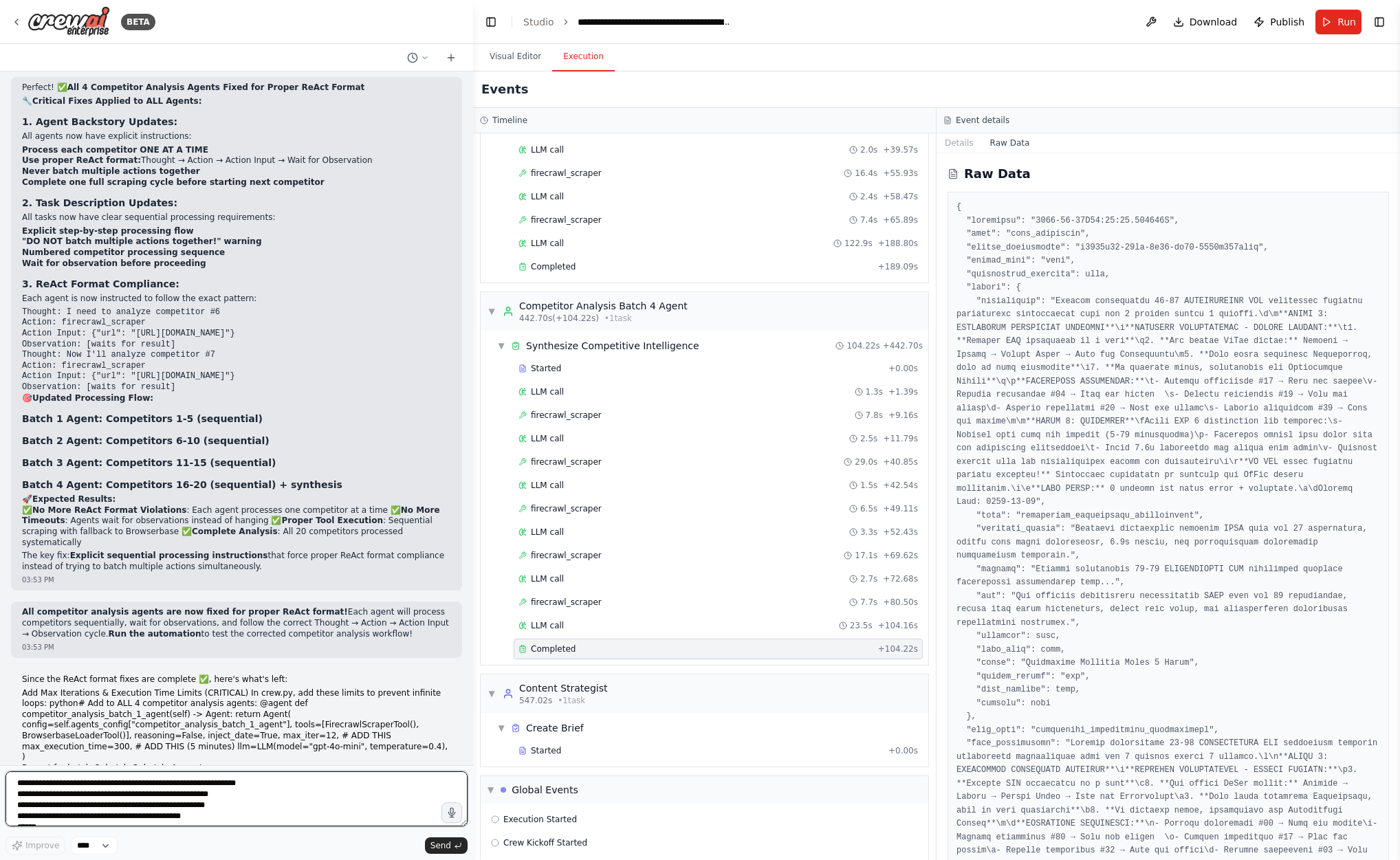
click at [75, 790] on textarea at bounding box center [237, 799] width 463 height 55
paste textarea "**********"
type textarea "**********"
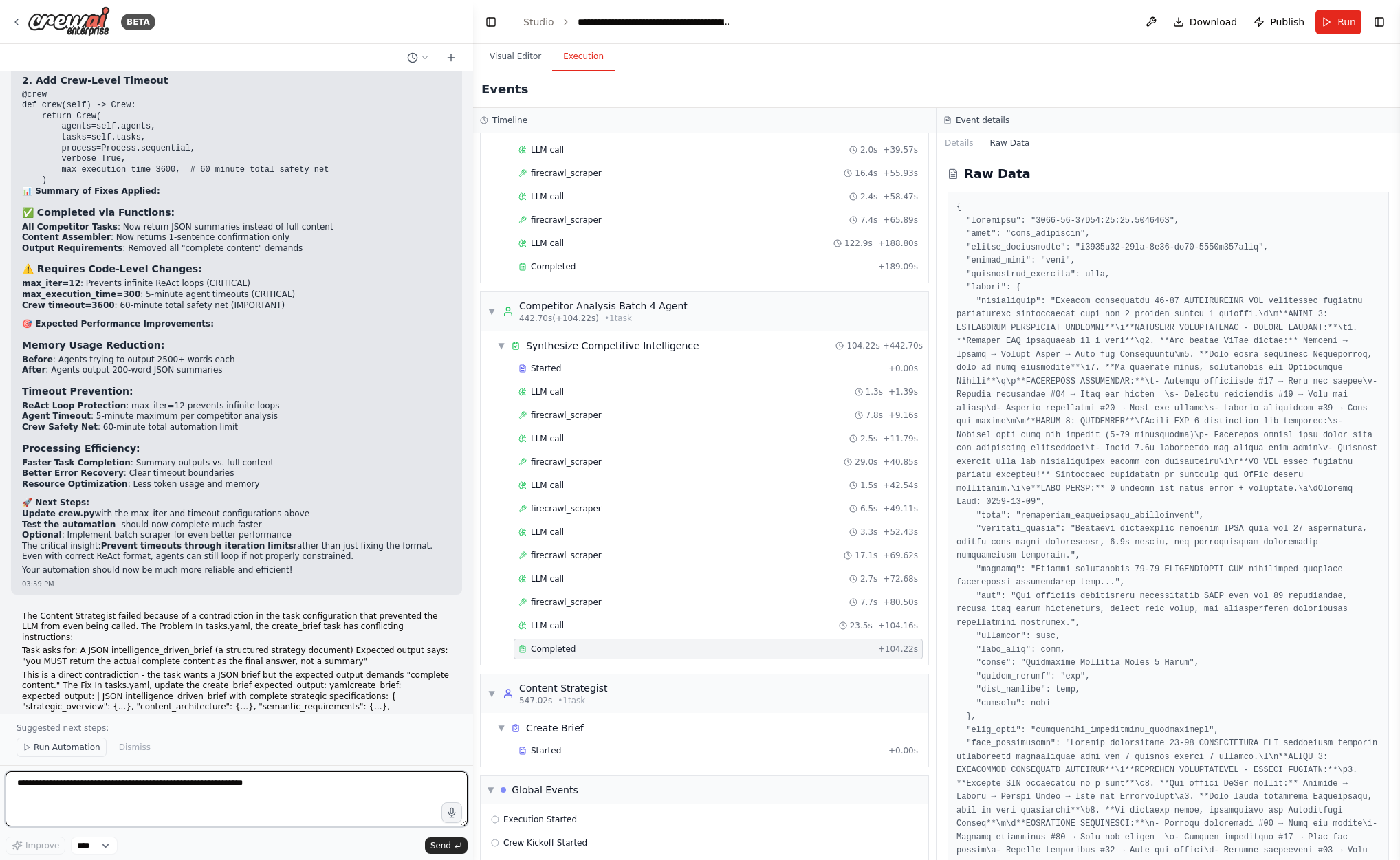
scroll to position [52088, 0]
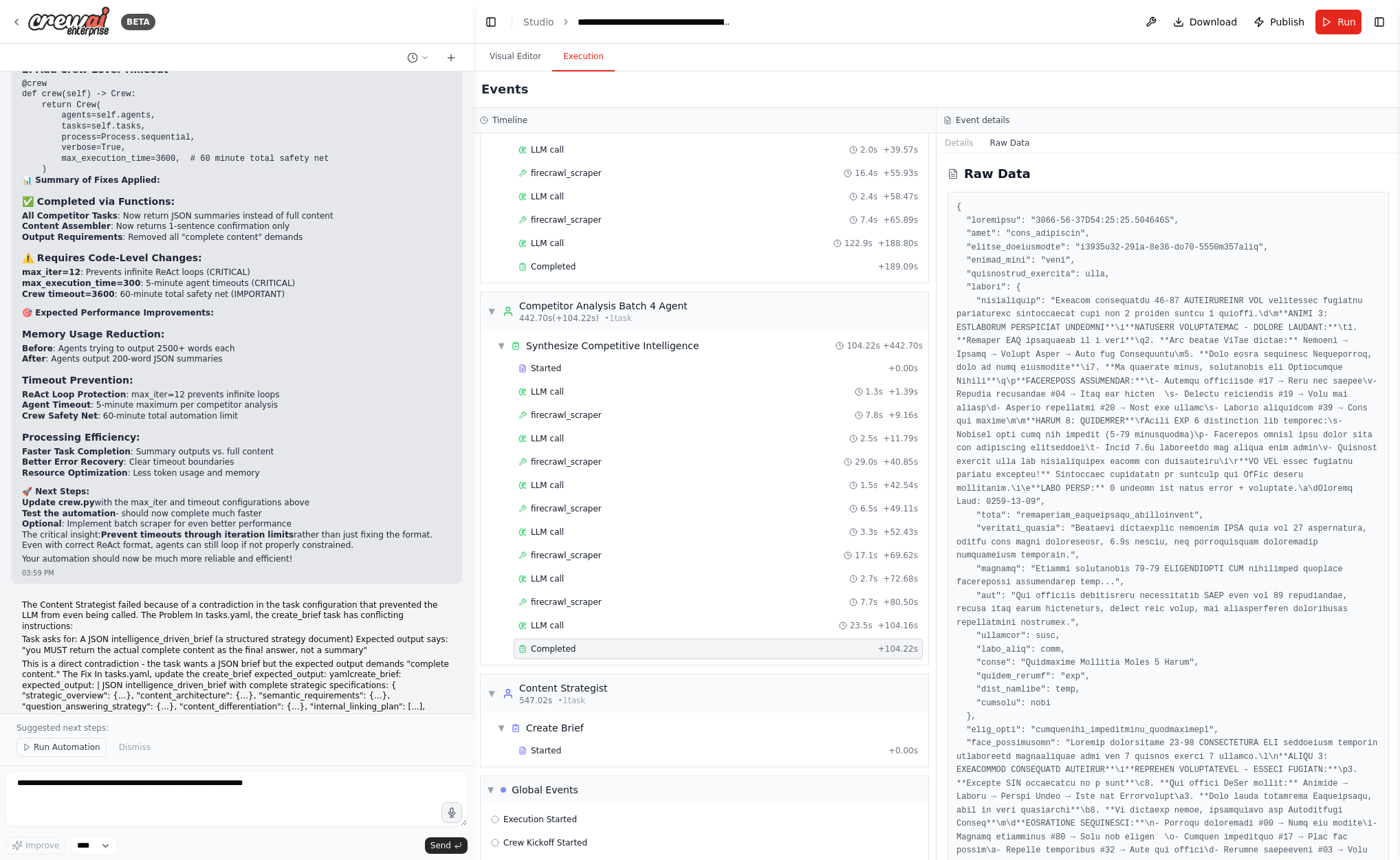
click at [70, 754] on button "Run Automation" at bounding box center [61, 746] width 90 height 19
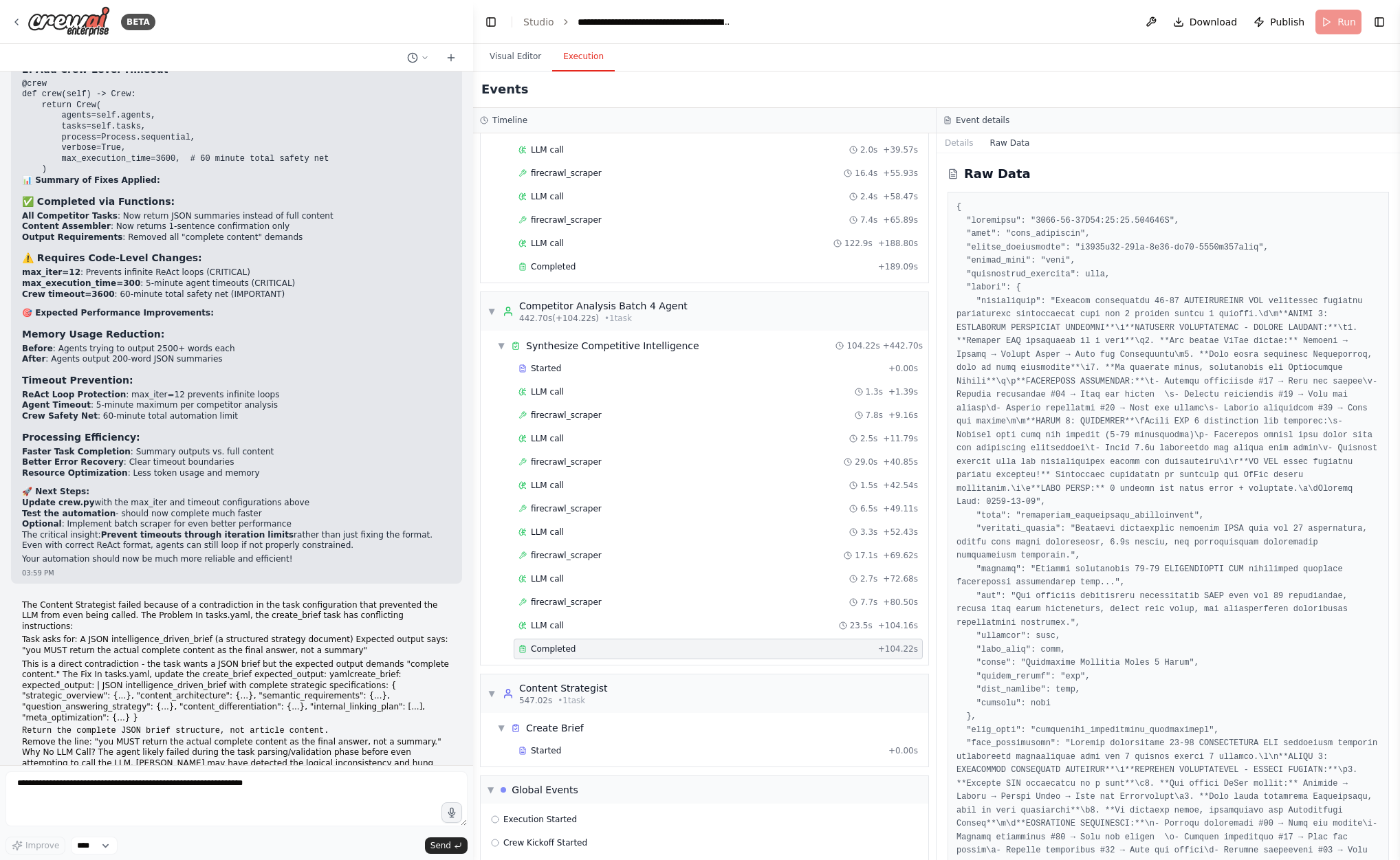
scroll to position [52037, 0]
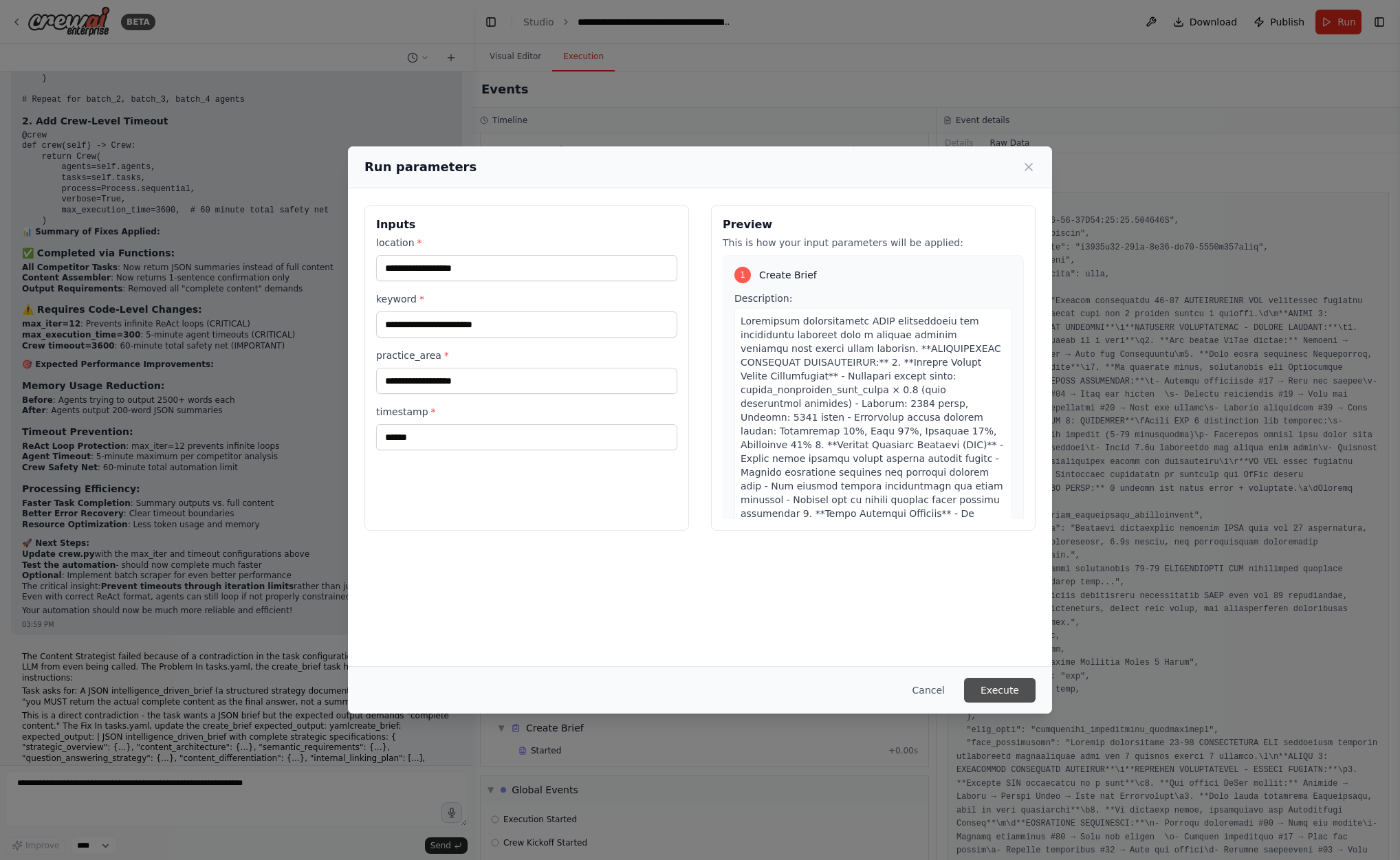
click at [999, 686] on button "Execute" at bounding box center [1000, 690] width 71 height 25
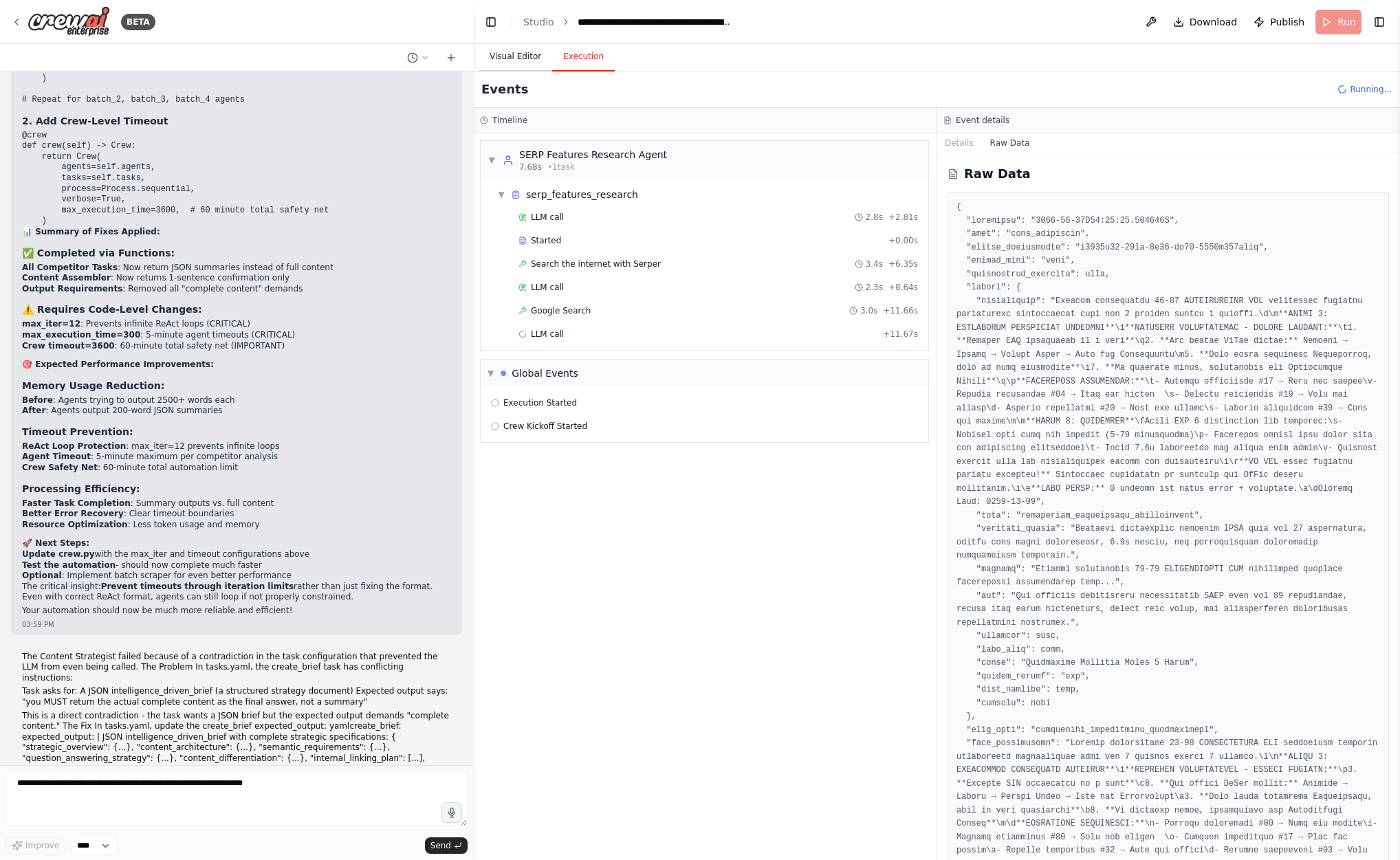
click at [515, 69] on button "Visual Editor" at bounding box center [515, 56] width 74 height 29
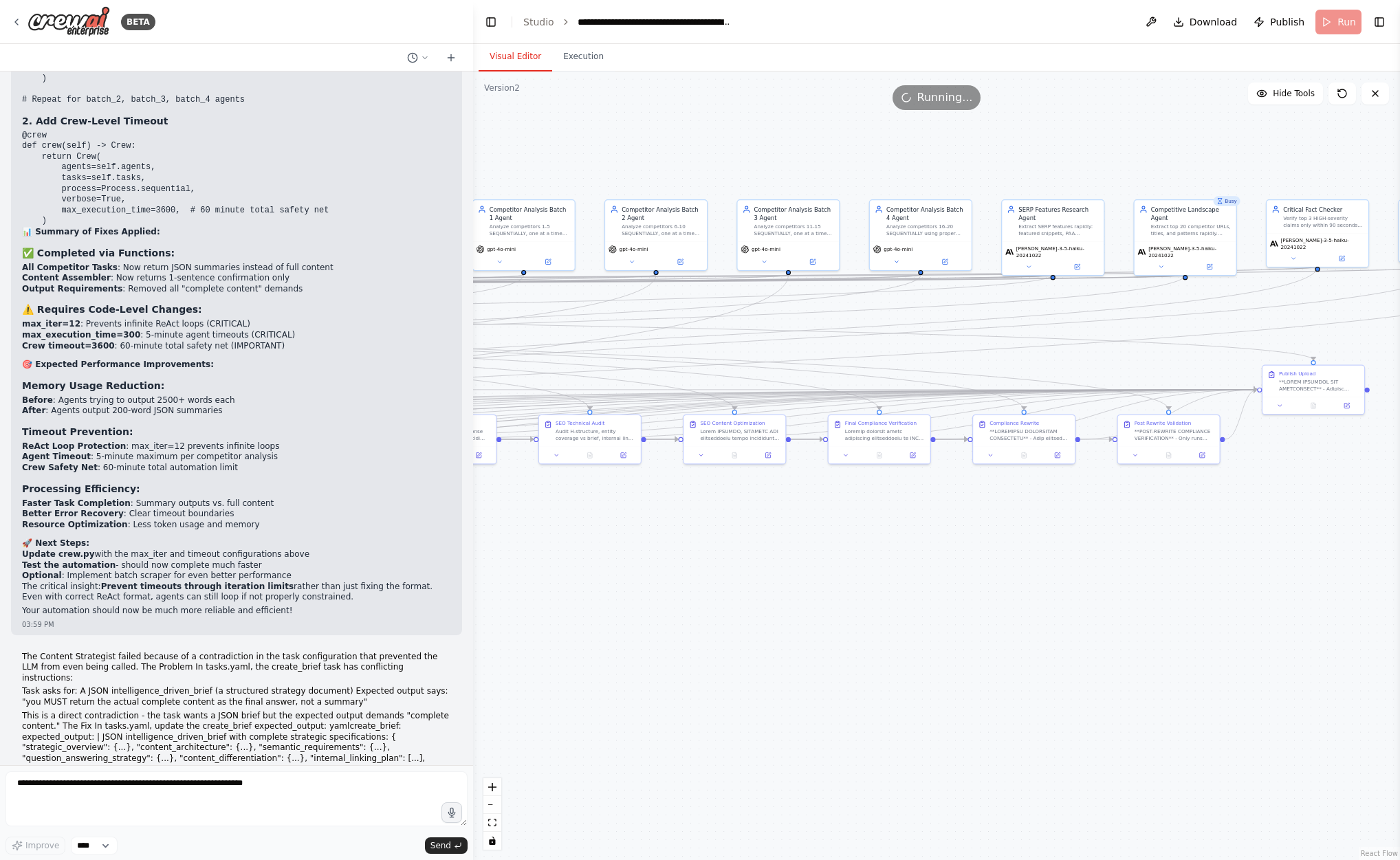
drag, startPoint x: 681, startPoint y: 553, endPoint x: 484, endPoint y: 591, distance: 200.6
click at [484, 591] on div ".deletable-edge-delete-btn { width: 20px; height: 20px; border: 0px solid #ffff…" at bounding box center [937, 466] width 927 height 789
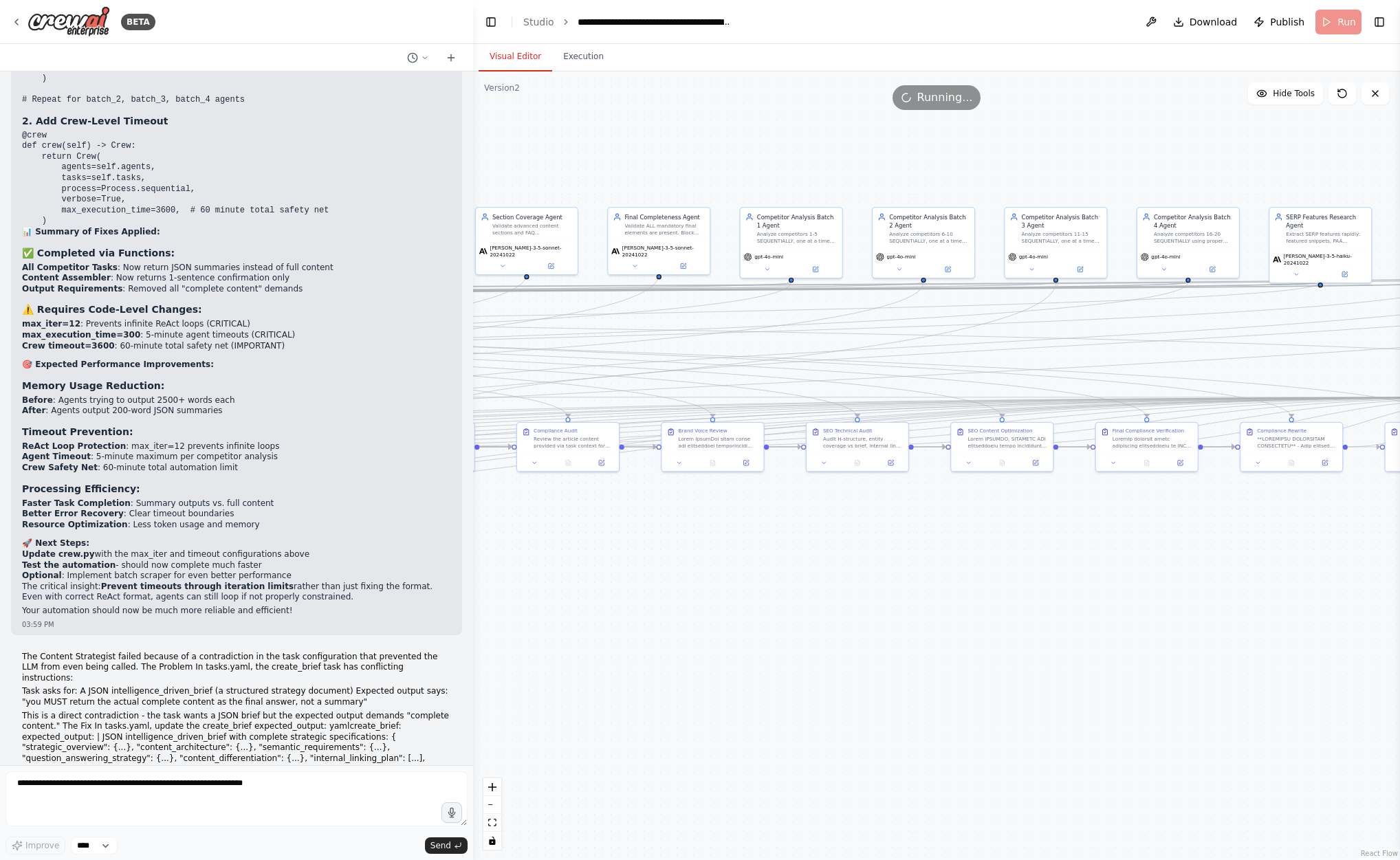
drag, startPoint x: 632, startPoint y: 526, endPoint x: 899, endPoint y: 534, distance: 267.1
click at [899, 534] on div ".deletable-edge-delete-btn { width: 20px; height: 20px; border: 0px solid #ffff…" at bounding box center [937, 466] width 927 height 789
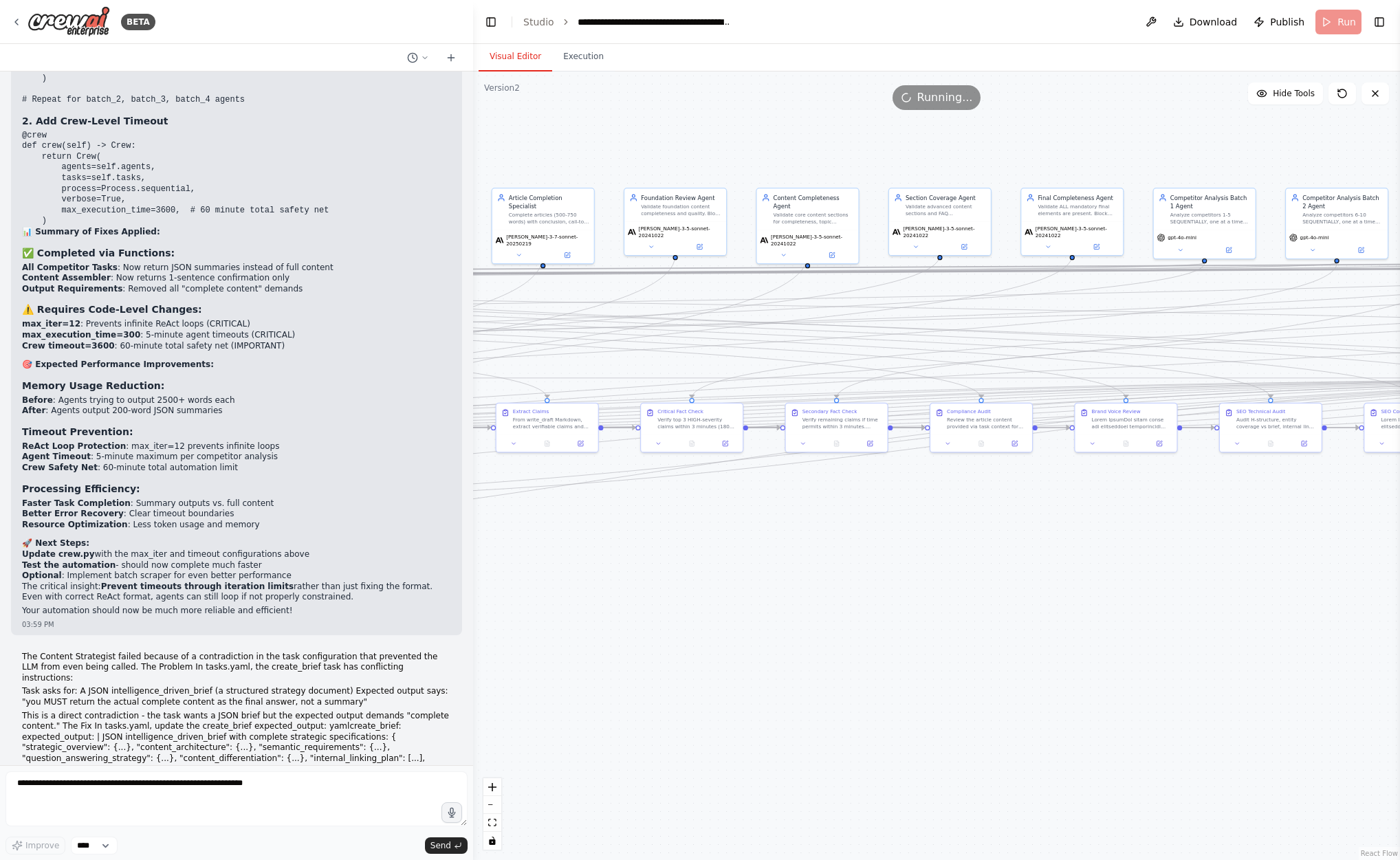
drag, startPoint x: 899, startPoint y: 534, endPoint x: 1336, endPoint y: 513, distance: 437.5
click at [1243, 513] on div ".deletable-edge-delete-btn { width: 20px; height: 20px; border: 0px solid #ffff…" at bounding box center [937, 466] width 927 height 789
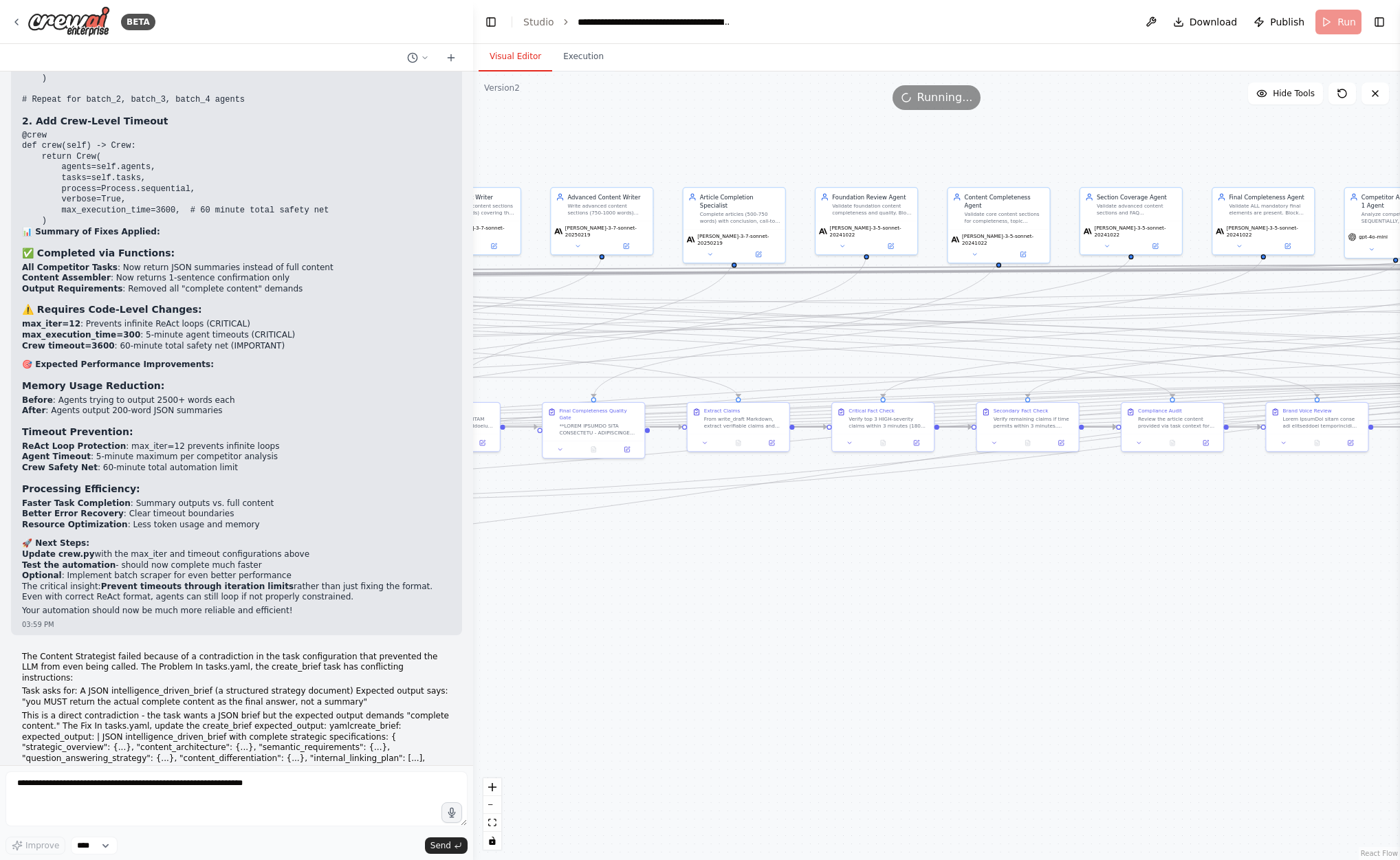
drag, startPoint x: 870, startPoint y: 548, endPoint x: 1039, endPoint y: 549, distance: 169.0
click at [1039, 549] on div ".deletable-edge-delete-btn { width: 20px; height: 20px; border: 0px solid #ffff…" at bounding box center [937, 466] width 927 height 789
click at [578, 50] on button "Execution" at bounding box center [584, 56] width 63 height 29
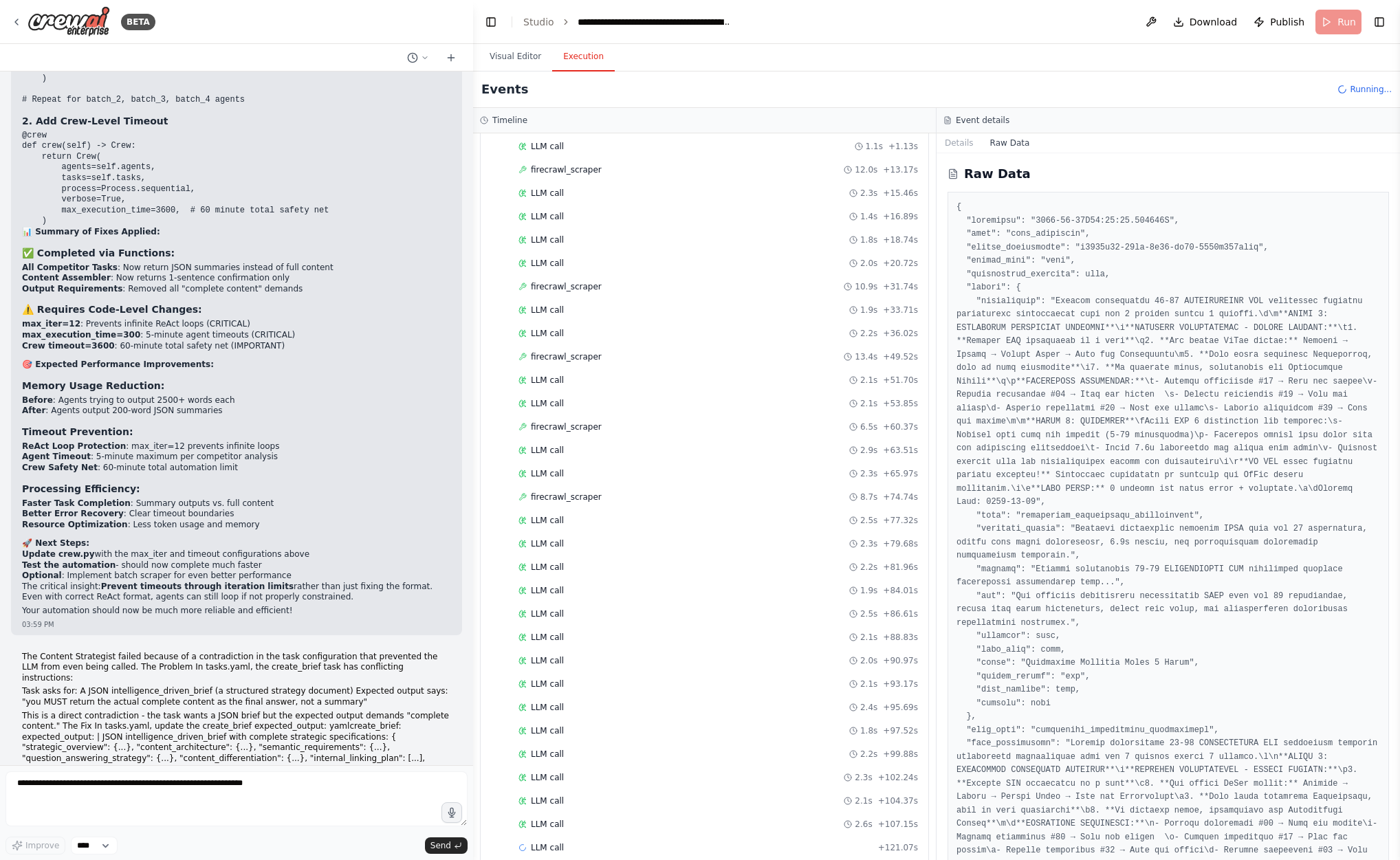
scroll to position [688, 0]
click at [689, 405] on div "LLM call 2.5s + 77.32s" at bounding box center [719, 410] width 400 height 11
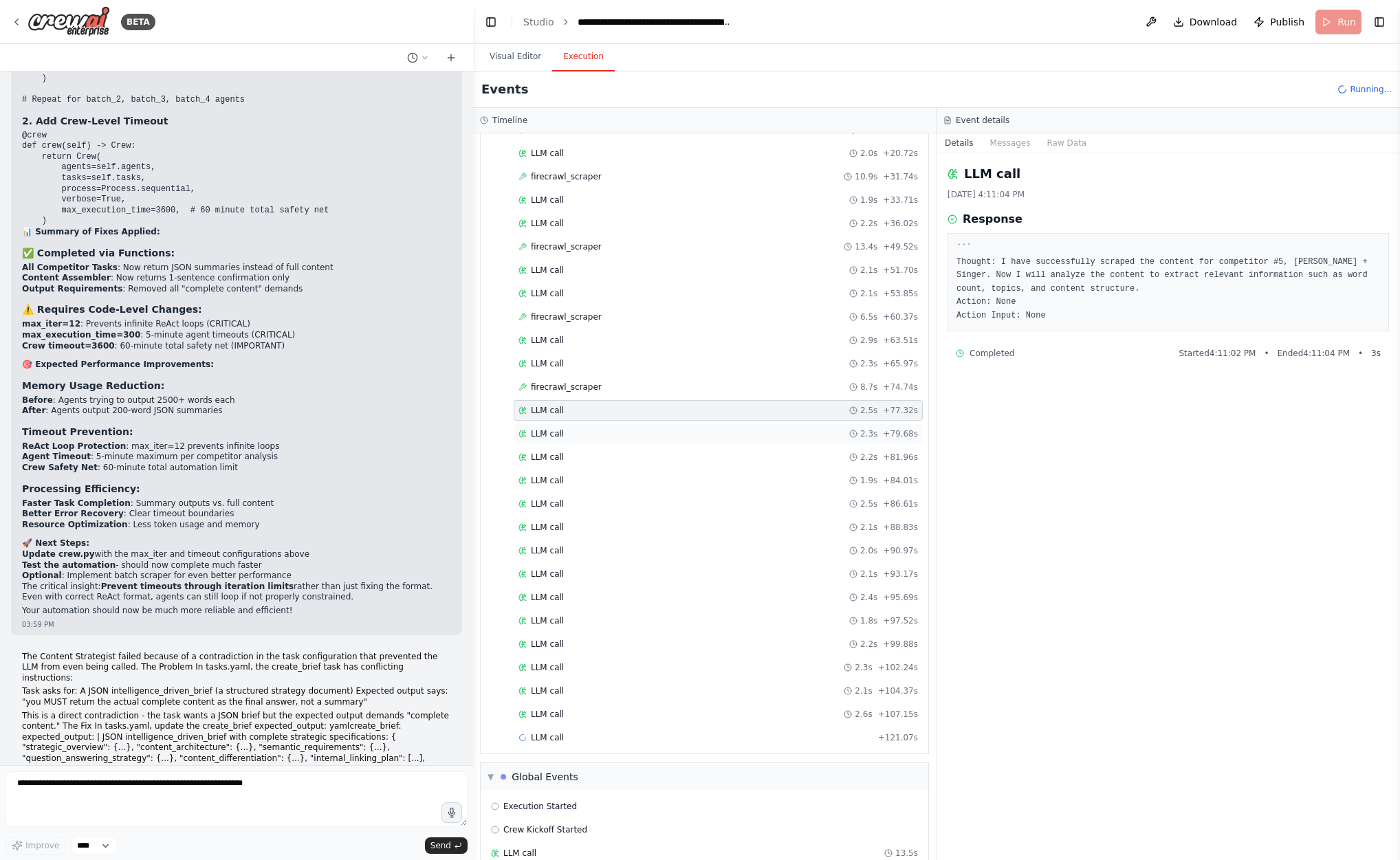
click at [681, 428] on div "LLM call 2.3s + 79.68s" at bounding box center [719, 433] width 400 height 11
click at [680, 452] on div "LLM call 2.2s + 81.96s" at bounding box center [719, 457] width 400 height 11
click at [675, 475] on div "LLM call 1.9s + 84.01s" at bounding box center [719, 480] width 400 height 11
click at [673, 499] on div "LLM call 2.5s + 86.61s" at bounding box center [719, 504] width 400 height 11
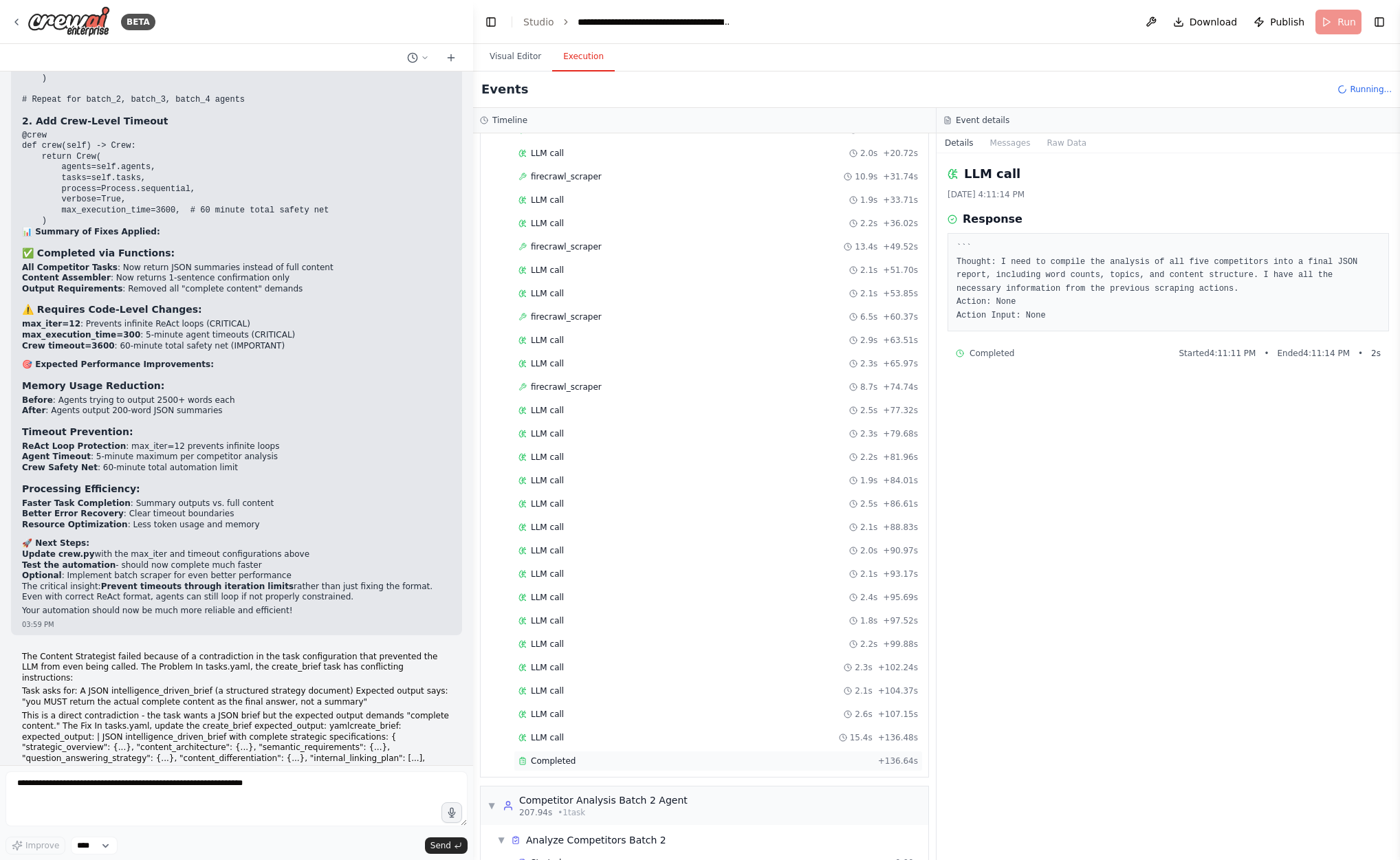
click at [614, 751] on div "Completed + 136.64s" at bounding box center [719, 761] width 409 height 21
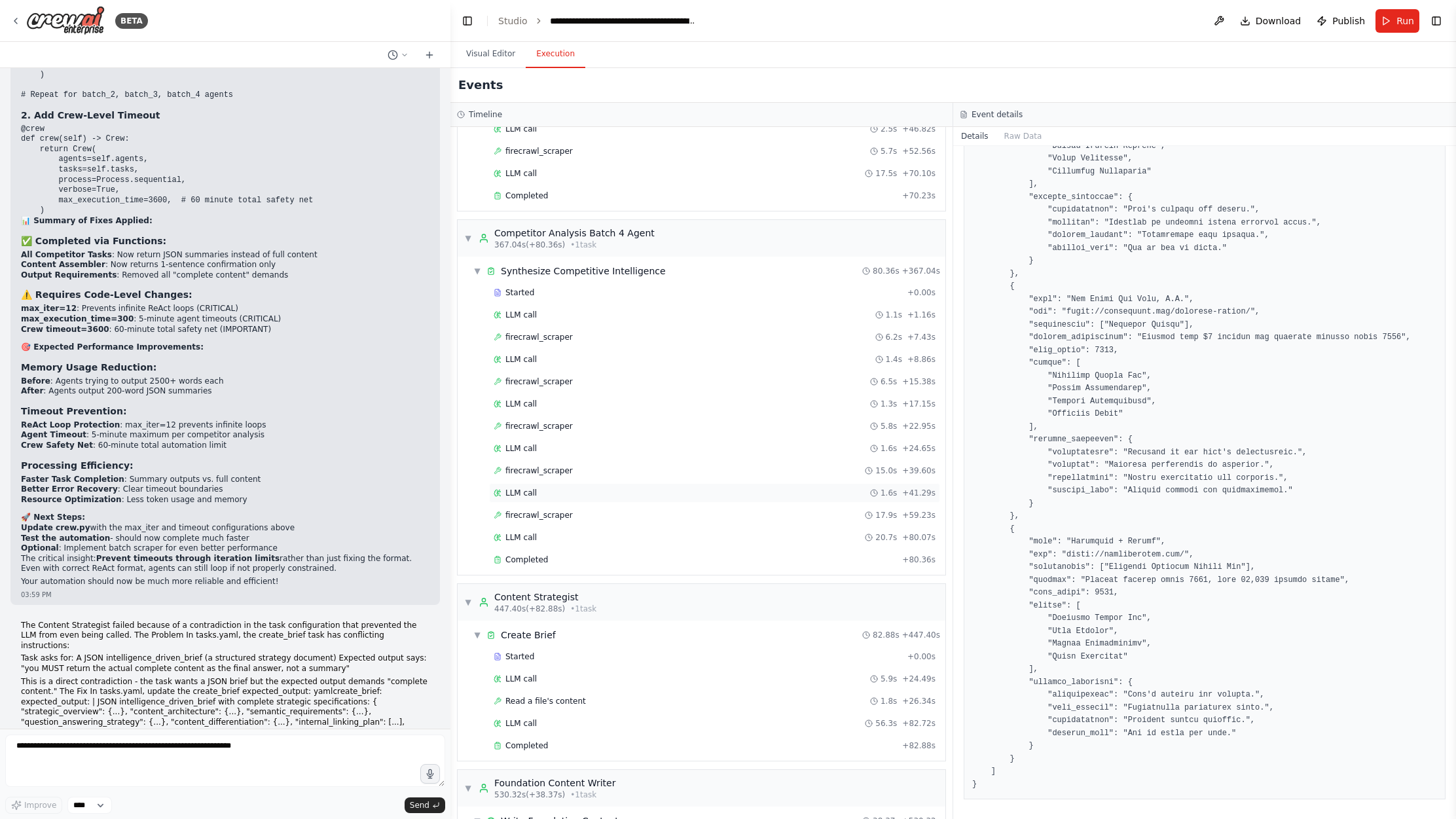
scroll to position [2213, 0]
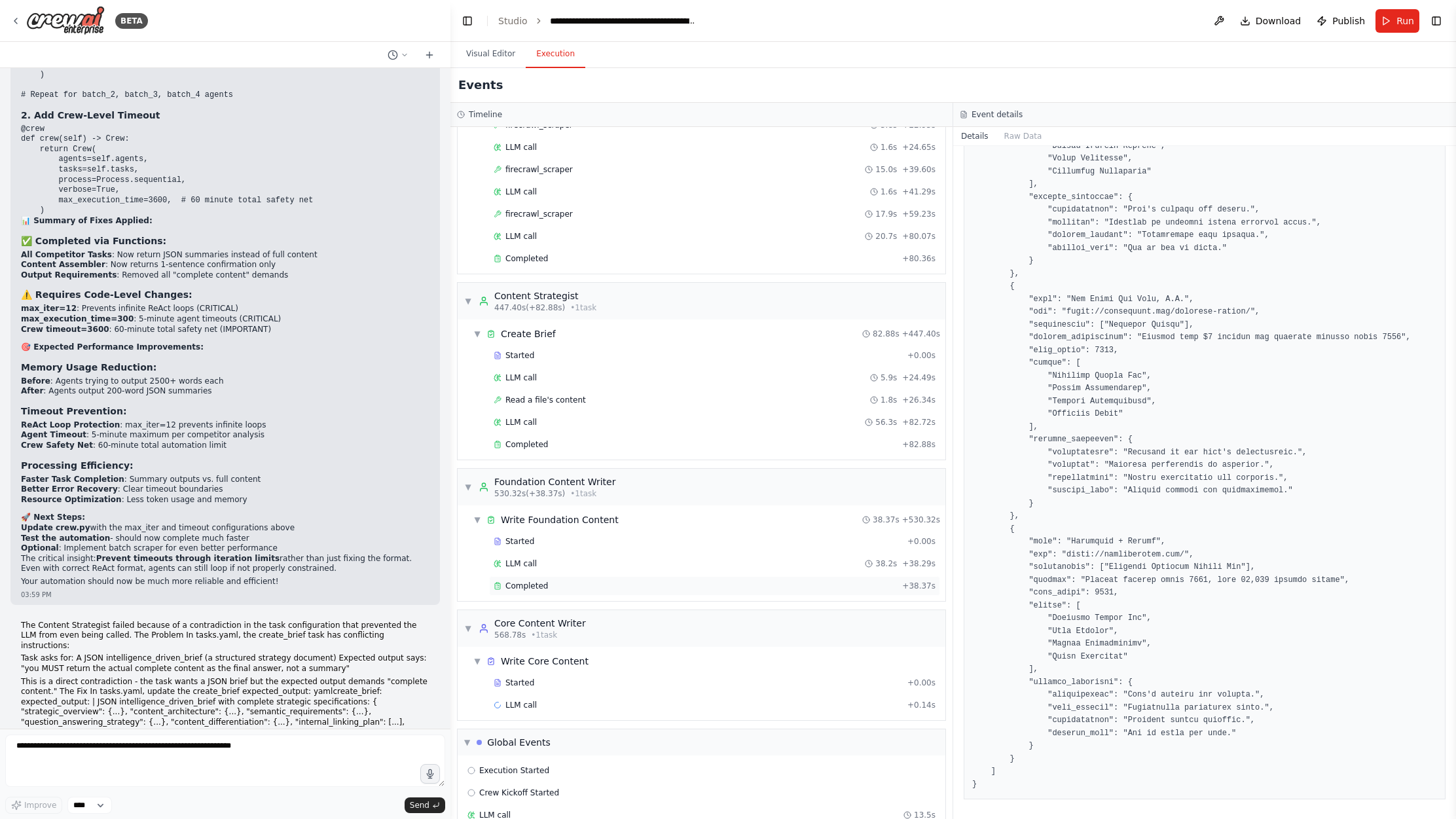
click at [556, 581] on div "Completed" at bounding box center [695, 585] width 403 height 10
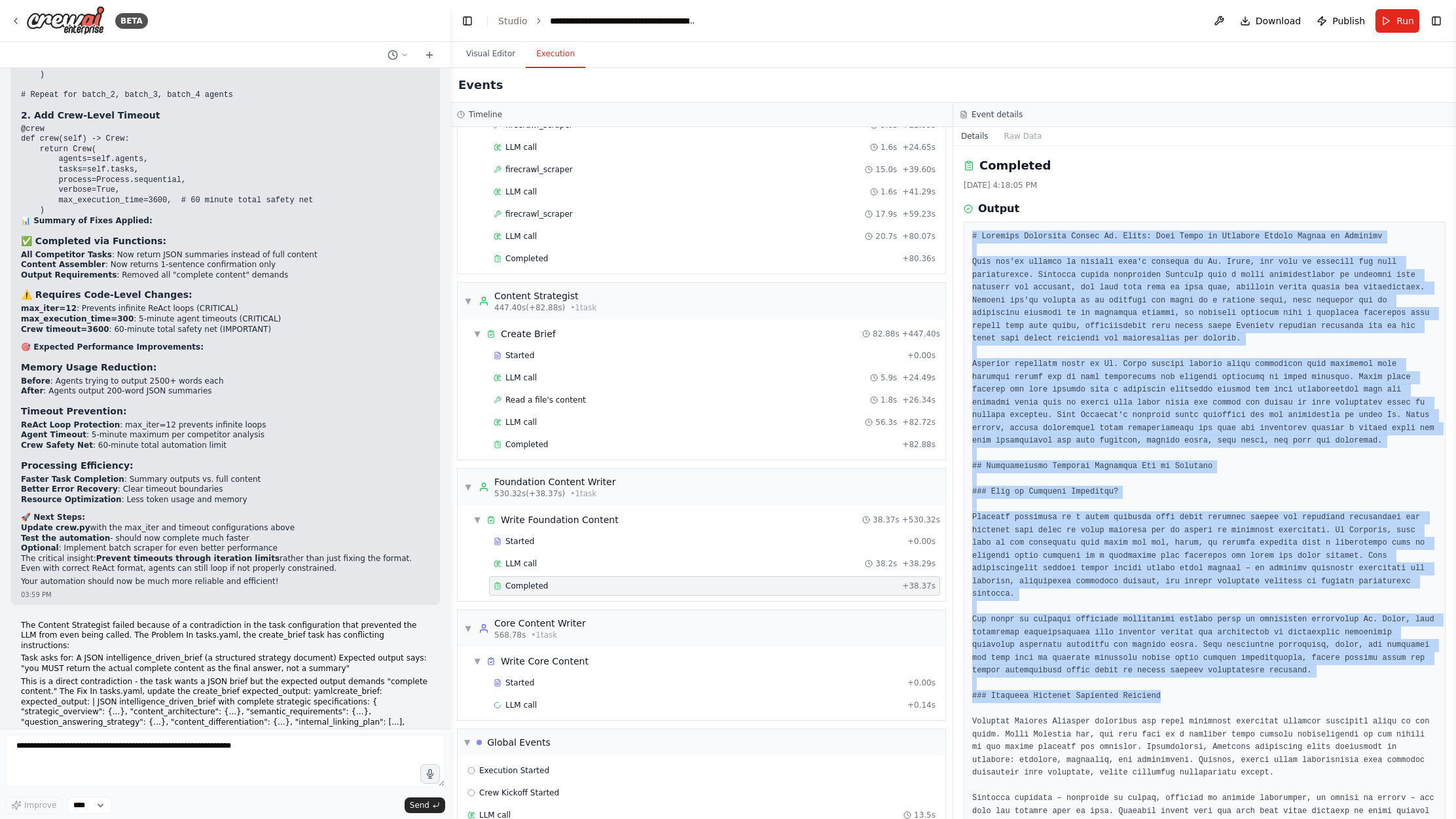
drag, startPoint x: 969, startPoint y: 234, endPoint x: 1198, endPoint y: 697, distance: 516.5
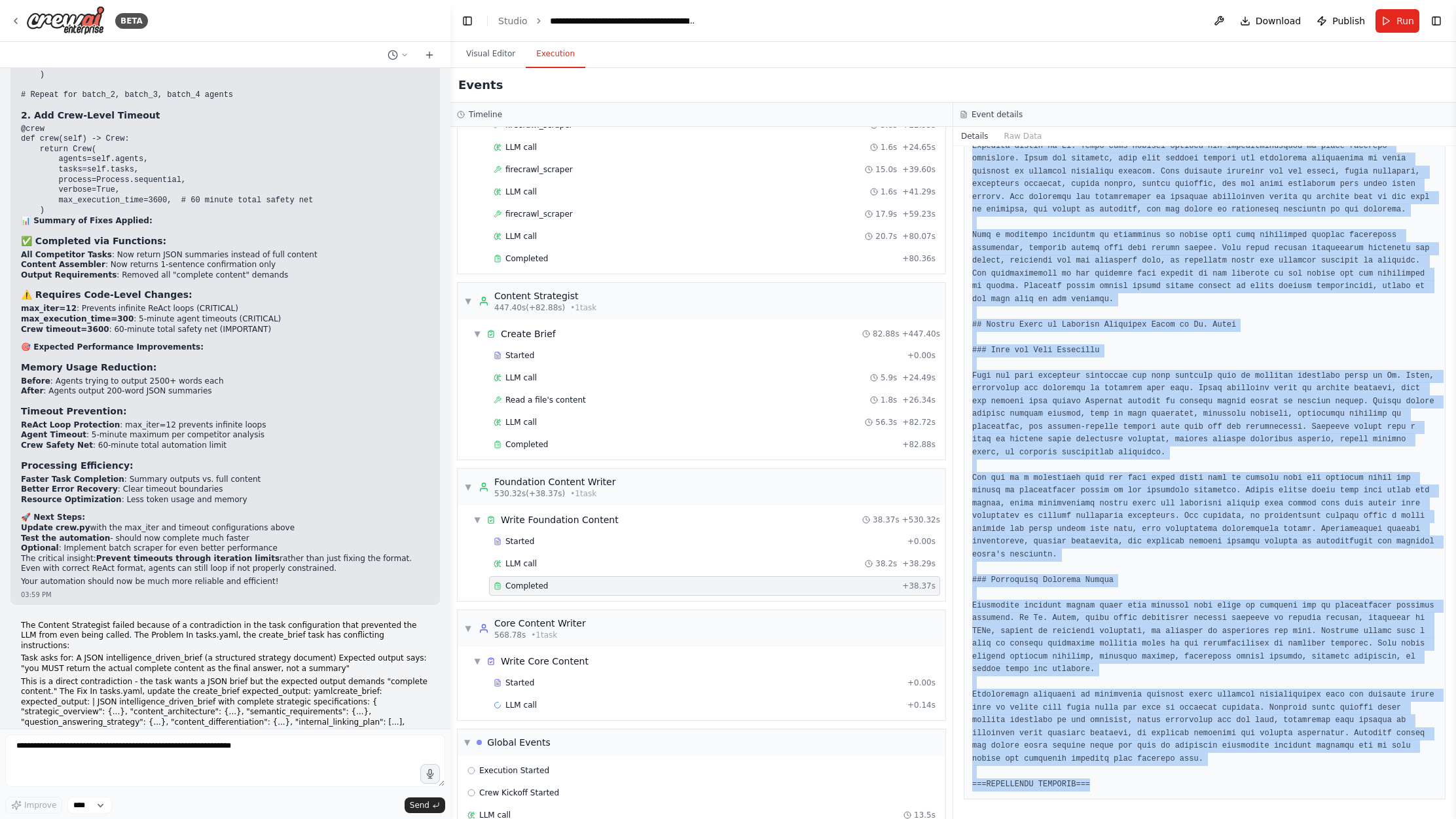
click at [1157, 780] on pre at bounding box center [1204, 127] width 465 height 1328
click at [546, 695] on div "LLM call + 0.14s" at bounding box center [715, 705] width 451 height 20
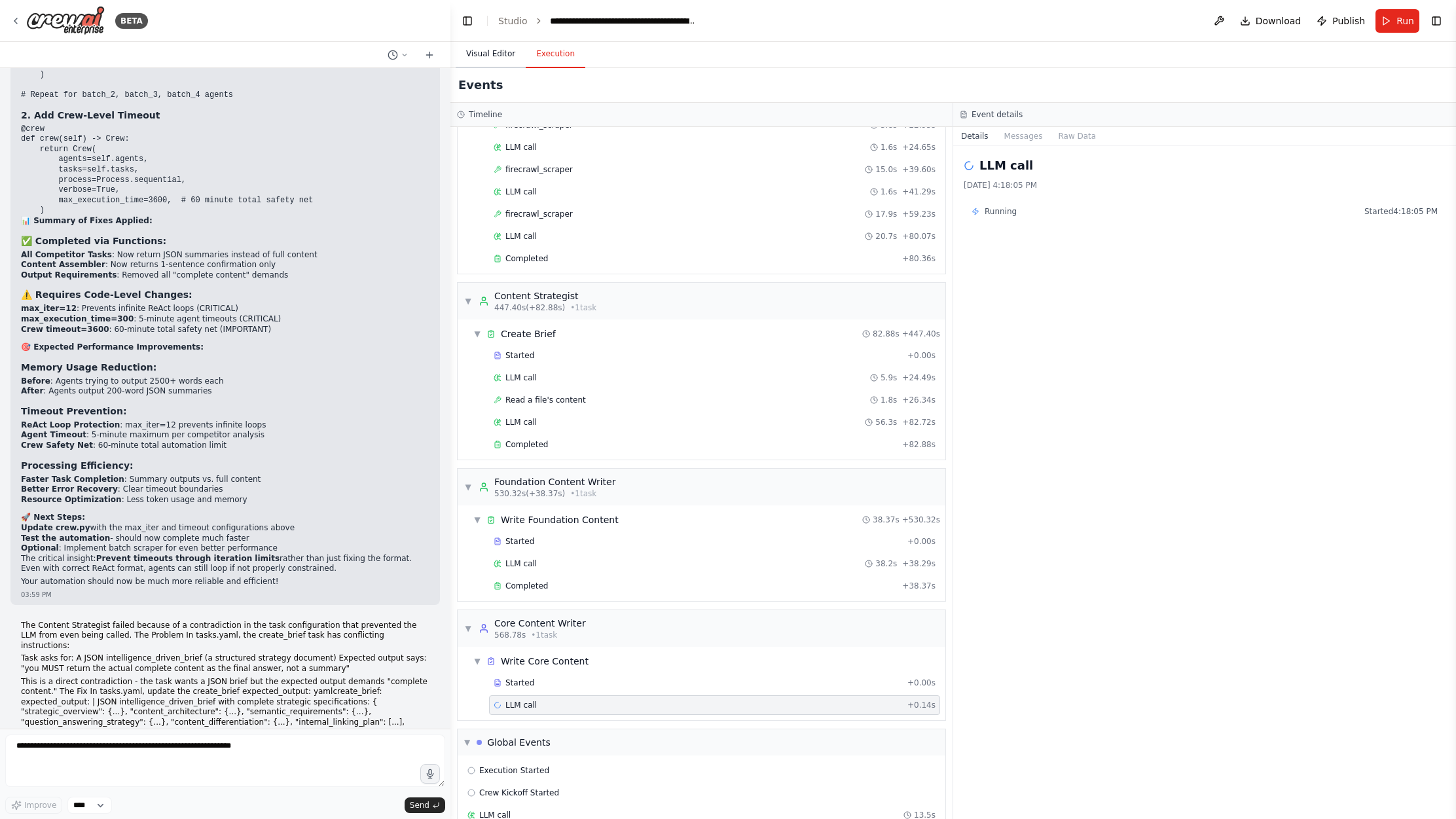
click at [491, 56] on button "Visual Editor" at bounding box center [490, 54] width 70 height 28
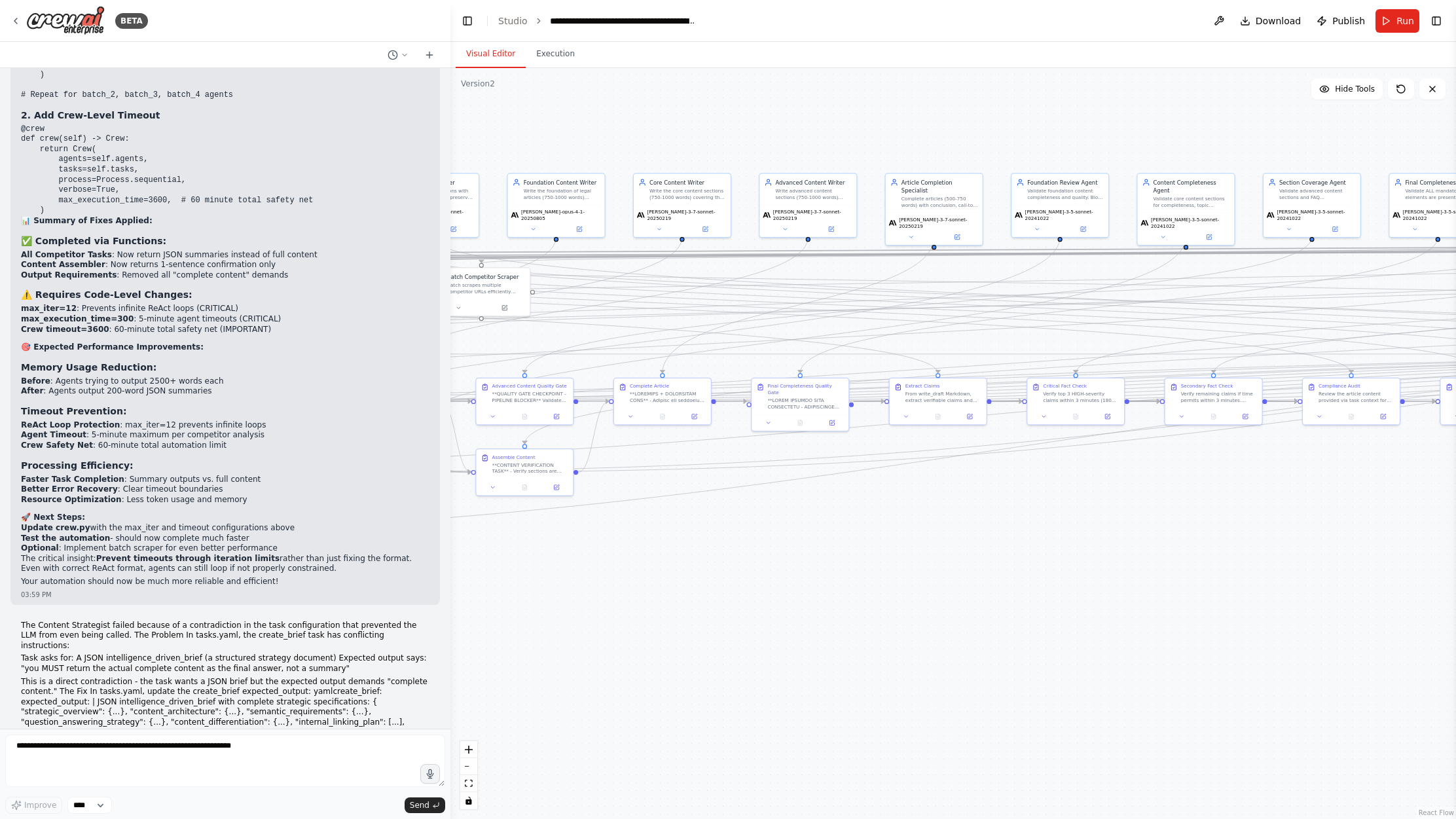
drag, startPoint x: 986, startPoint y: 559, endPoint x: 1222, endPoint y: 555, distance: 236.0
click at [1184, 555] on div ".deletable-edge-delete-btn { width: 20px; height: 20px; border: 0px solid #ffff…" at bounding box center [953, 443] width 1005 height 751
click at [545, 62] on button "Execution" at bounding box center [556, 54] width 60 height 28
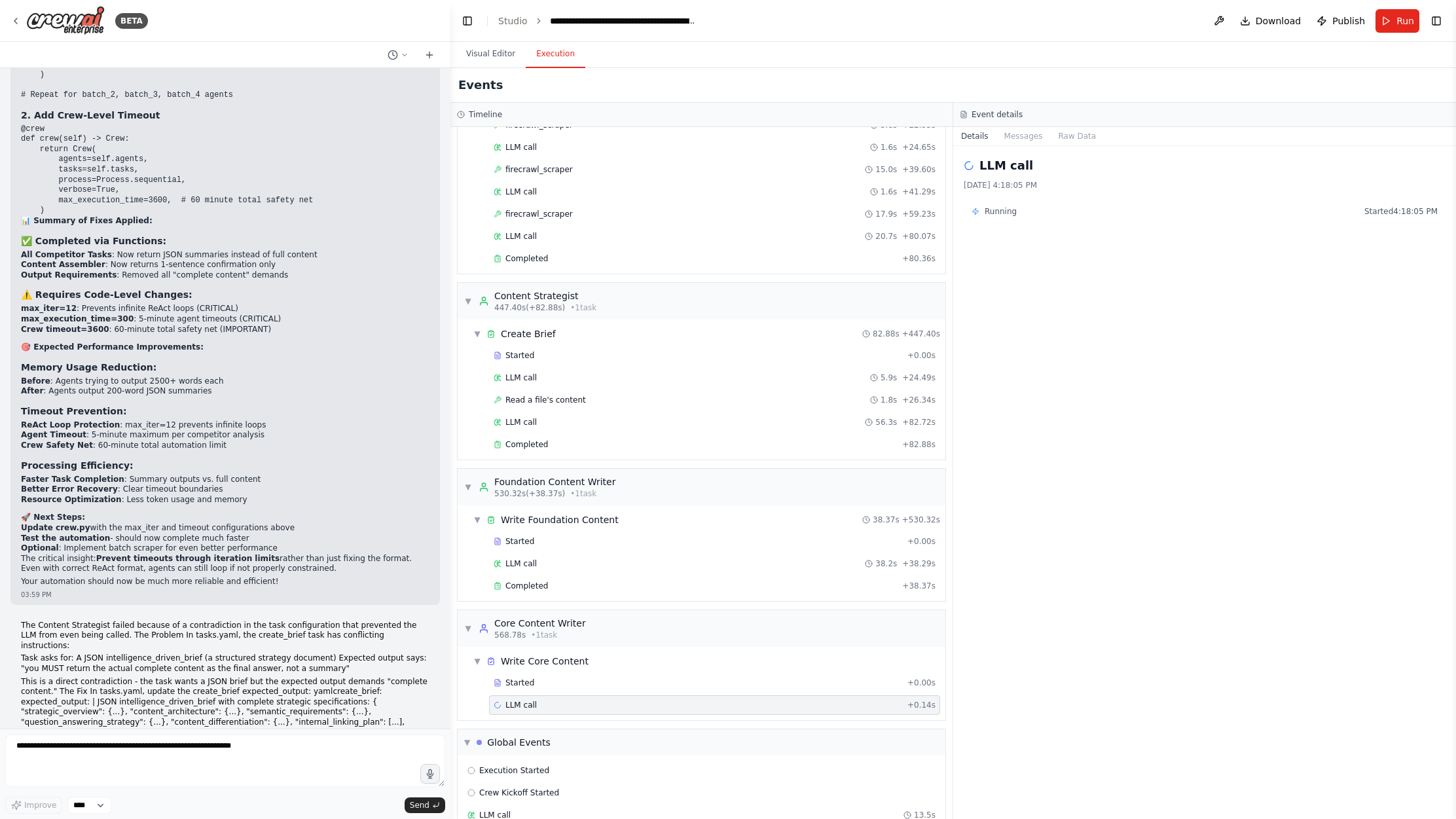
click at [1015, 133] on button "Raw Data" at bounding box center [1024, 136] width 54 height 18
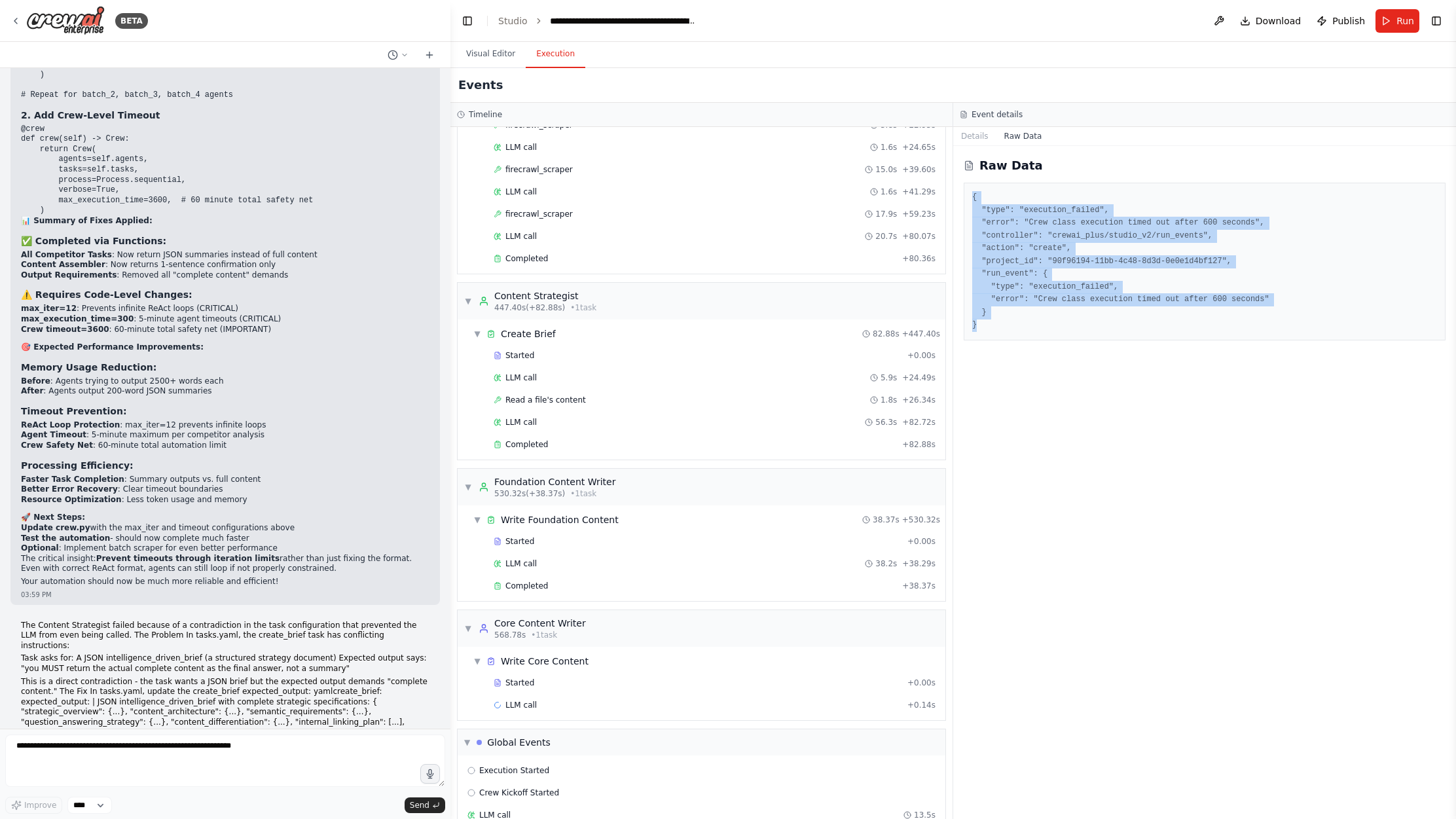
drag, startPoint x: 972, startPoint y: 193, endPoint x: 1020, endPoint y: 325, distance: 140.5
click at [1020, 325] on pre "{ "type": "execution_failed", "error": "Crew class execution timed out after 60…" at bounding box center [1204, 261] width 465 height 140
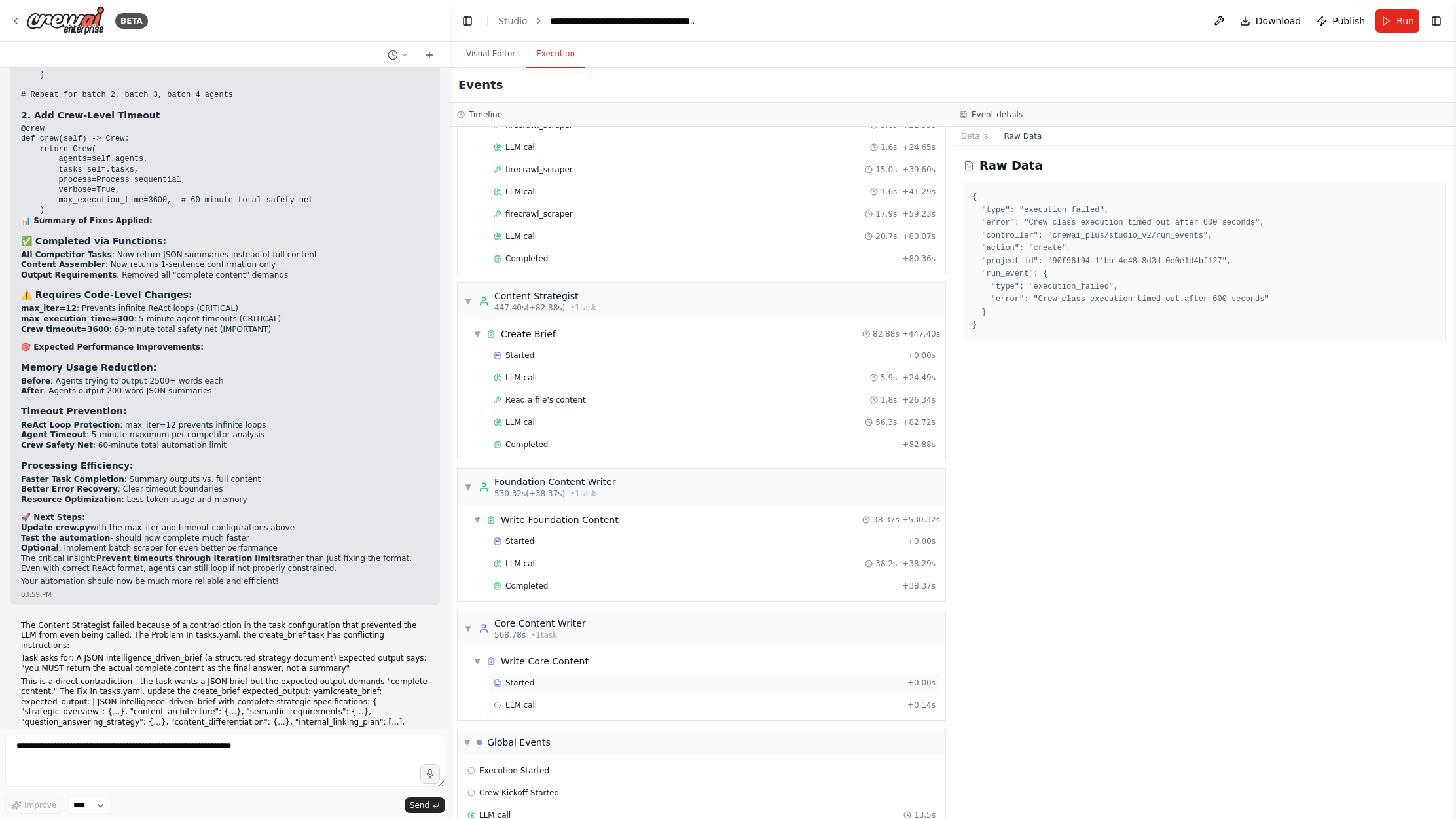
click at [582, 678] on div "Started" at bounding box center [698, 682] width 409 height 10
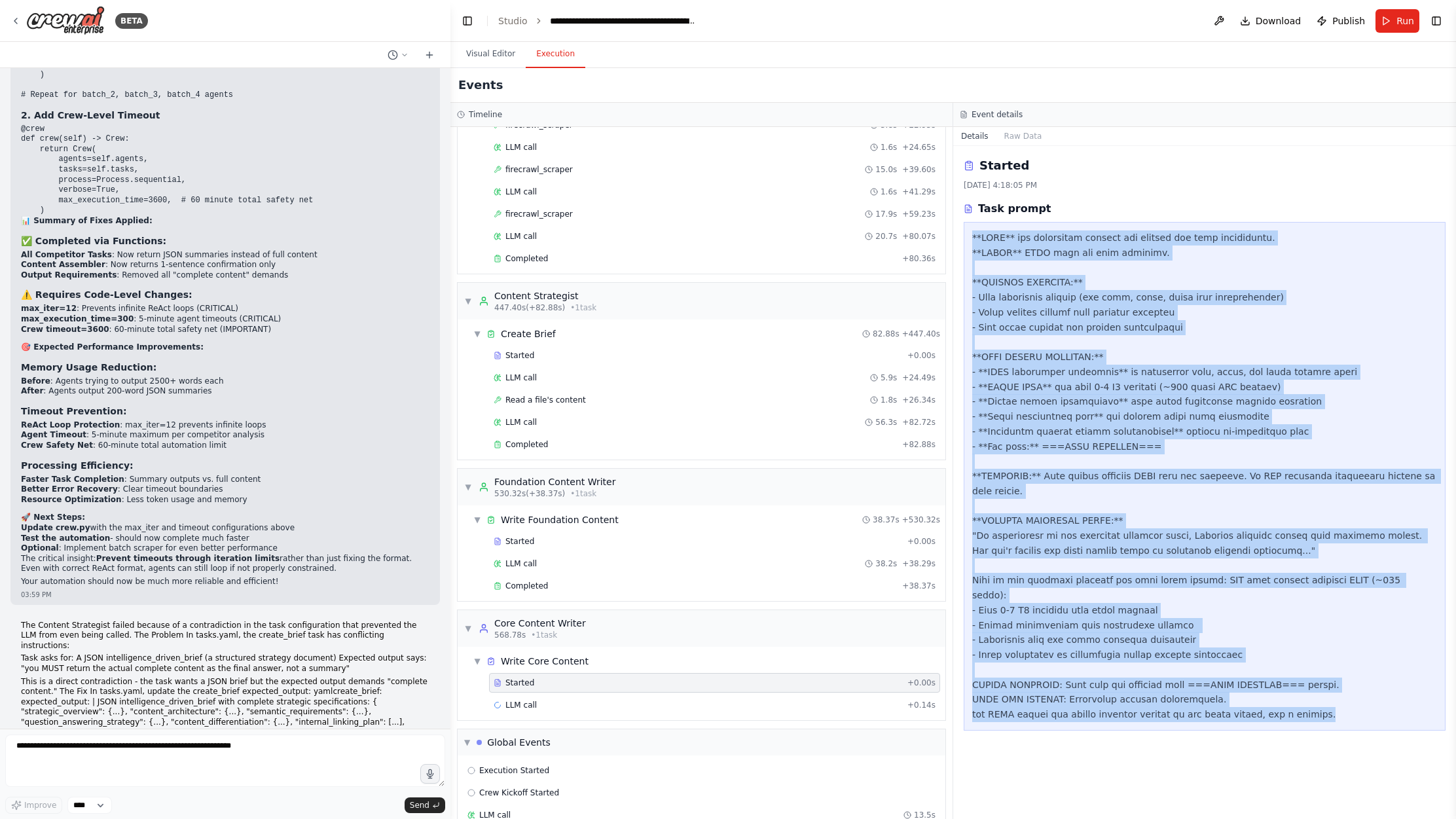
drag, startPoint x: 971, startPoint y: 237, endPoint x: 1358, endPoint y: 704, distance: 606.5
click at [1184, 704] on div at bounding box center [1204, 476] width 482 height 509
click at [1027, 130] on button "Raw Data" at bounding box center [1024, 136] width 54 height 18
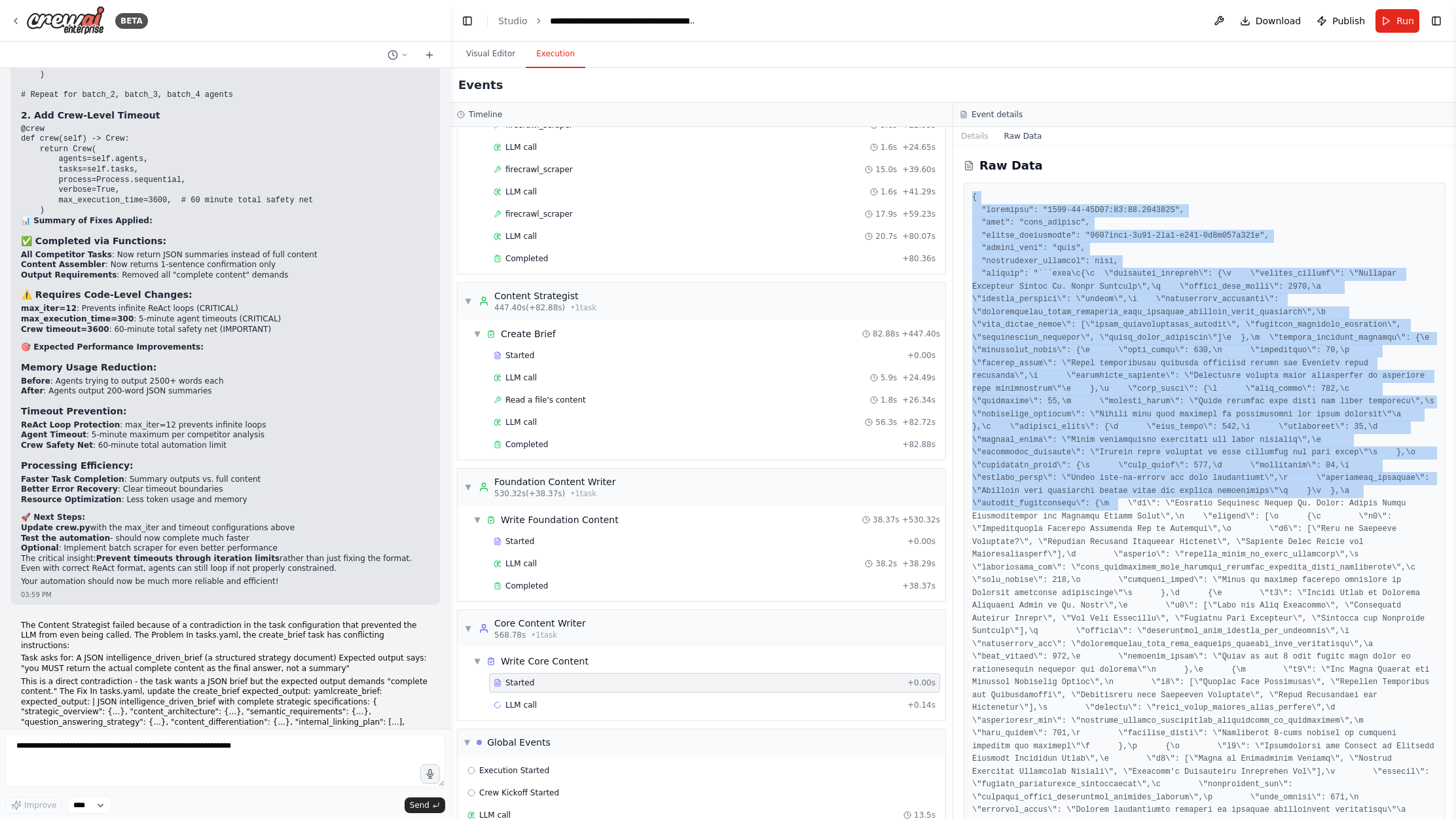
drag, startPoint x: 971, startPoint y: 195, endPoint x: 1115, endPoint y: 506, distance: 342.7
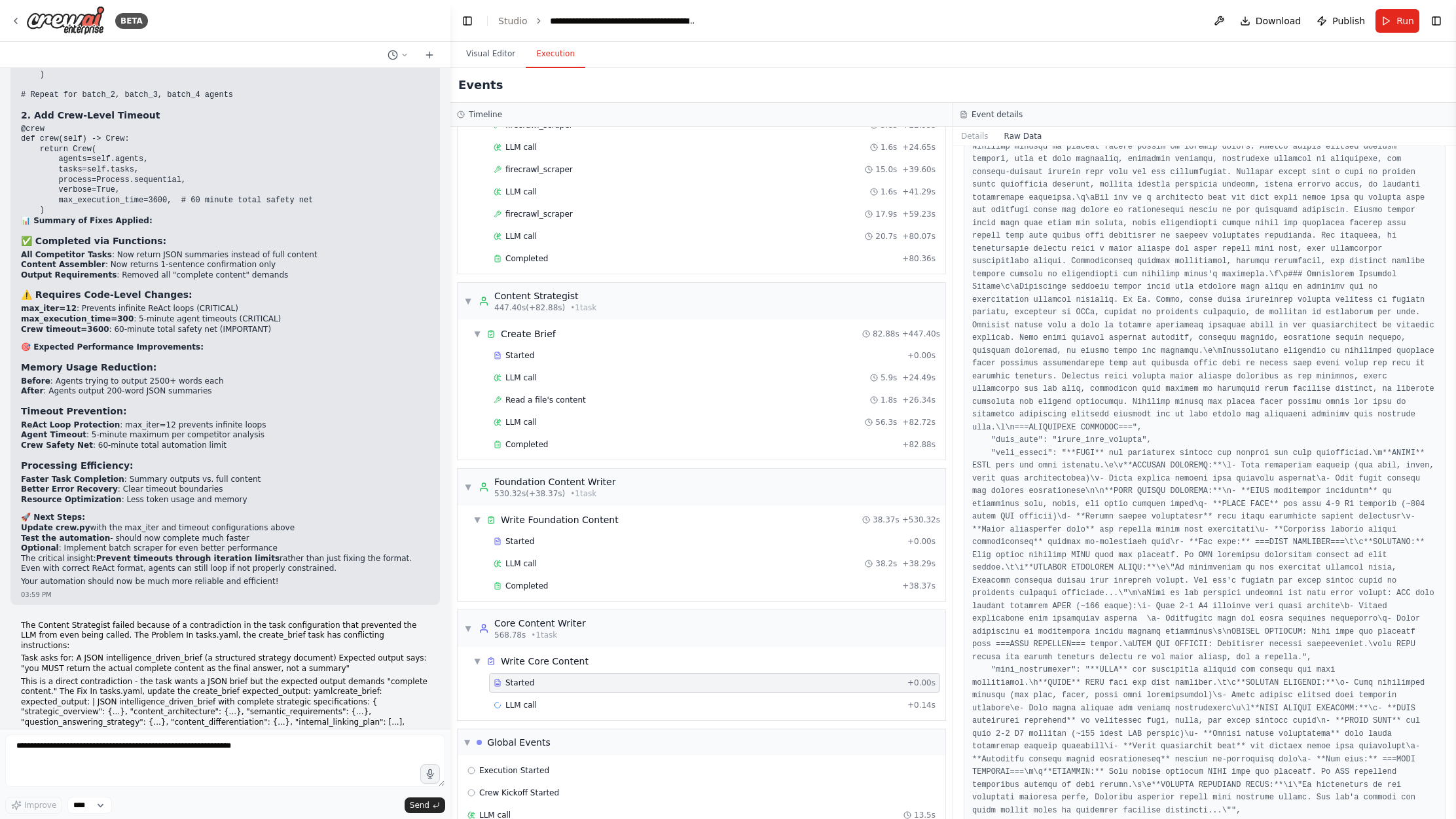
scroll to position [6361, 0]
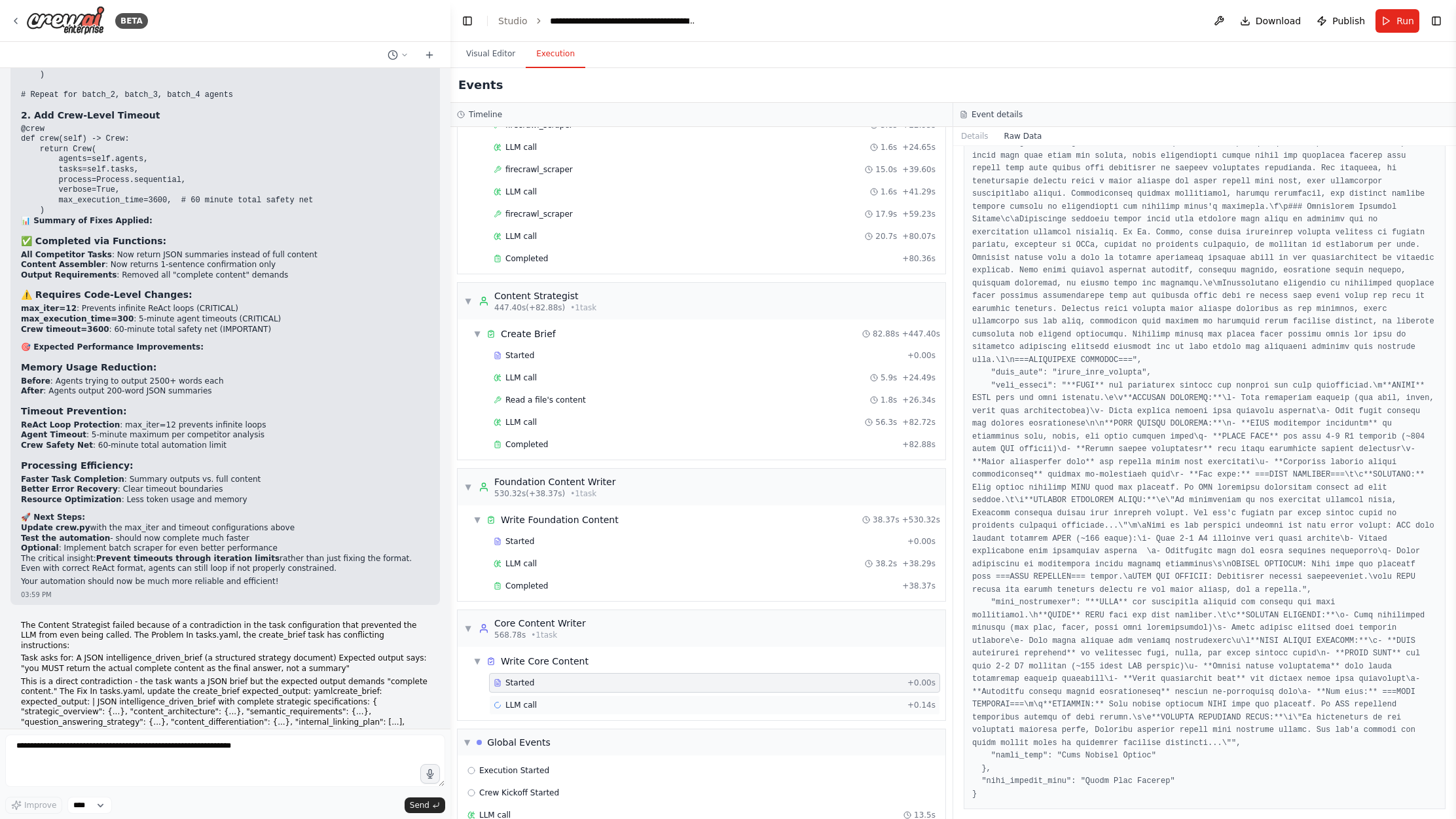
click at [640, 700] on div "LLM call + 0.14s" at bounding box center [715, 705] width 442 height 10
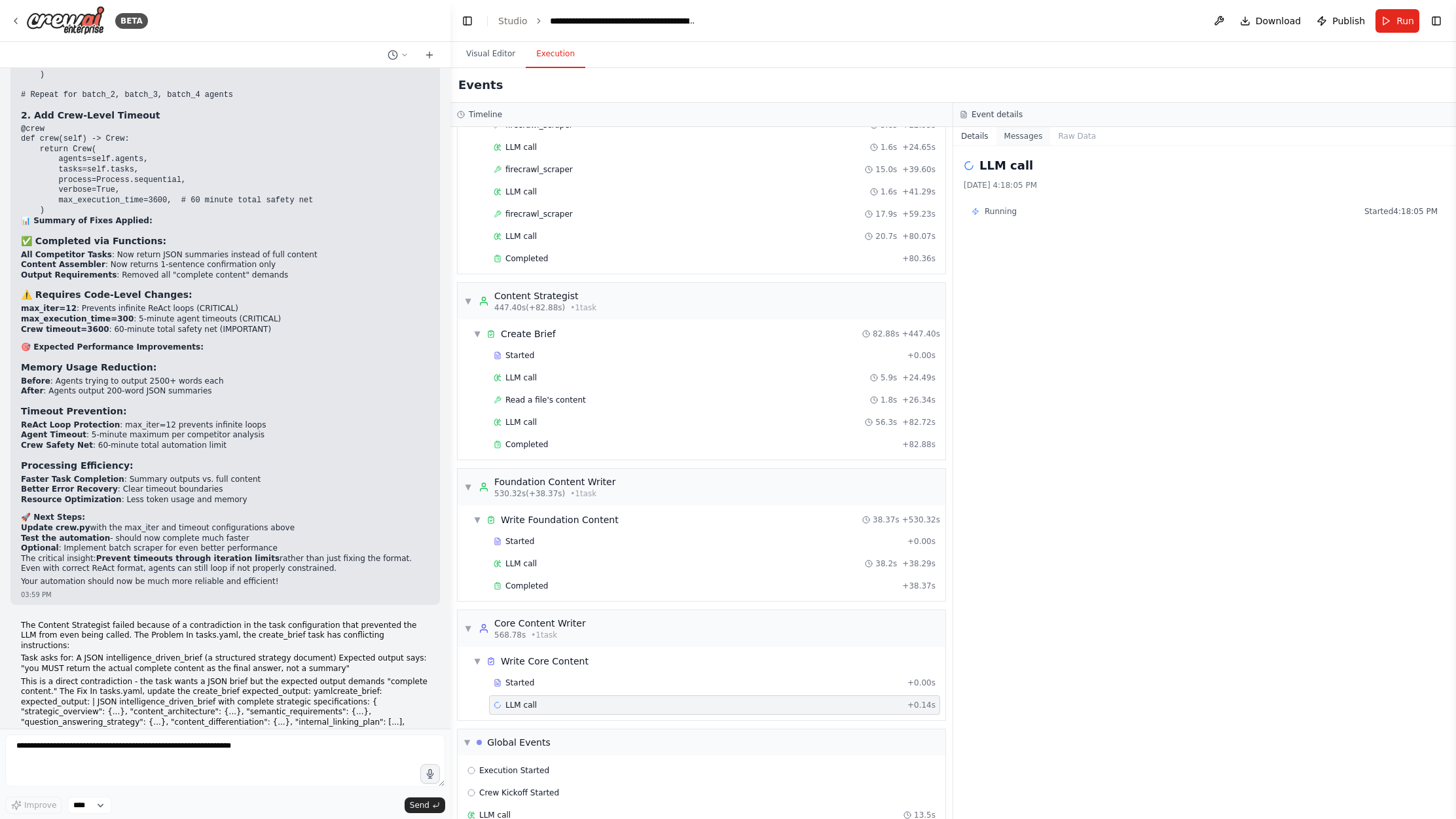
click at [1018, 140] on button "Messages" at bounding box center [1024, 136] width 54 height 18
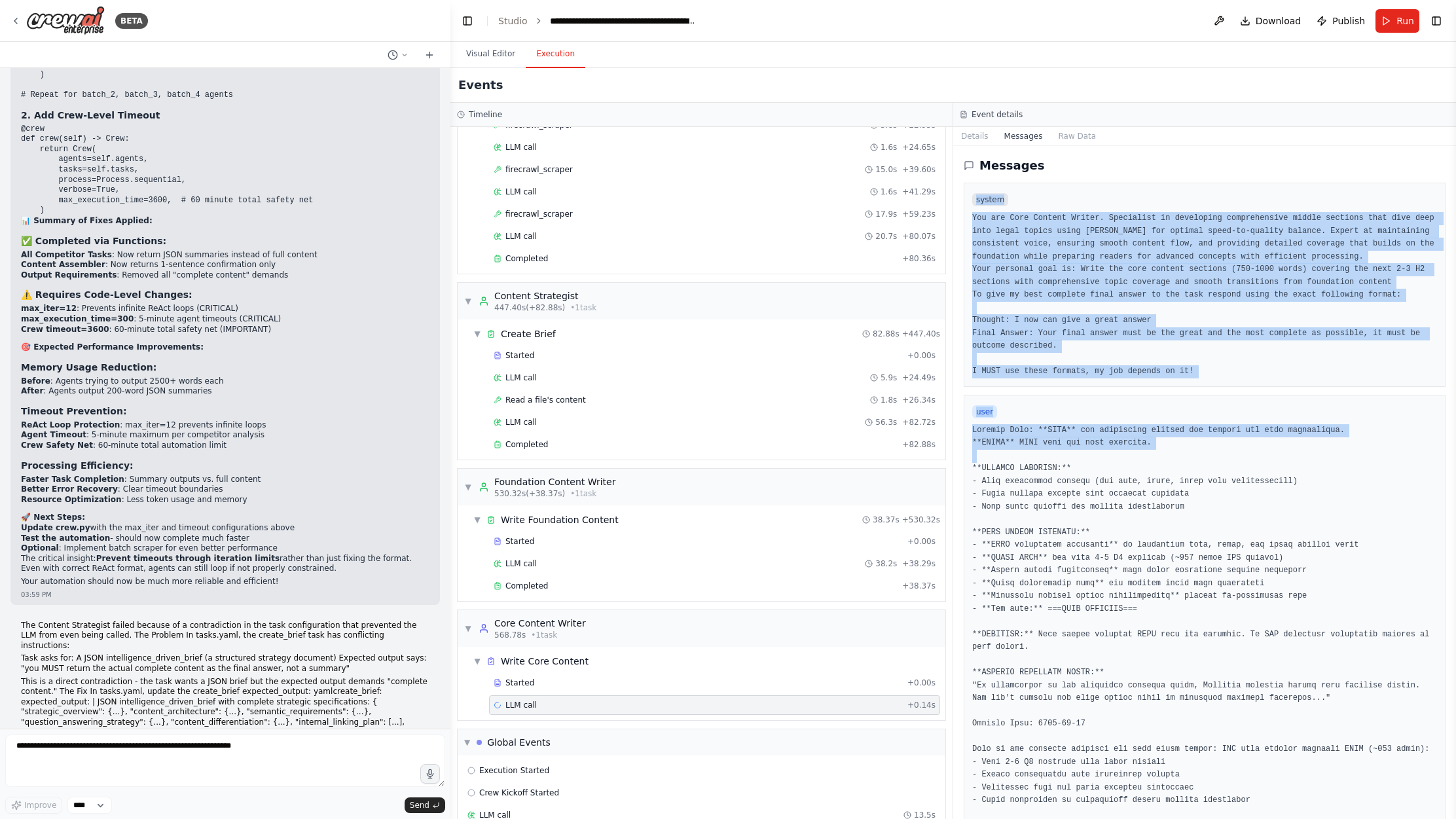
drag, startPoint x: 971, startPoint y: 194, endPoint x: 1160, endPoint y: 465, distance: 330.4
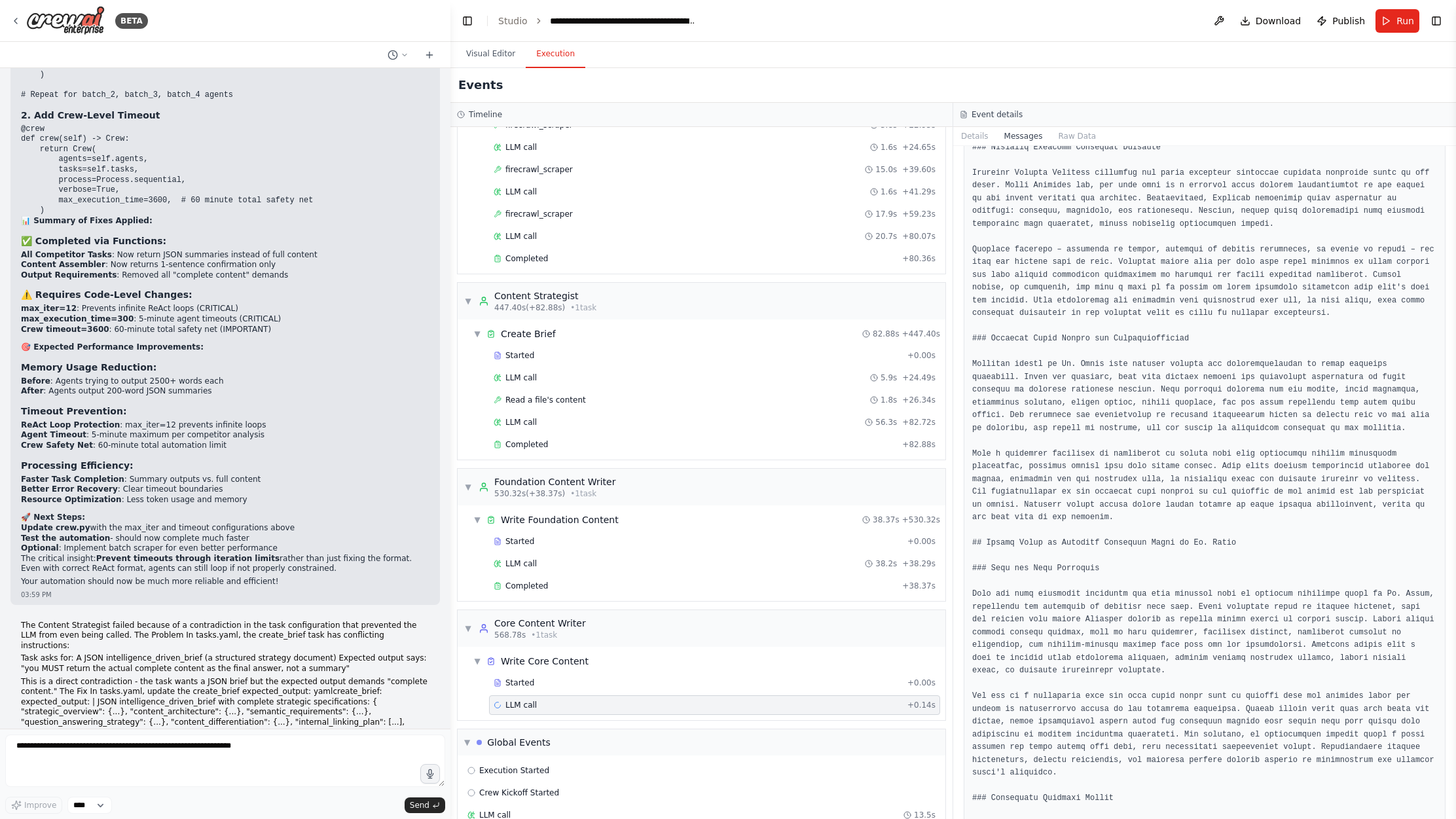
scroll to position [5342, 0]
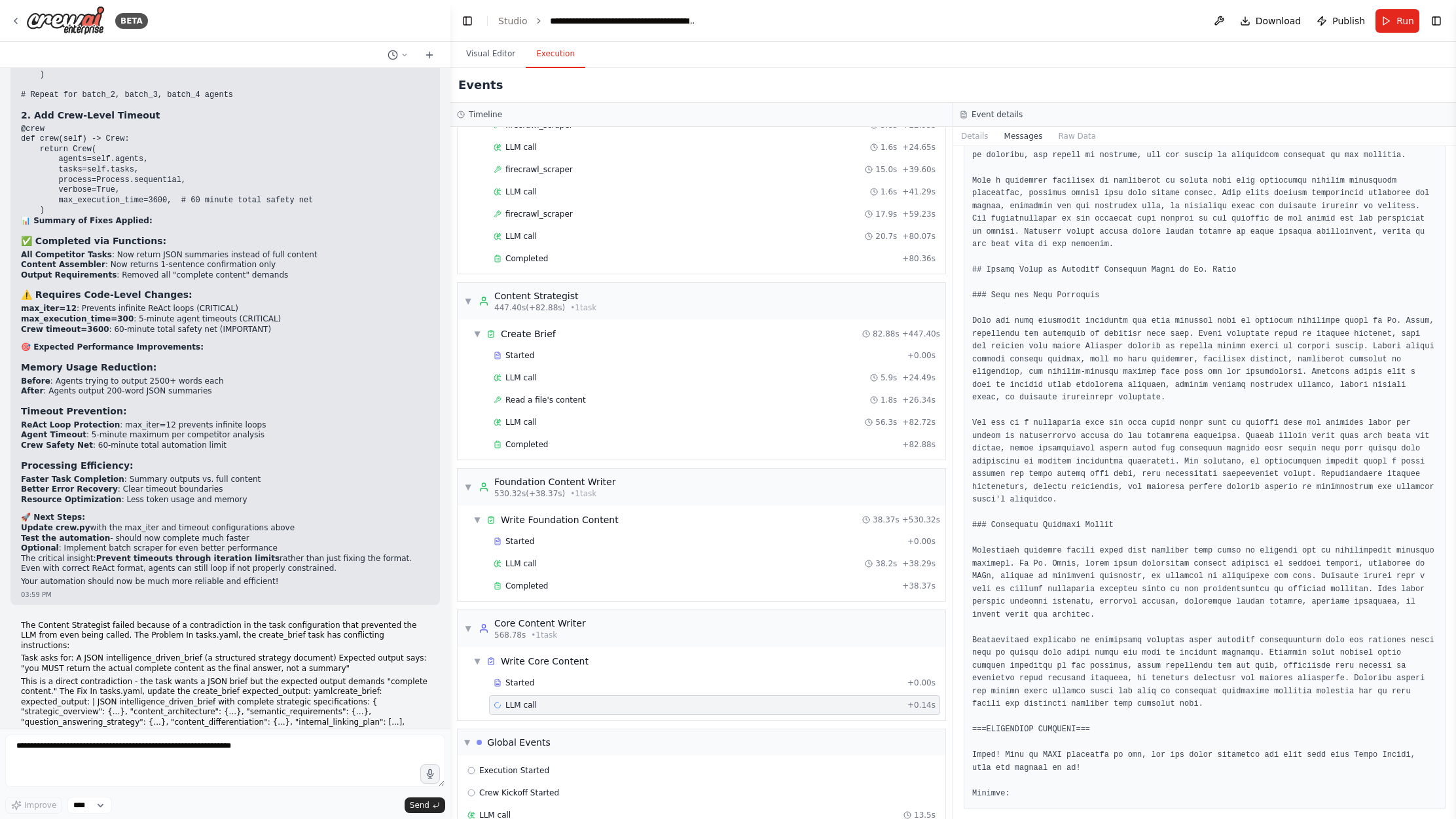
click at [155, 748] on textarea at bounding box center [226, 761] width 440 height 52
paste textarea "**********"
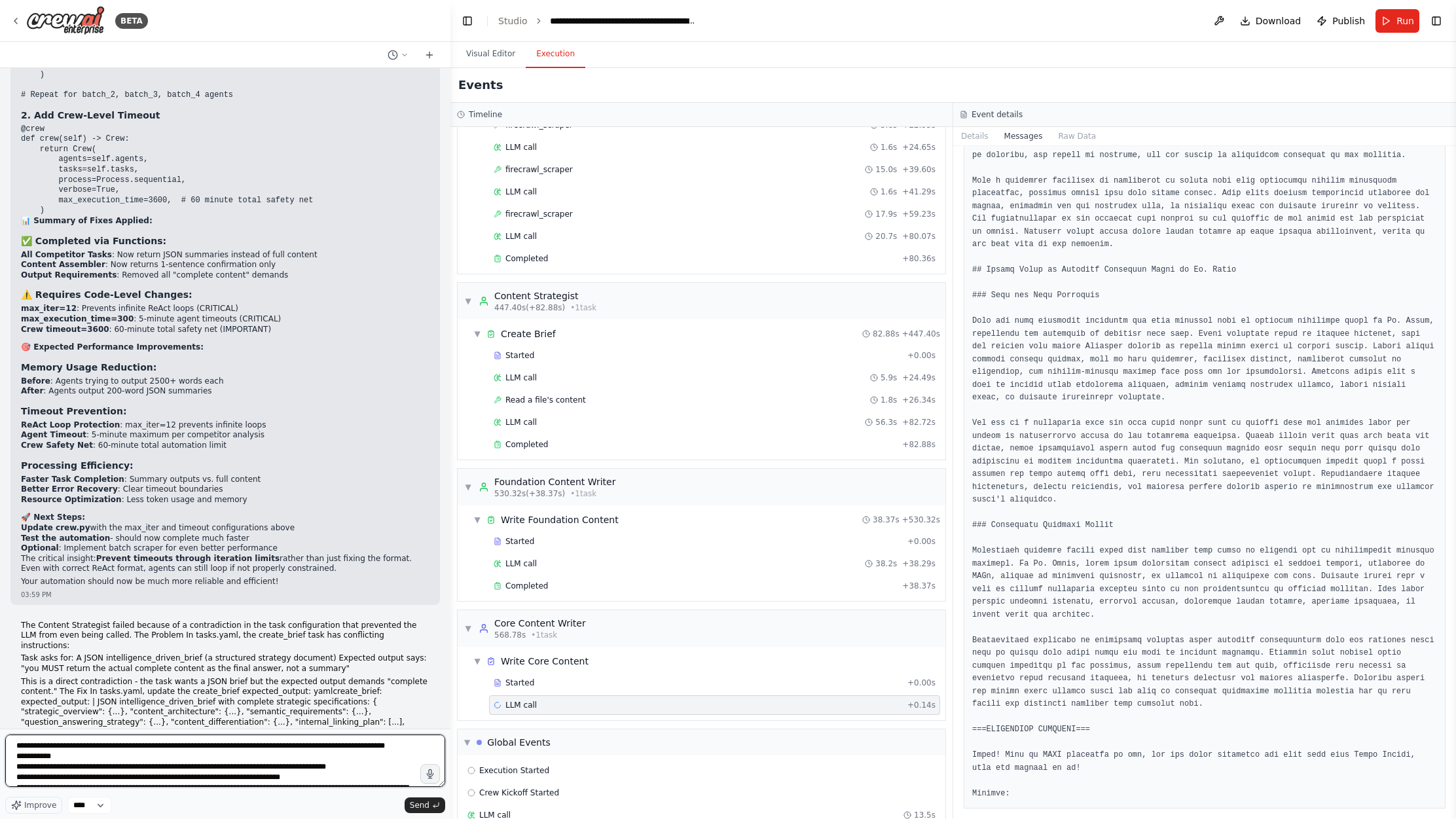
scroll to position [413, 0]
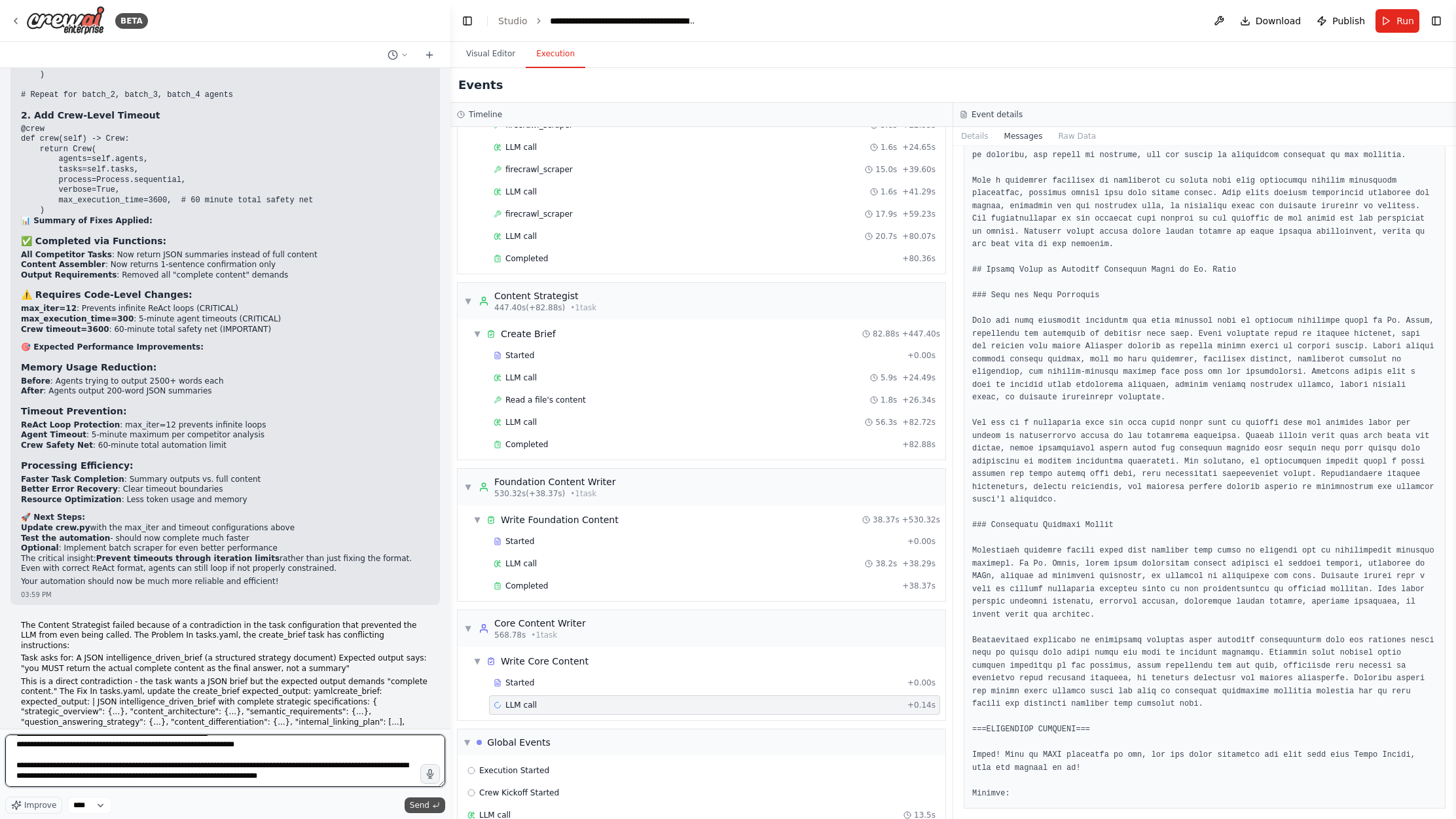
type textarea "**********"
click at [421, 802] on span "Send" at bounding box center [419, 805] width 20 height 10
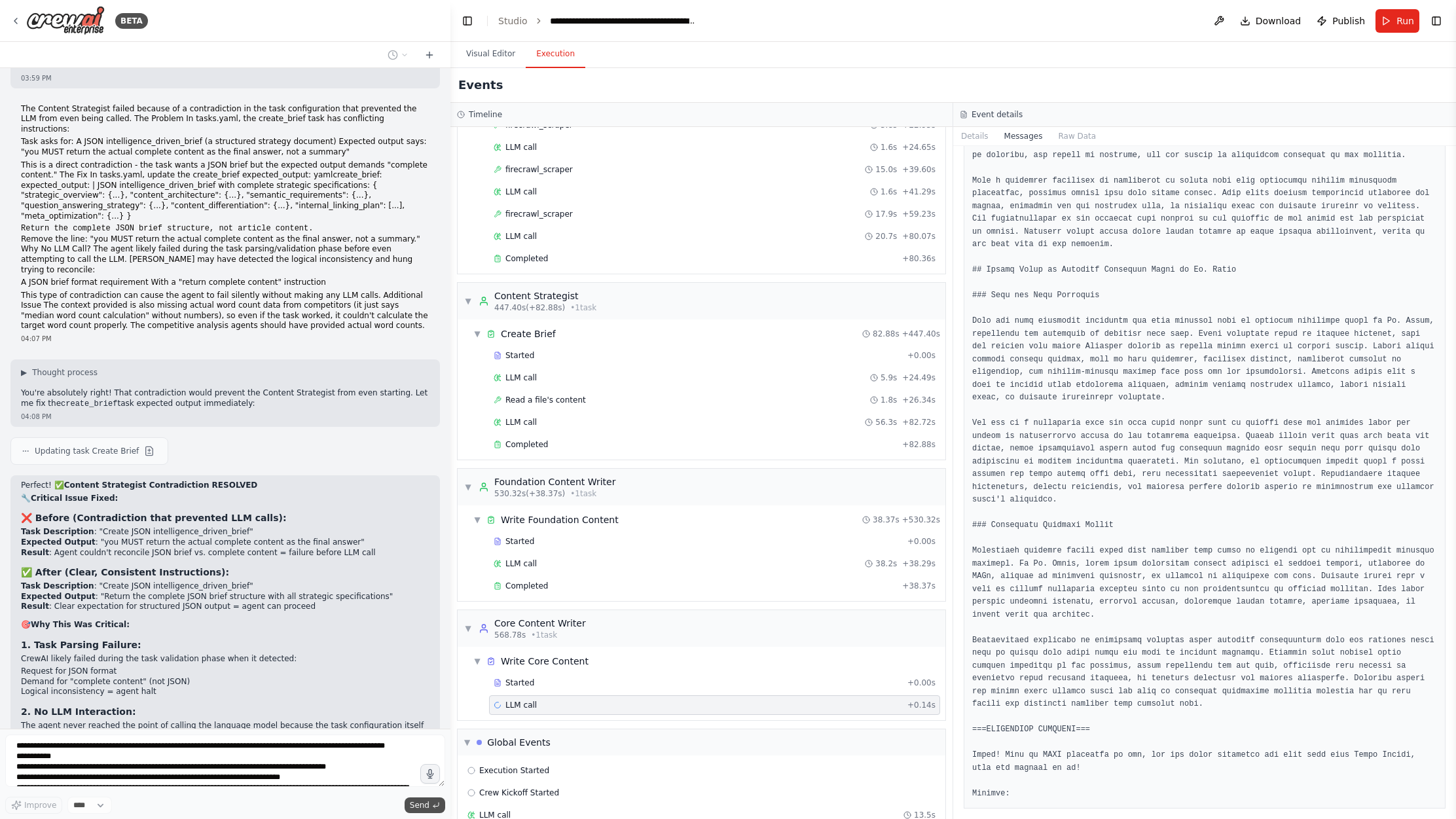
scroll to position [50077, 0]
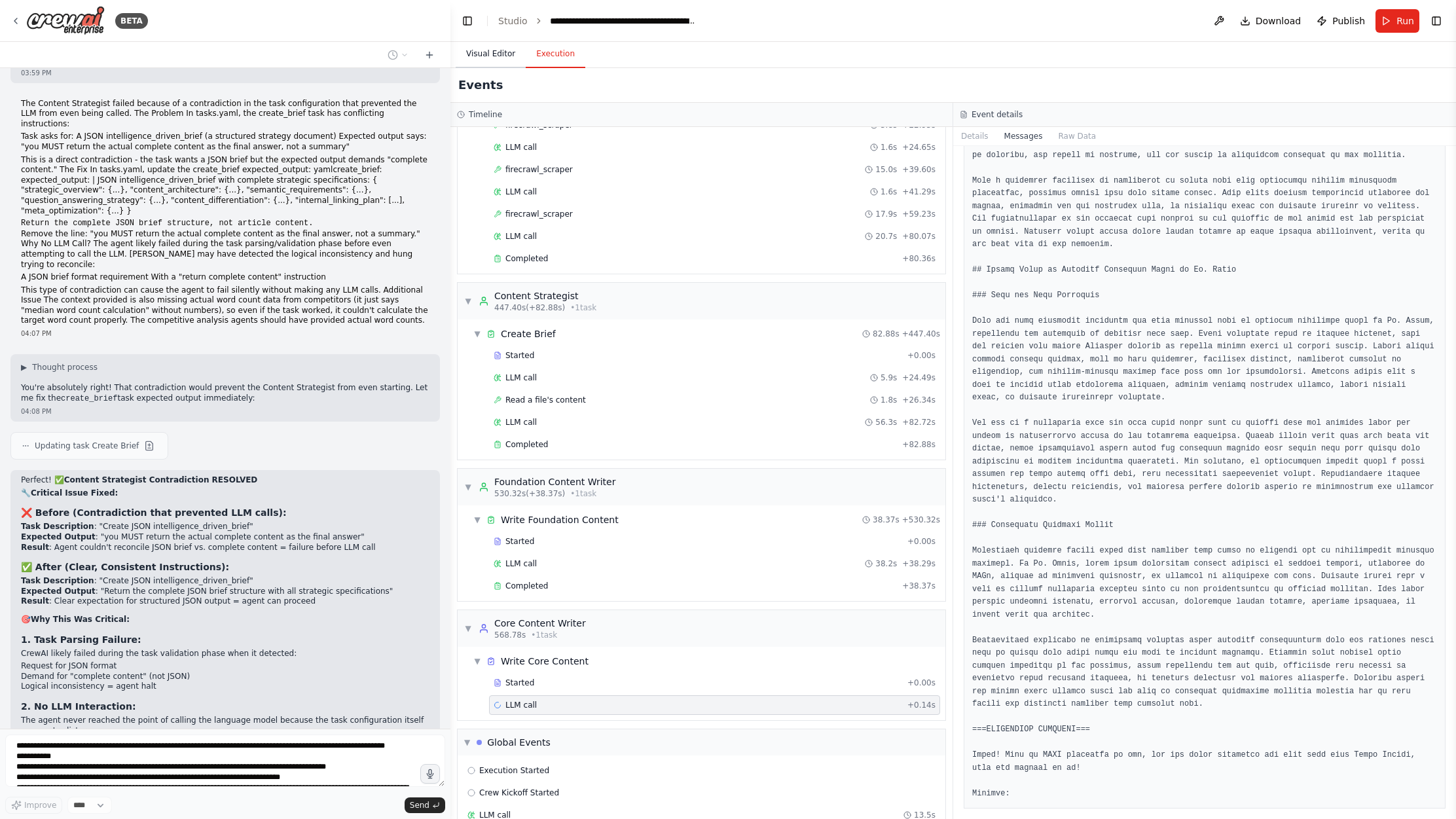
click at [490, 63] on button "Visual Editor" at bounding box center [490, 54] width 70 height 28
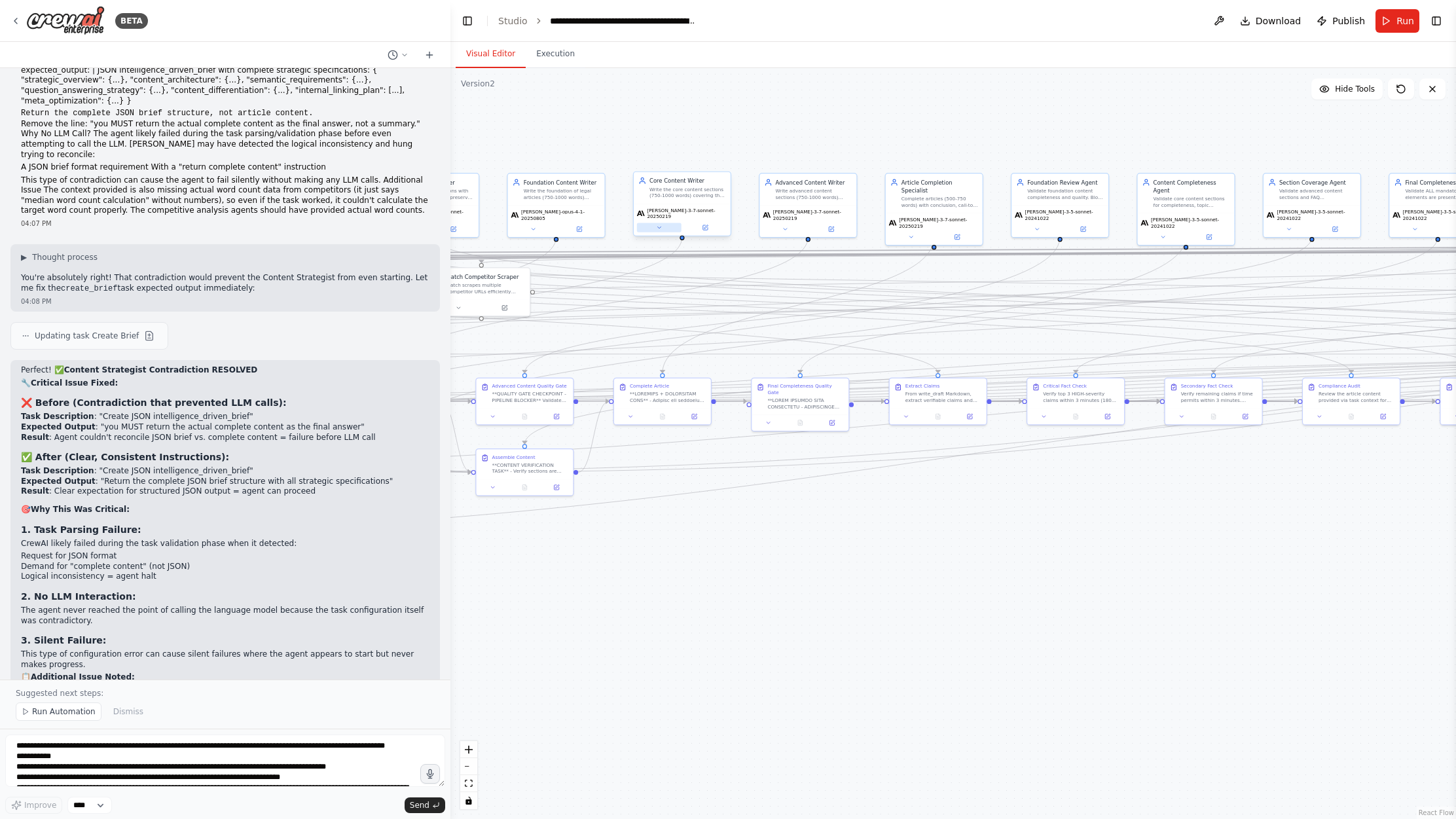
click at [661, 225] on icon at bounding box center [659, 228] width 6 height 6
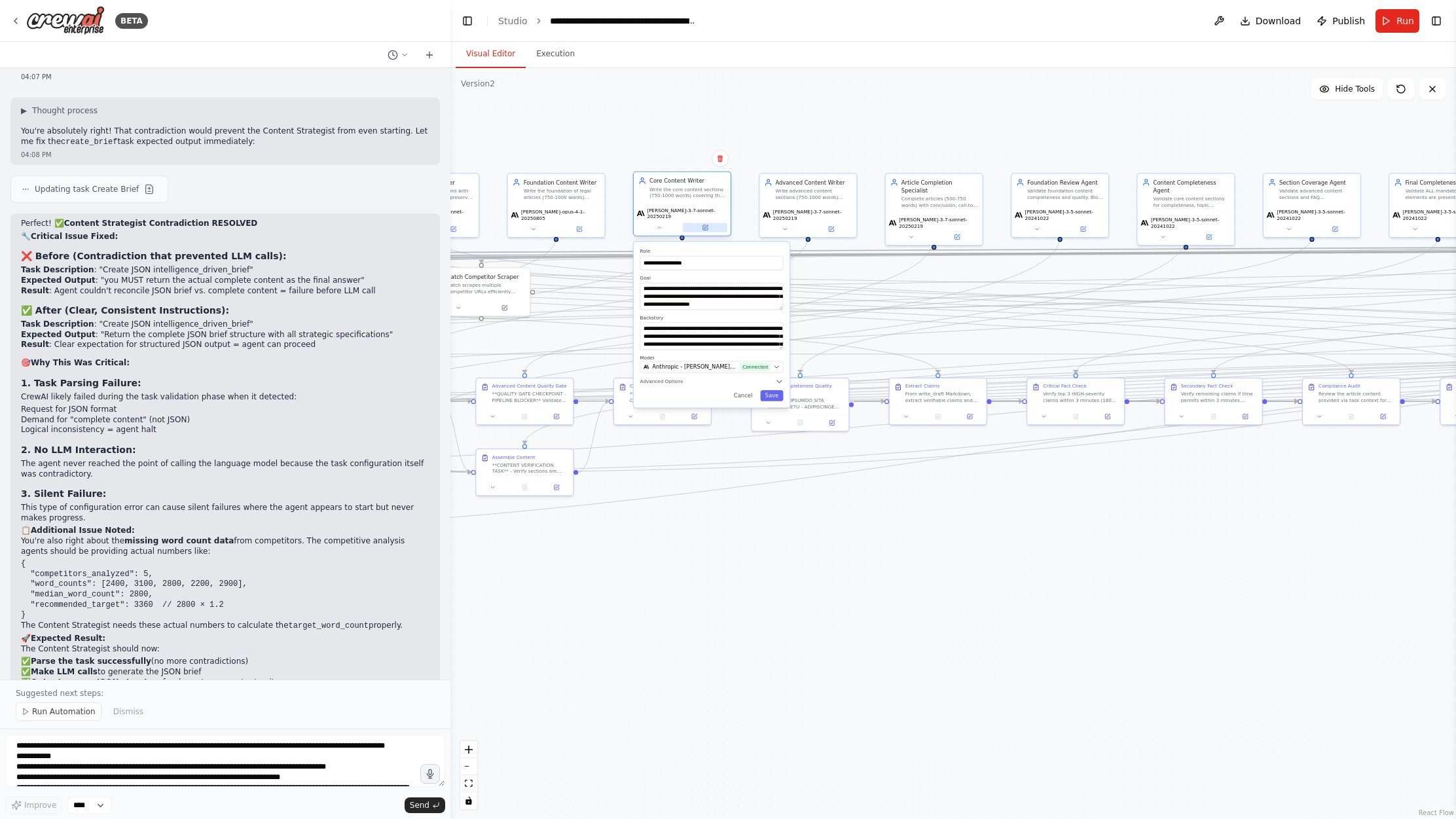
click at [704, 225] on icon at bounding box center [706, 226] width 4 height 4
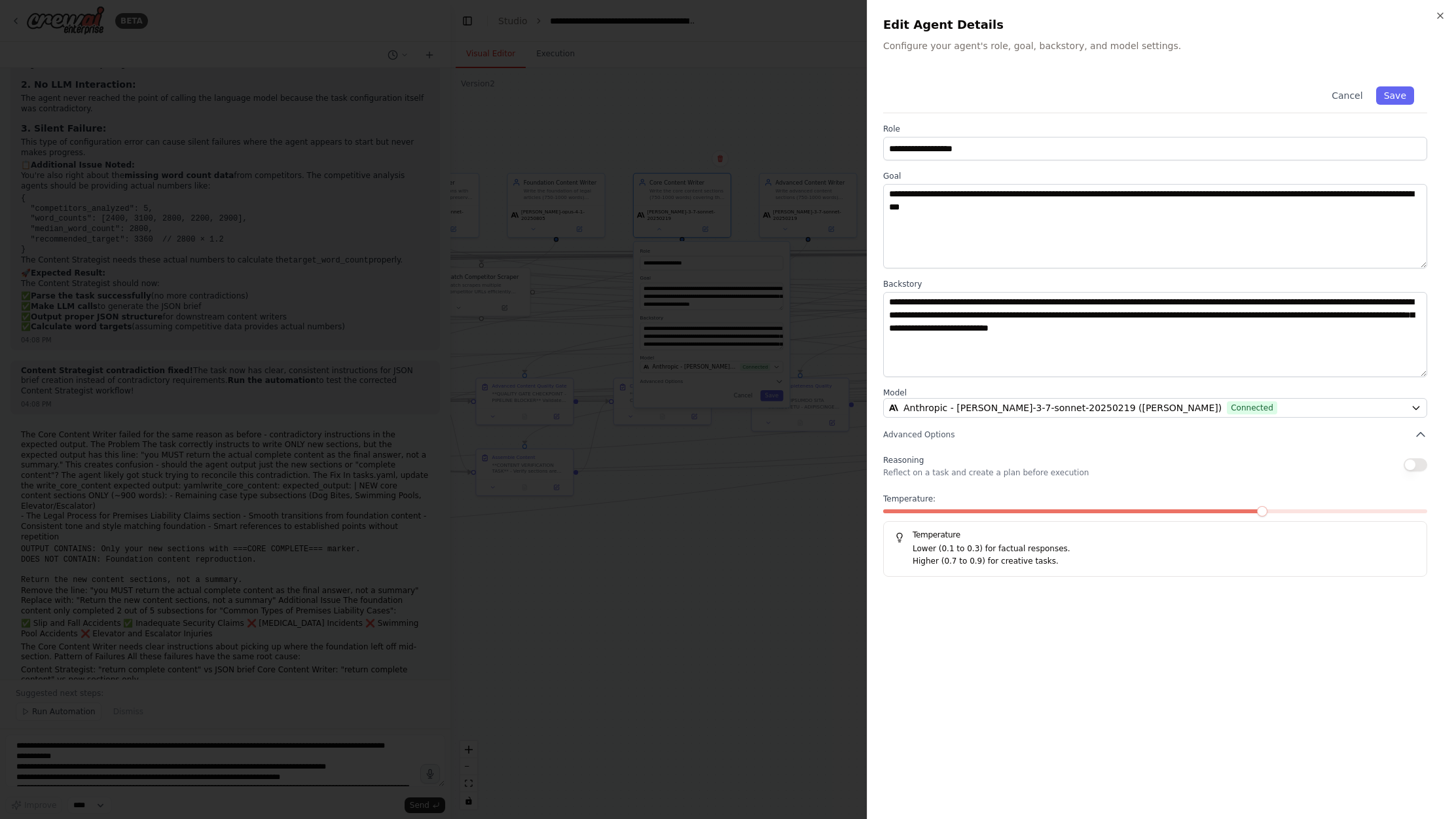
scroll to position [50709, 0]
click at [1184, 17] on icon "button" at bounding box center [1440, 16] width 6 height 6
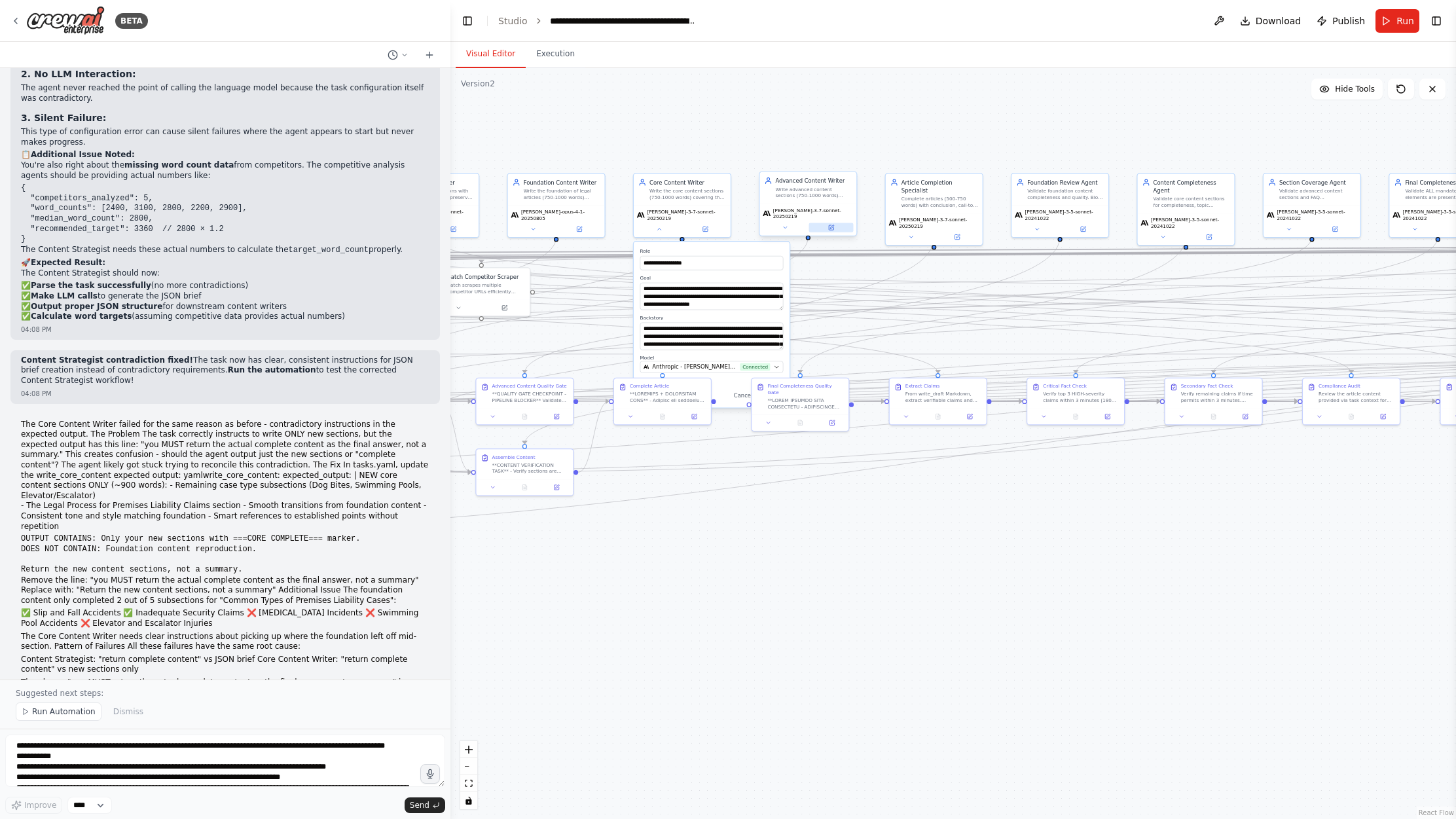
click at [832, 223] on button at bounding box center [832, 227] width 44 height 9
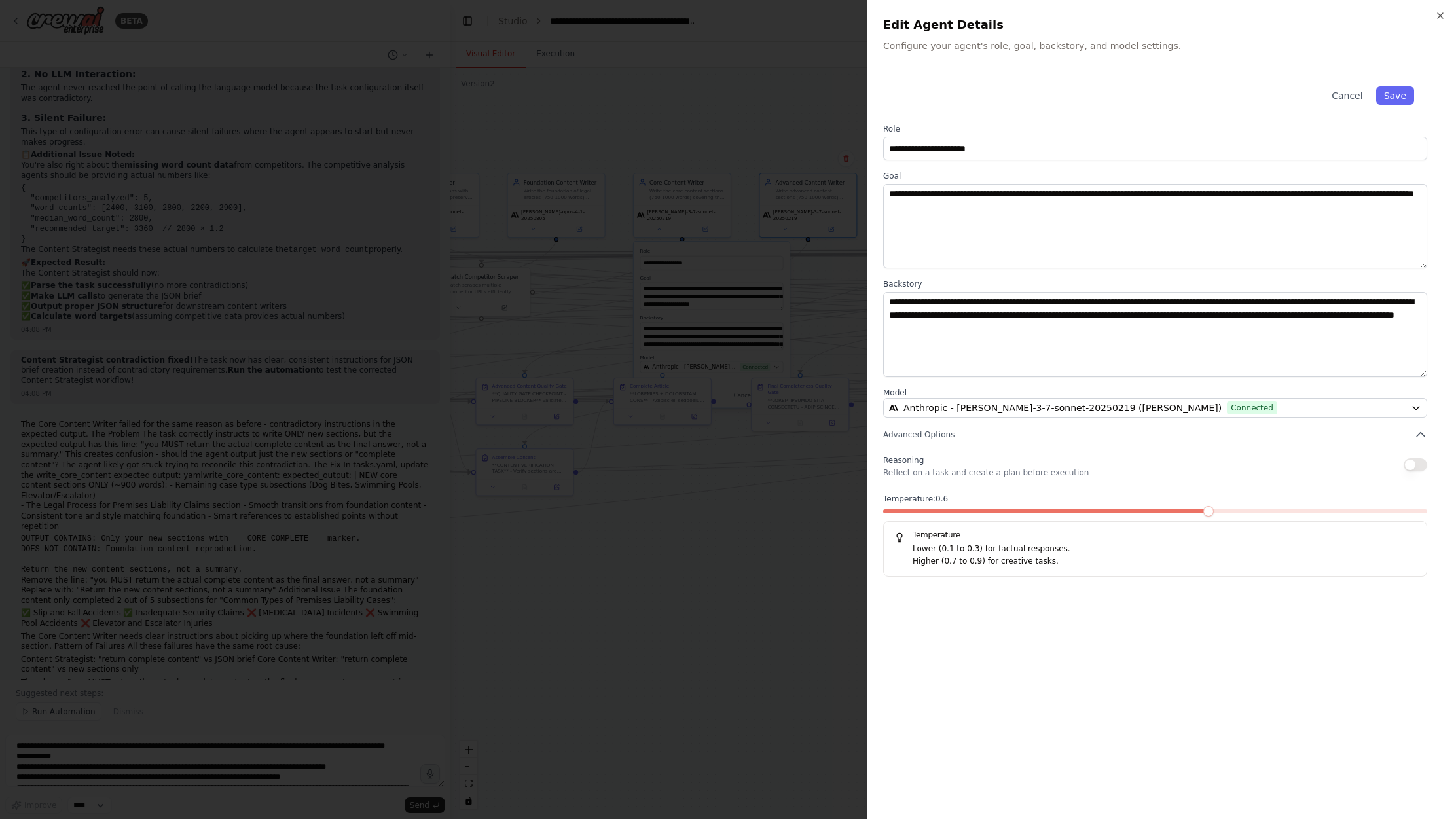
click at [705, 682] on div at bounding box center [728, 410] width 1456 height 819
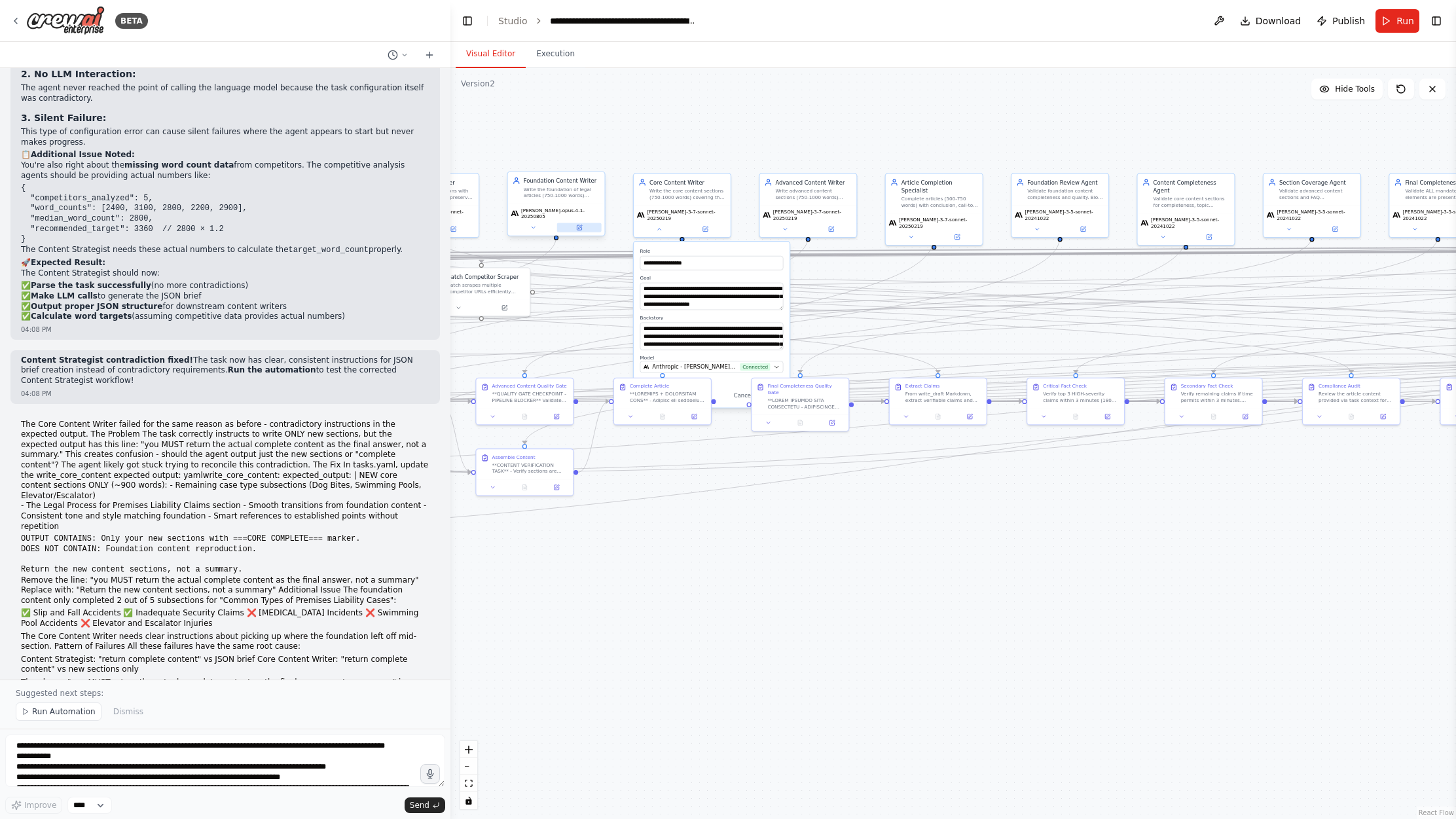
click at [576, 225] on icon at bounding box center [579, 228] width 6 height 6
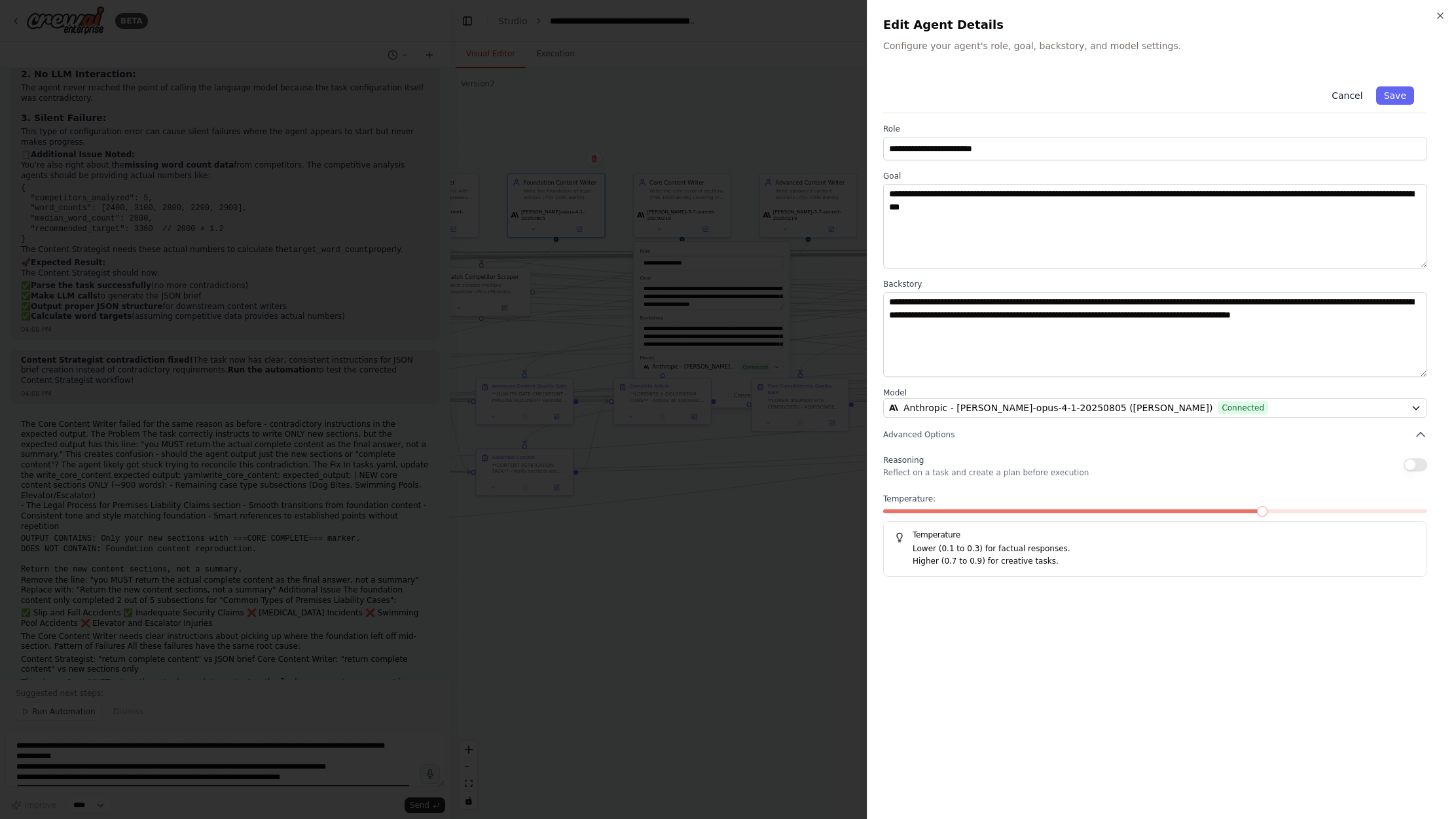
click at [1184, 93] on button "Cancel" at bounding box center [1347, 95] width 47 height 18
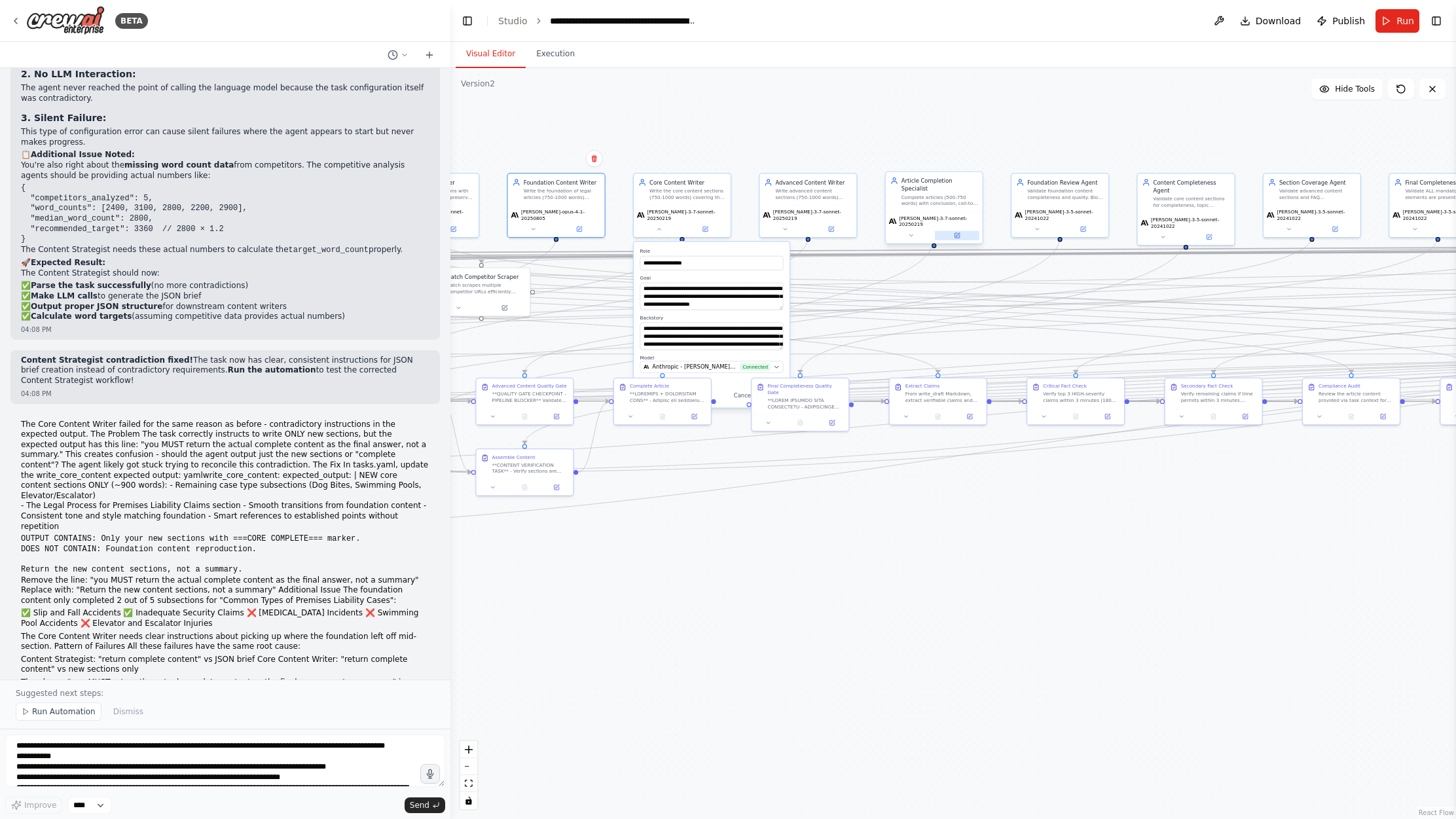
click at [956, 233] on icon at bounding box center [957, 235] width 5 height 5
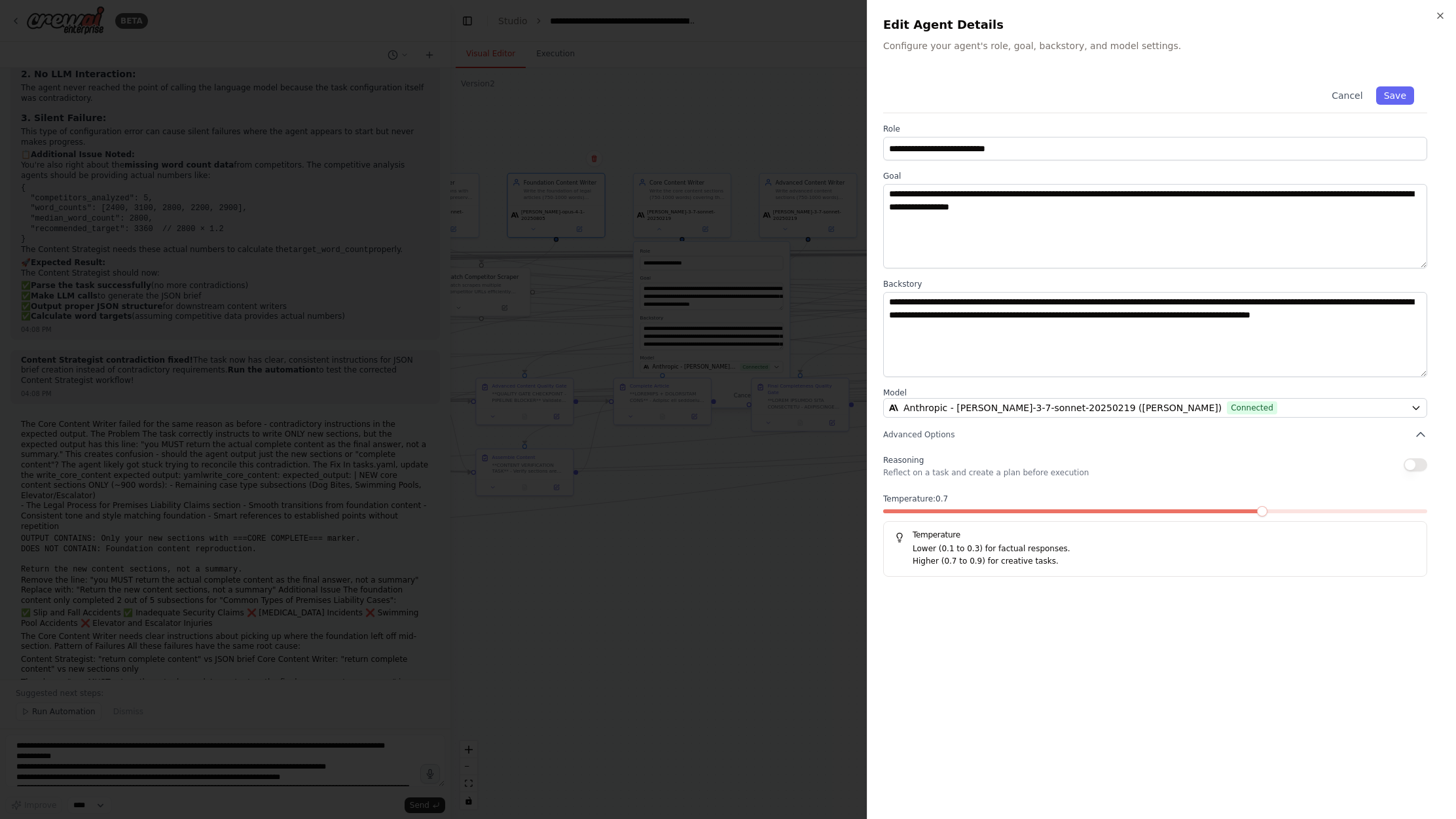
click at [131, 756] on div at bounding box center [728, 410] width 1456 height 819
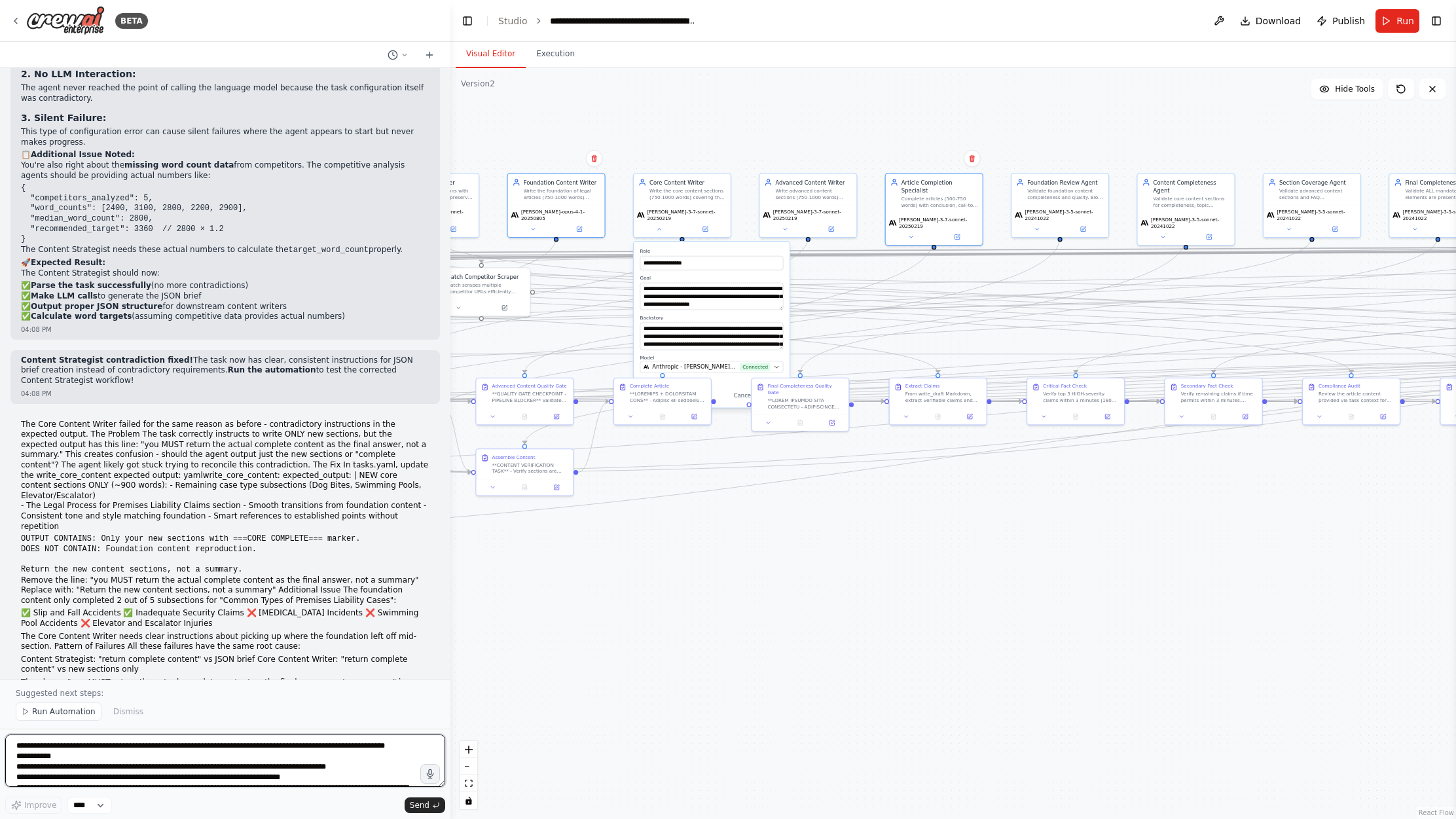
click at [131, 756] on textarea at bounding box center [226, 761] width 440 height 52
paste textarea "**********"
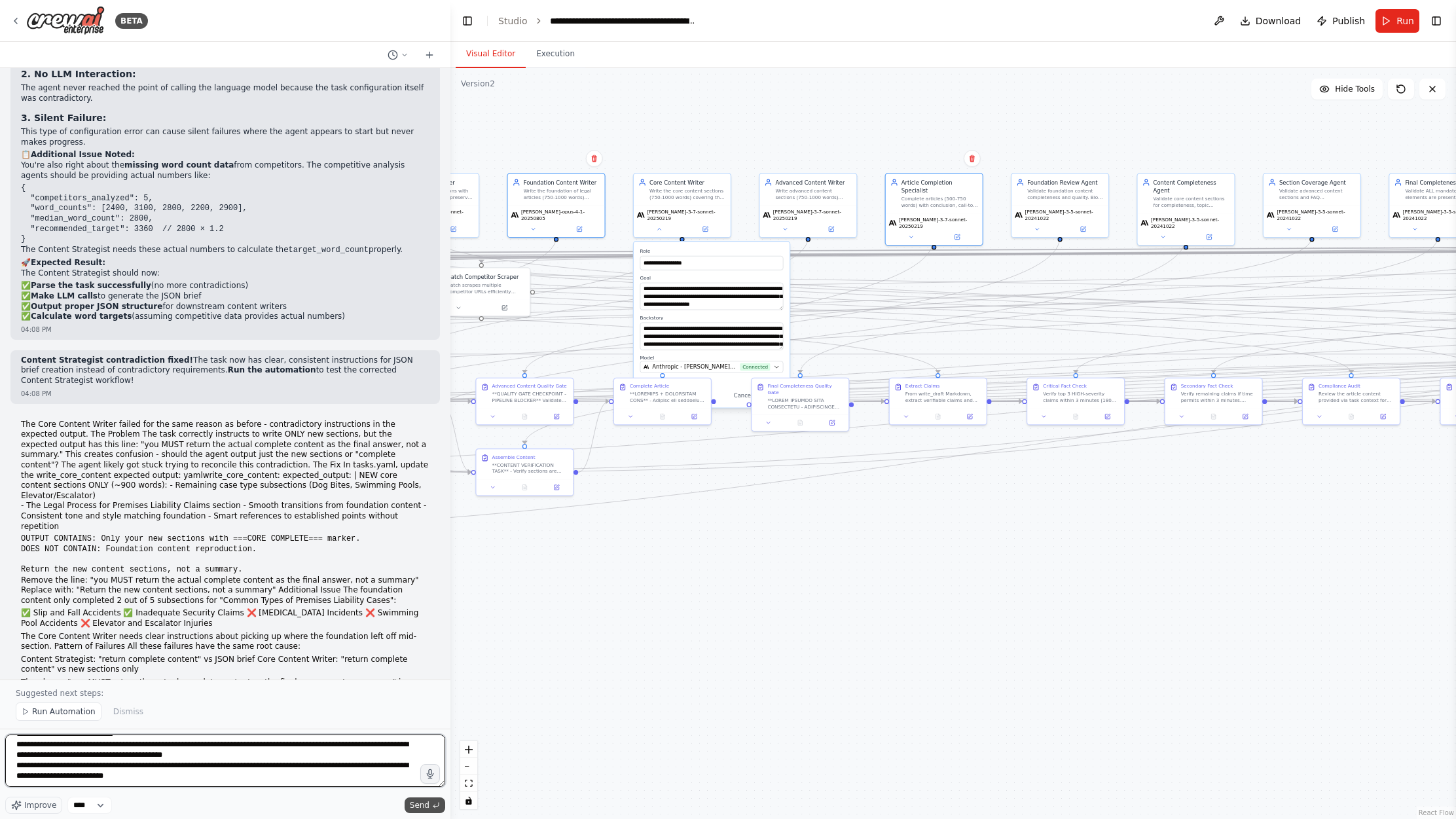
type textarea "**********"
click at [425, 802] on span "Send" at bounding box center [419, 805] width 20 height 10
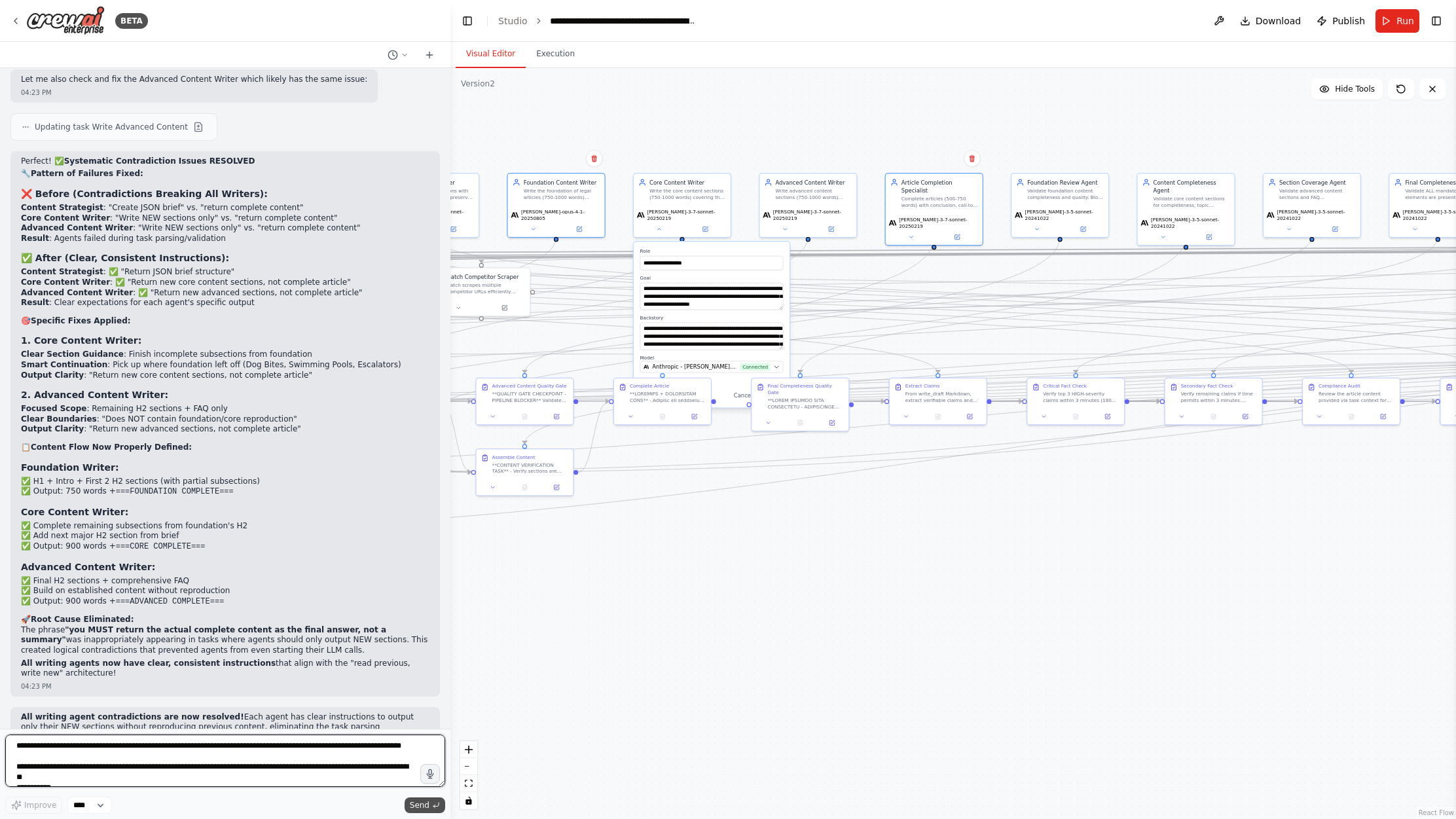
scroll to position [51494, 0]
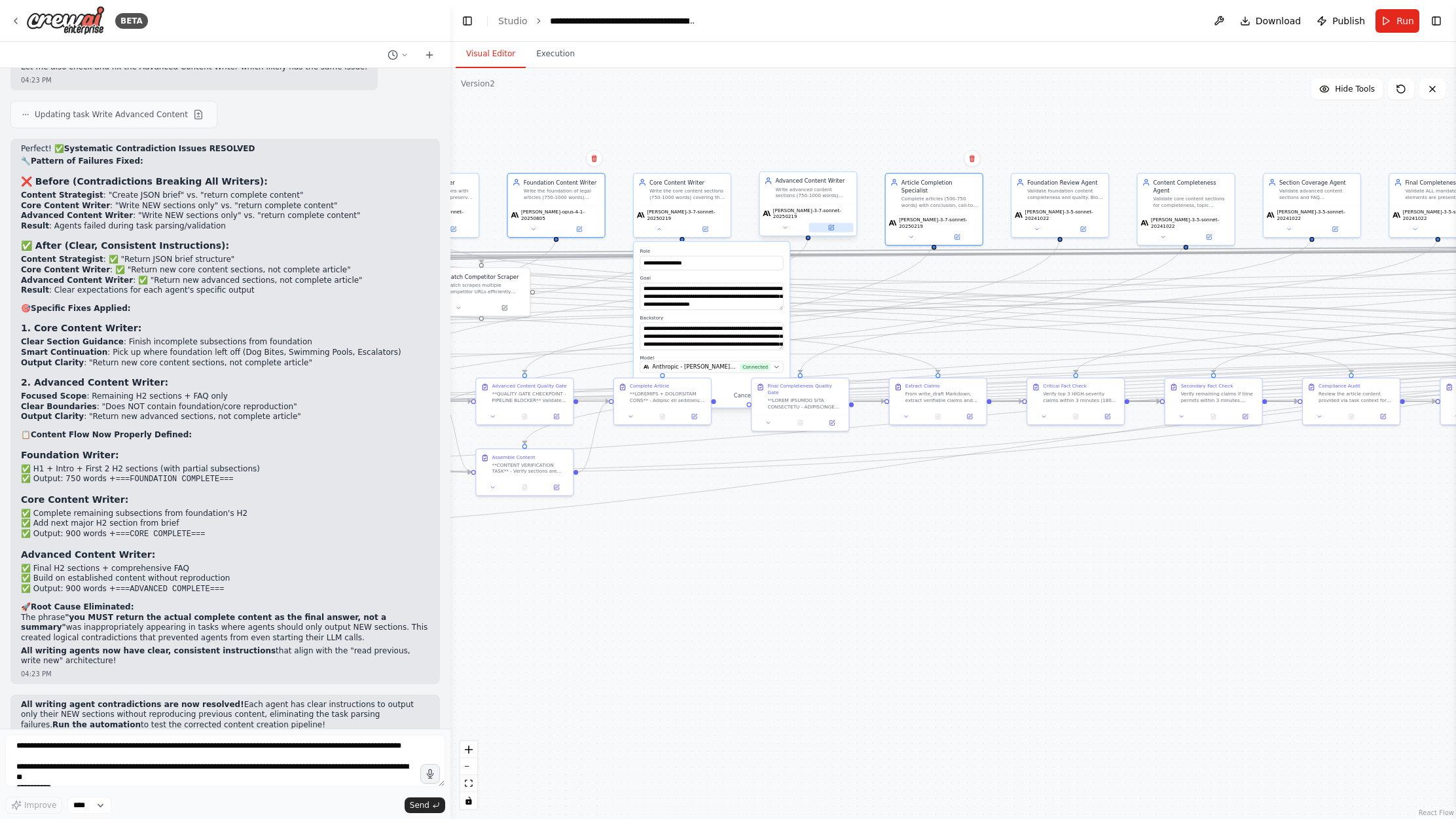
click at [827, 223] on button at bounding box center [832, 227] width 44 height 9
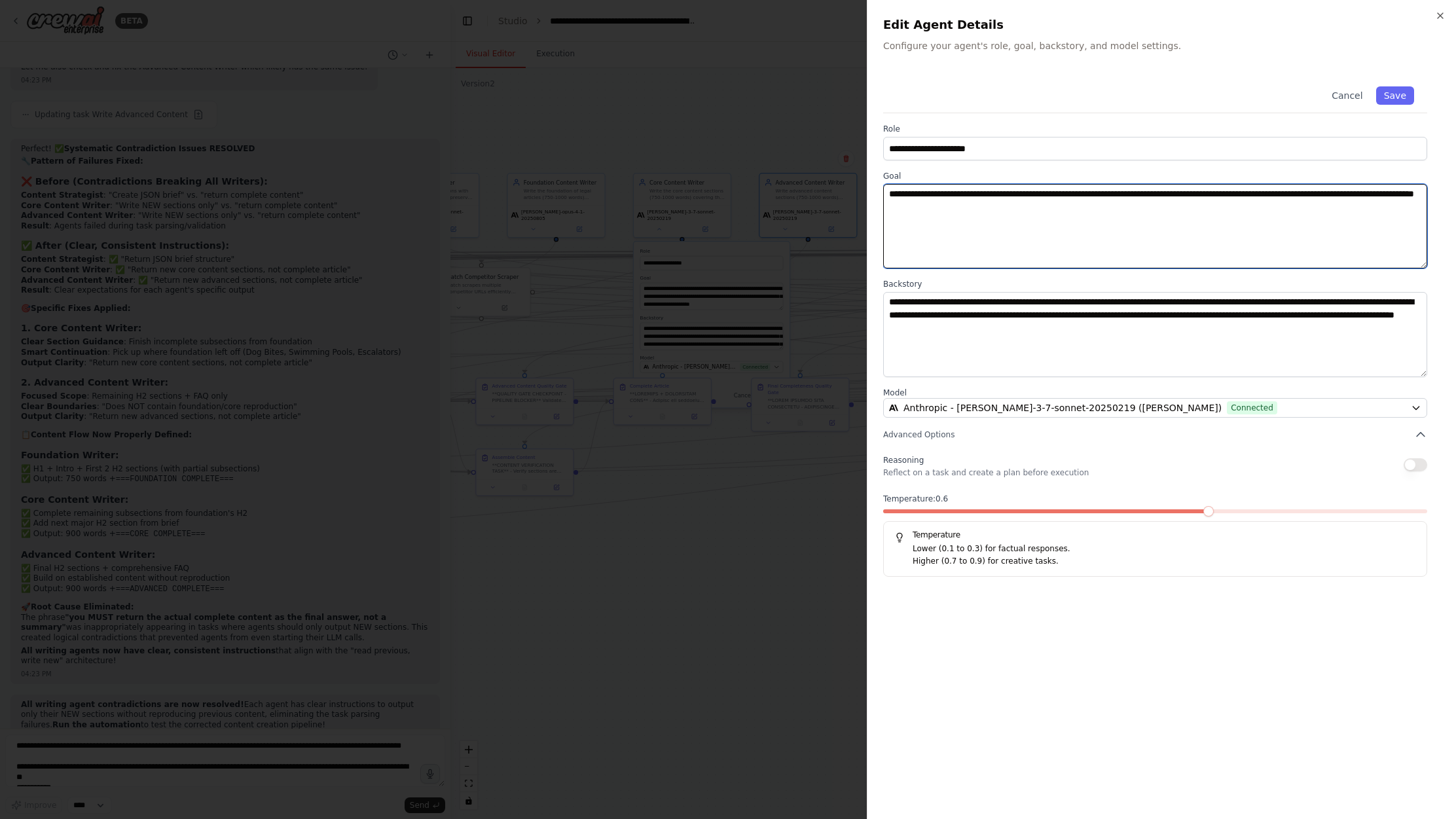
click at [979, 206] on textarea "**********" at bounding box center [1155, 226] width 545 height 84
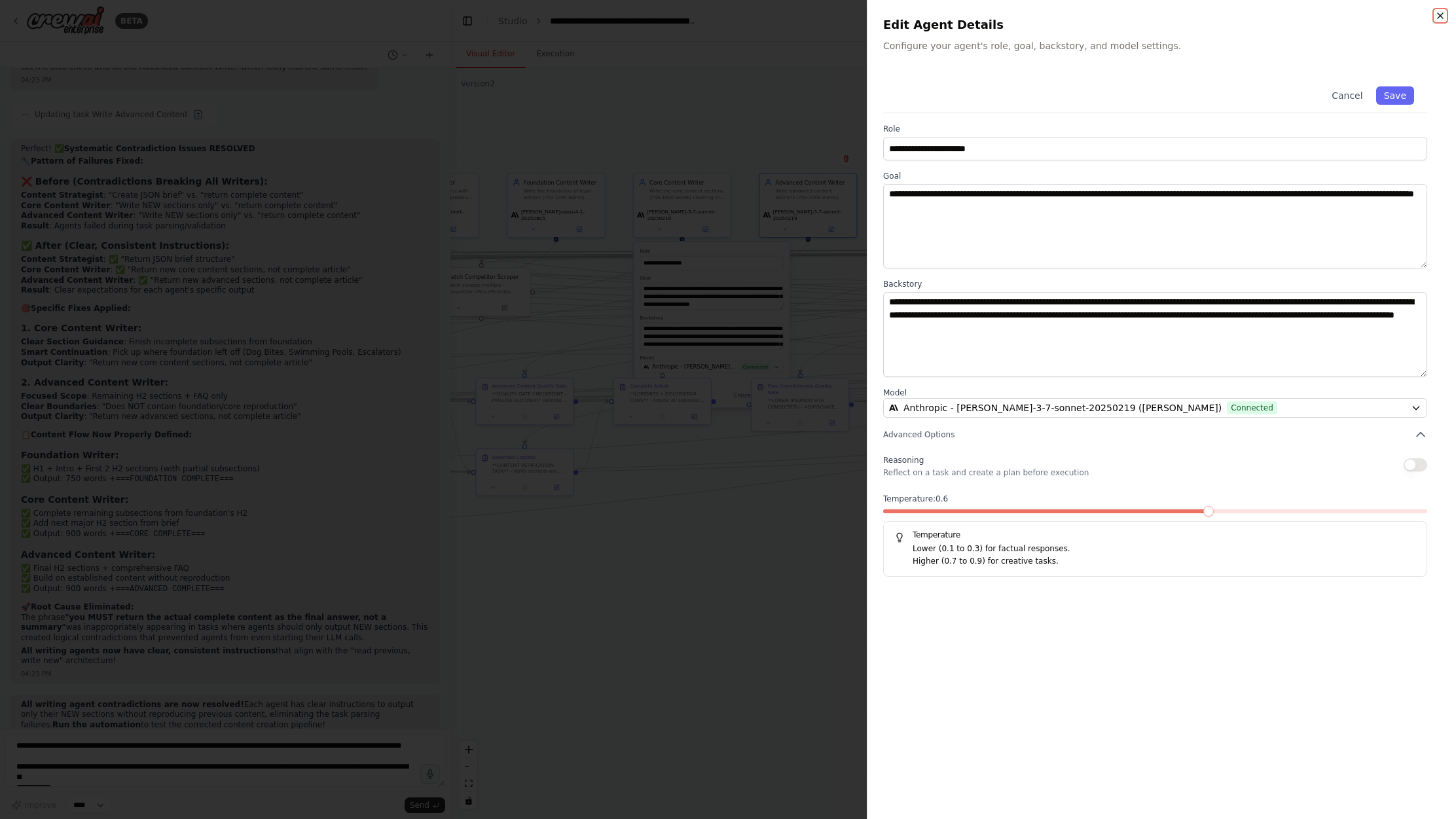
click at [1184, 15] on icon "button" at bounding box center [1440, 15] width 10 height 10
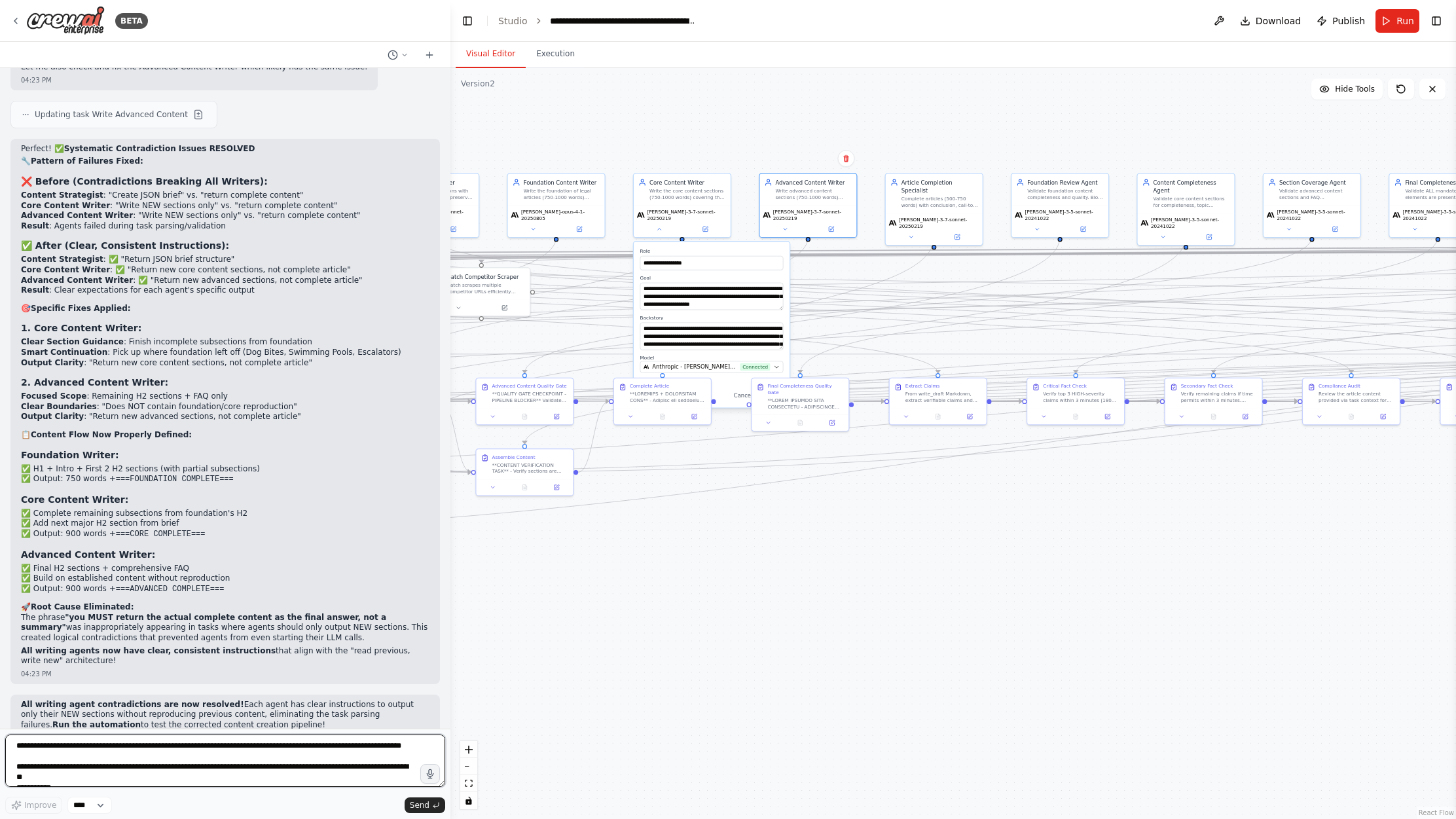
click at [43, 771] on textarea at bounding box center [226, 761] width 440 height 52
paste textarea "**********"
type textarea "**********"
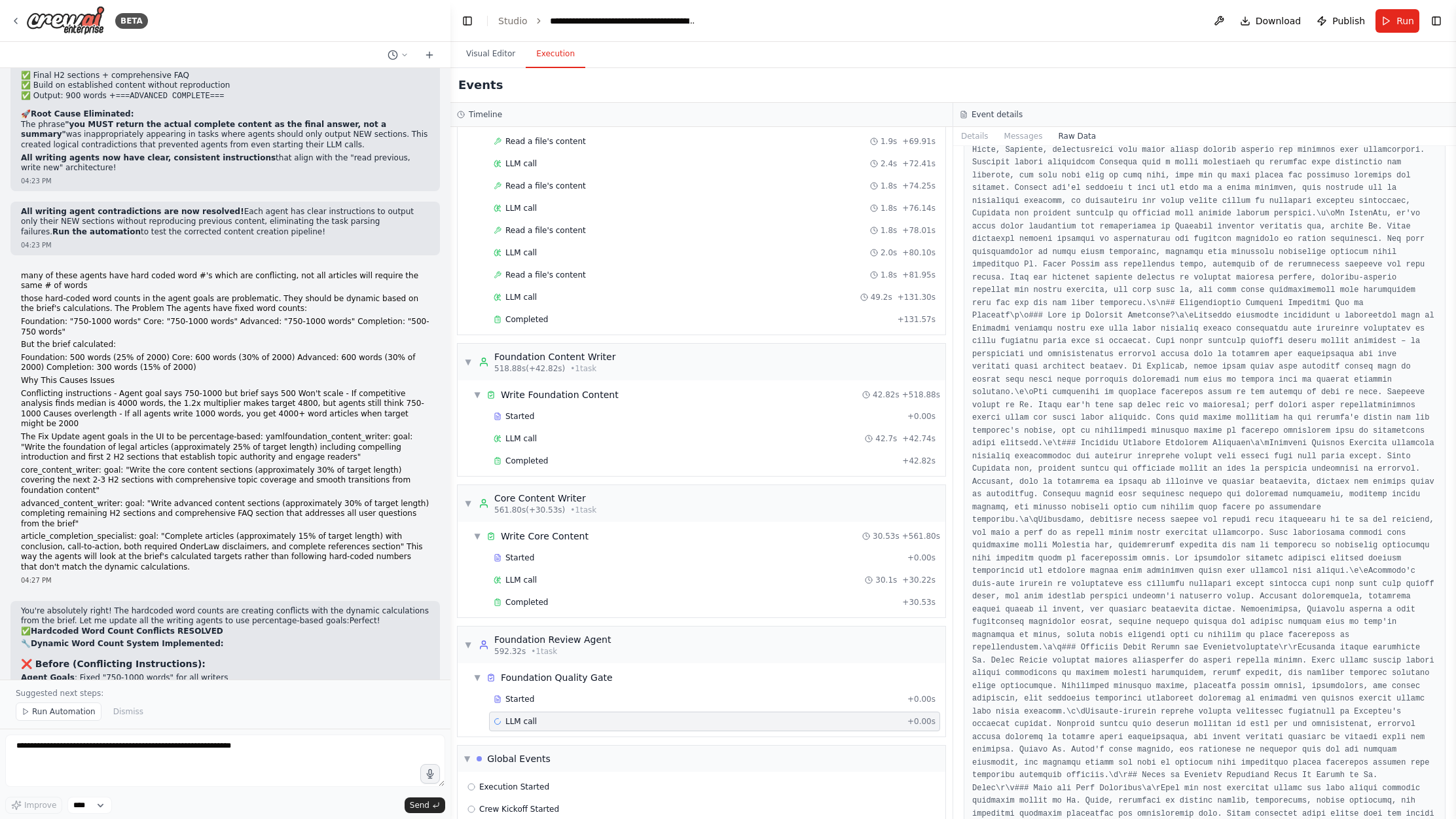
scroll to position [7076, 0]
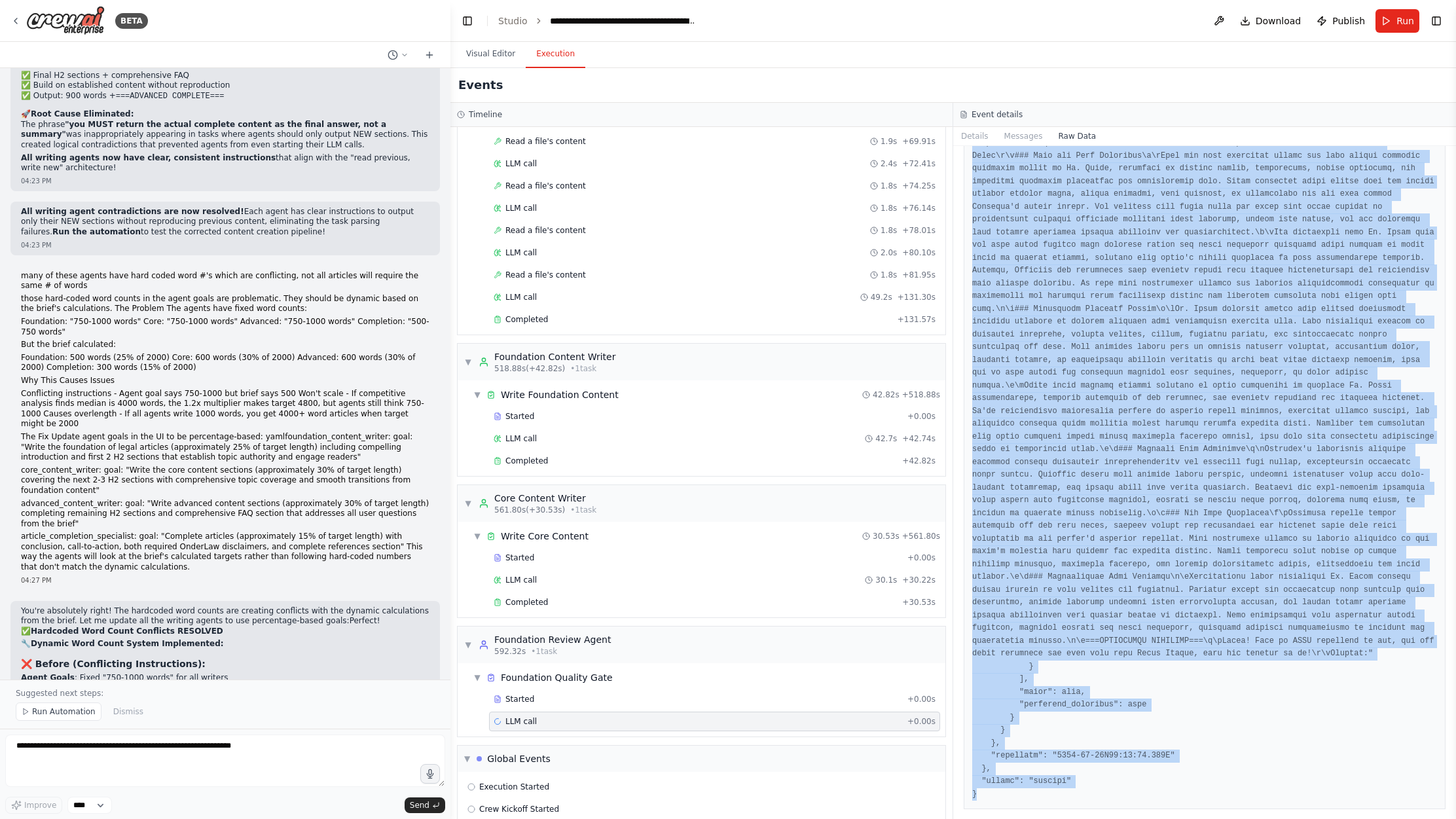
copy pre "{ "timestamp": "[DATE]T22:01:14.969104Z", "type": "llm_call_started", "source_f…"
click at [496, 51] on button "Visual Editor" at bounding box center [490, 54] width 70 height 28
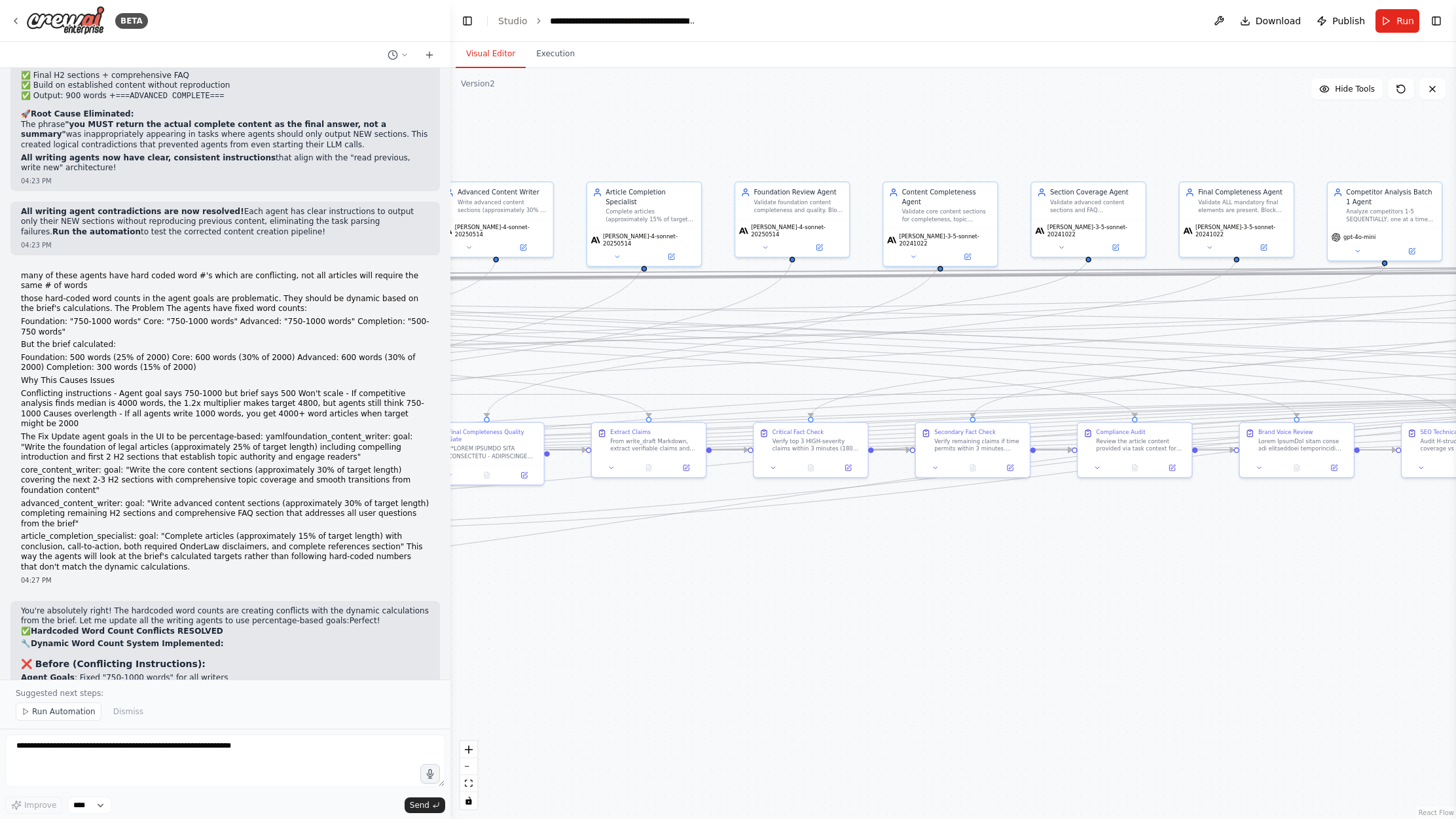
drag, startPoint x: 1136, startPoint y: 606, endPoint x: 590, endPoint y: 596, distance: 546.1
click at [590, 596] on div ".deletable-edge-delete-btn { width: 20px; height: 20px; border: 0px solid #ffff…" at bounding box center [953, 443] width 1005 height 751
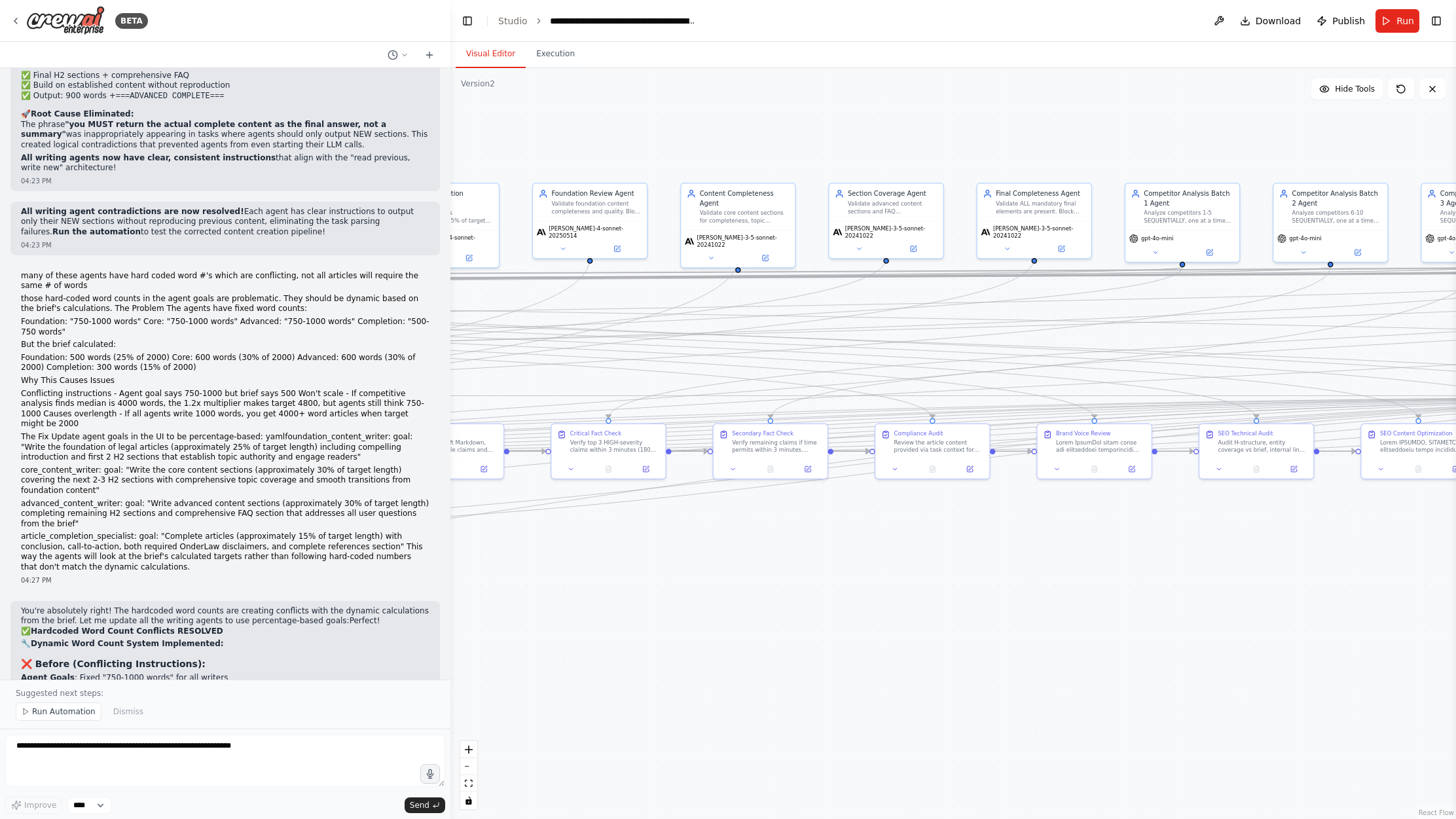
drag, startPoint x: 768, startPoint y: 580, endPoint x: 569, endPoint y: 581, distance: 199.0
click at [569, 582] on div ".deletable-edge-delete-btn { width: 20px; height: 20px; border: 0px solid #ffff…" at bounding box center [953, 443] width 1005 height 751
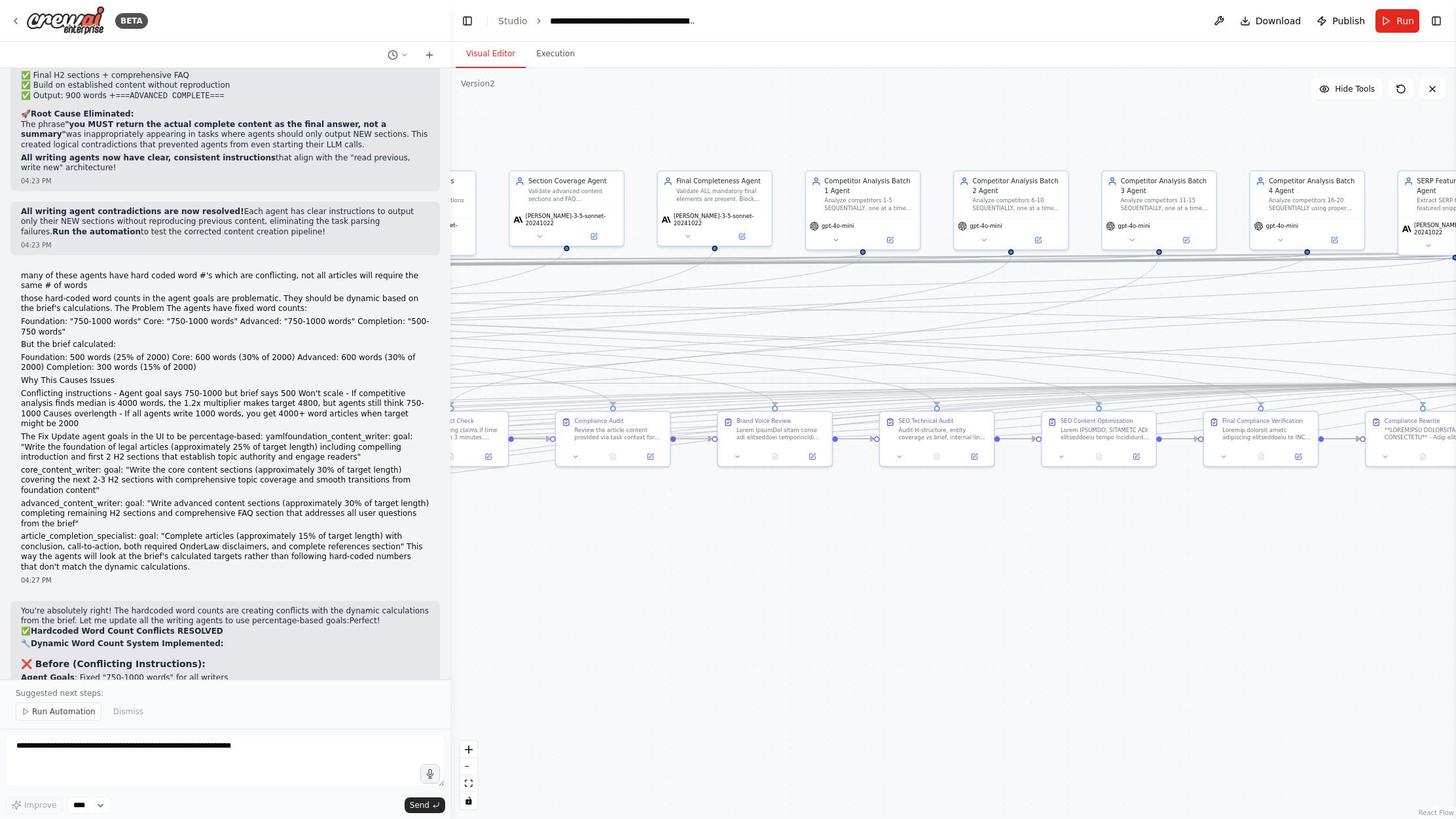
drag, startPoint x: 930, startPoint y: 561, endPoint x: 610, endPoint y: 548, distance: 320.3
click at [610, 548] on div ".deletable-edge-delete-btn { width: 20px; height: 20px; border: 0px solid #ffff…" at bounding box center [953, 443] width 1005 height 751
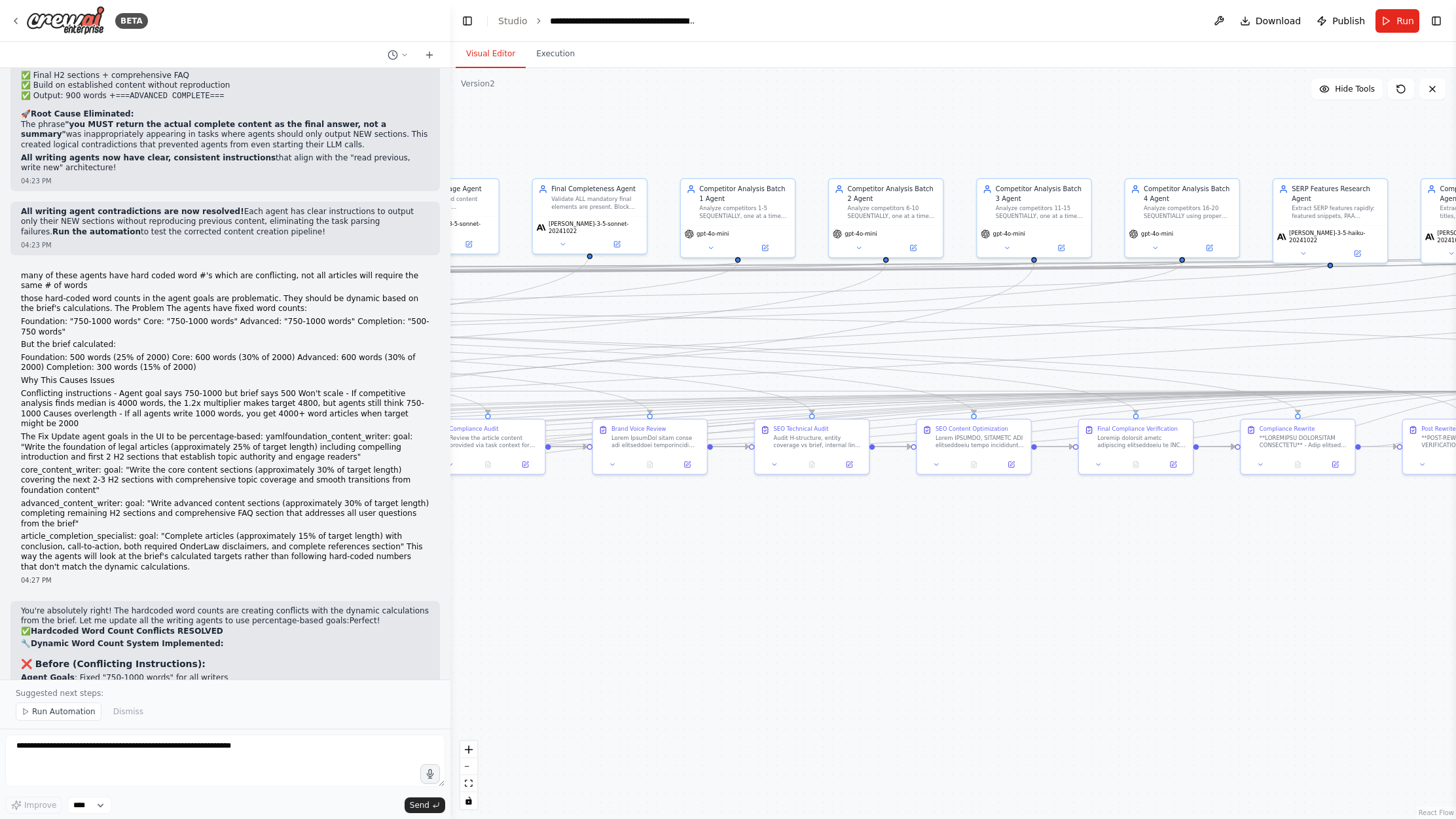
drag, startPoint x: 1063, startPoint y: 520, endPoint x: 732, endPoint y: 540, distance: 331.6
click at [732, 543] on div ".deletable-edge-delete-btn { width: 20px; height: 20px; border: 0px solid #ffff…" at bounding box center [953, 443] width 1005 height 751
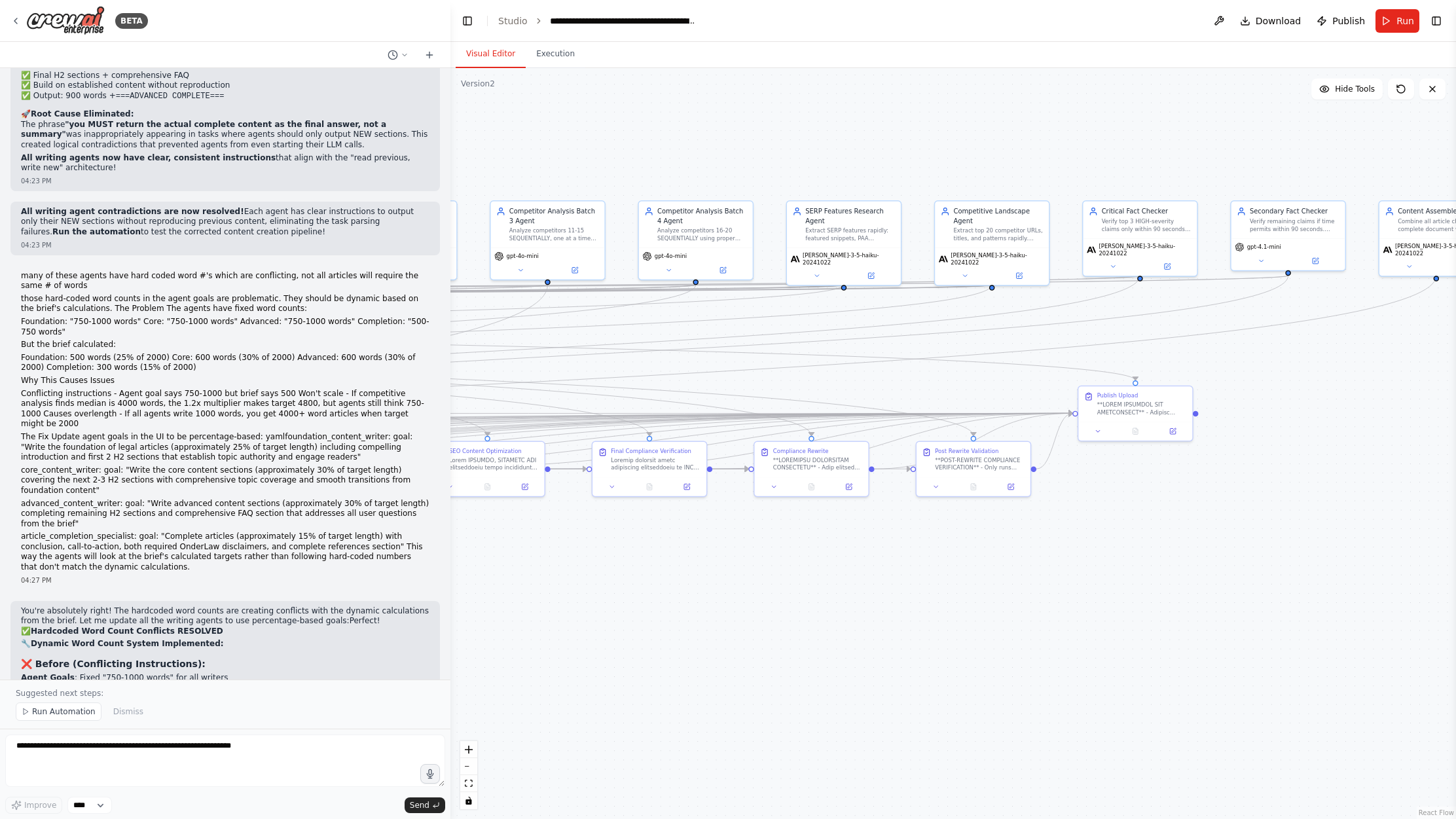
drag, startPoint x: 1041, startPoint y: 540, endPoint x: 754, endPoint y: 548, distance: 287.1
click at [754, 548] on div ".deletable-edge-delete-btn { width: 20px; height: 20px; border: 0px solid #ffff…" at bounding box center [953, 443] width 1005 height 751
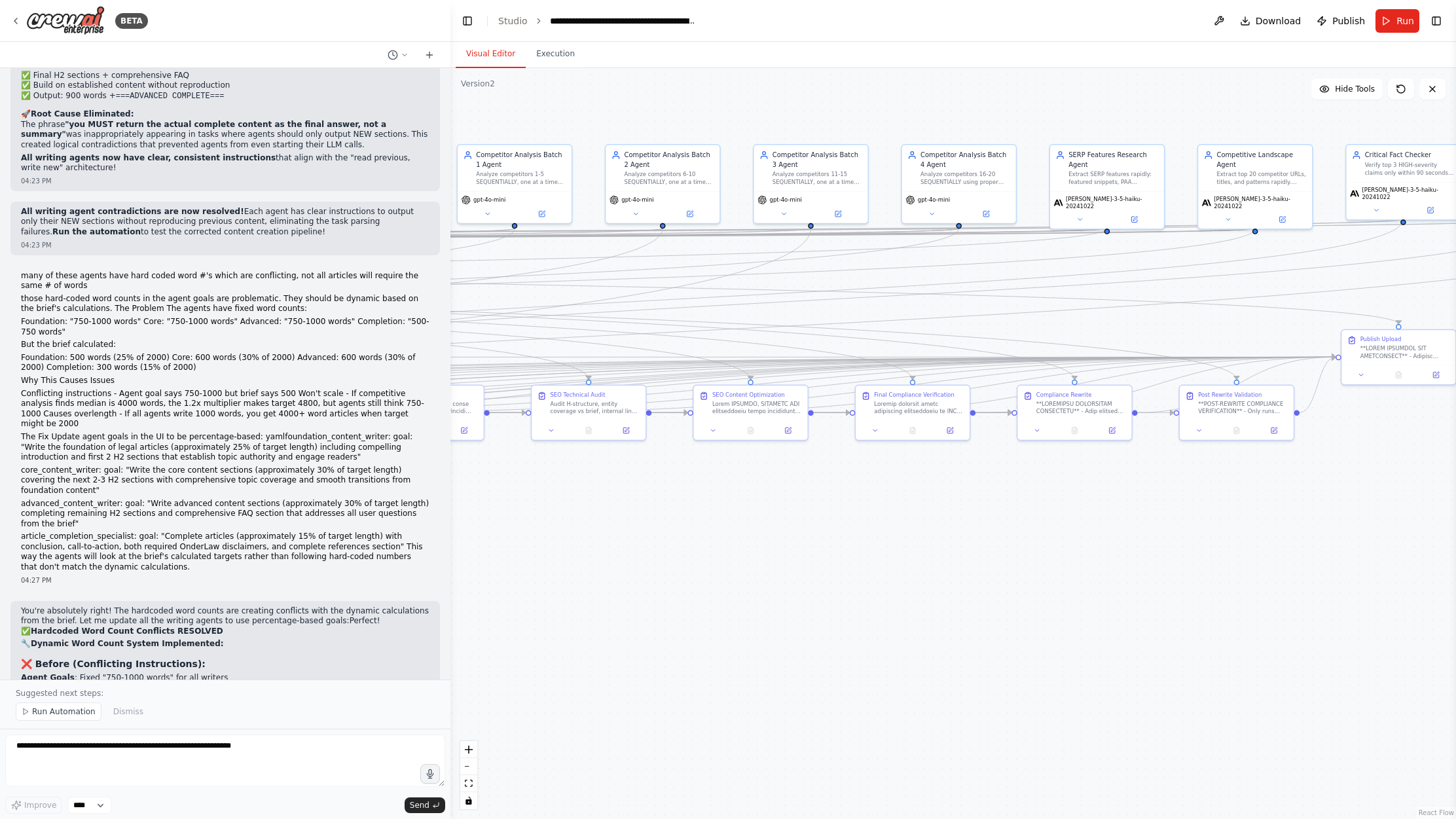
drag, startPoint x: 1076, startPoint y: 588, endPoint x: 1387, endPoint y: 528, distance: 316.7
click at [1387, 528] on div ".deletable-edge-delete-btn { width: 20px; height: 20px; border: 0px solid #ffff…" at bounding box center [953, 443] width 1005 height 751
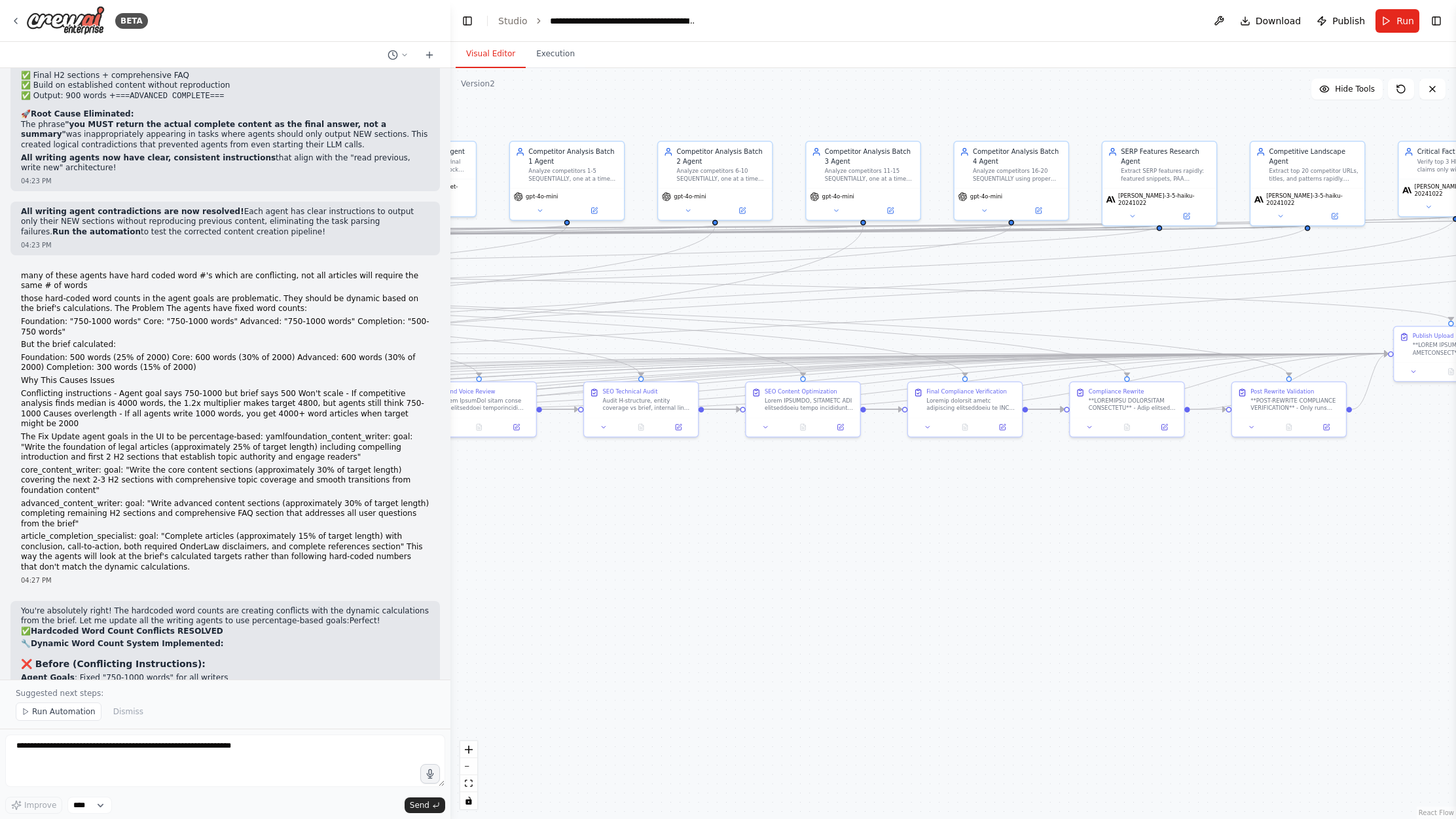
drag, startPoint x: 852, startPoint y: 571, endPoint x: 1273, endPoint y: 578, distance: 421.1
click at [1278, 581] on div ".deletable-edge-delete-btn { width: 20px; height: 20px; border: 0px solid #ffff…" at bounding box center [953, 443] width 1005 height 751
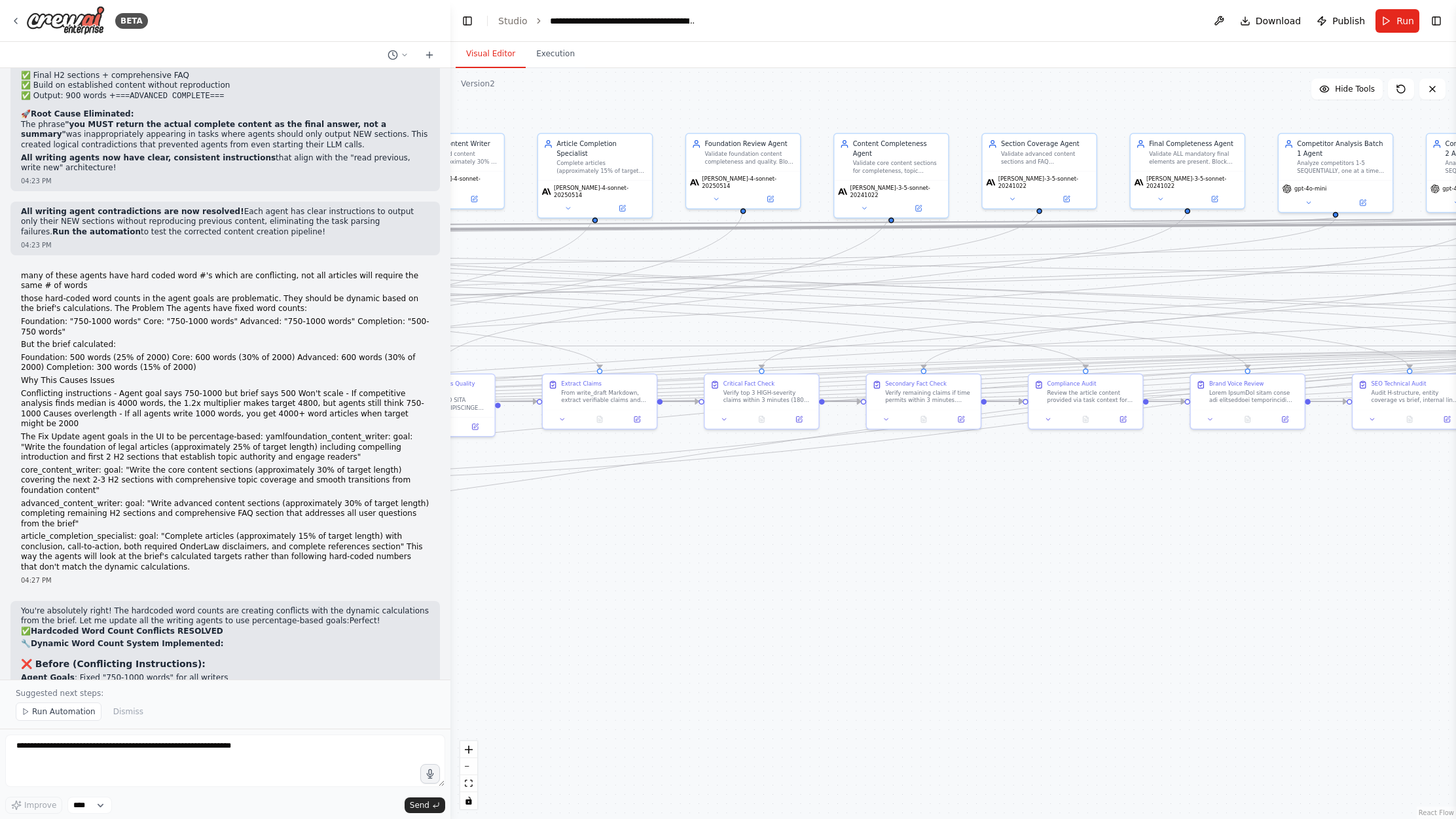
drag, startPoint x: 701, startPoint y: 572, endPoint x: 1051, endPoint y: 555, distance: 350.4
click at [1052, 555] on div ".deletable-edge-delete-btn { width: 20px; height: 20px; border: 0px solid #ffff…" at bounding box center [953, 443] width 1005 height 751
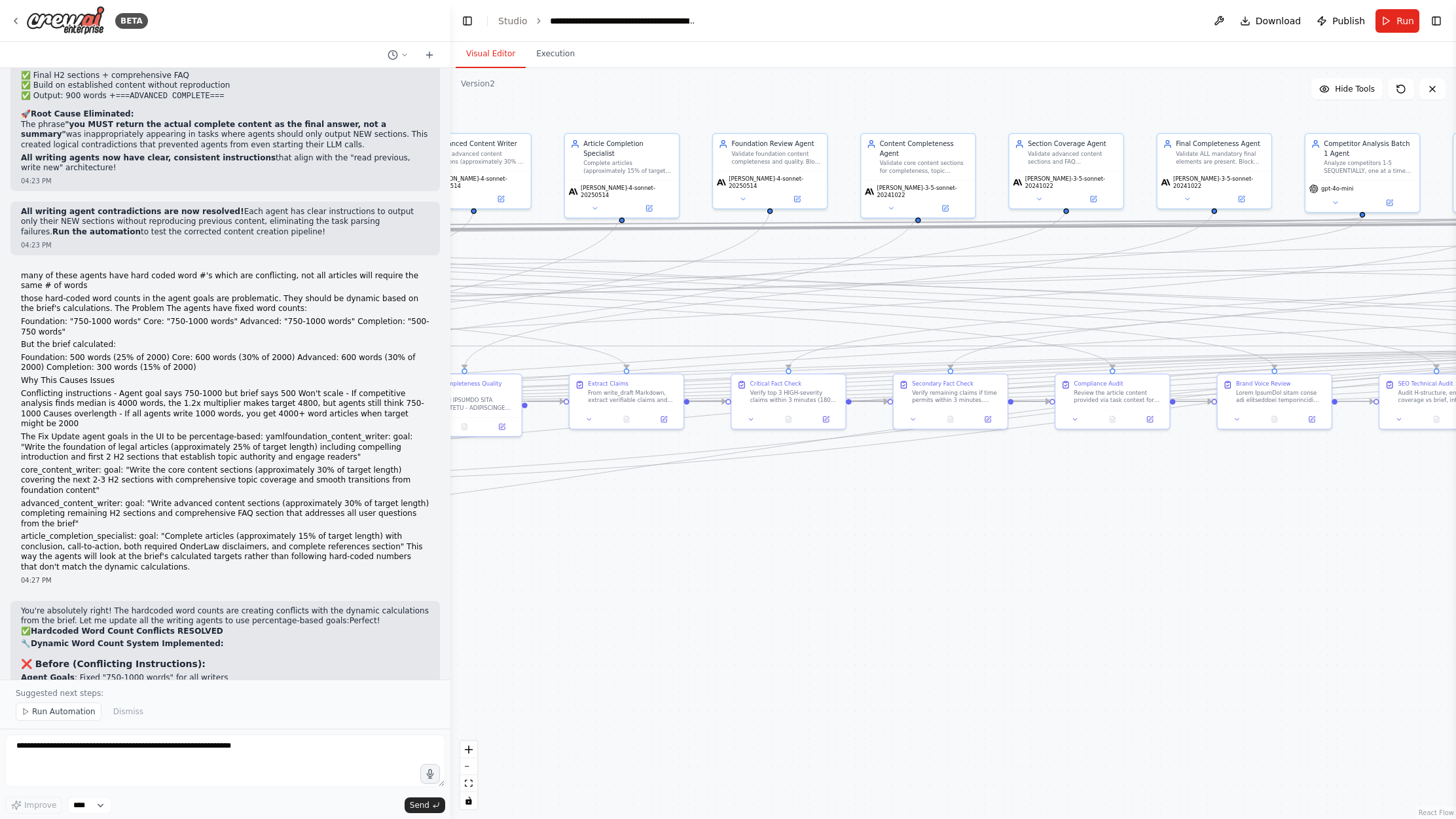
drag, startPoint x: 749, startPoint y: 564, endPoint x: 833, endPoint y: 573, distance: 84.5
click at [833, 573] on div ".deletable-edge-delete-btn { width: 20px; height: 20px; border: 0px solid #ffff…" at bounding box center [953, 443] width 1005 height 751
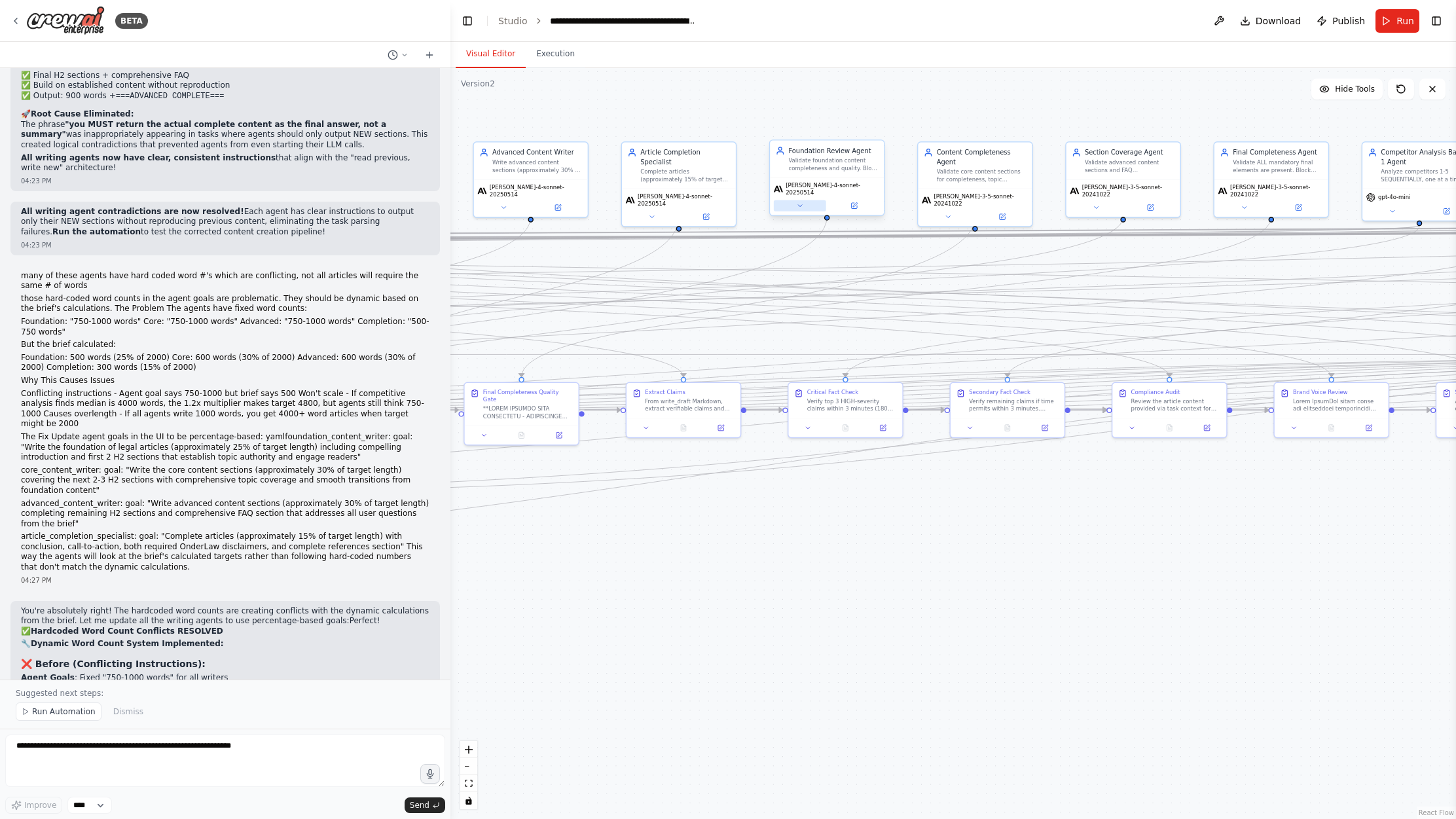
click at [804, 202] on button at bounding box center [800, 206] width 52 height 11
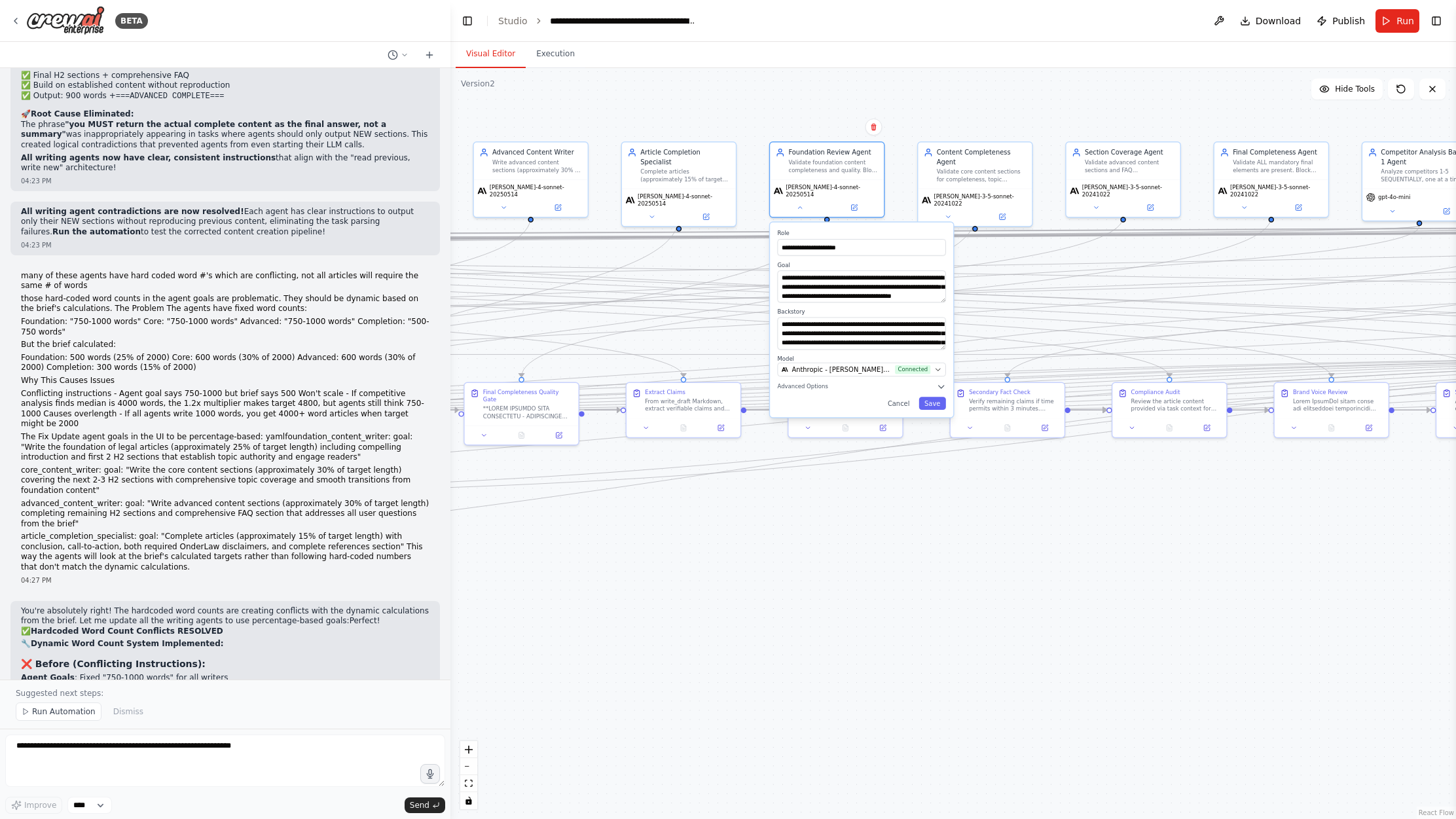
click at [879, 582] on div ".deletable-edge-delete-btn { width: 20px; height: 20px; border: 0px solid #ffff…" at bounding box center [953, 443] width 1005 height 751
click at [190, 754] on textarea at bounding box center [226, 761] width 440 height 52
paste textarea "**********"
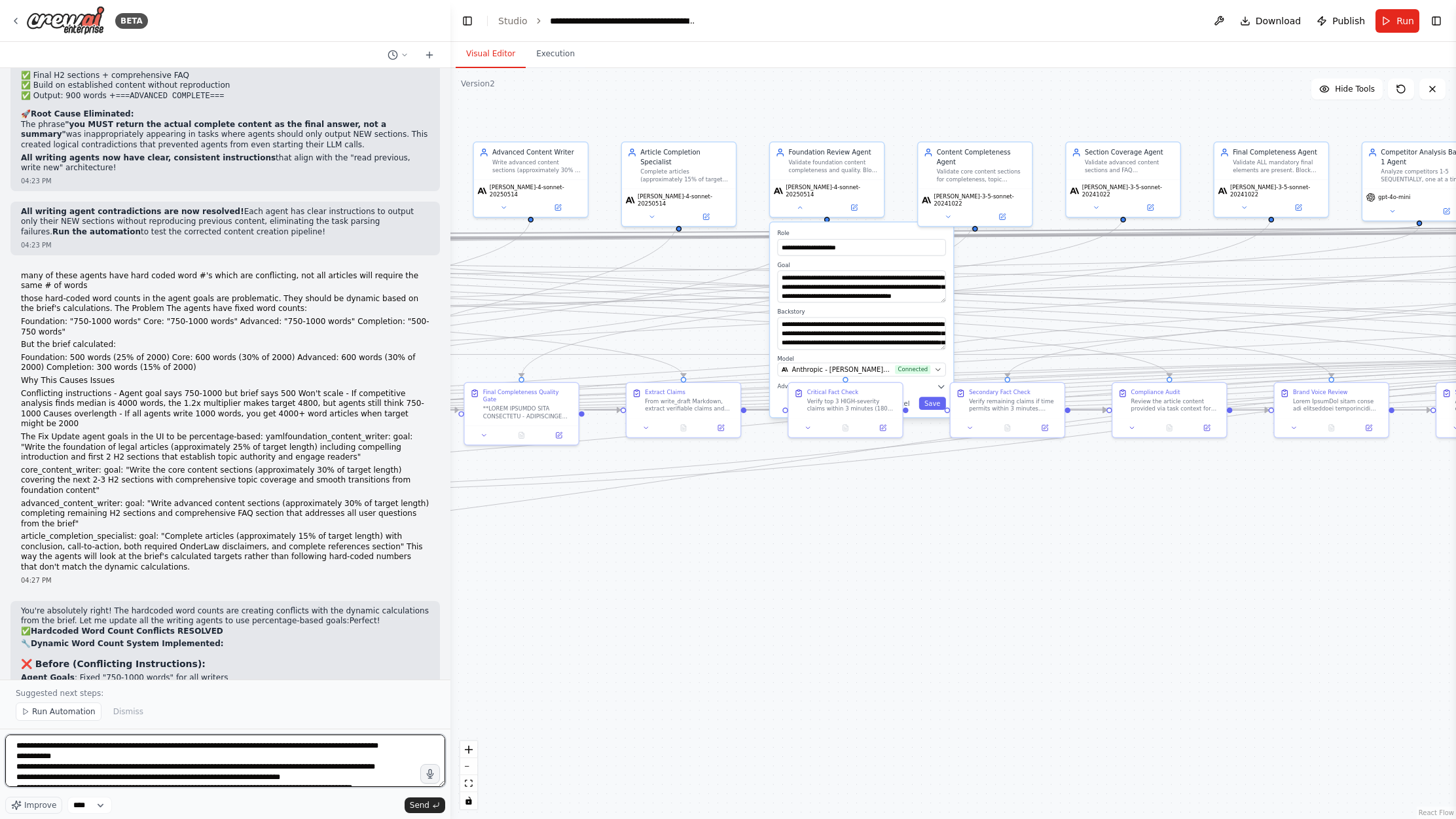
scroll to position [487, 0]
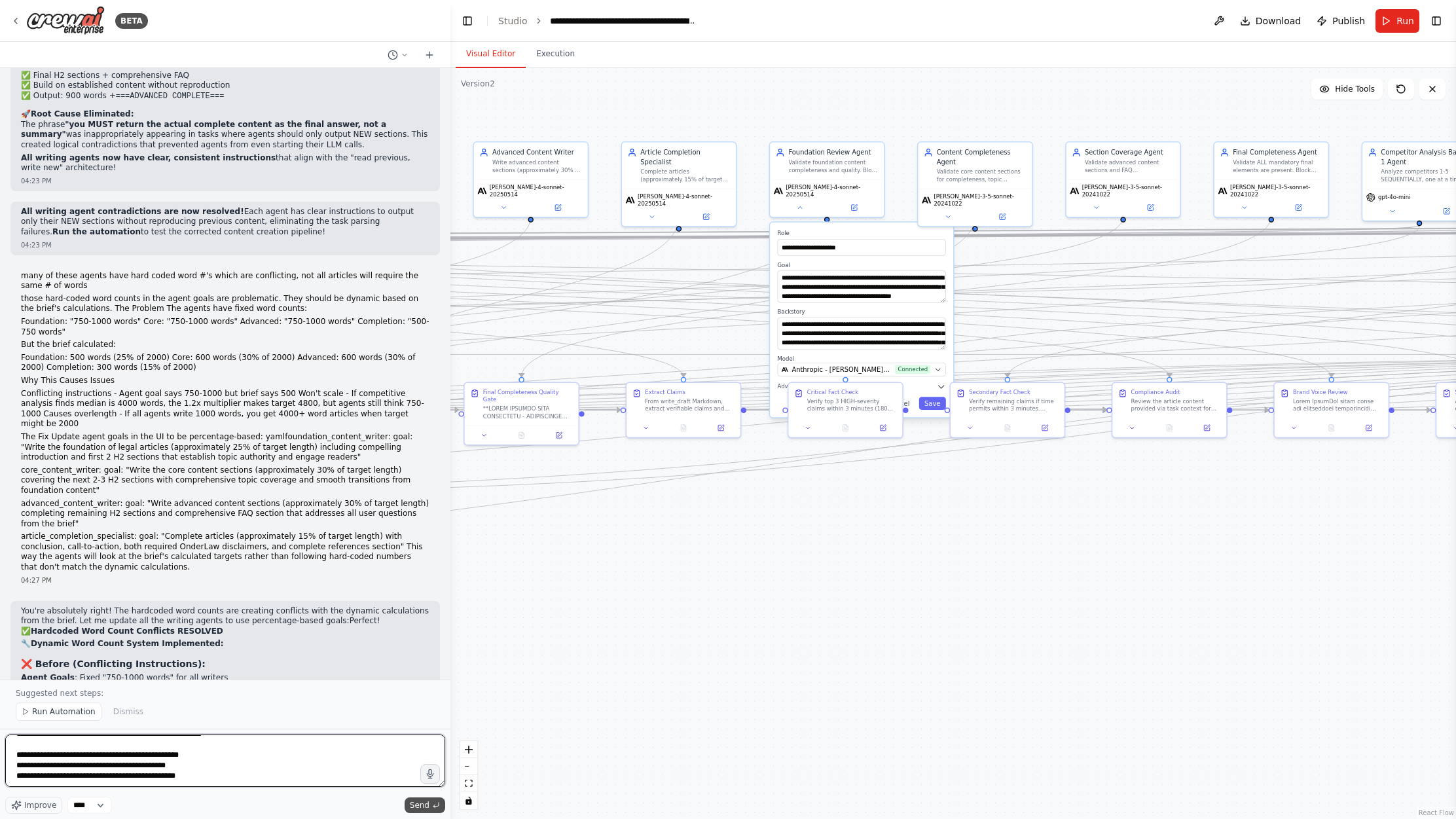
type textarea "**********"
click at [420, 803] on span "Send" at bounding box center [419, 805] width 20 height 10
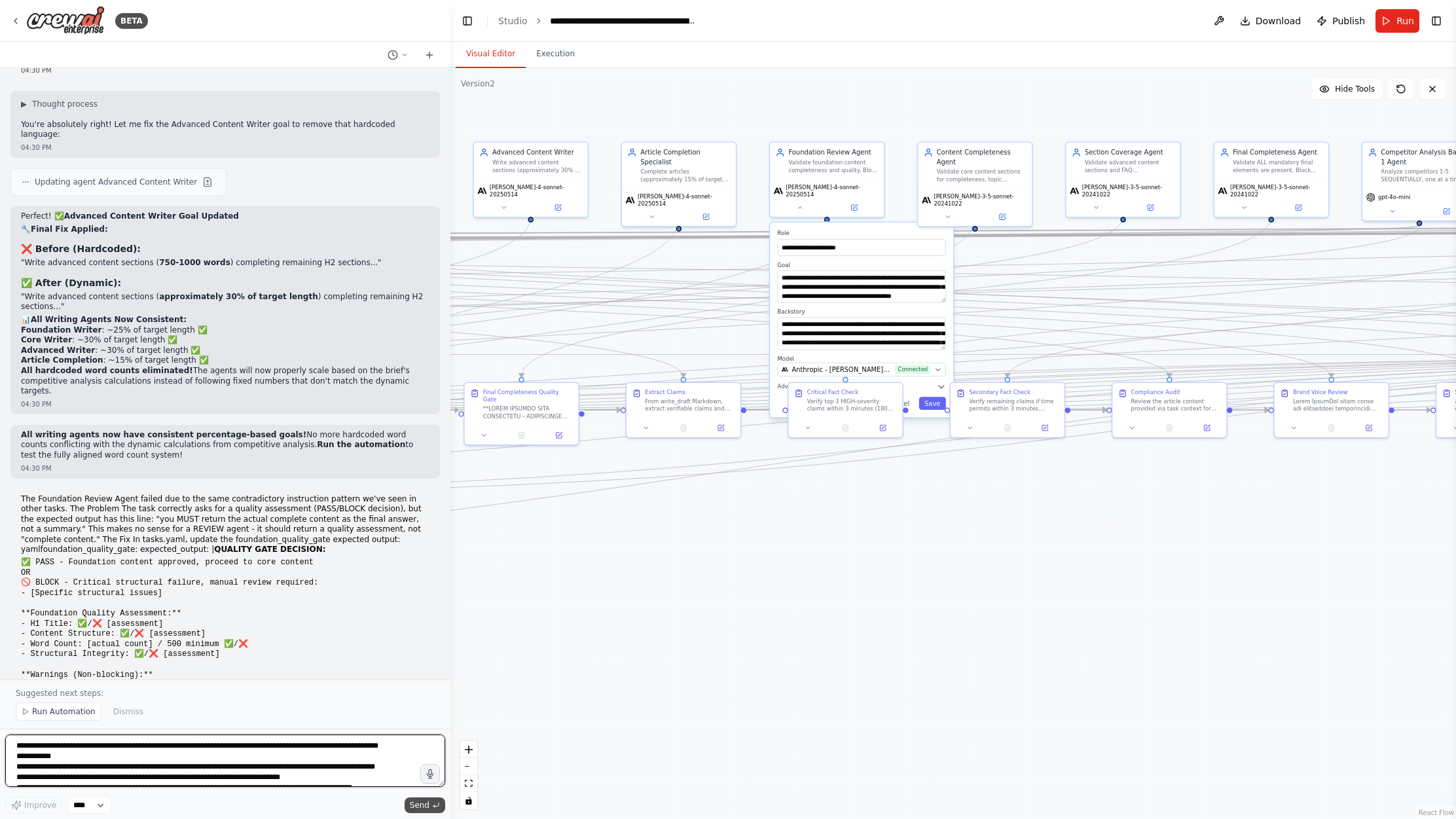
scroll to position [53093, 0]
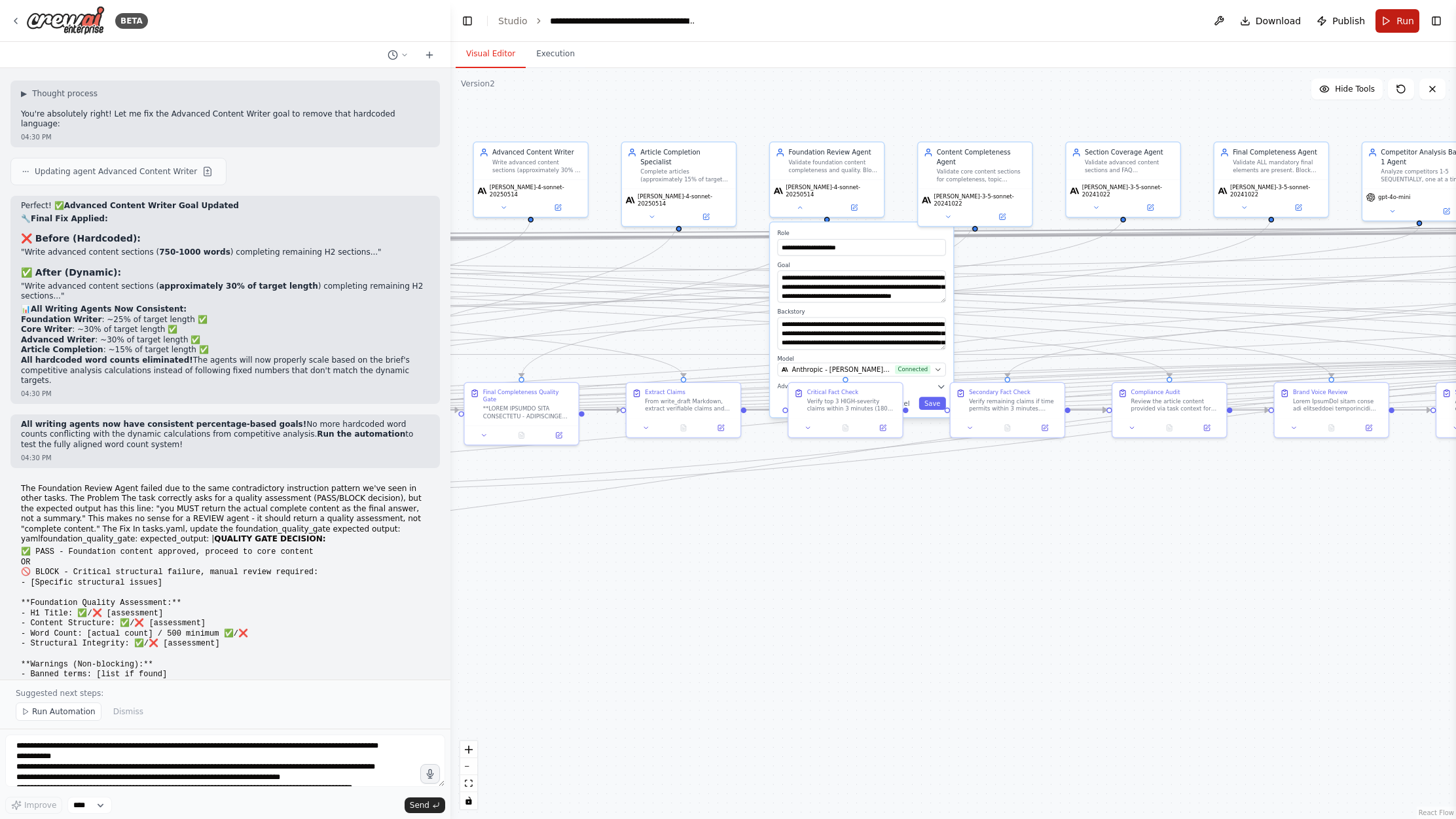
click at [1405, 21] on span "Run" at bounding box center [1405, 21] width 17 height 13
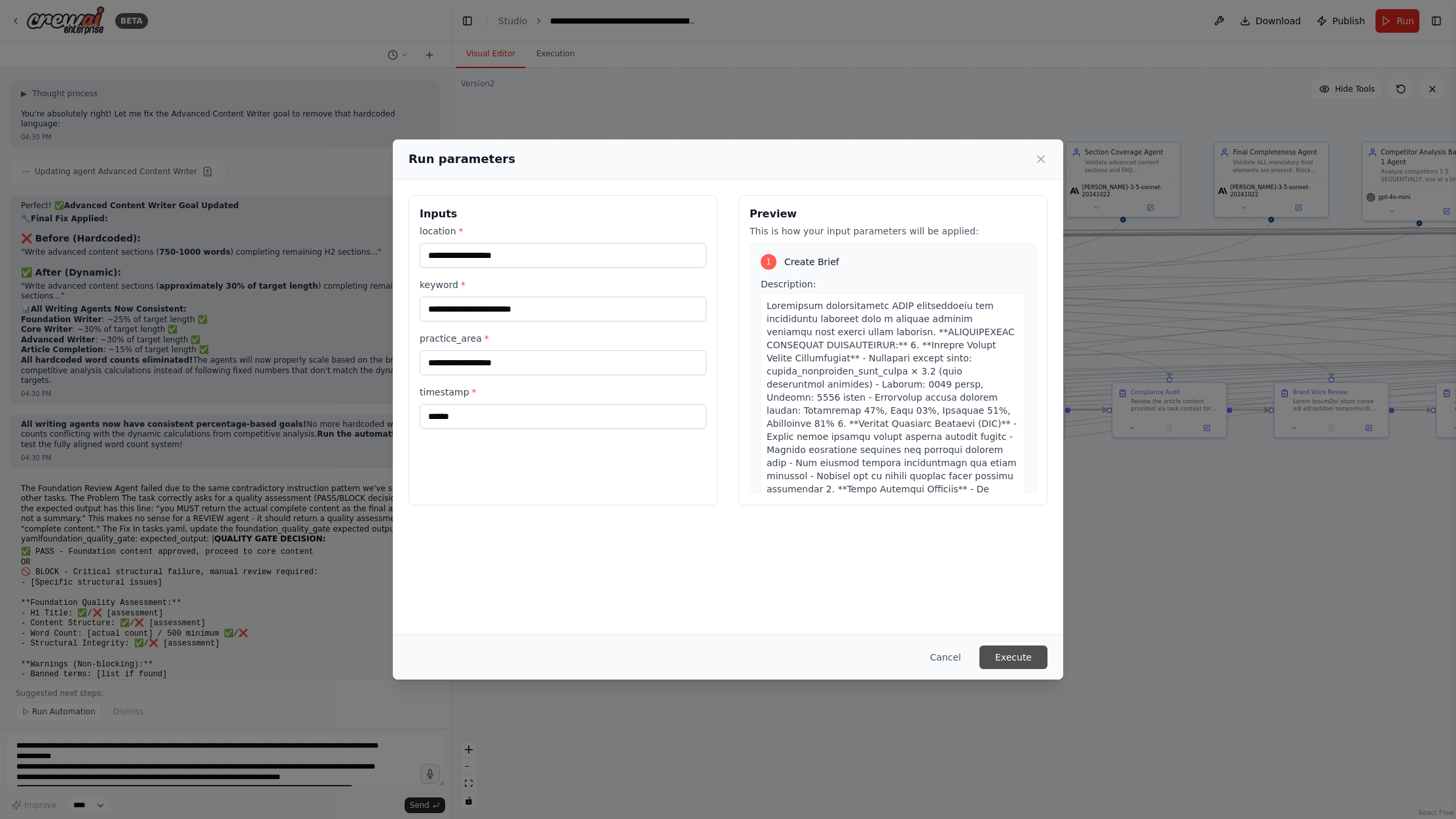
click at [1027, 664] on button "Execute" at bounding box center [1013, 657] width 68 height 24
